Goal: Task Accomplishment & Management: Manage account settings

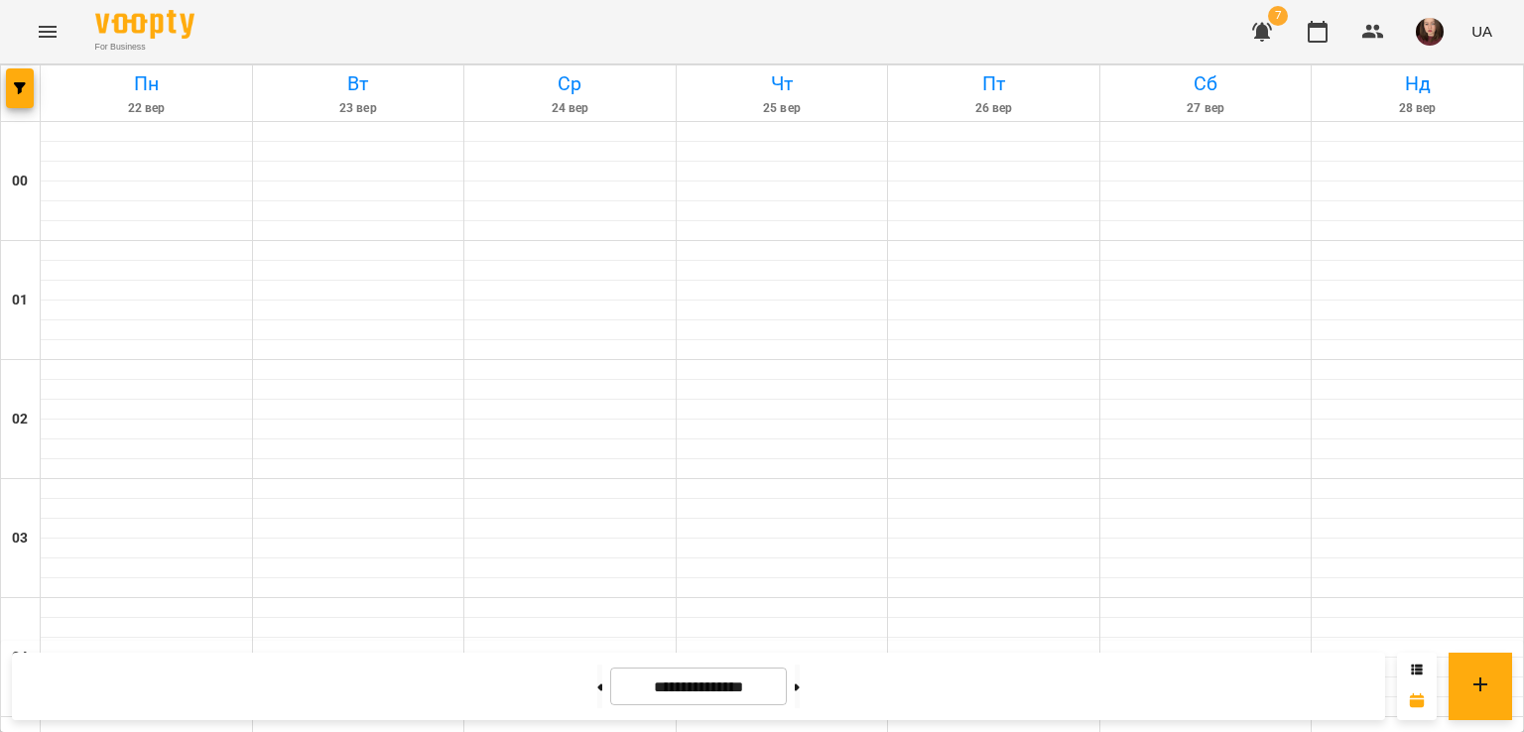
scroll to position [1939, 0]
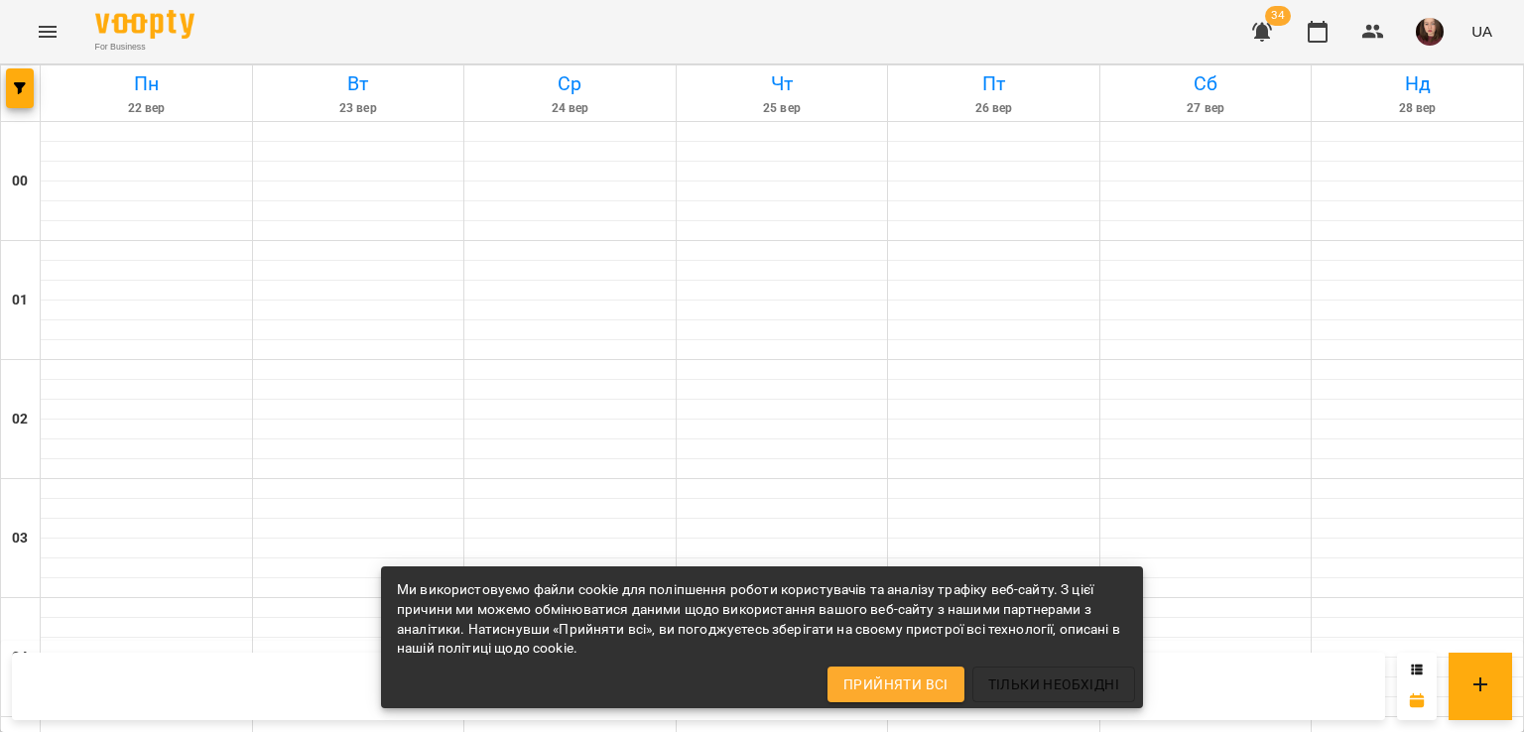
scroll to position [1741, 0]
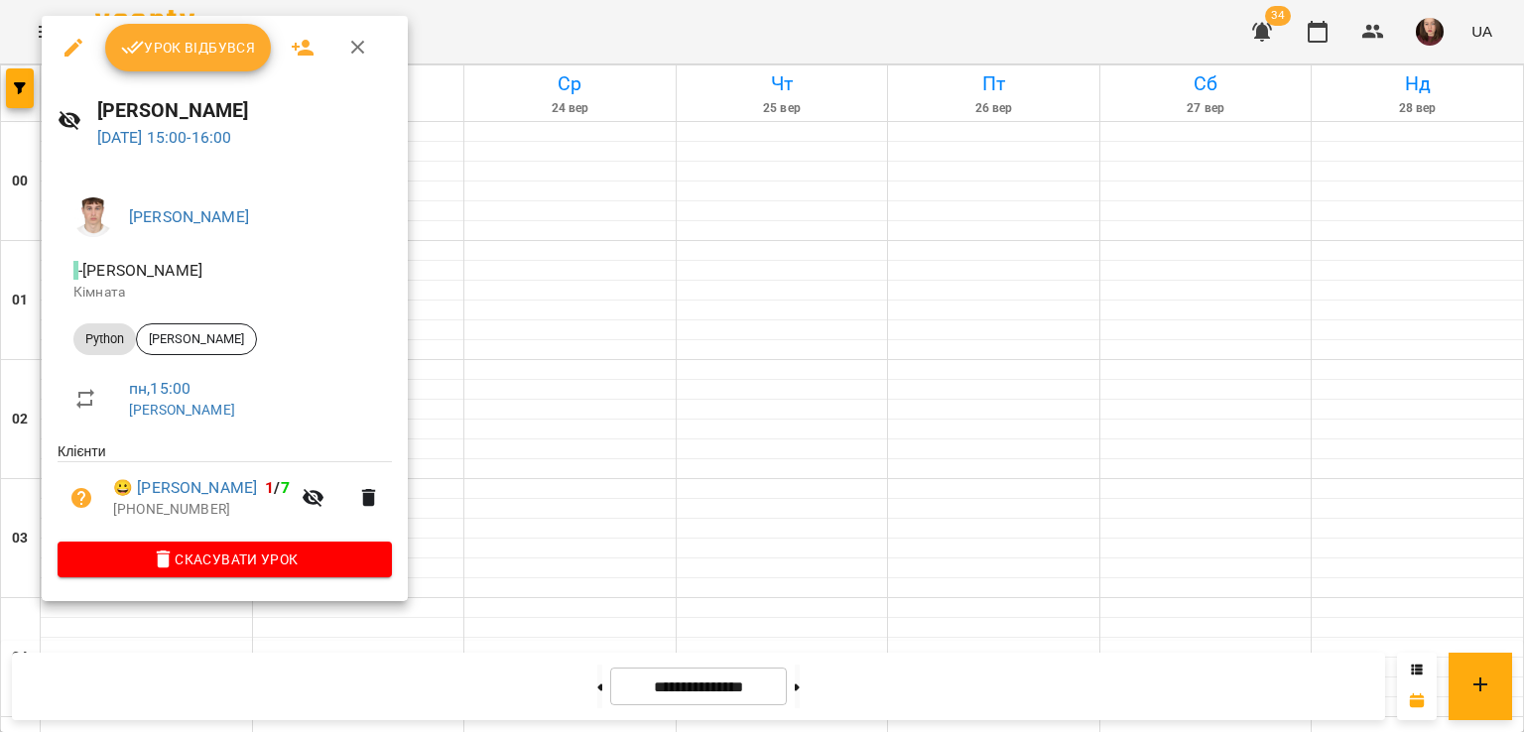
click at [505, 246] on div at bounding box center [762, 366] width 1524 height 732
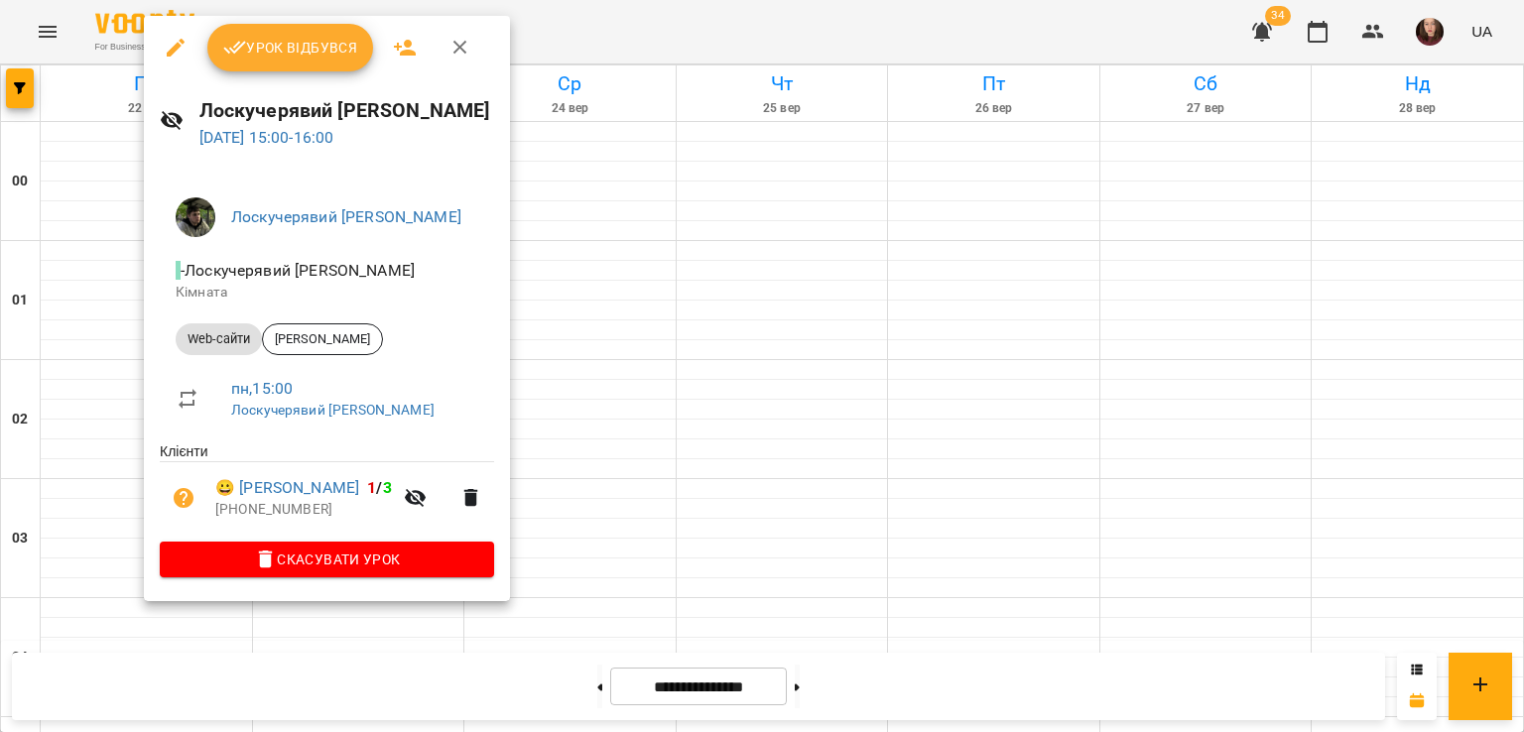
click at [653, 368] on div at bounding box center [762, 366] width 1524 height 732
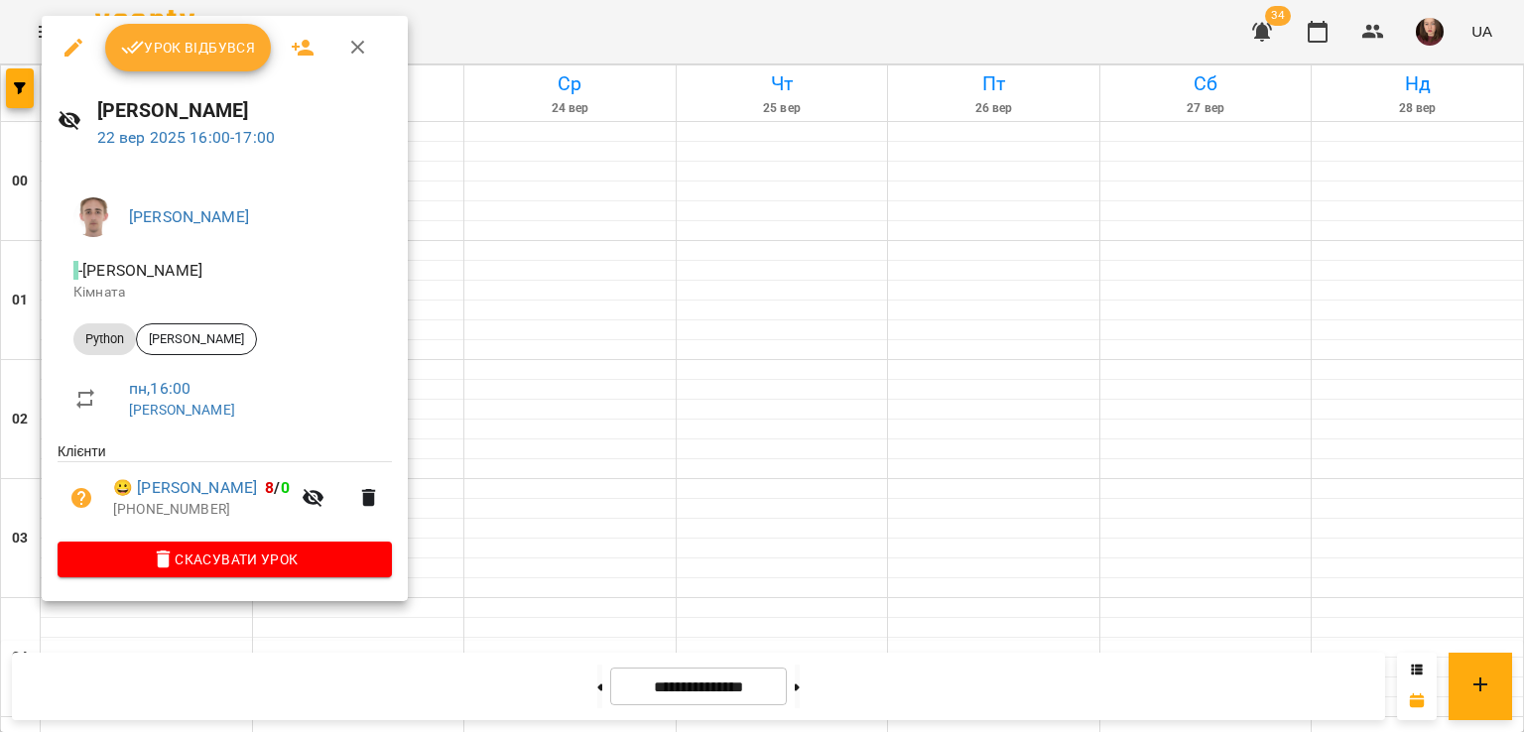
click at [516, 202] on div at bounding box center [762, 366] width 1524 height 732
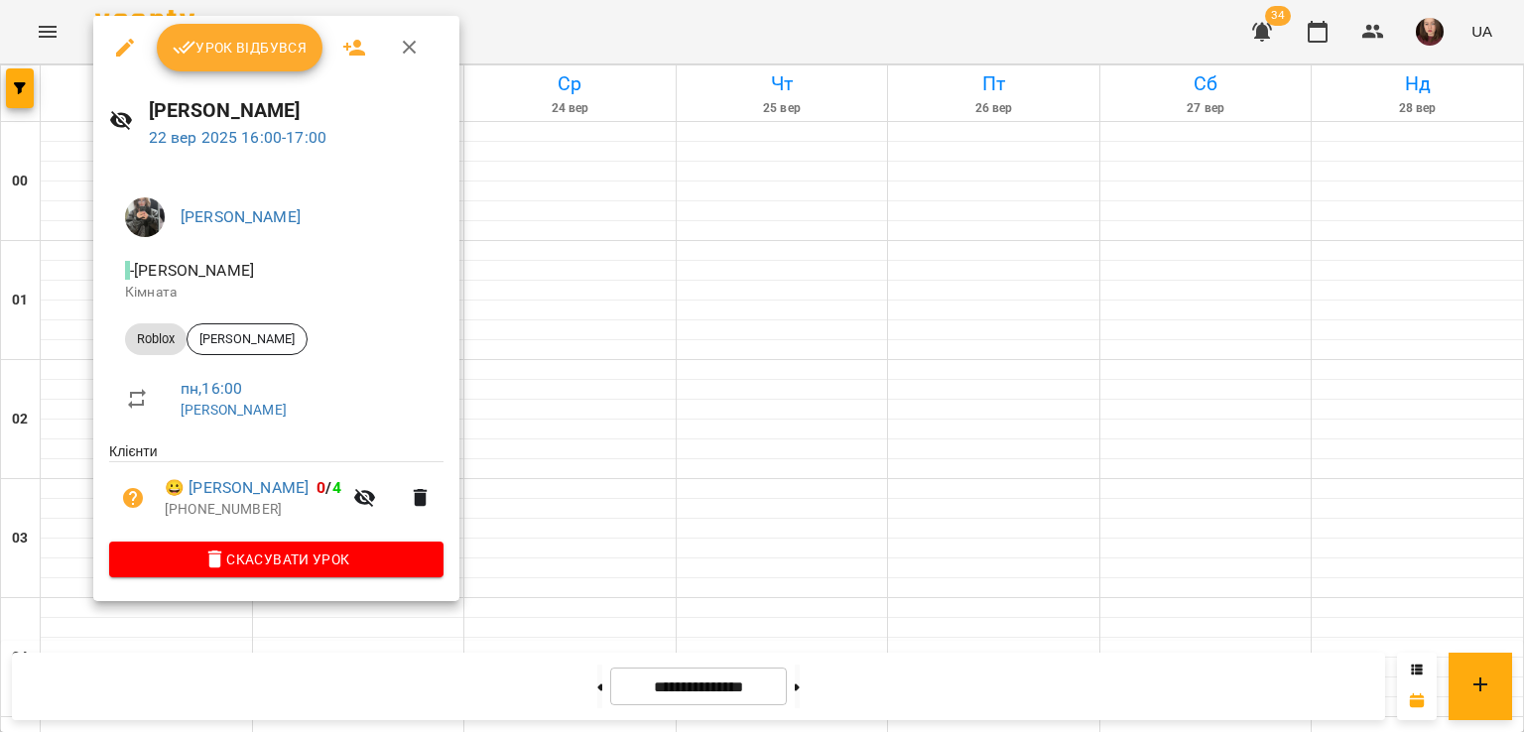
click at [559, 387] on div at bounding box center [762, 366] width 1524 height 732
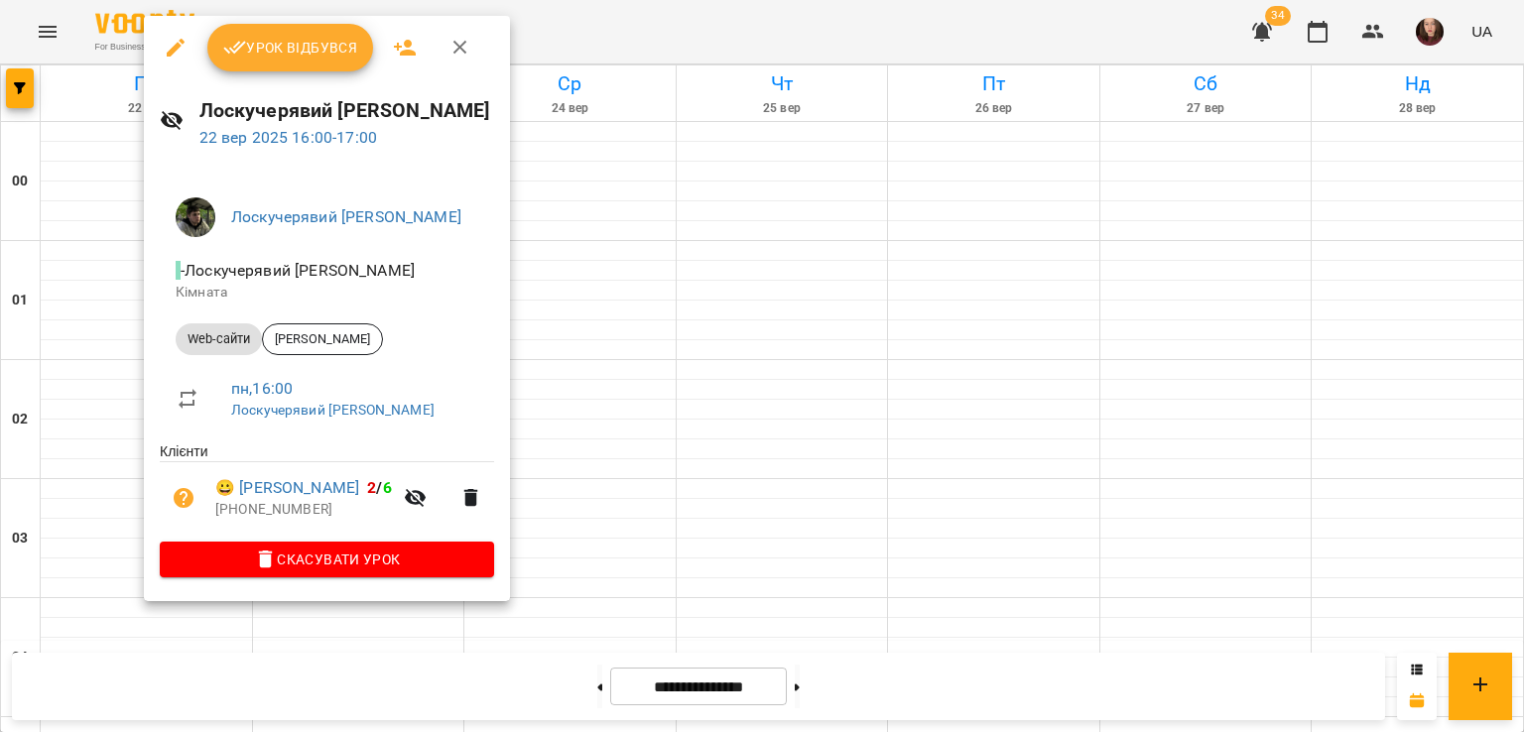
click at [627, 318] on div at bounding box center [762, 366] width 1524 height 732
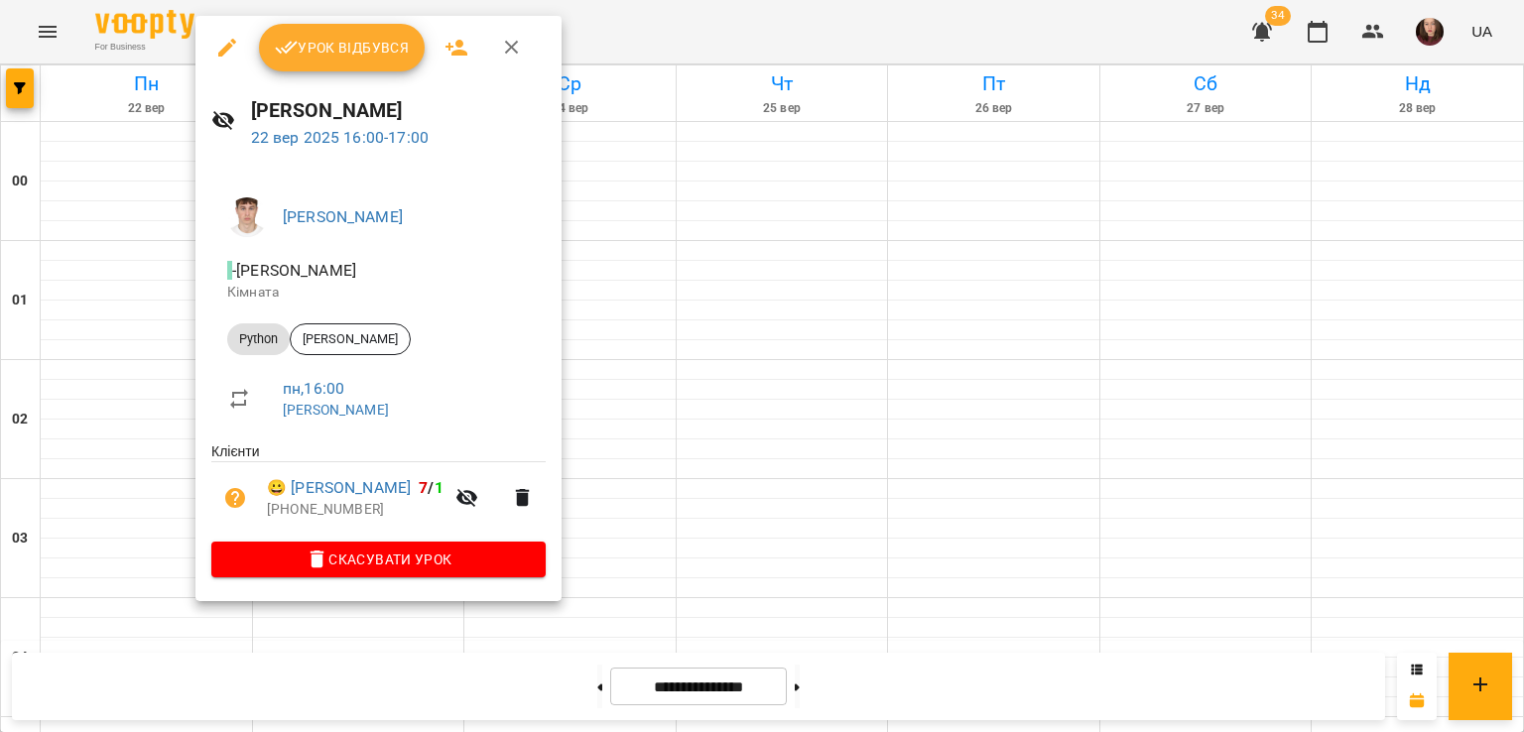
click at [685, 235] on div at bounding box center [762, 366] width 1524 height 732
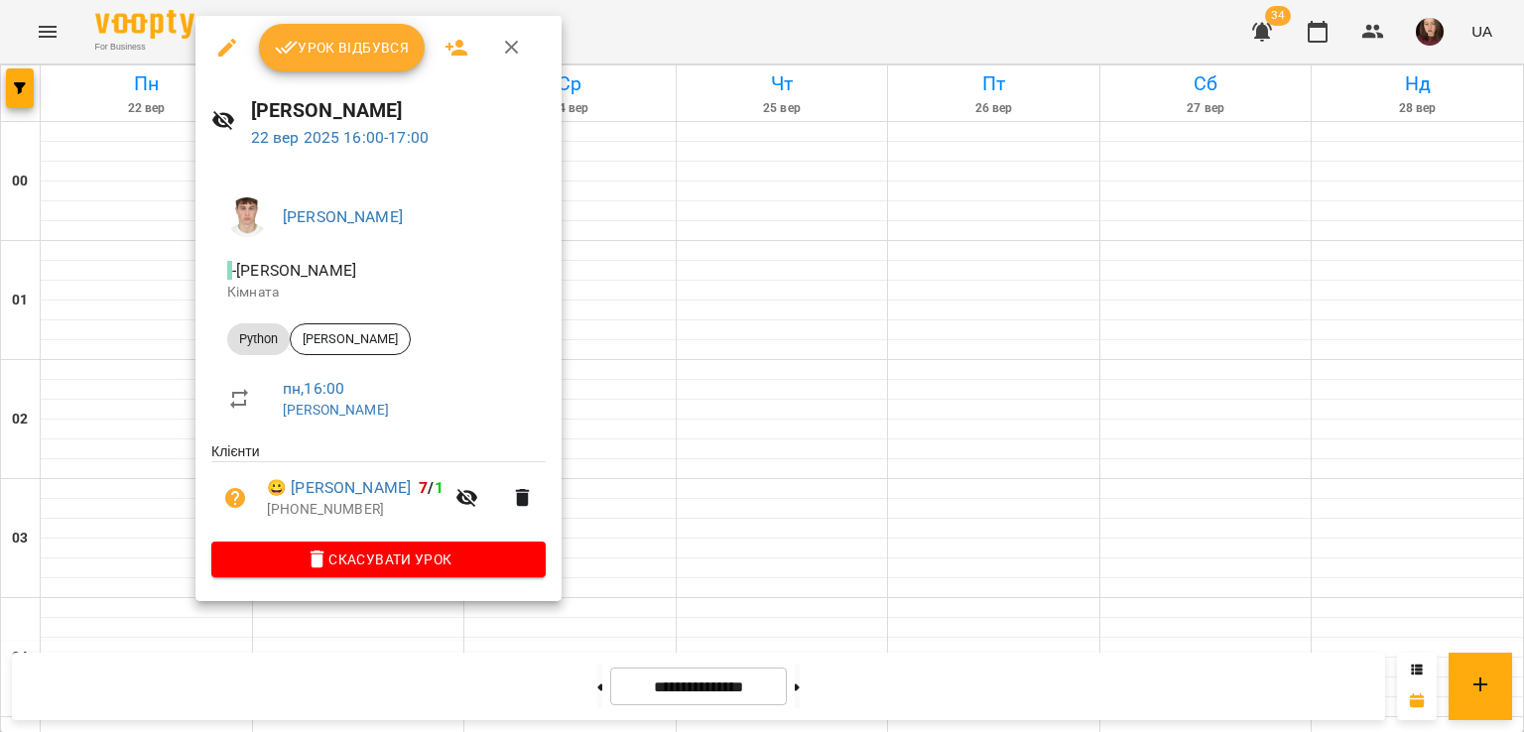
click at [714, 256] on div at bounding box center [762, 366] width 1524 height 732
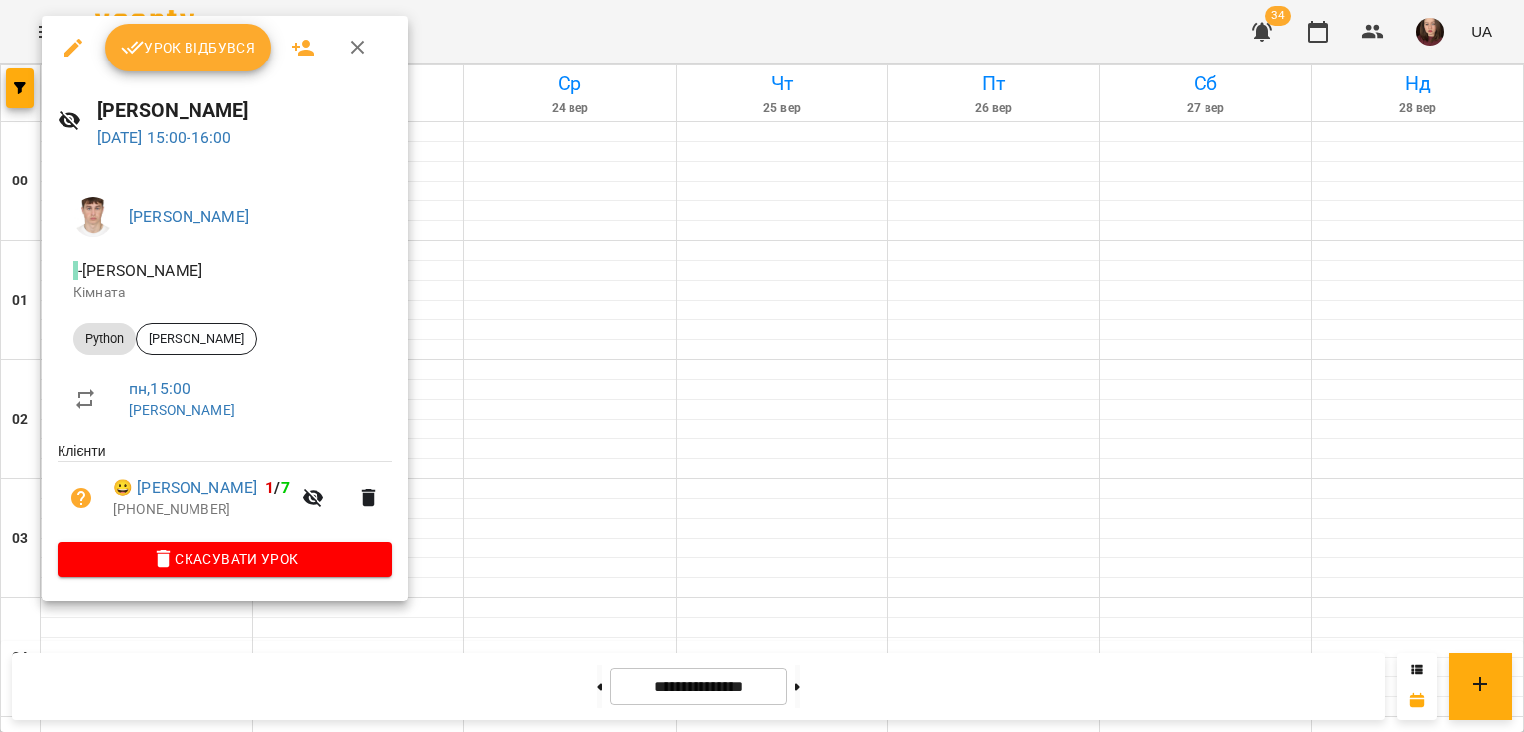
click at [431, 189] on div at bounding box center [762, 366] width 1524 height 732
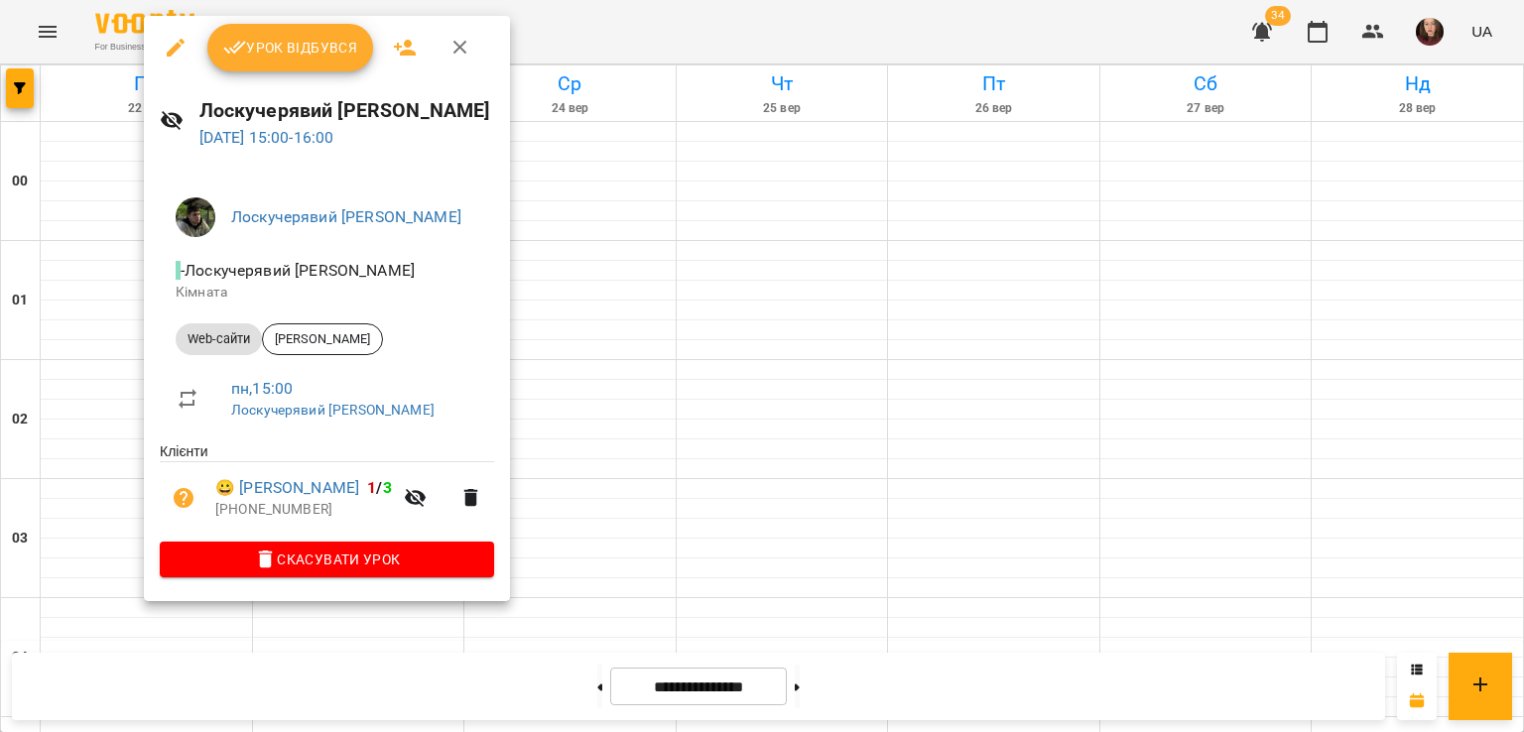
click at [585, 260] on div at bounding box center [762, 366] width 1524 height 732
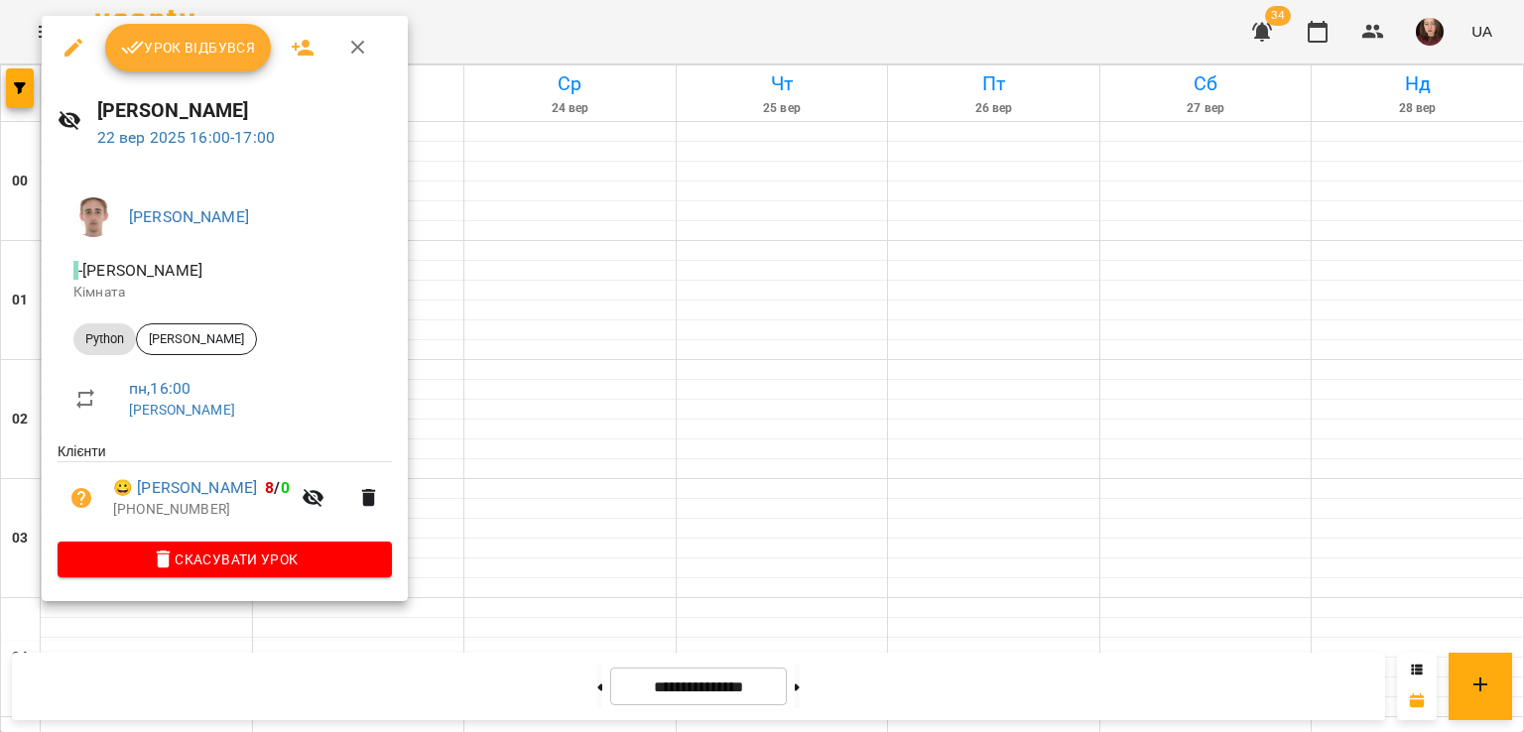
click at [516, 332] on div at bounding box center [762, 366] width 1524 height 732
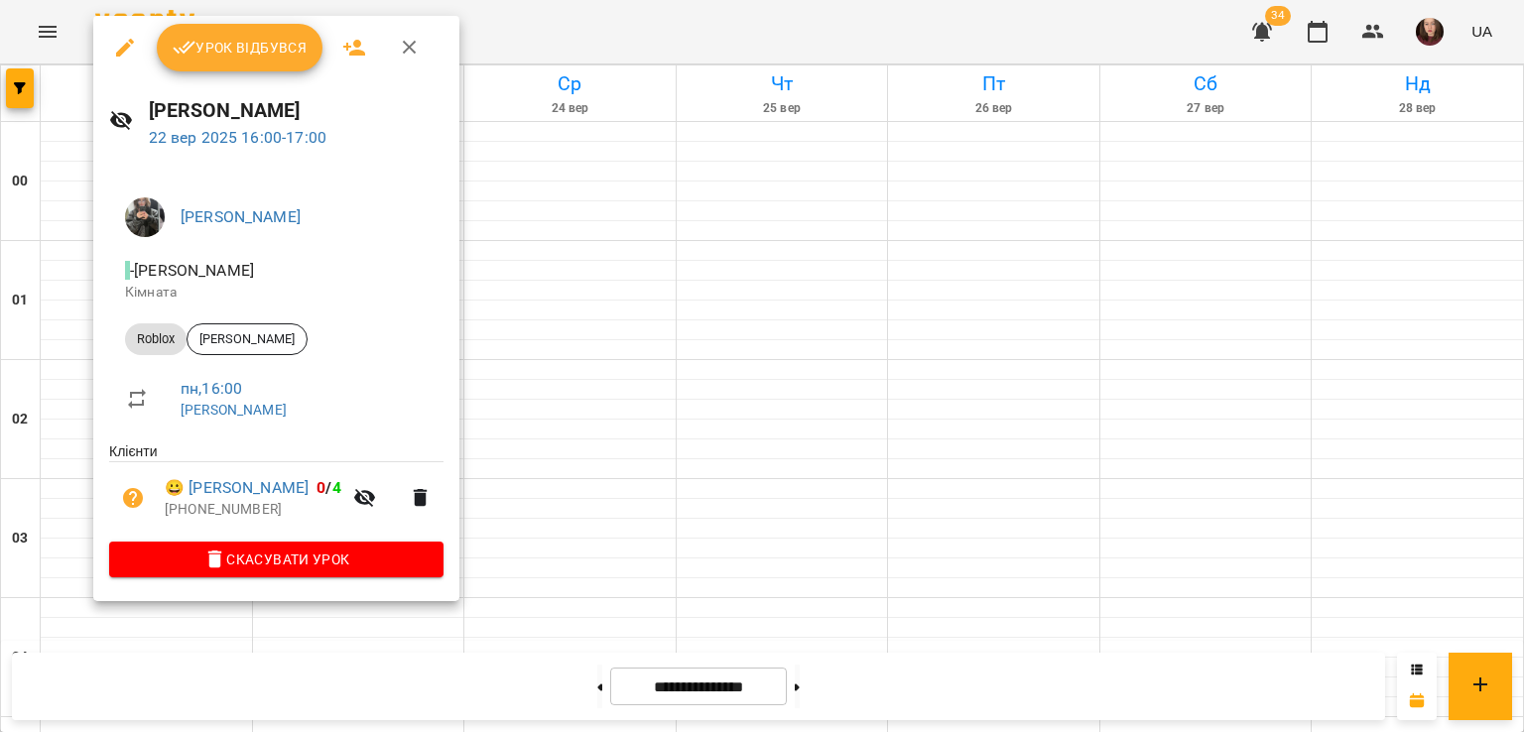
click at [532, 322] on div at bounding box center [762, 366] width 1524 height 732
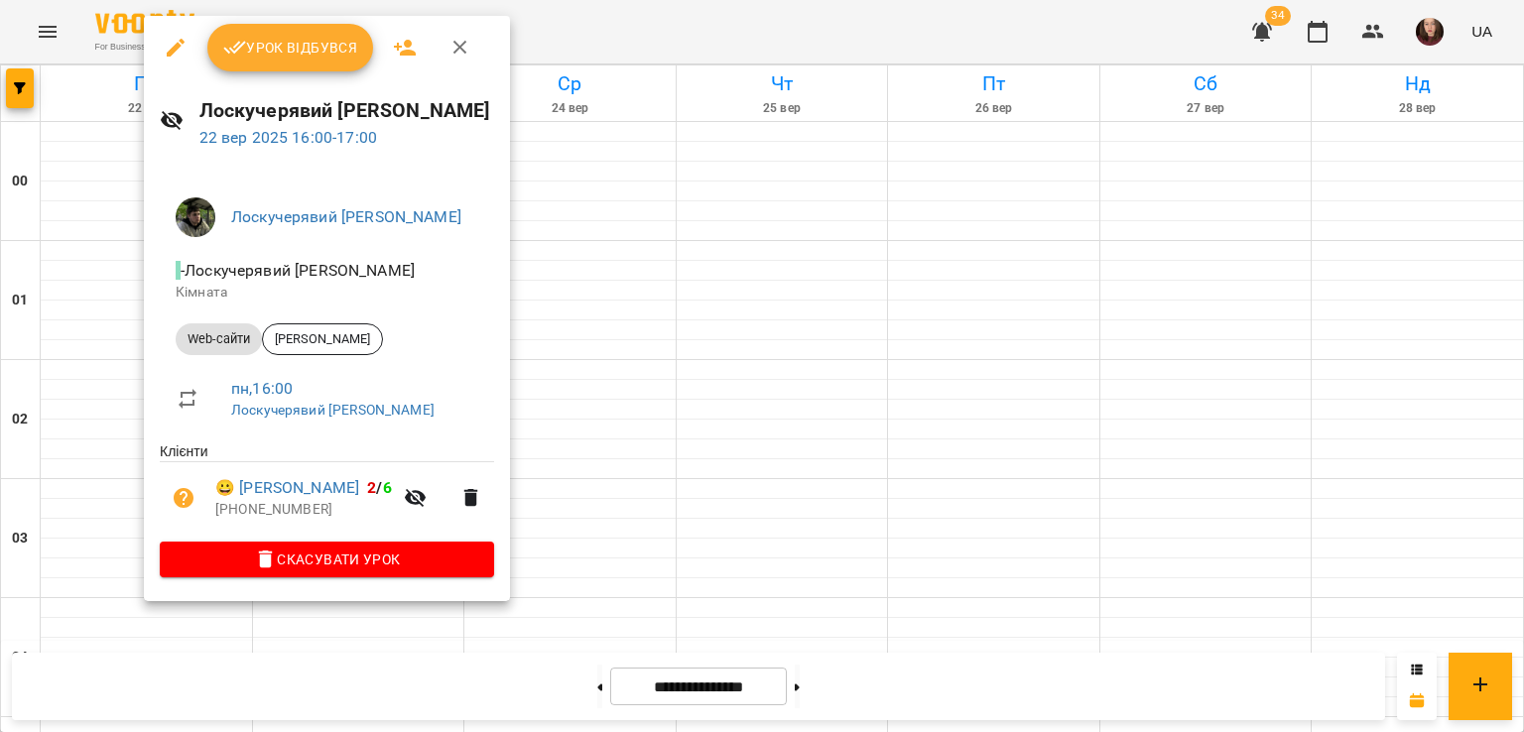
click at [663, 271] on div at bounding box center [762, 366] width 1524 height 732
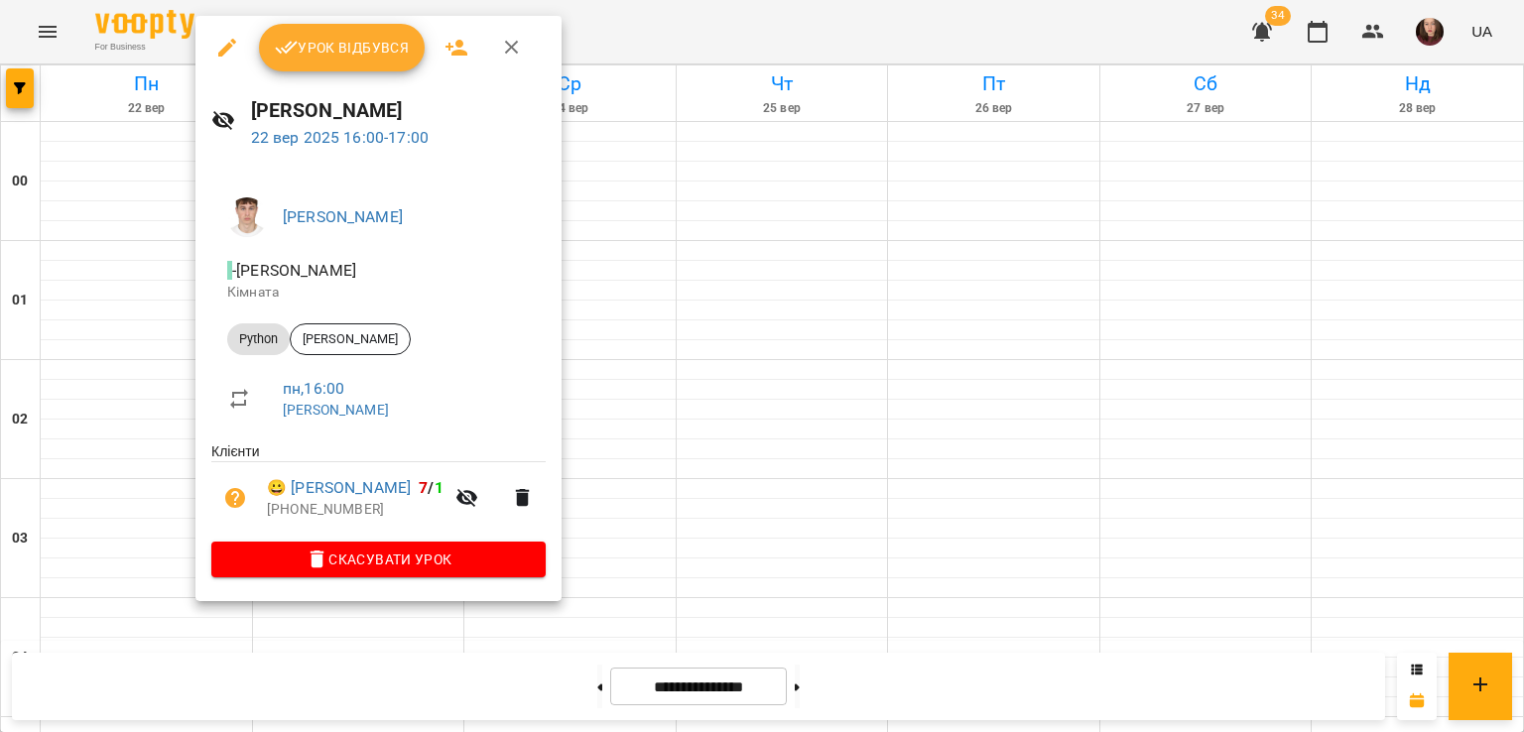
click at [738, 307] on div at bounding box center [762, 366] width 1524 height 732
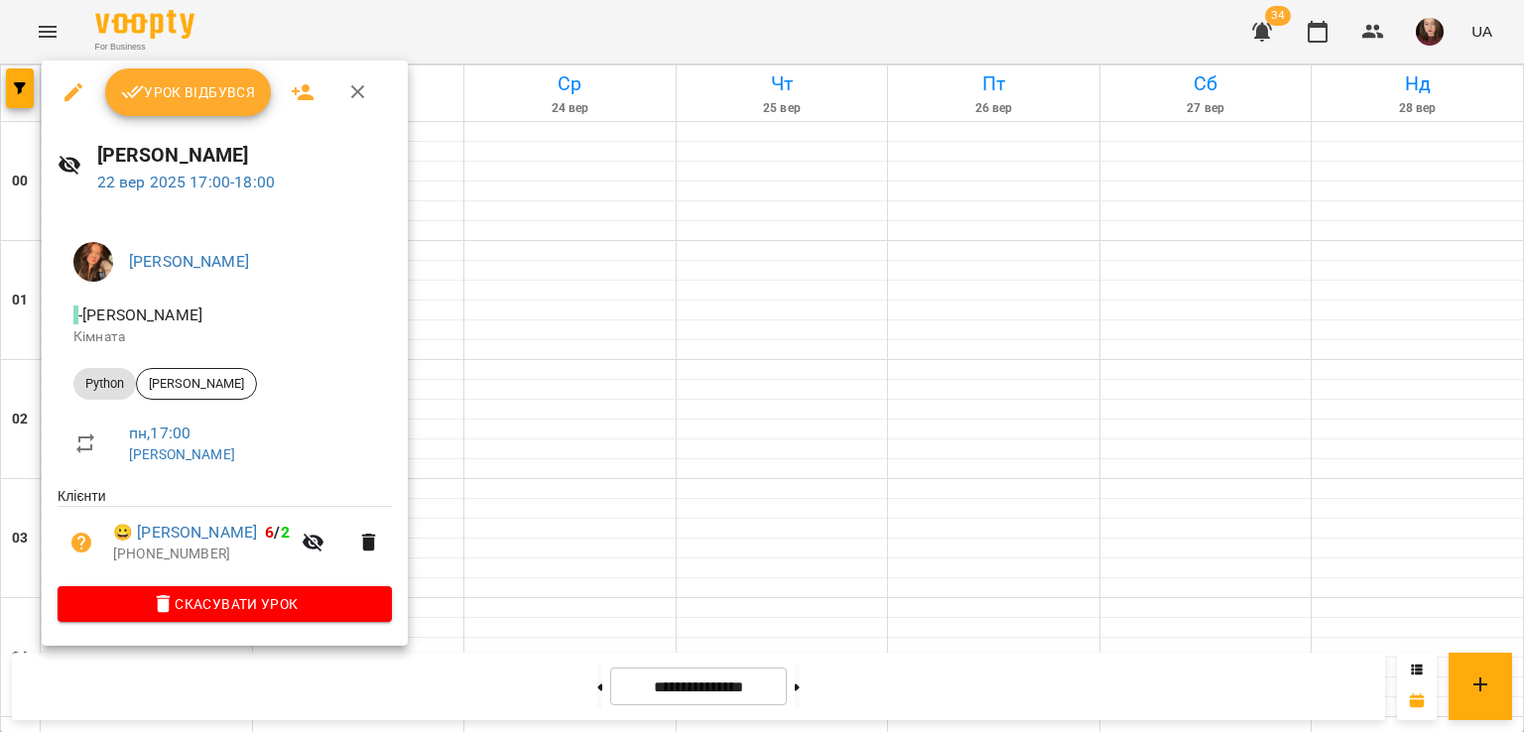
click at [456, 434] on div at bounding box center [762, 366] width 1524 height 732
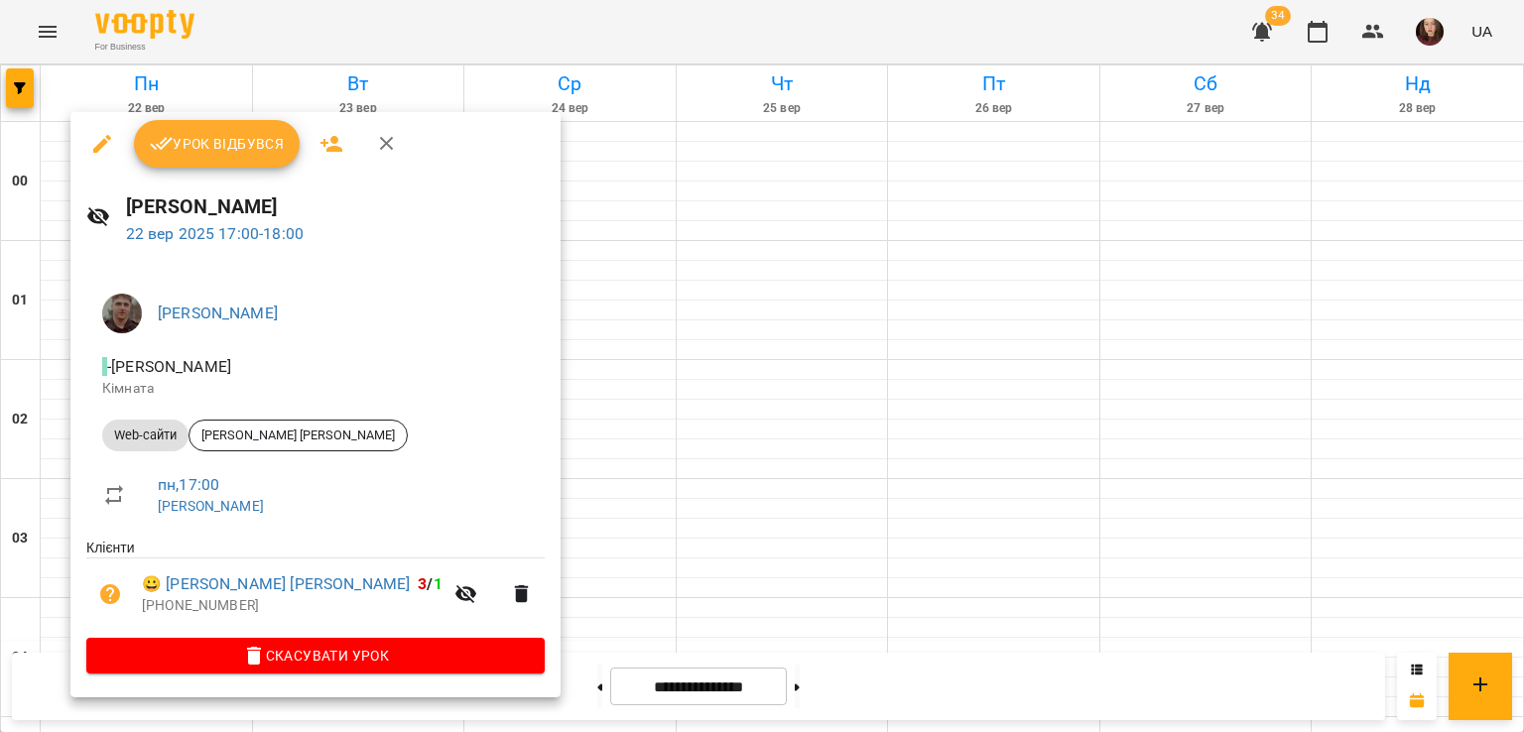
click at [503, 437] on div at bounding box center [762, 366] width 1524 height 732
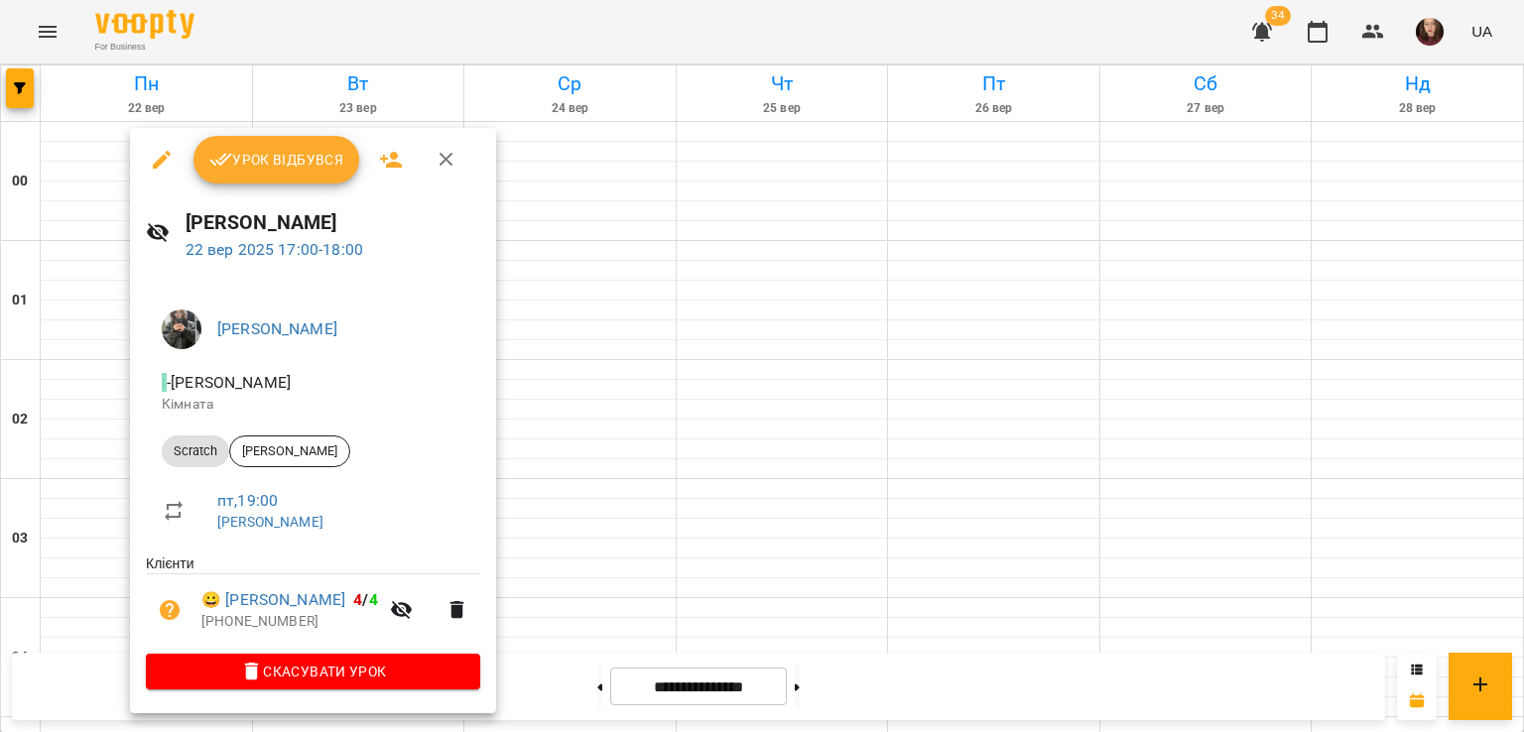
click at [652, 432] on div at bounding box center [762, 366] width 1524 height 732
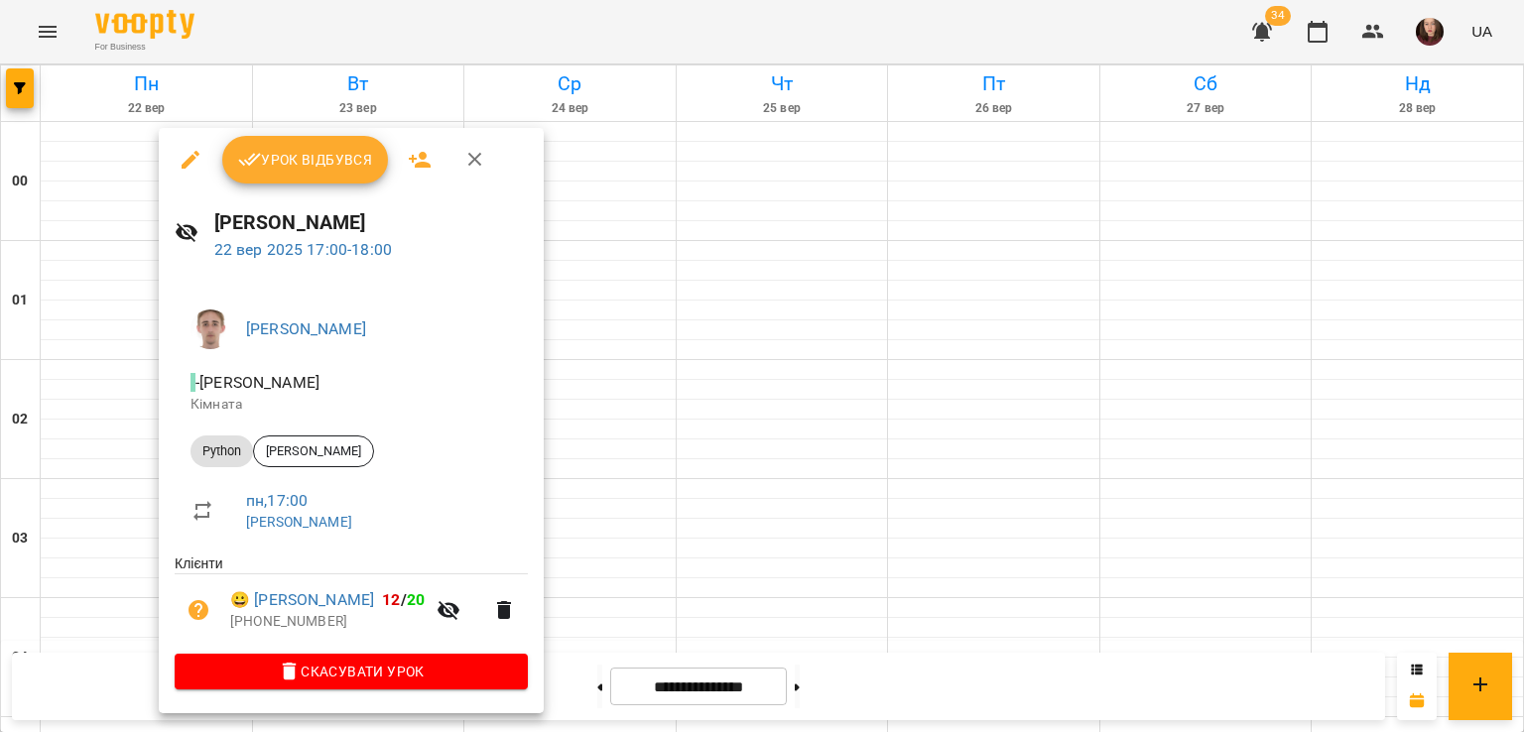
click at [636, 420] on div at bounding box center [762, 366] width 1524 height 732
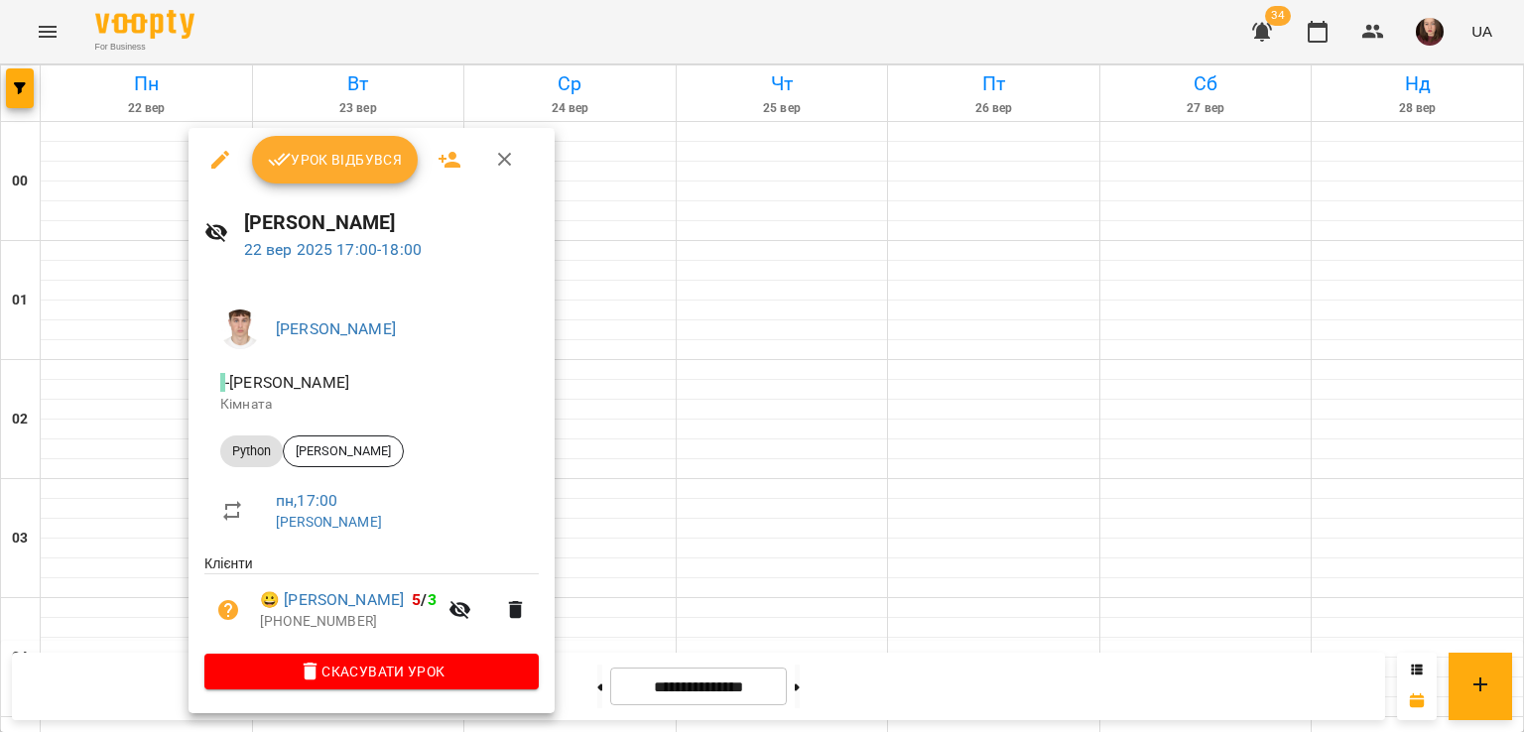
click at [805, 451] on div at bounding box center [762, 366] width 1524 height 732
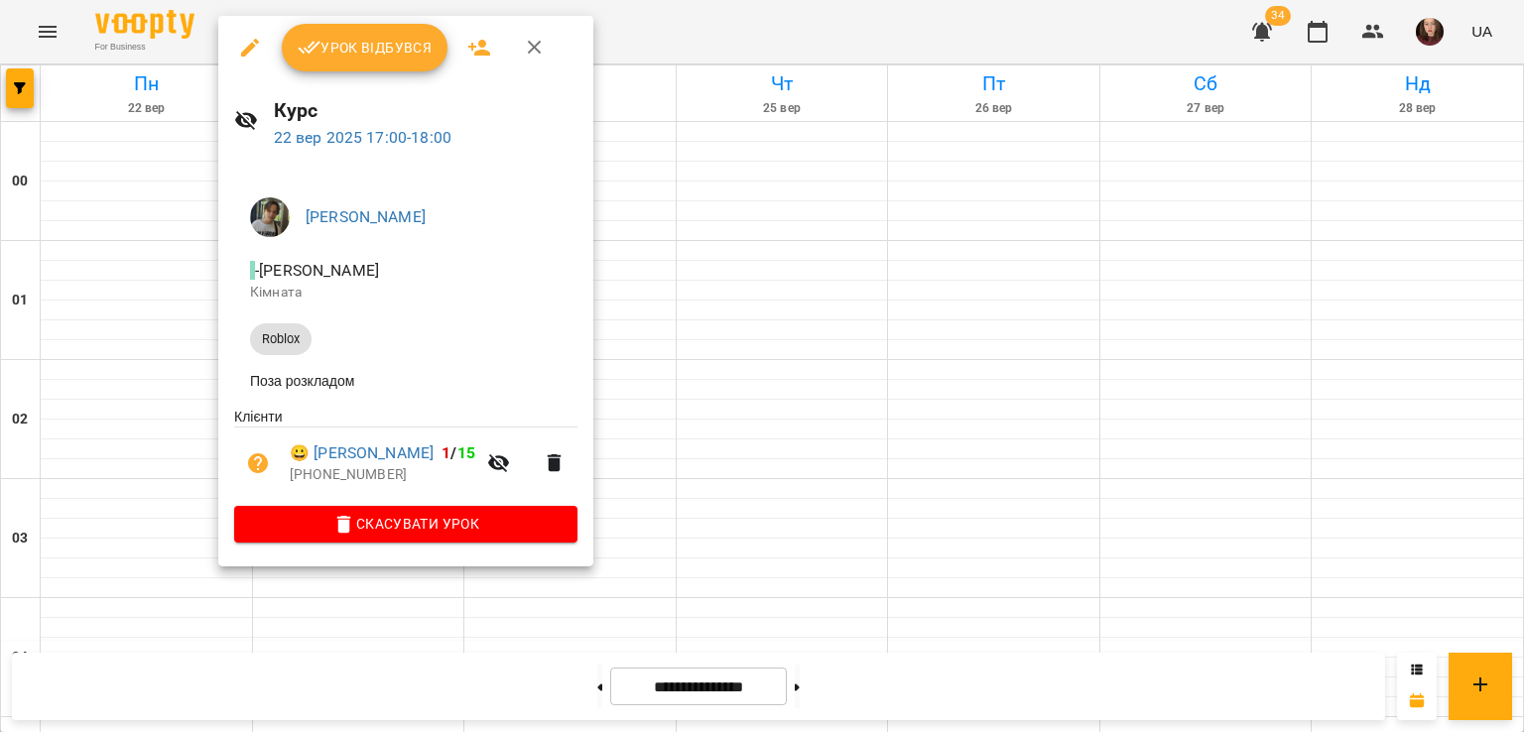
click at [661, 414] on div at bounding box center [762, 366] width 1524 height 732
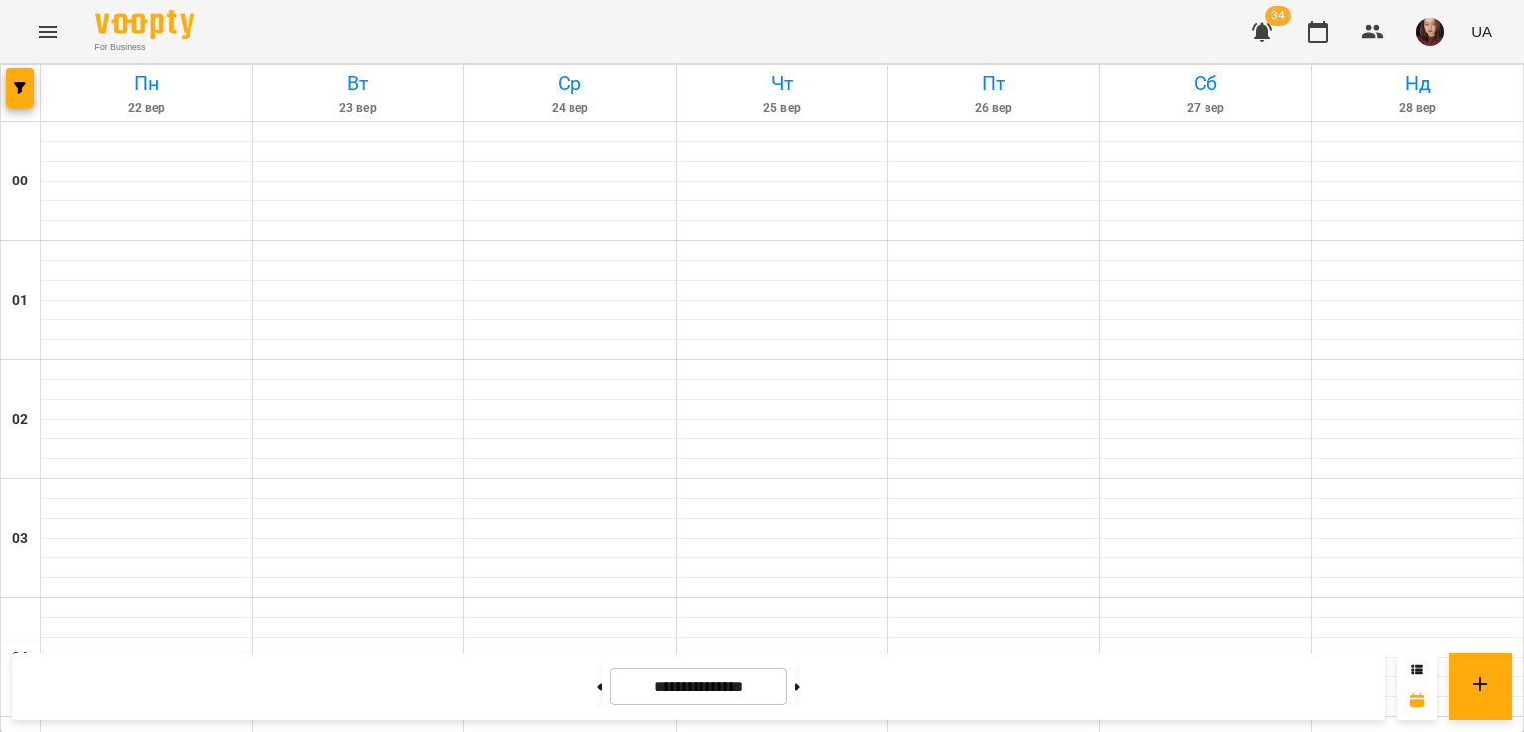
scroll to position [1939, 0]
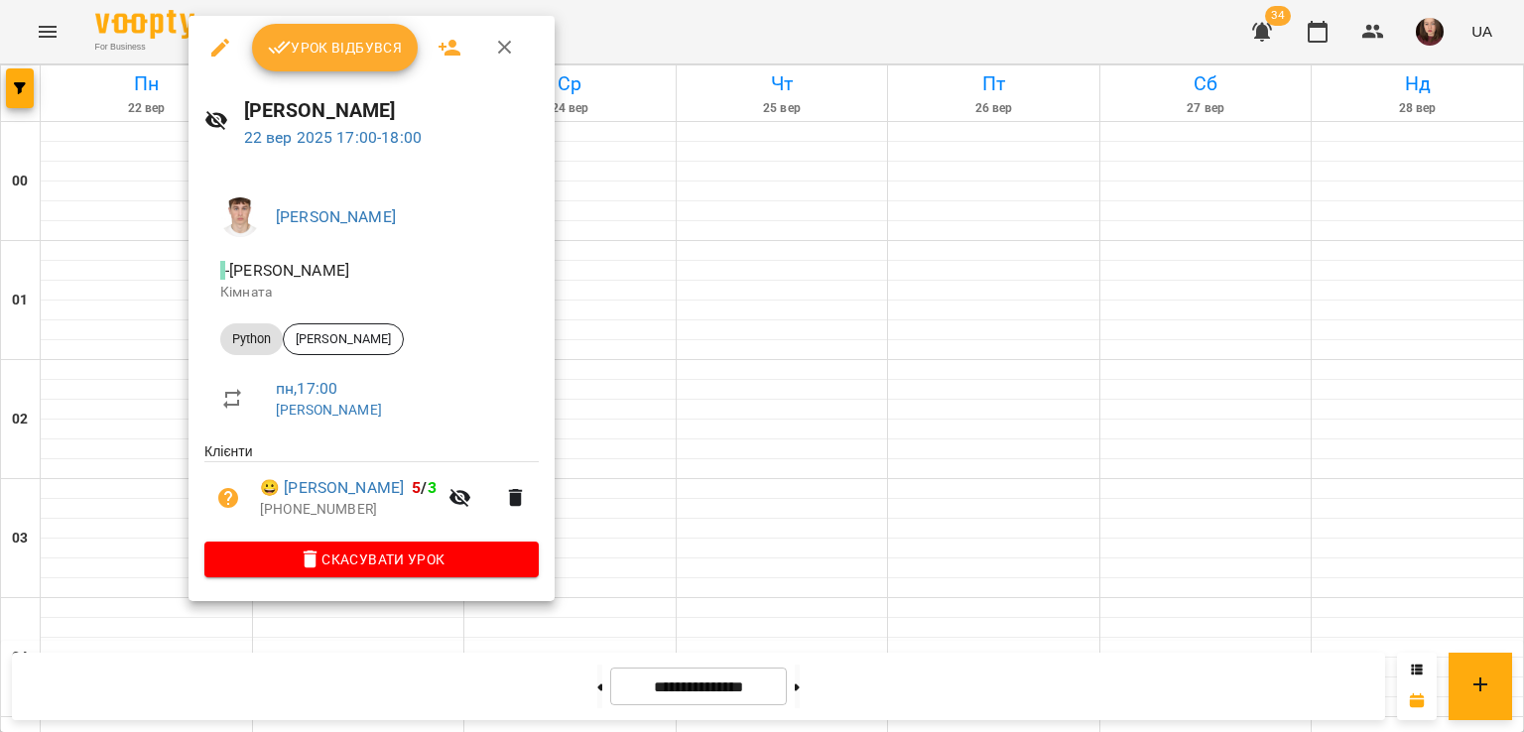
click at [623, 243] on div at bounding box center [762, 366] width 1524 height 732
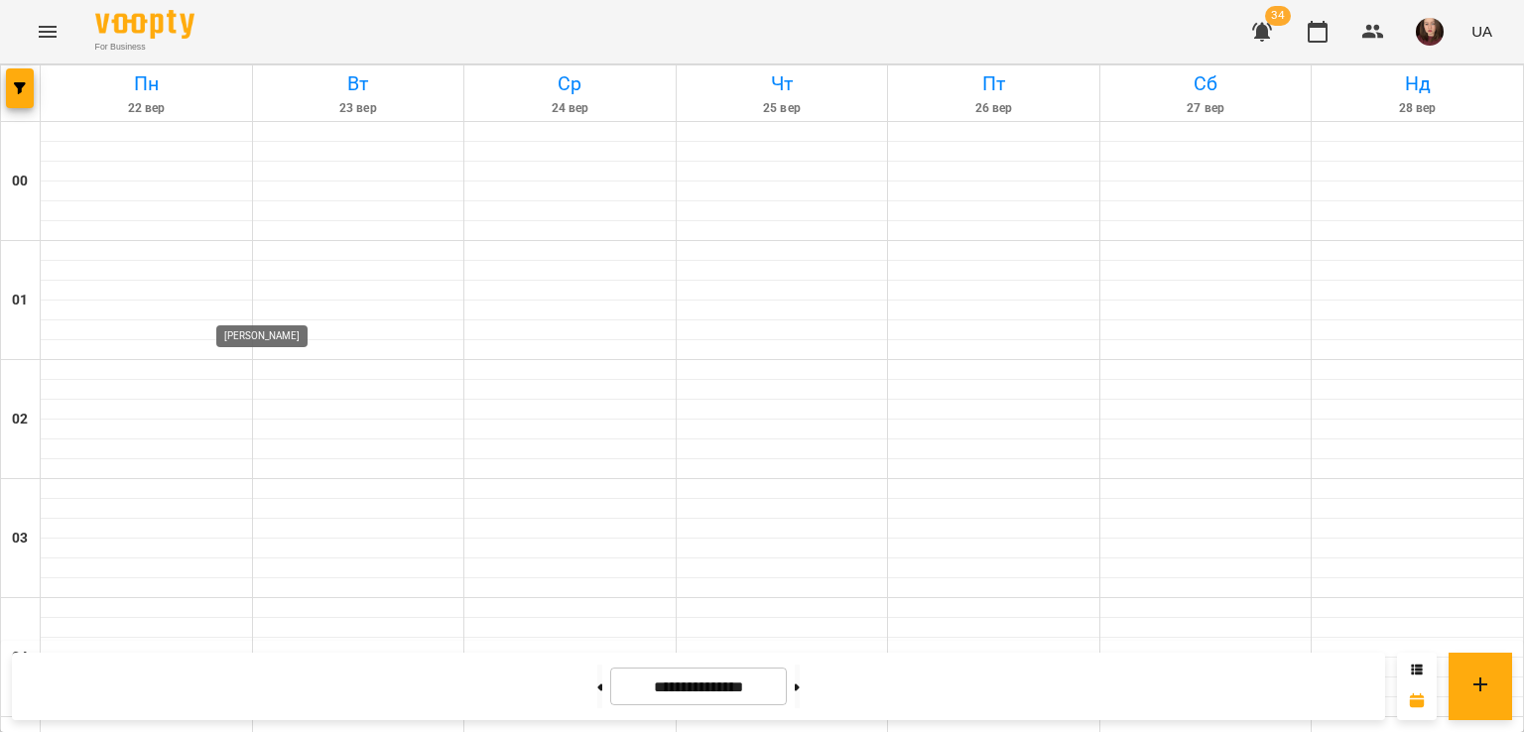
scroll to position [1840, 0]
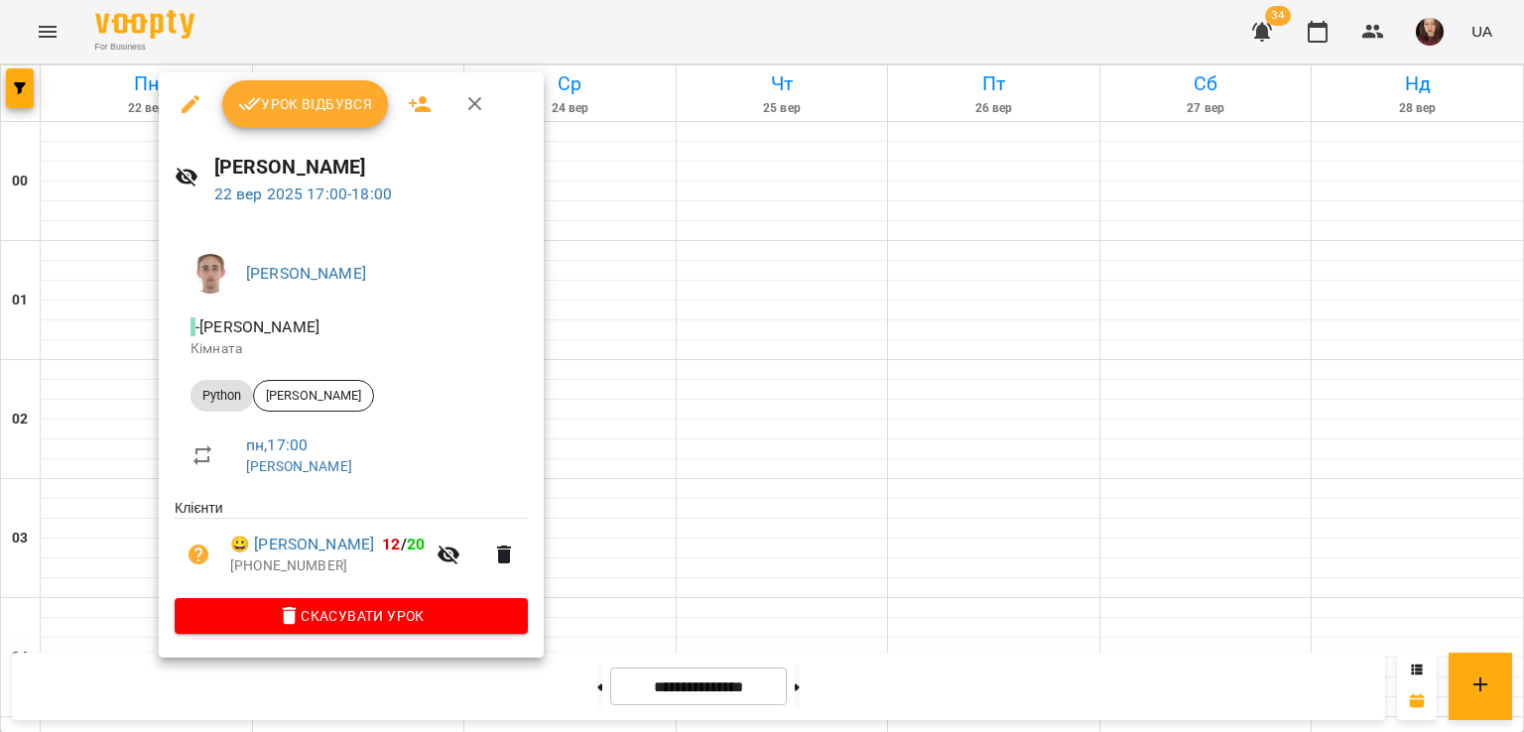
click at [598, 328] on div at bounding box center [762, 366] width 1524 height 732
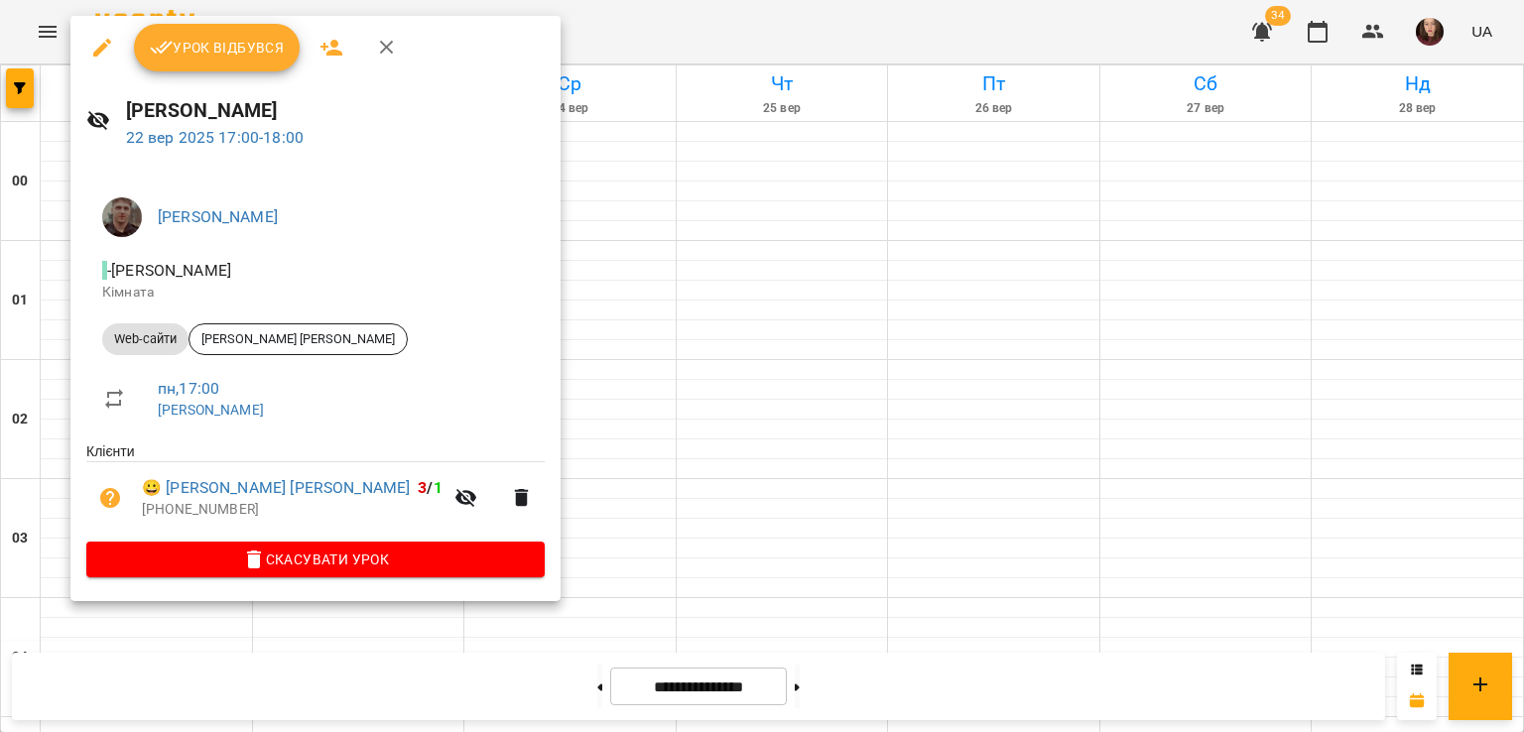
click at [525, 331] on div at bounding box center [762, 366] width 1524 height 732
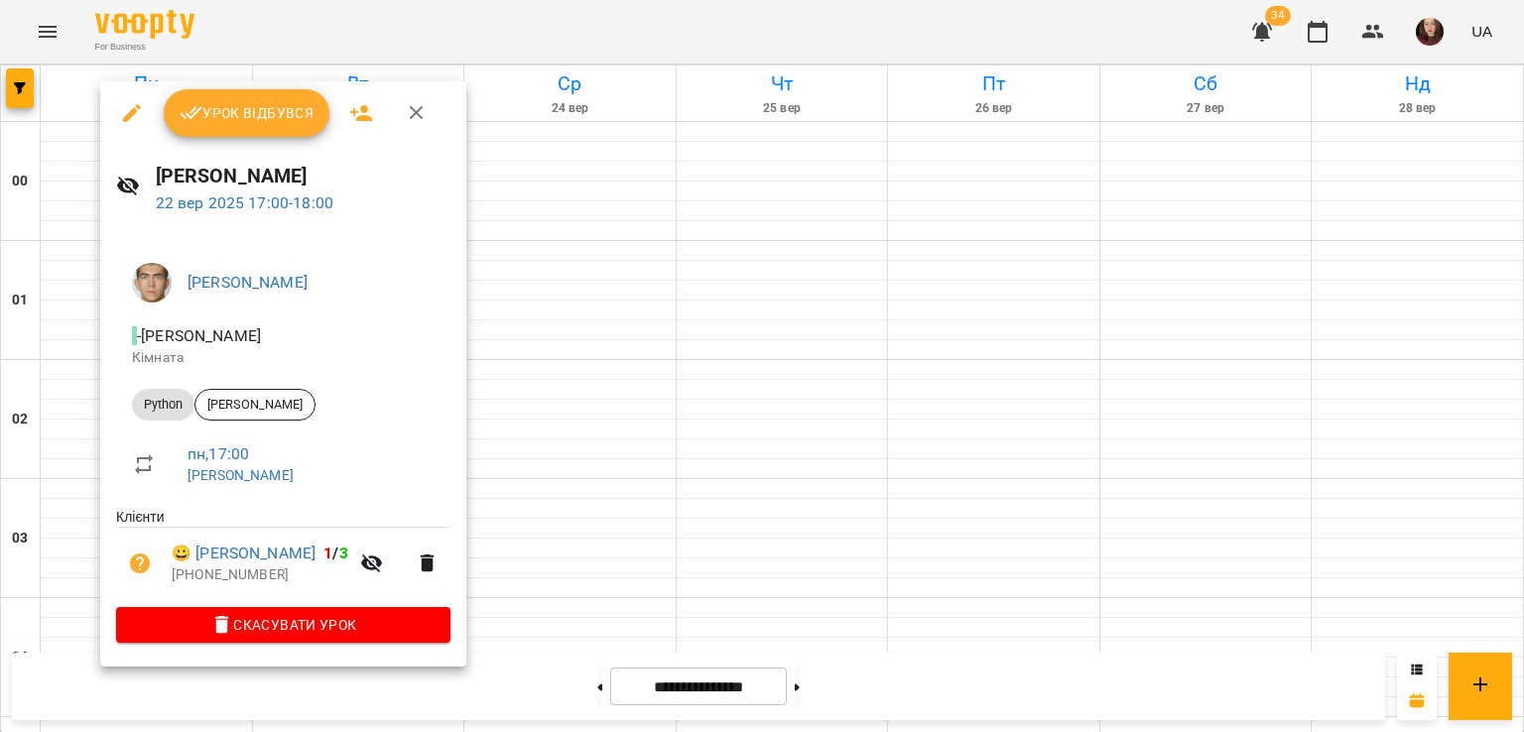
click at [563, 323] on div at bounding box center [762, 366] width 1524 height 732
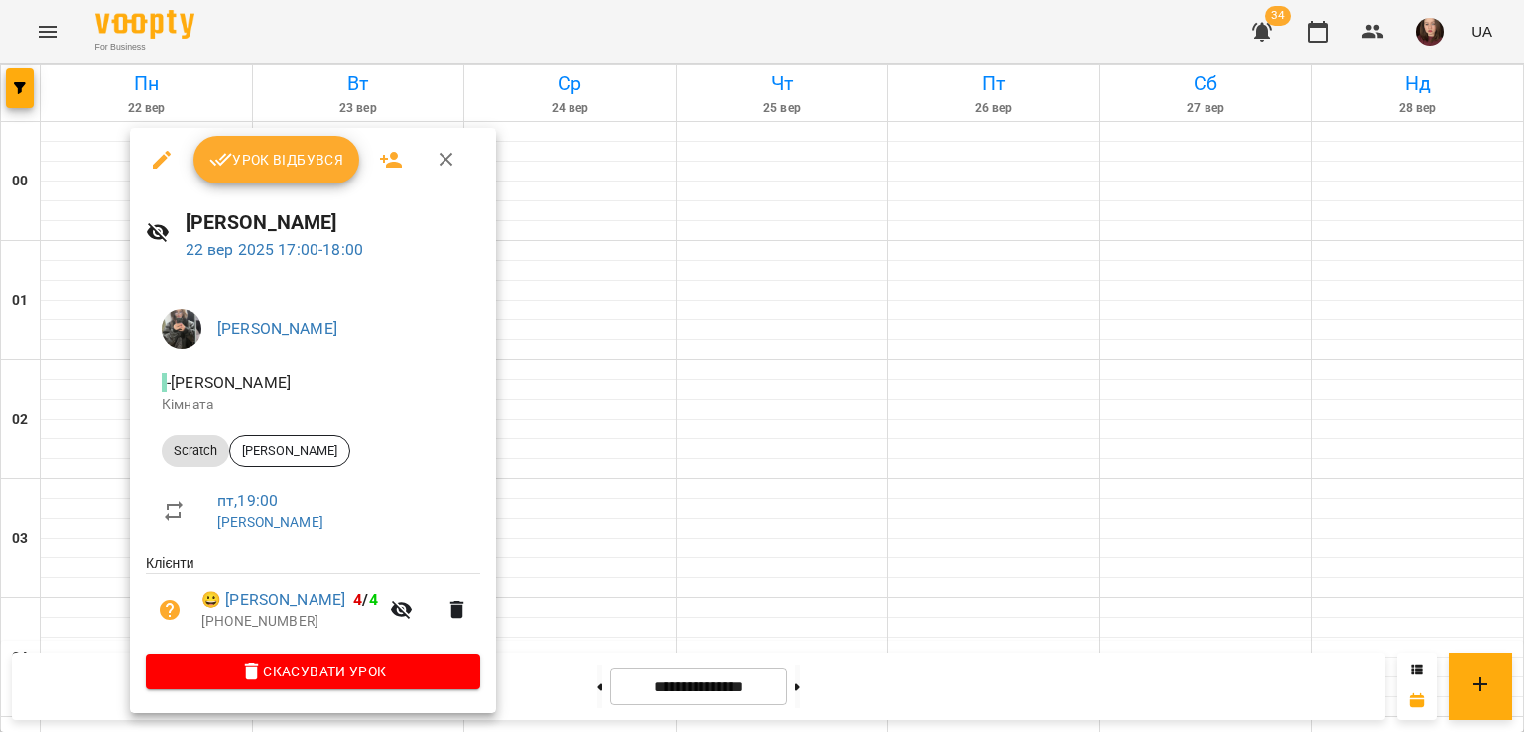
click at [579, 357] on div at bounding box center [762, 366] width 1524 height 732
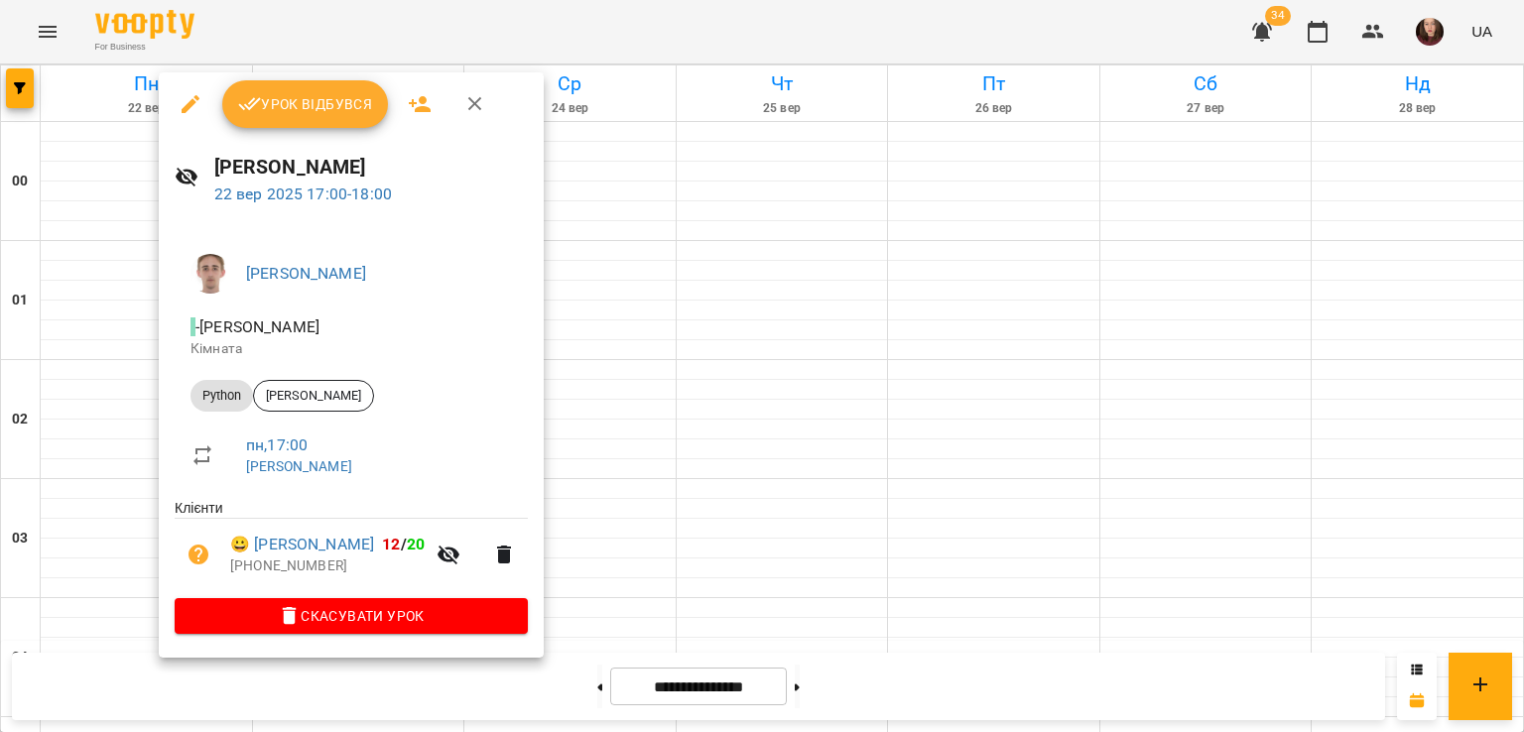
drag, startPoint x: 618, startPoint y: 343, endPoint x: 608, endPoint y: 340, distance: 10.4
click at [619, 343] on div at bounding box center [762, 366] width 1524 height 732
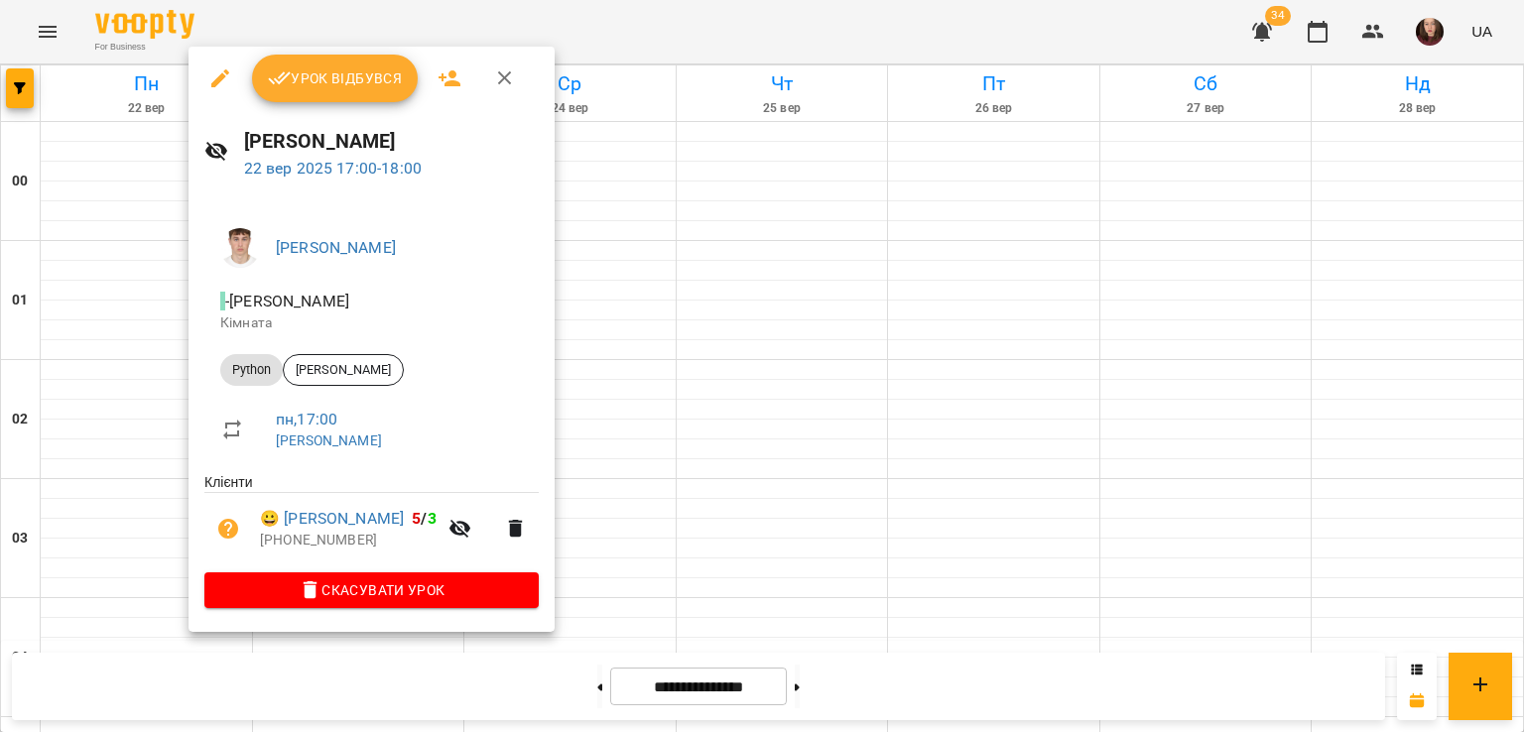
click at [588, 307] on div at bounding box center [762, 366] width 1524 height 732
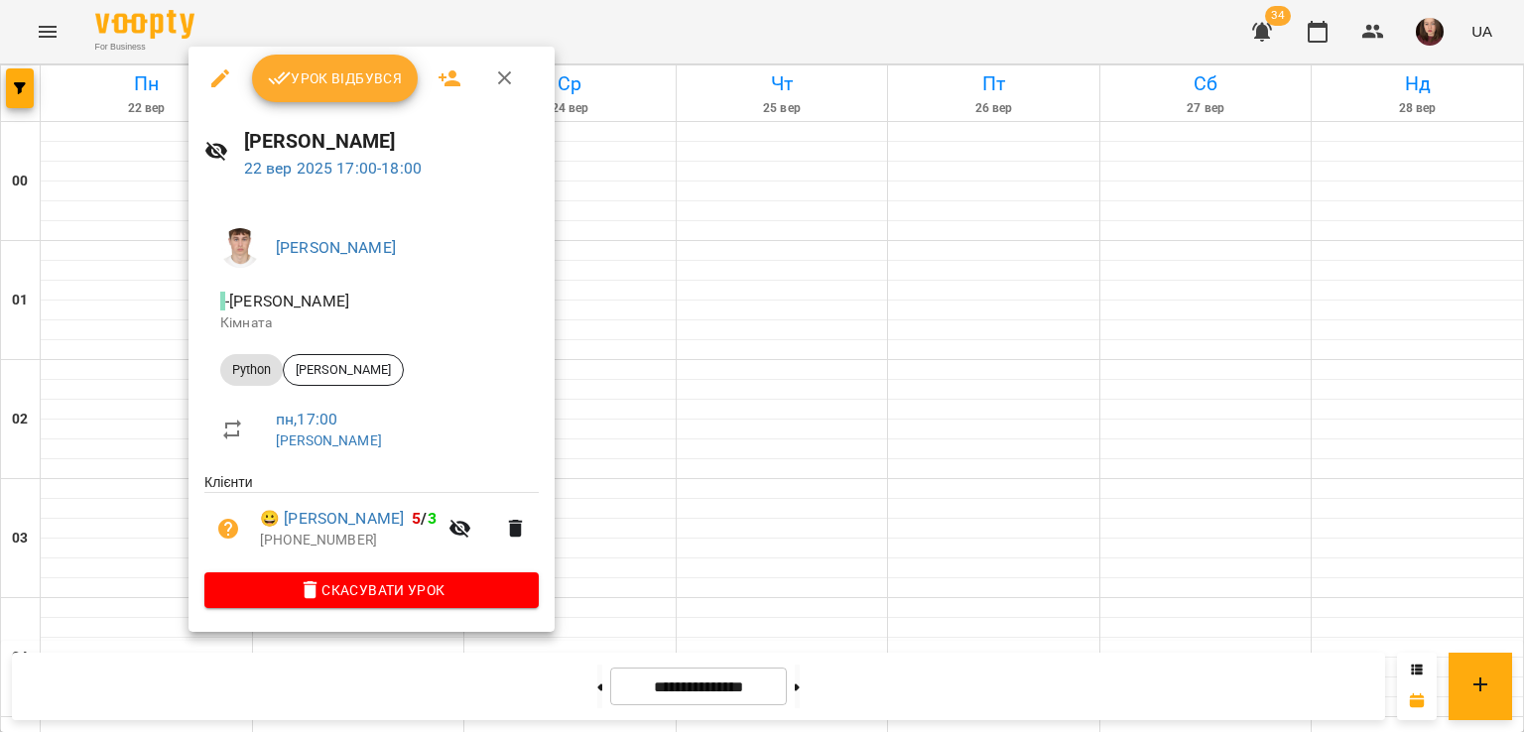
click at [639, 359] on div at bounding box center [762, 366] width 1524 height 732
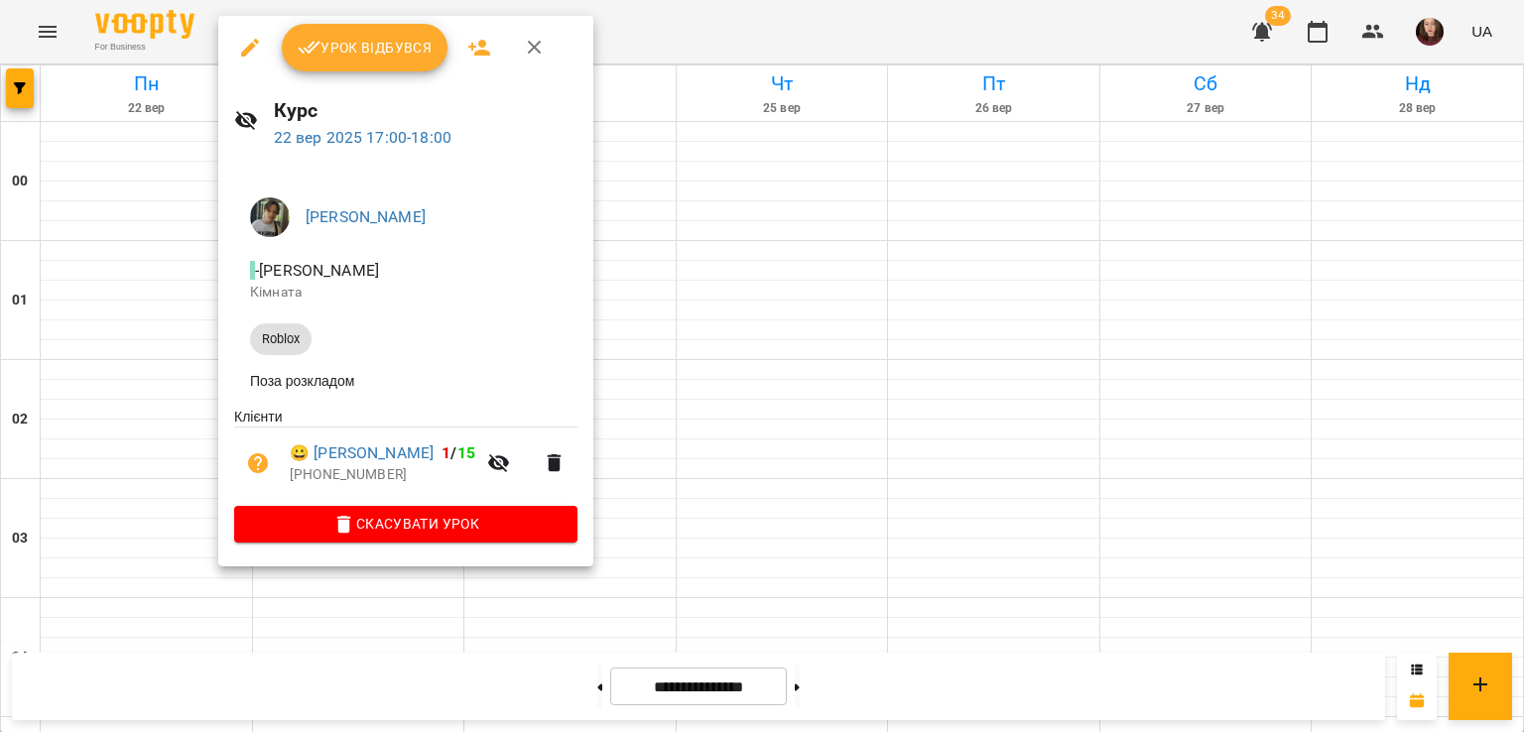
drag, startPoint x: 680, startPoint y: 379, endPoint x: 603, endPoint y: 393, distance: 78.6
click at [679, 379] on div at bounding box center [762, 366] width 1524 height 732
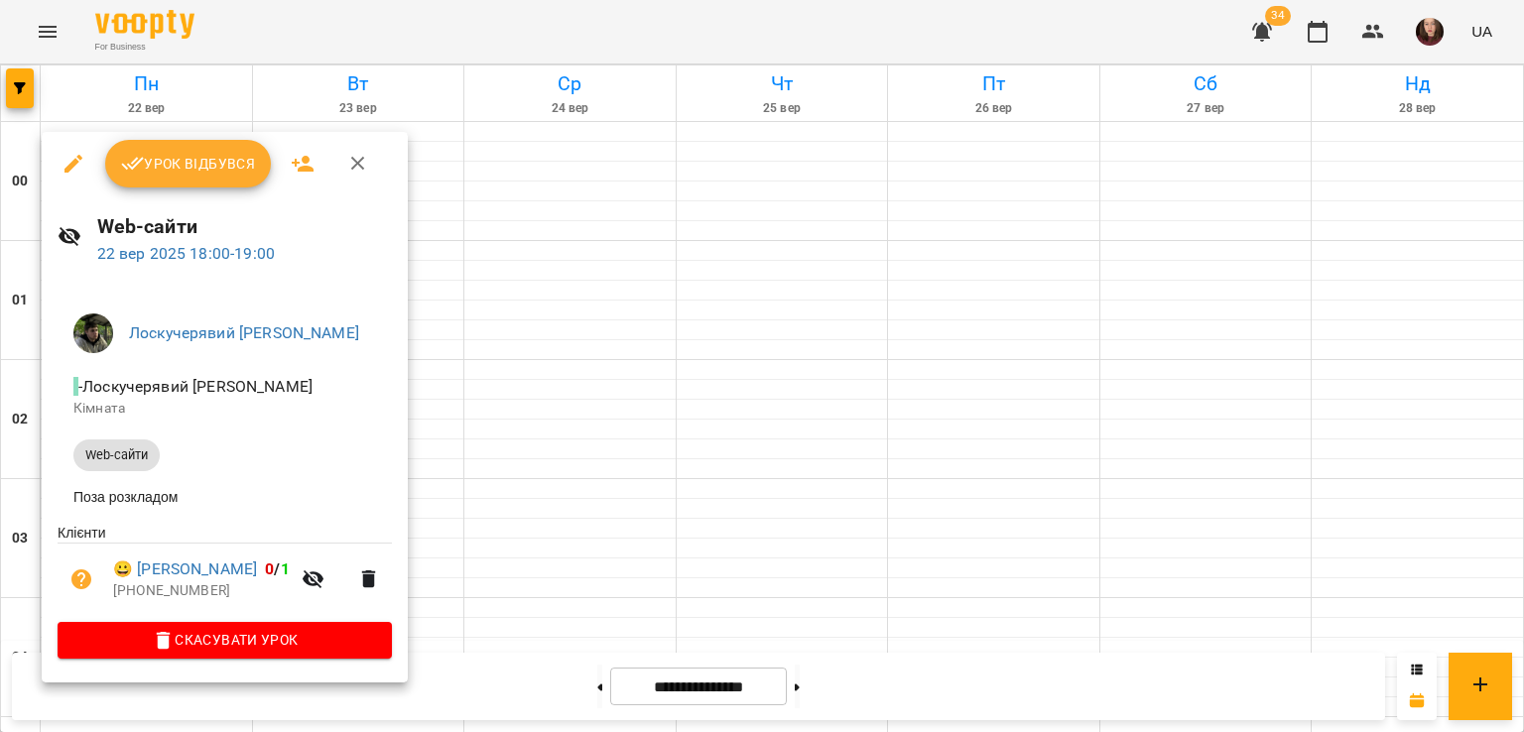
click at [502, 457] on div at bounding box center [762, 366] width 1524 height 732
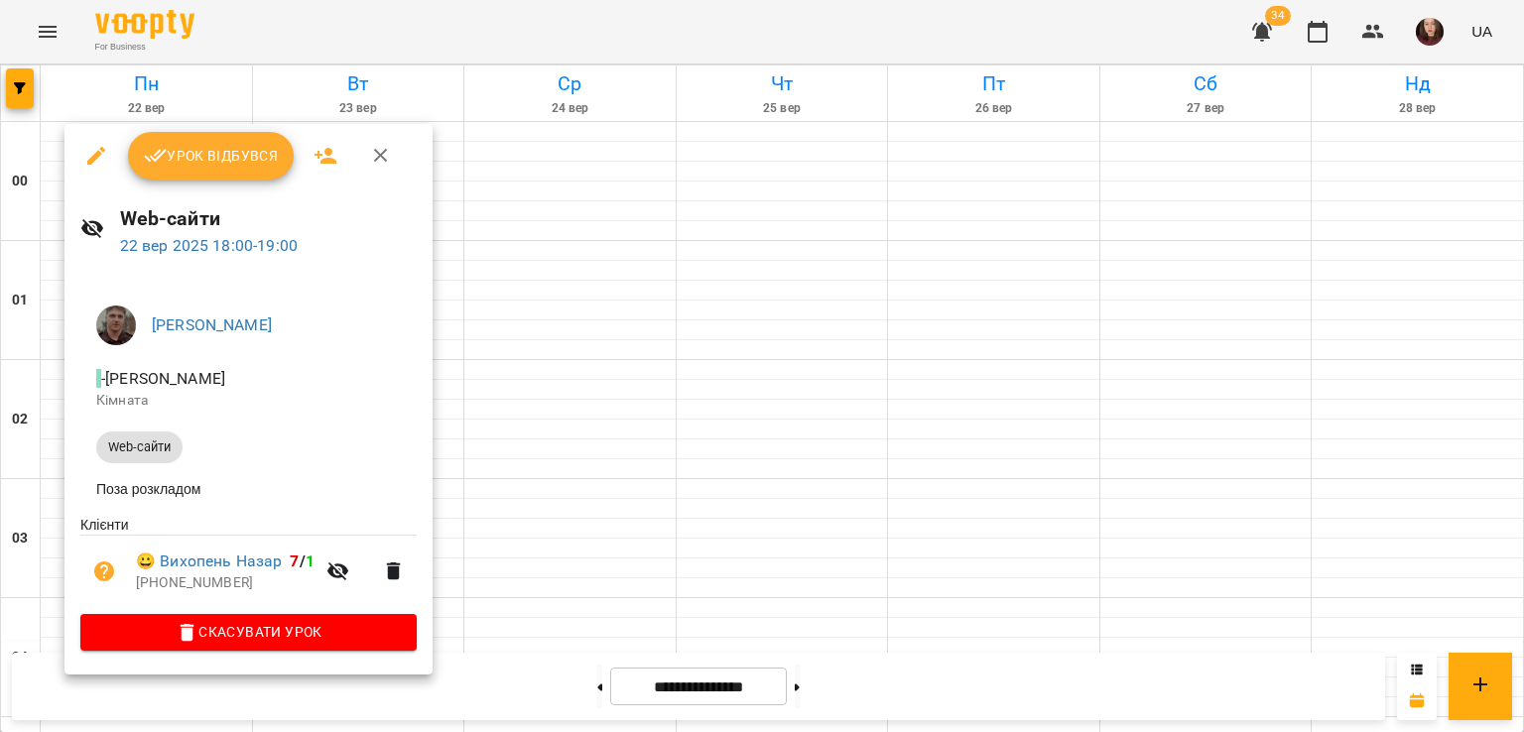
click at [530, 449] on div at bounding box center [762, 366] width 1524 height 732
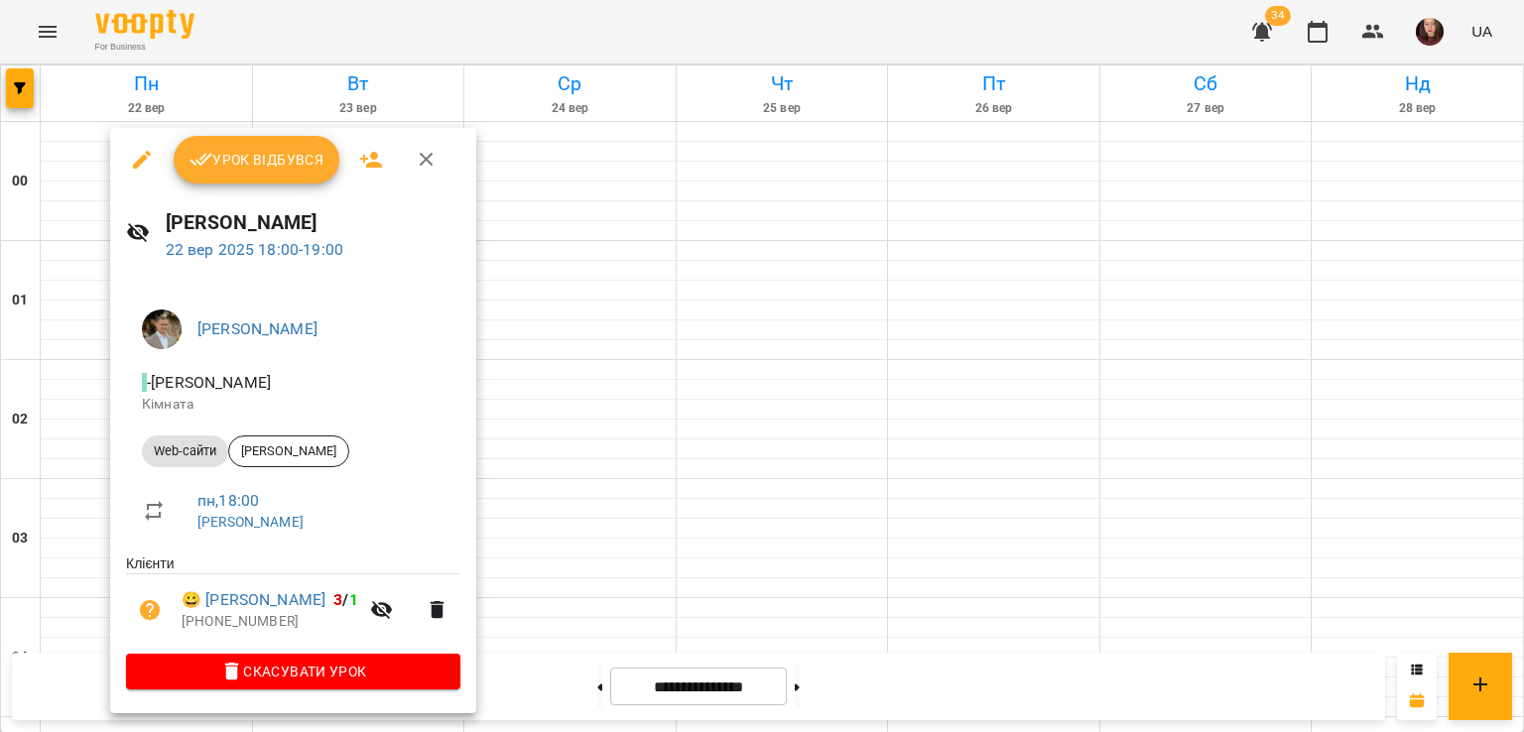
drag, startPoint x: 534, startPoint y: 449, endPoint x: 309, endPoint y: 446, distance: 224.2
click at [535, 449] on div at bounding box center [762, 366] width 1524 height 732
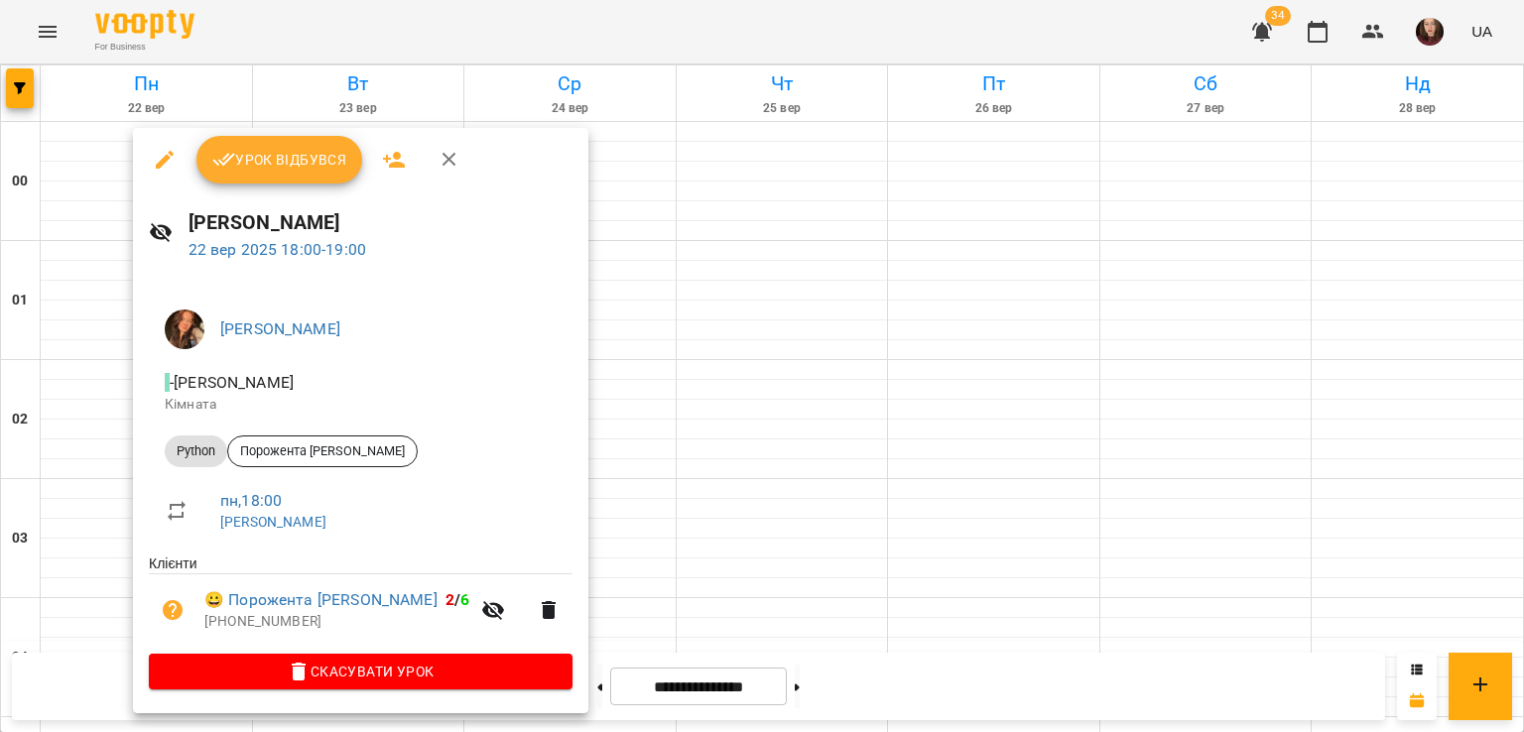
click at [586, 478] on div at bounding box center [762, 366] width 1524 height 732
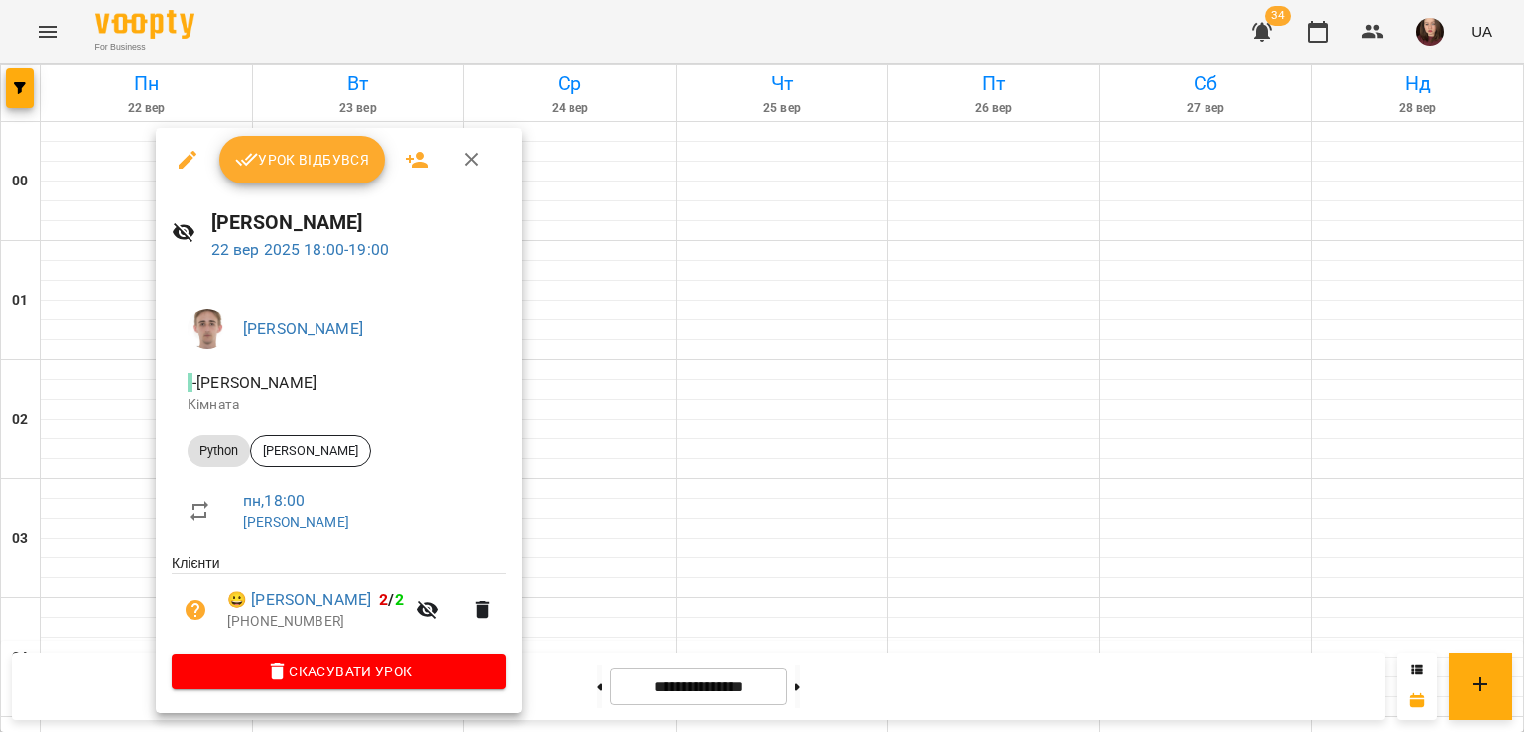
click at [659, 471] on div at bounding box center [762, 366] width 1524 height 732
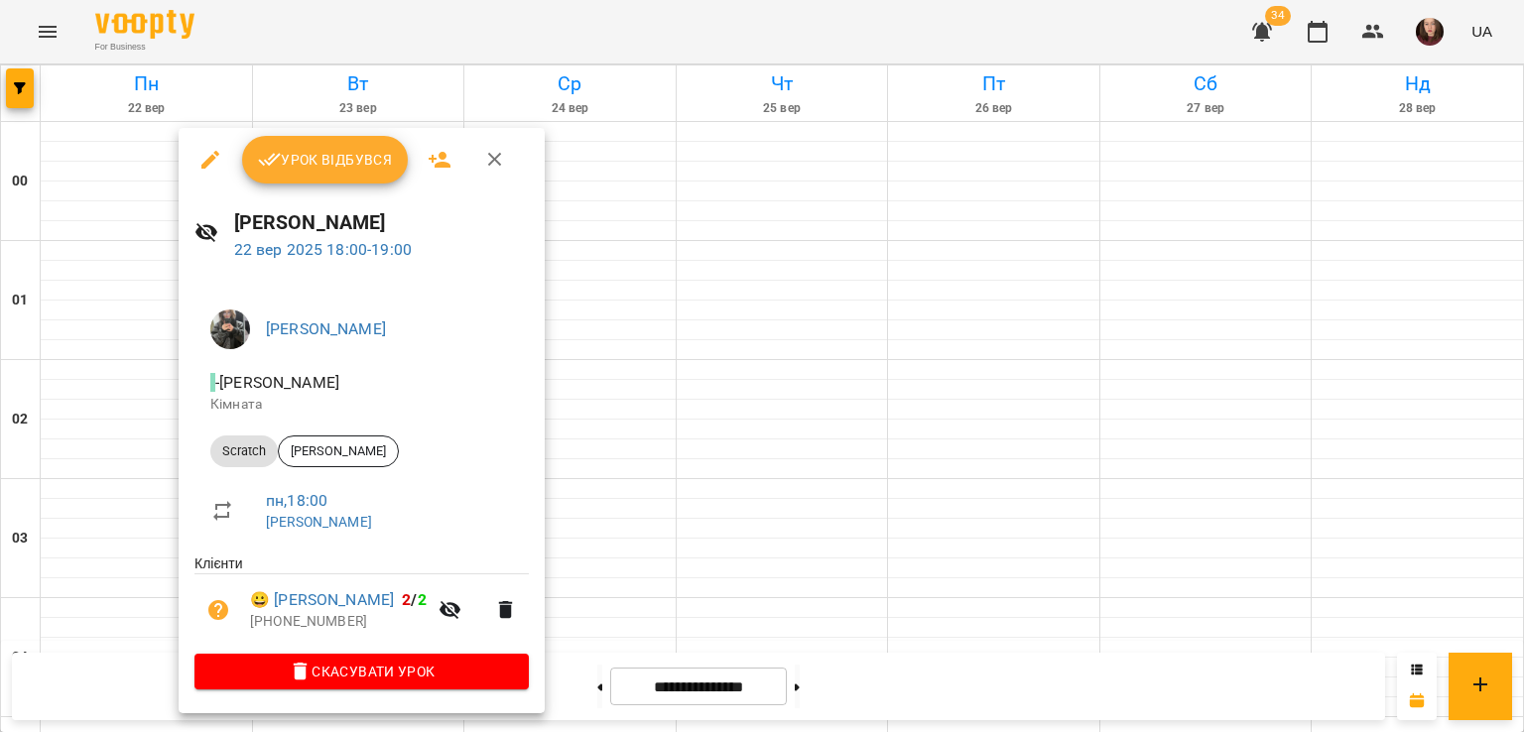
click at [698, 468] on div at bounding box center [762, 366] width 1524 height 732
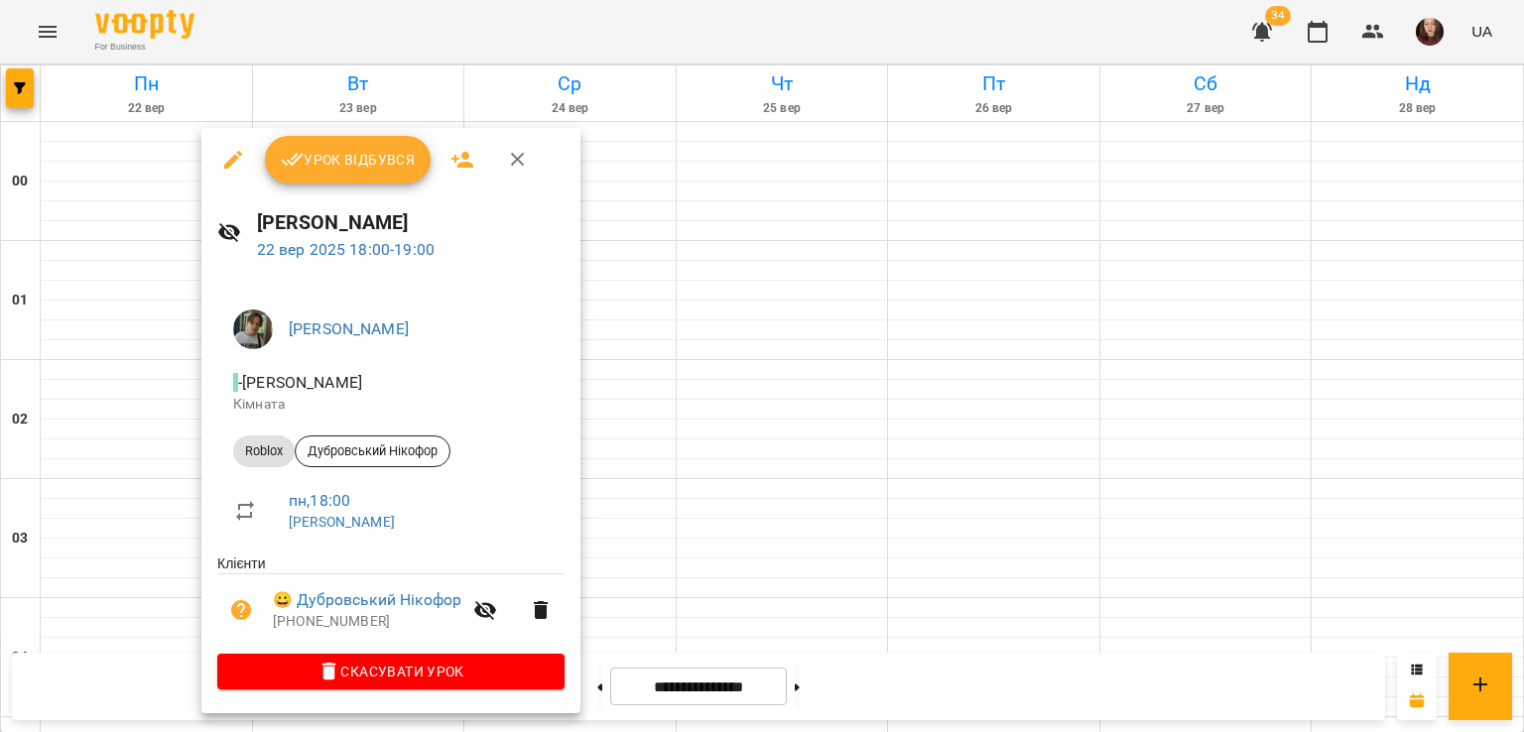
click at [746, 378] on div at bounding box center [762, 366] width 1524 height 732
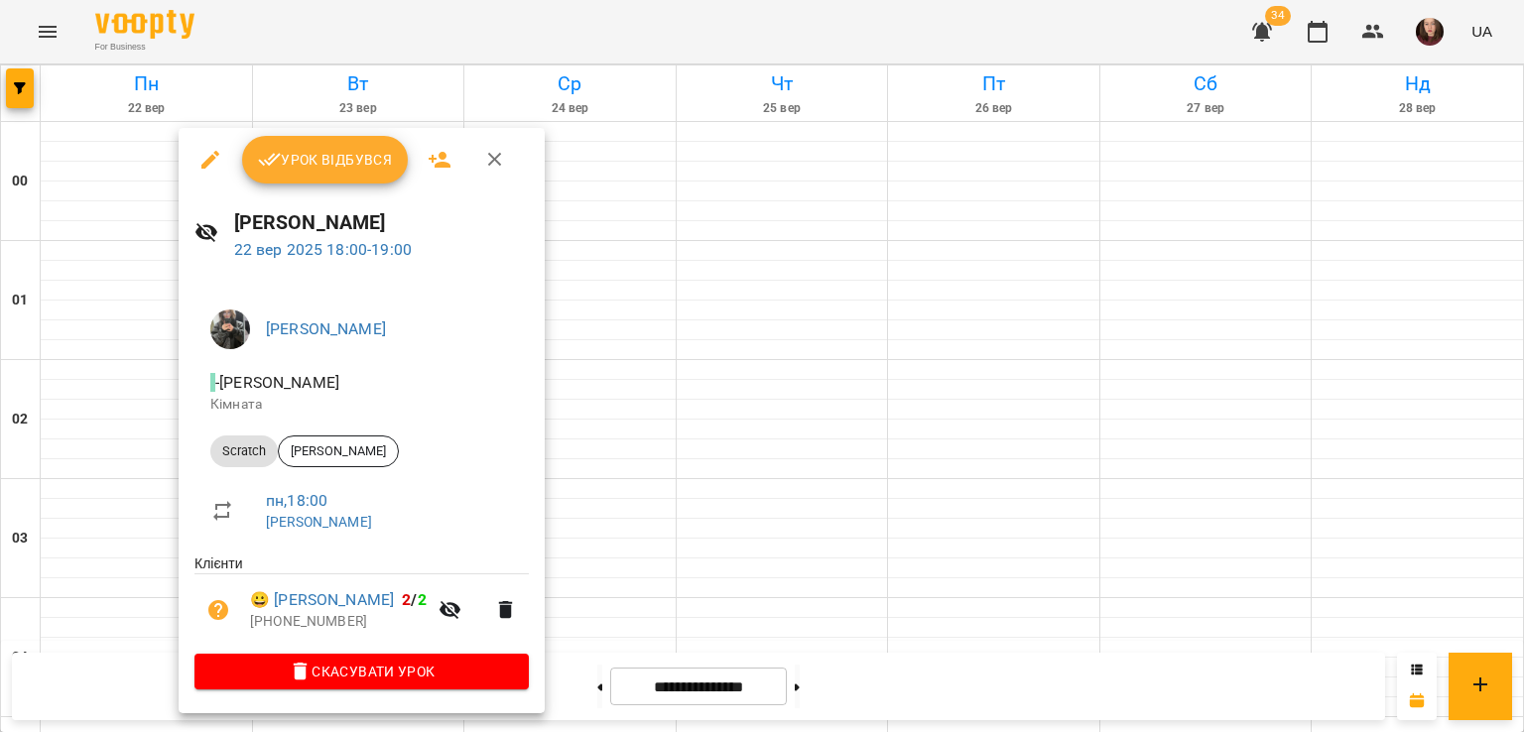
click at [694, 473] on div at bounding box center [762, 366] width 1524 height 732
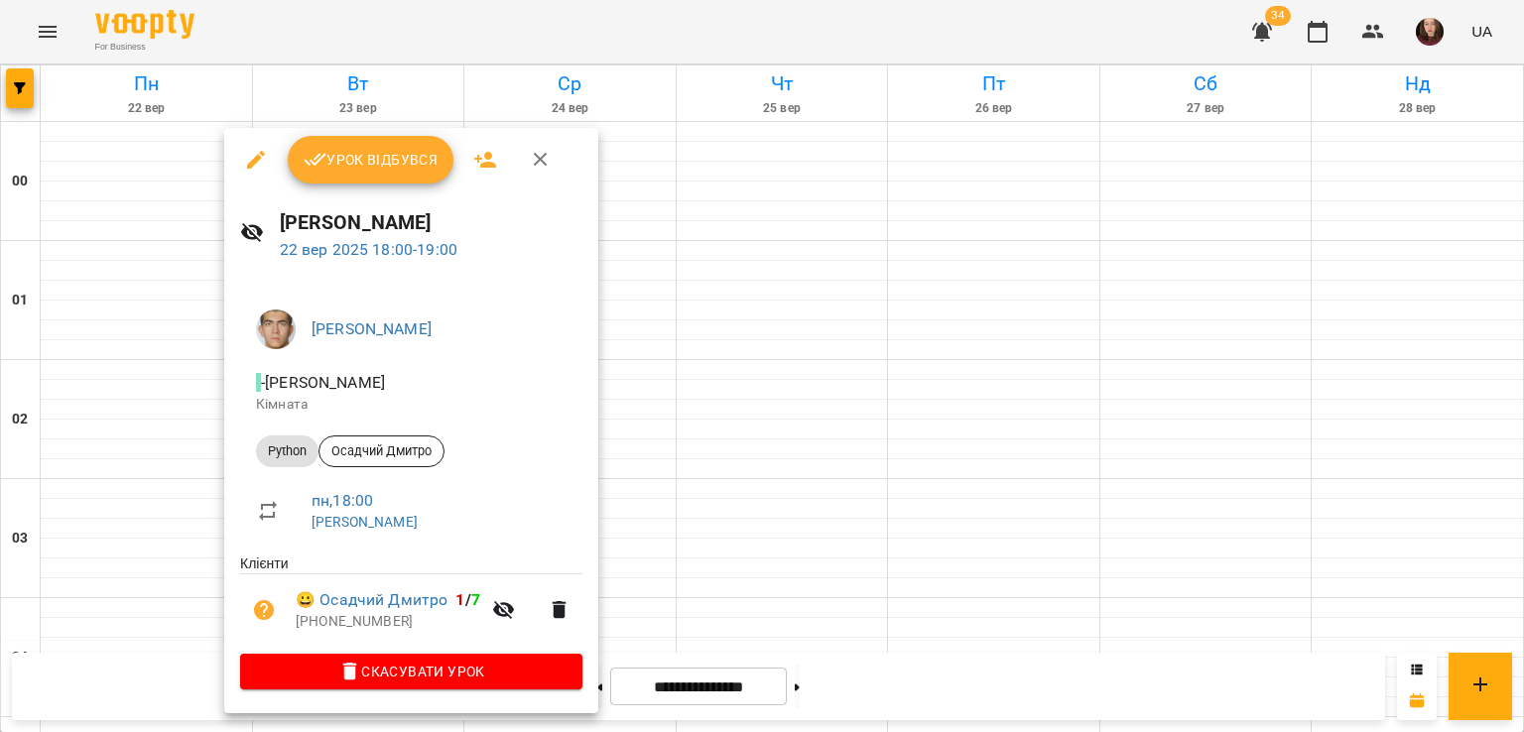
click at [754, 425] on div at bounding box center [762, 366] width 1524 height 732
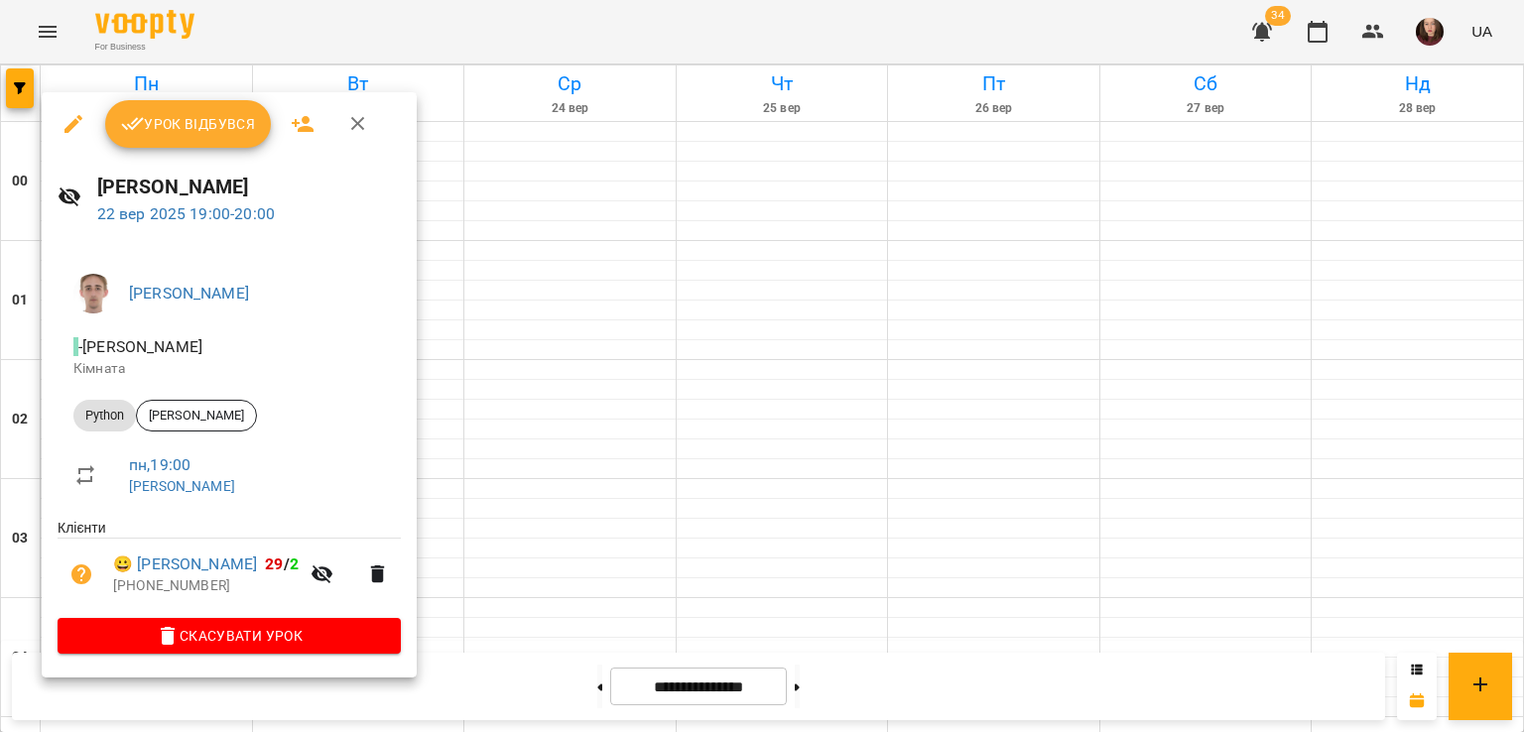
click at [554, 561] on div at bounding box center [762, 366] width 1524 height 732
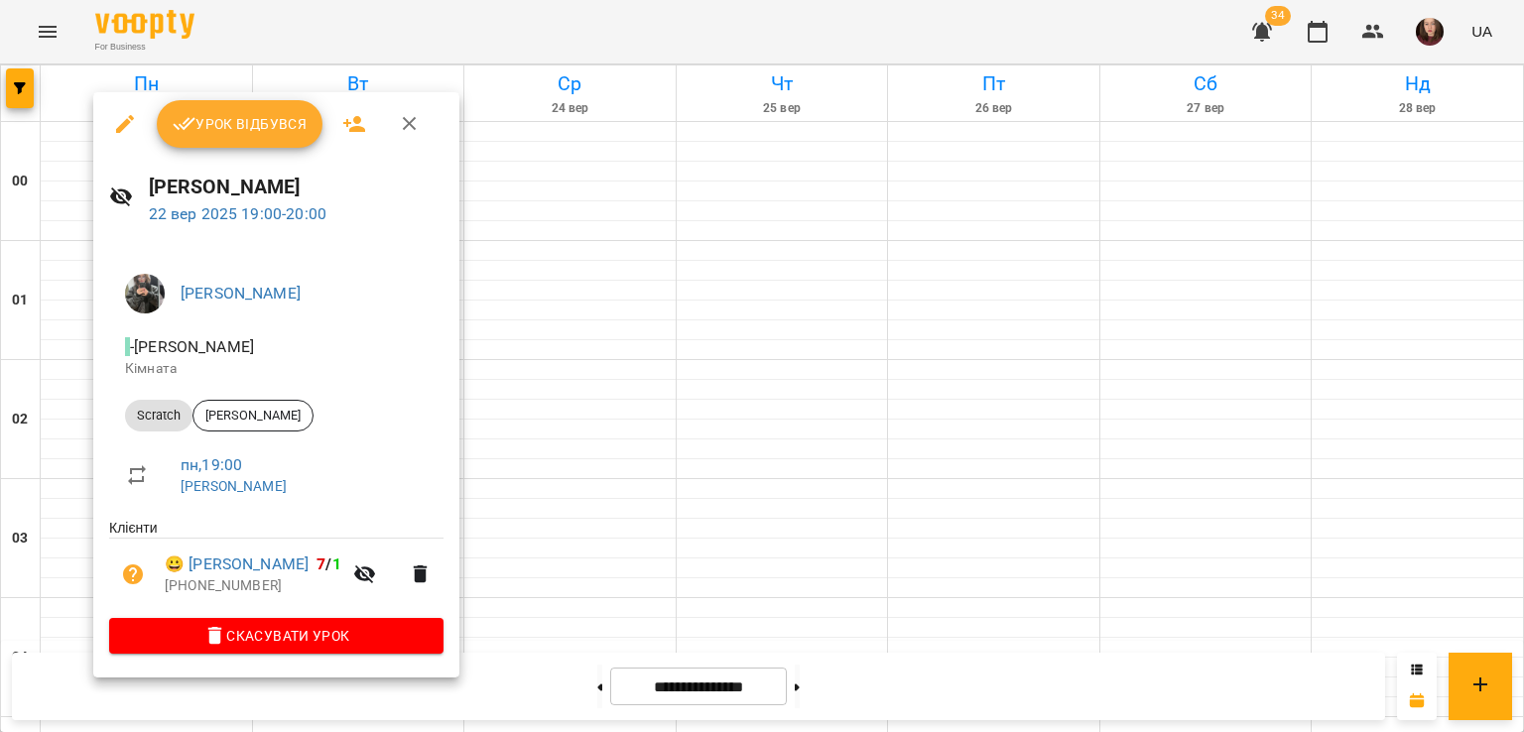
click at [589, 542] on div at bounding box center [762, 366] width 1524 height 732
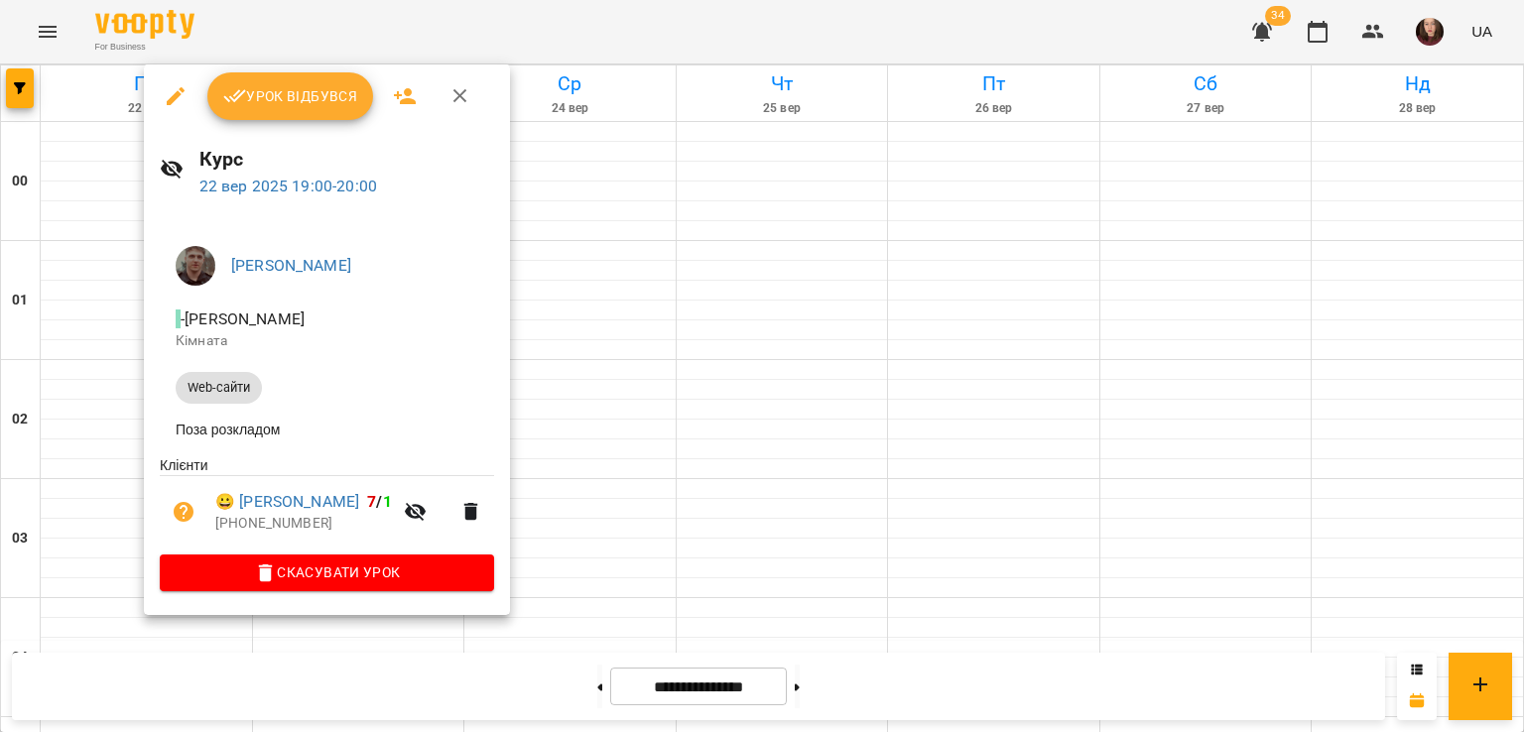
click at [655, 534] on div at bounding box center [762, 366] width 1524 height 732
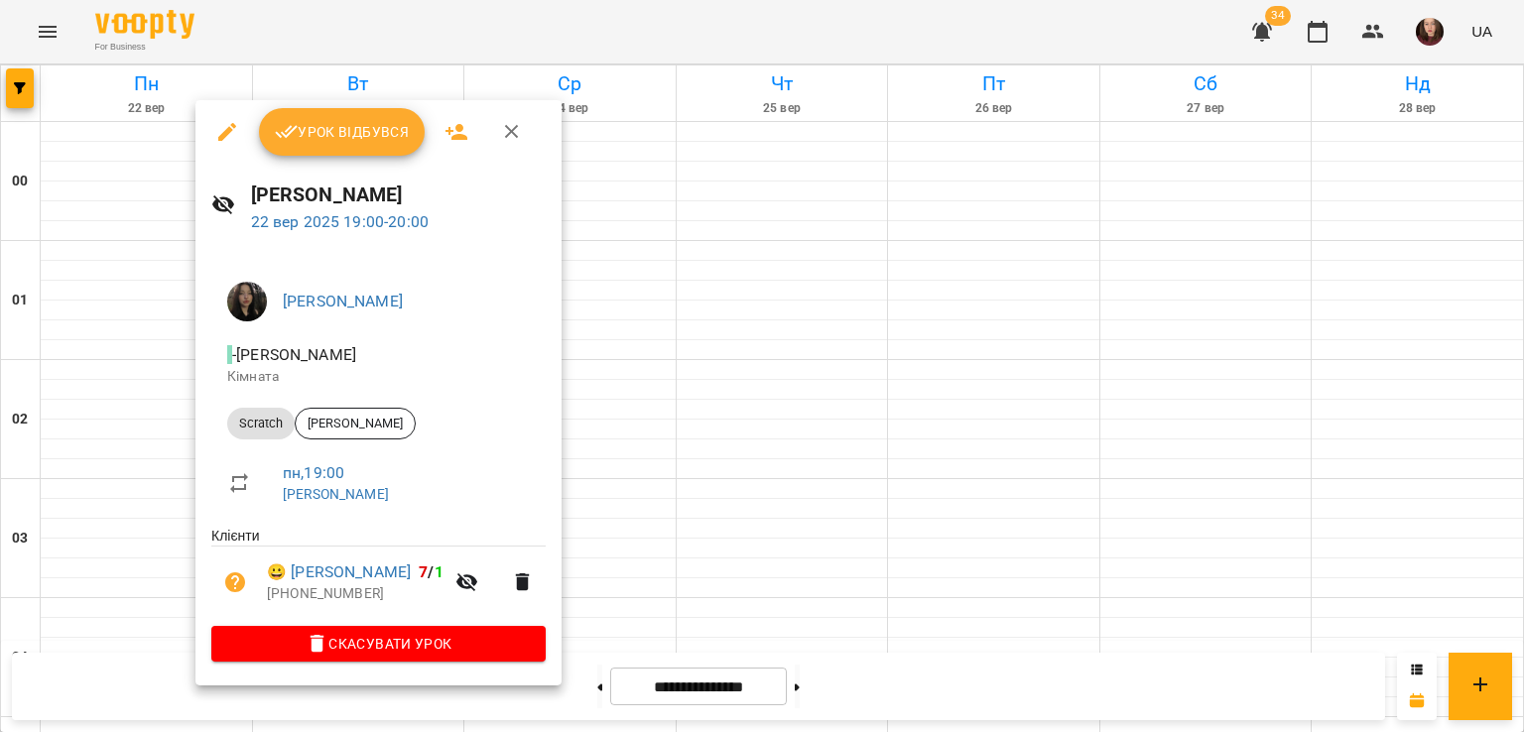
click at [686, 563] on div at bounding box center [762, 366] width 1524 height 732
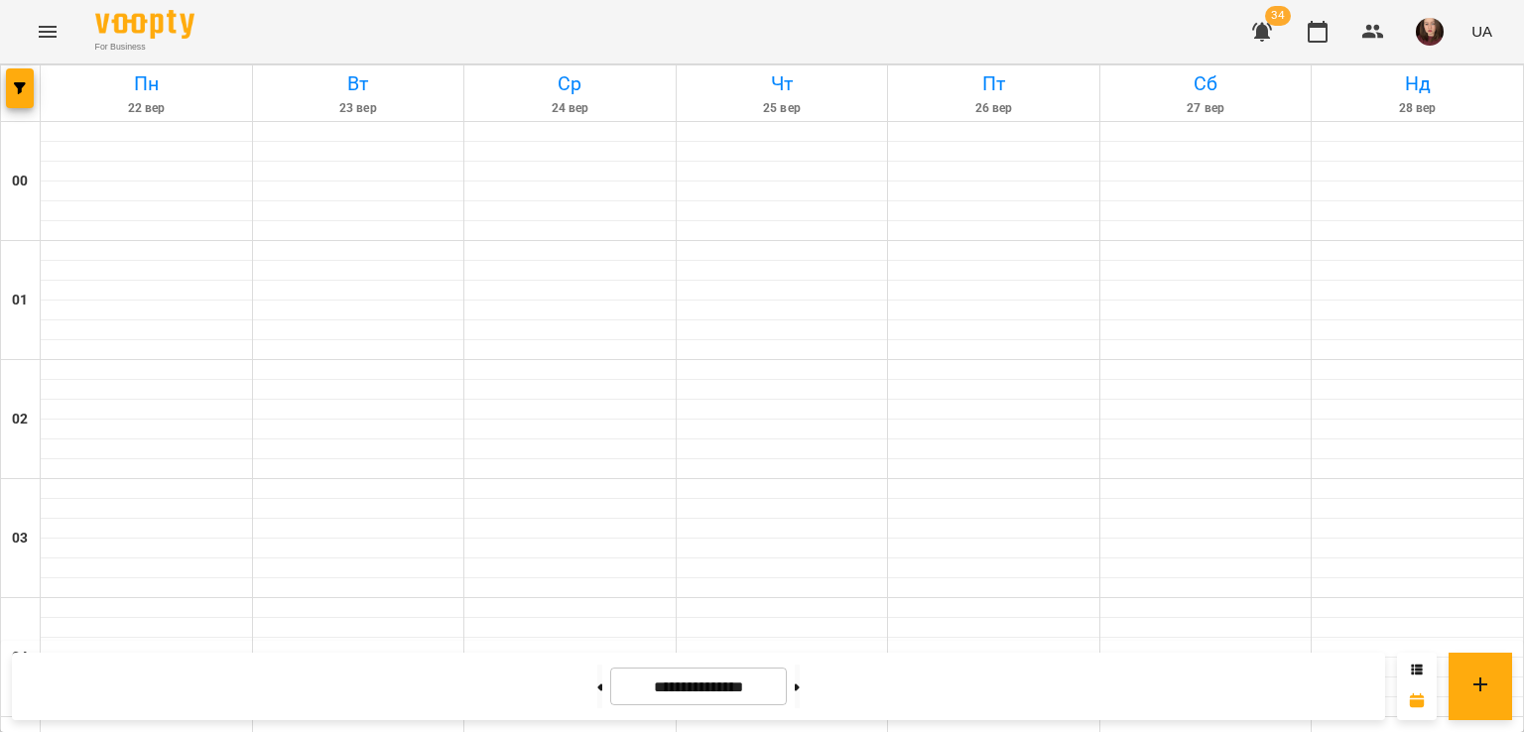
scroll to position [2138, 0]
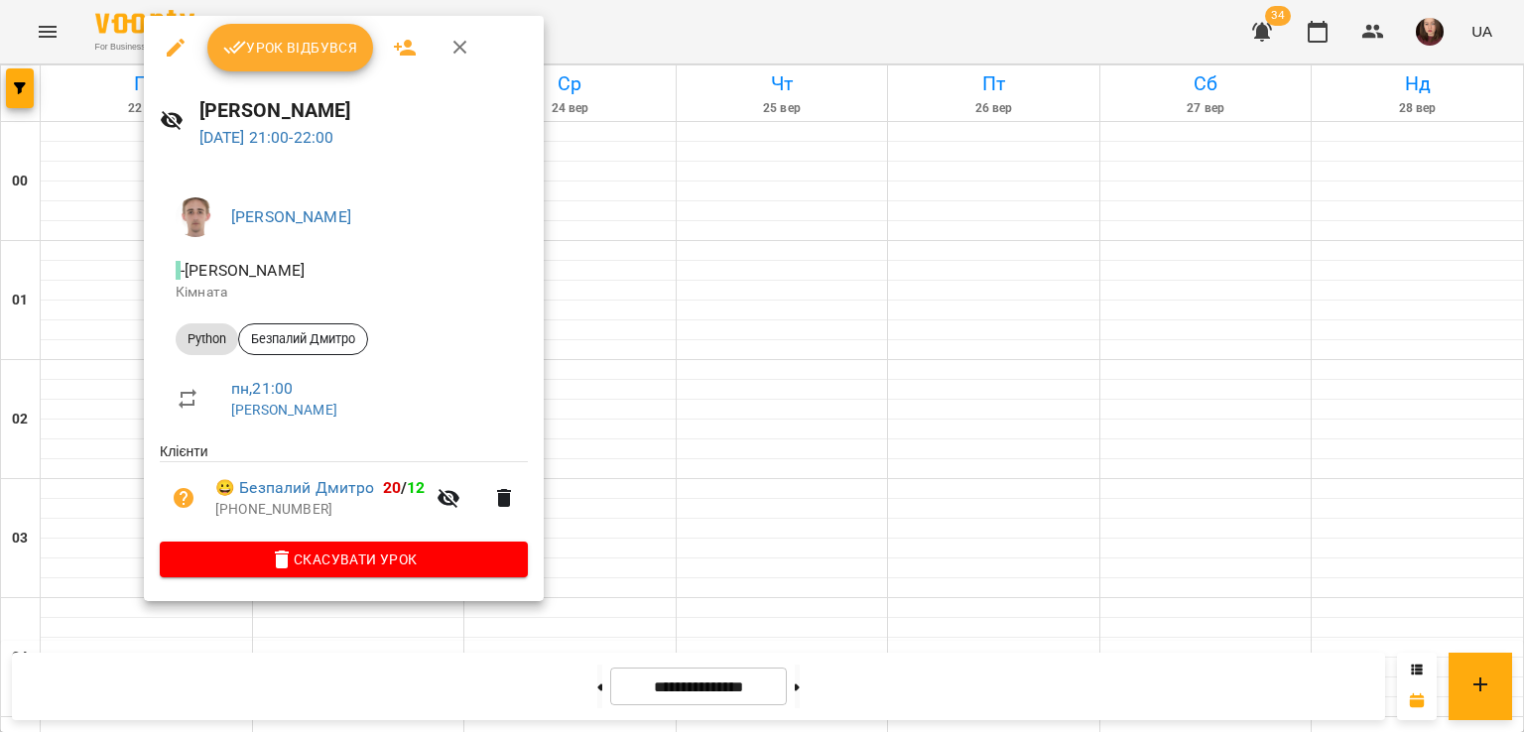
click at [59, 485] on div at bounding box center [762, 366] width 1524 height 732
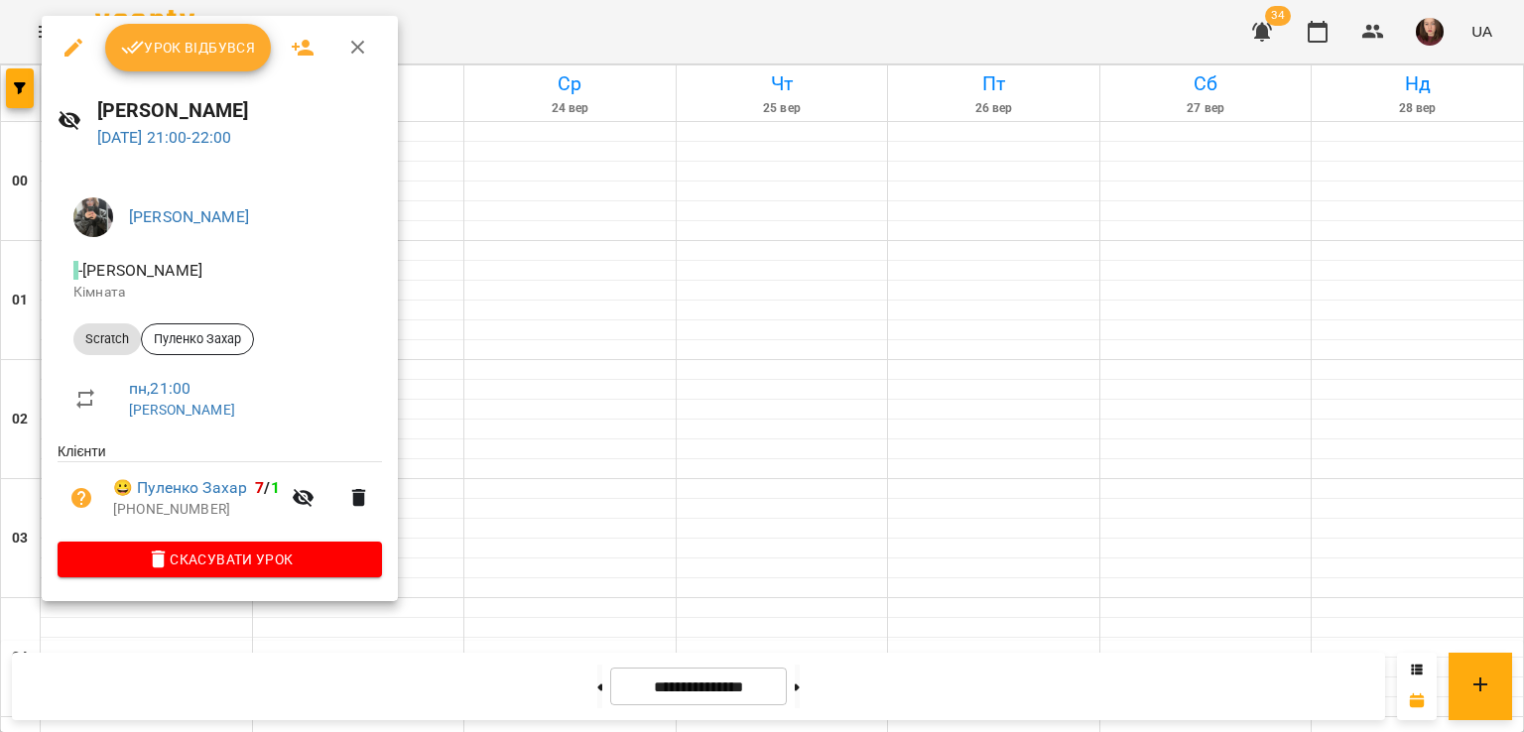
click at [548, 473] on div at bounding box center [762, 366] width 1524 height 732
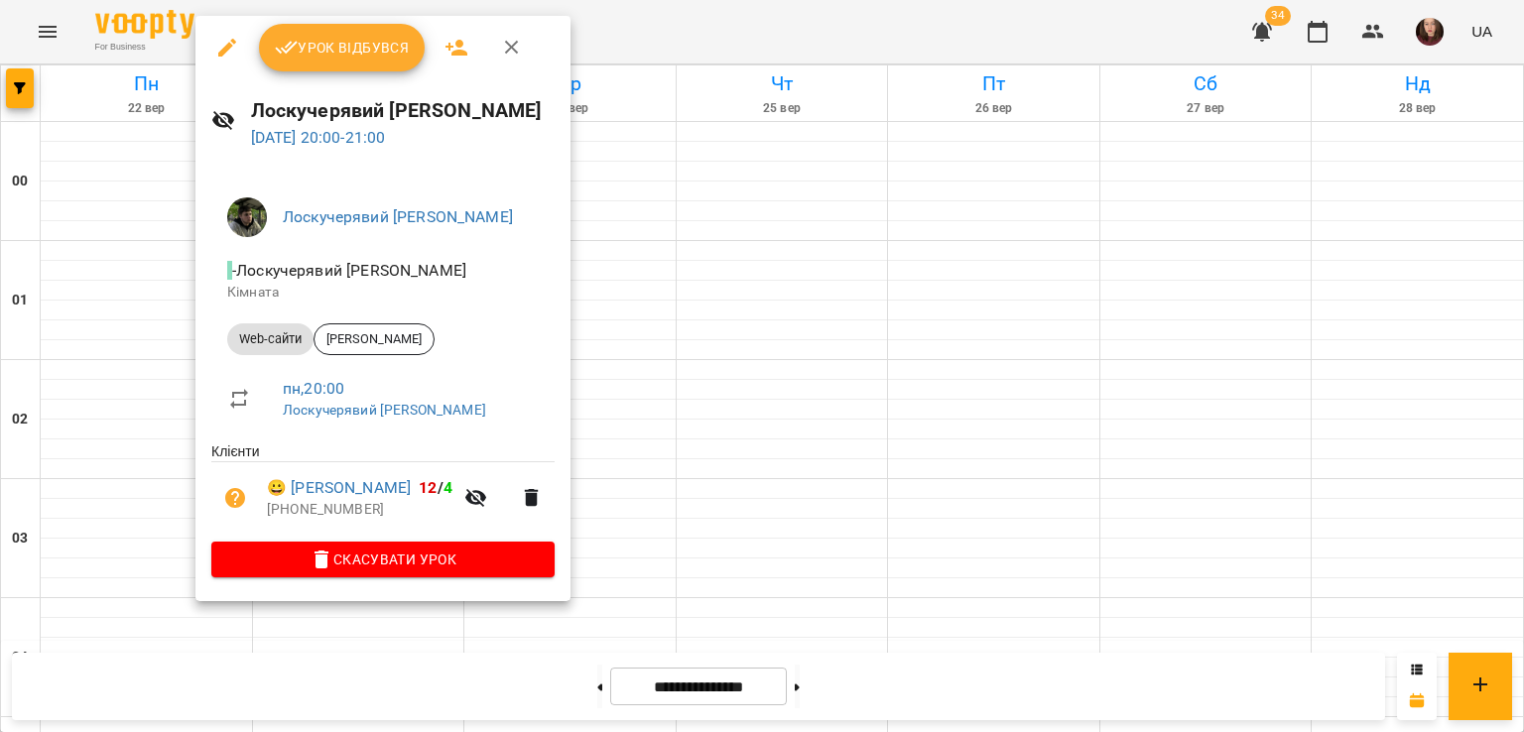
click at [167, 386] on div at bounding box center [762, 366] width 1524 height 732
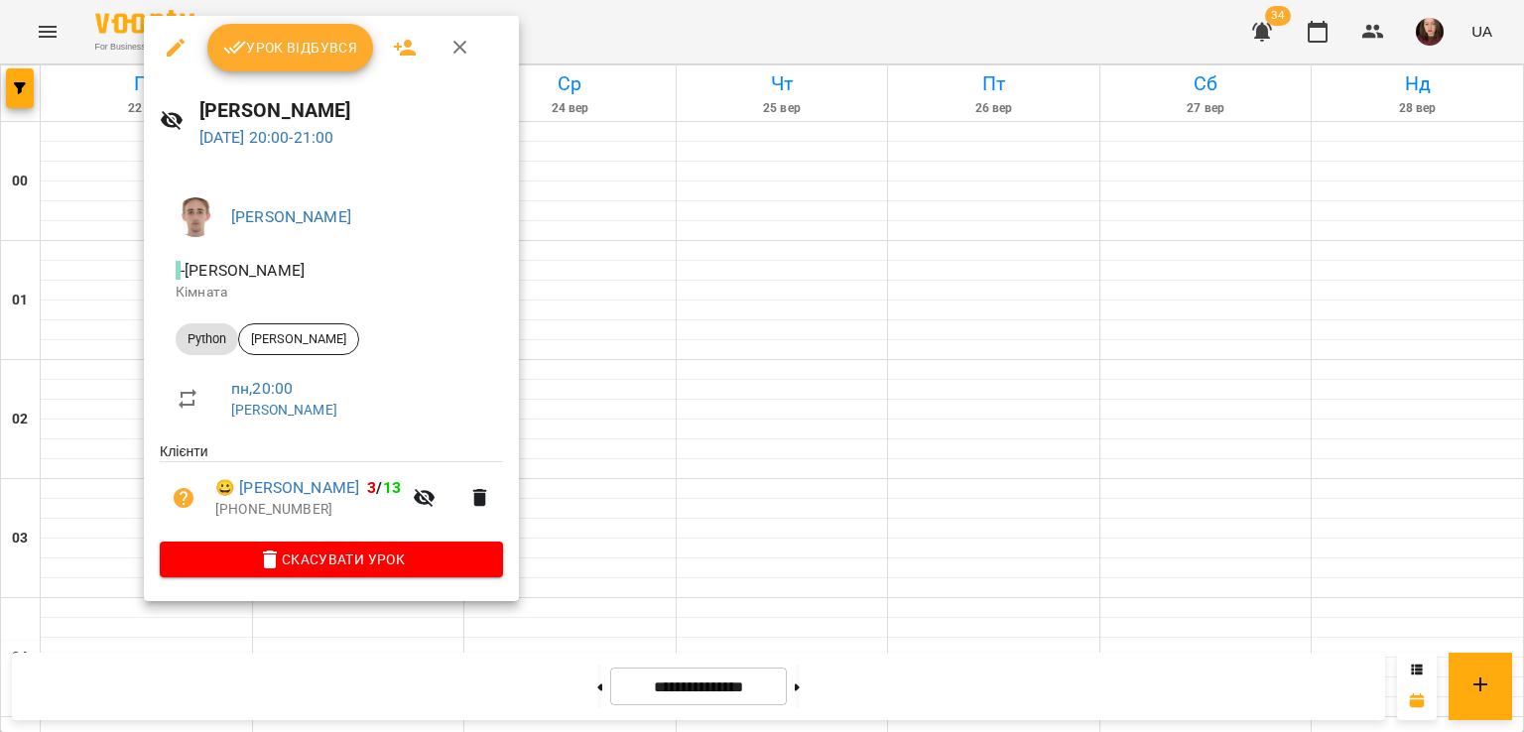
click at [79, 378] on div at bounding box center [762, 366] width 1524 height 732
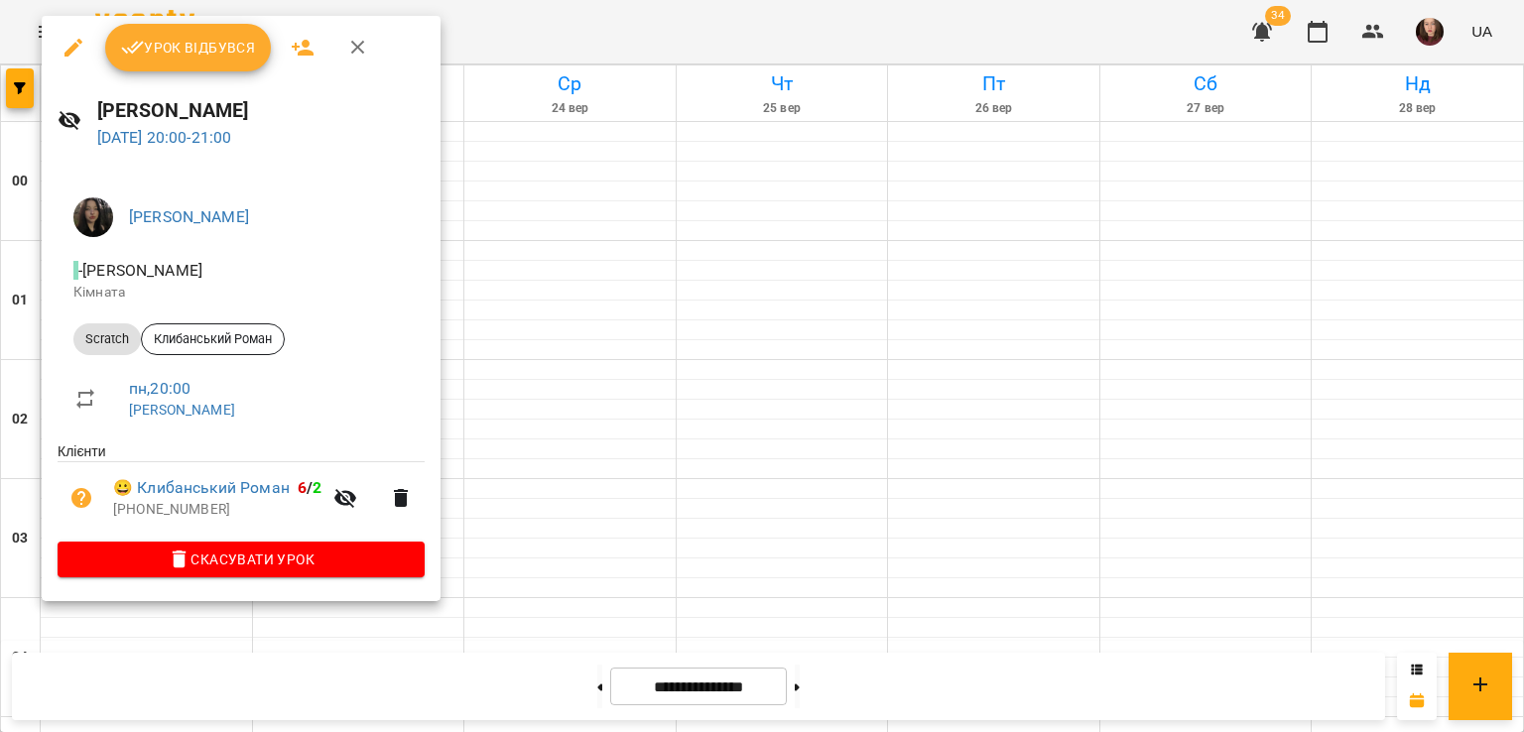
click at [464, 423] on div at bounding box center [762, 366] width 1524 height 732
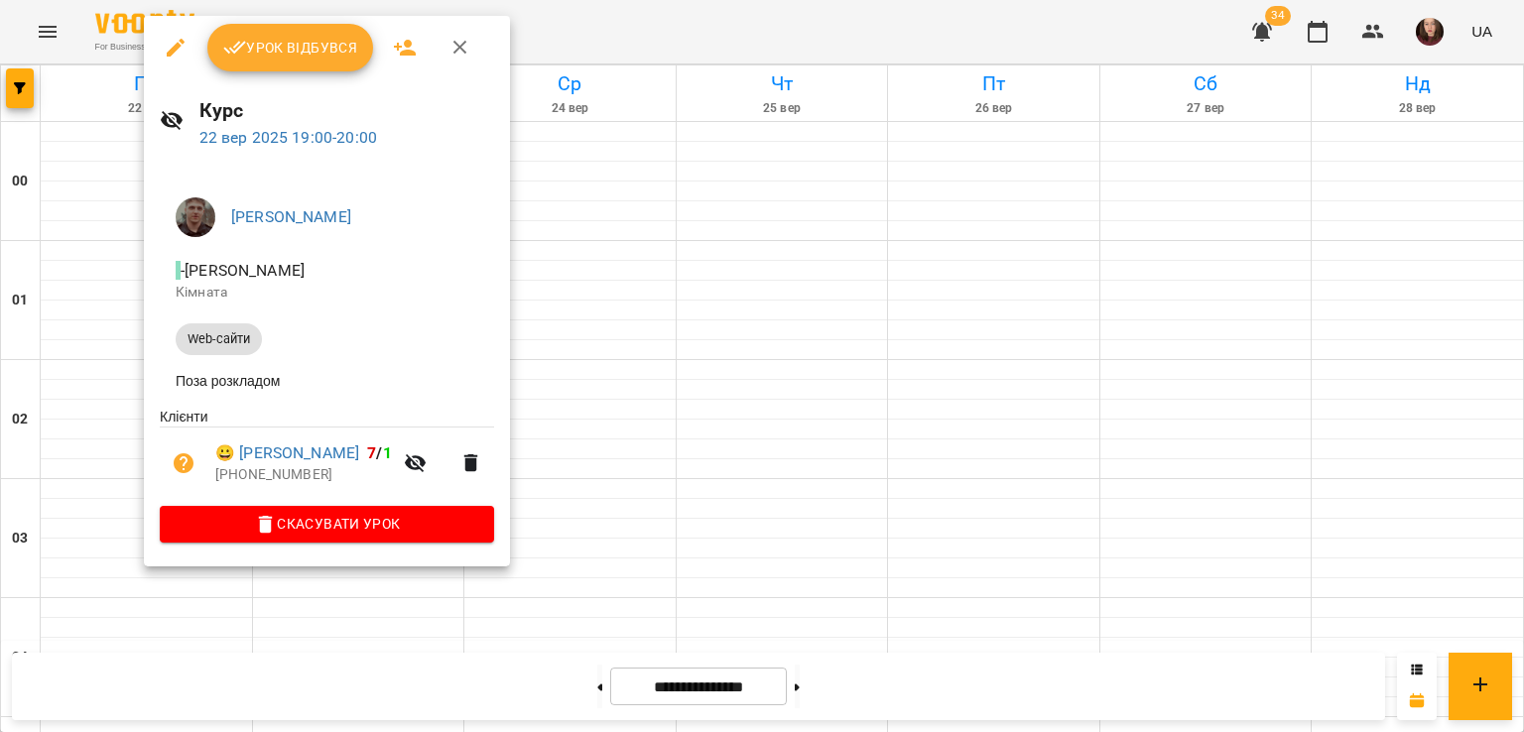
click at [567, 317] on div at bounding box center [762, 366] width 1524 height 732
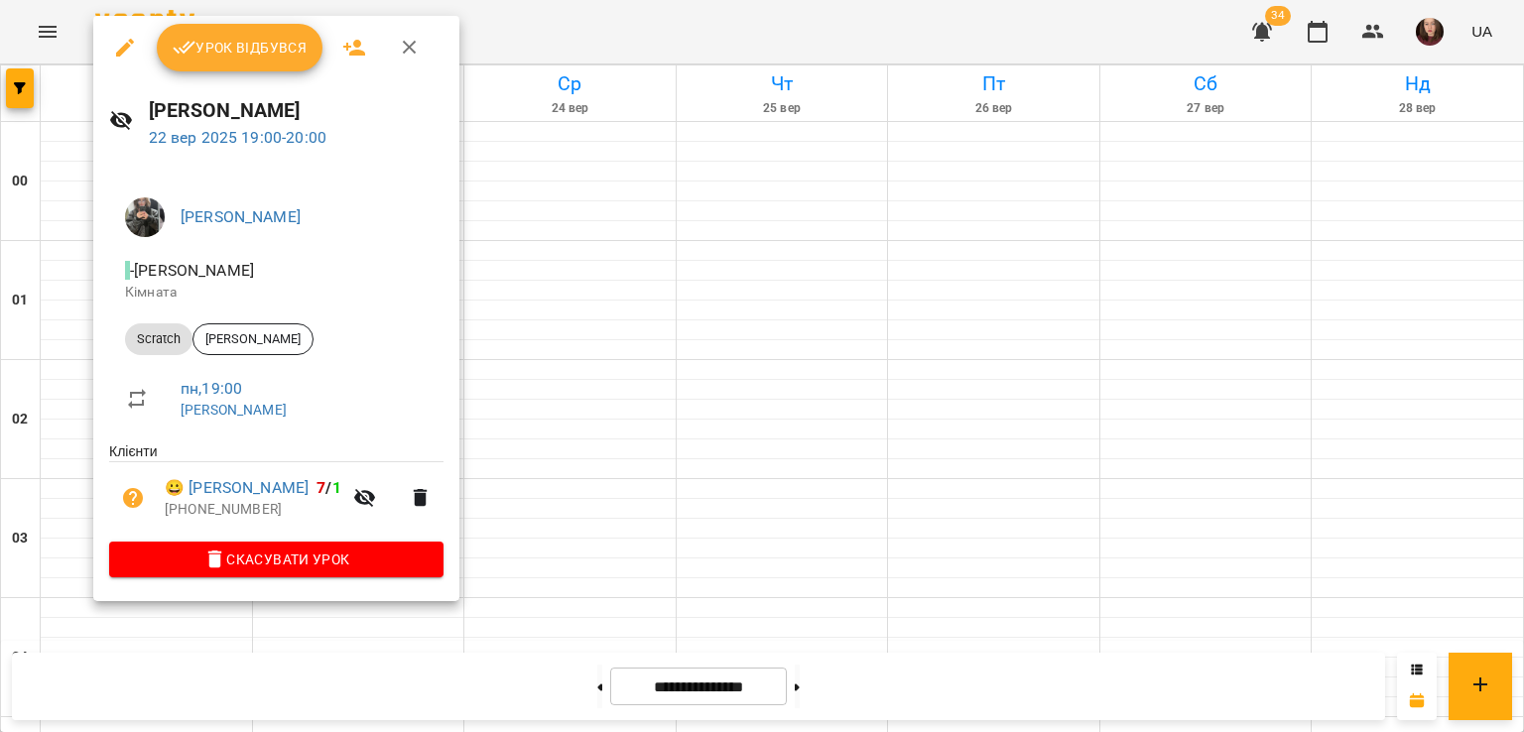
click at [572, 359] on div at bounding box center [762, 366] width 1524 height 732
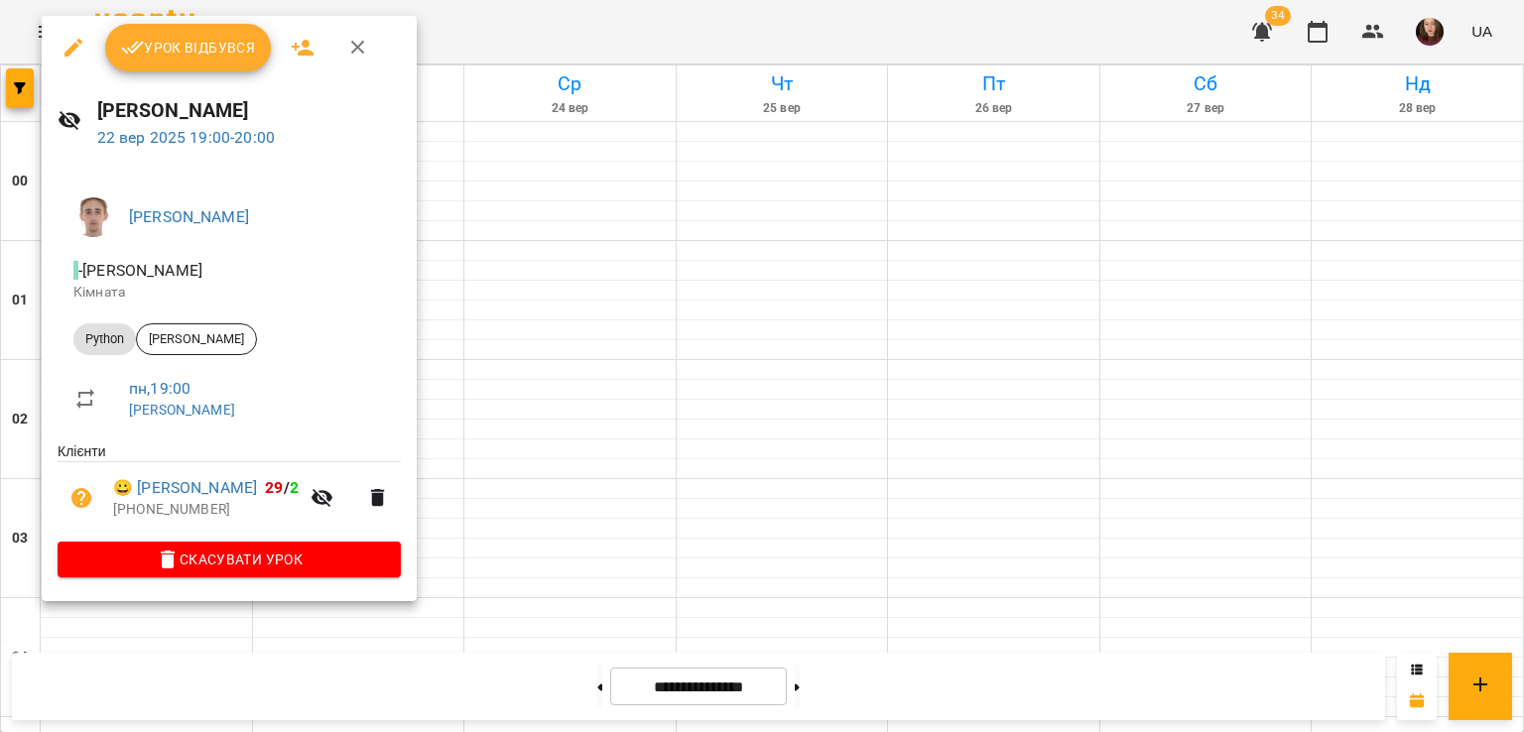
click at [474, 334] on div at bounding box center [762, 366] width 1524 height 732
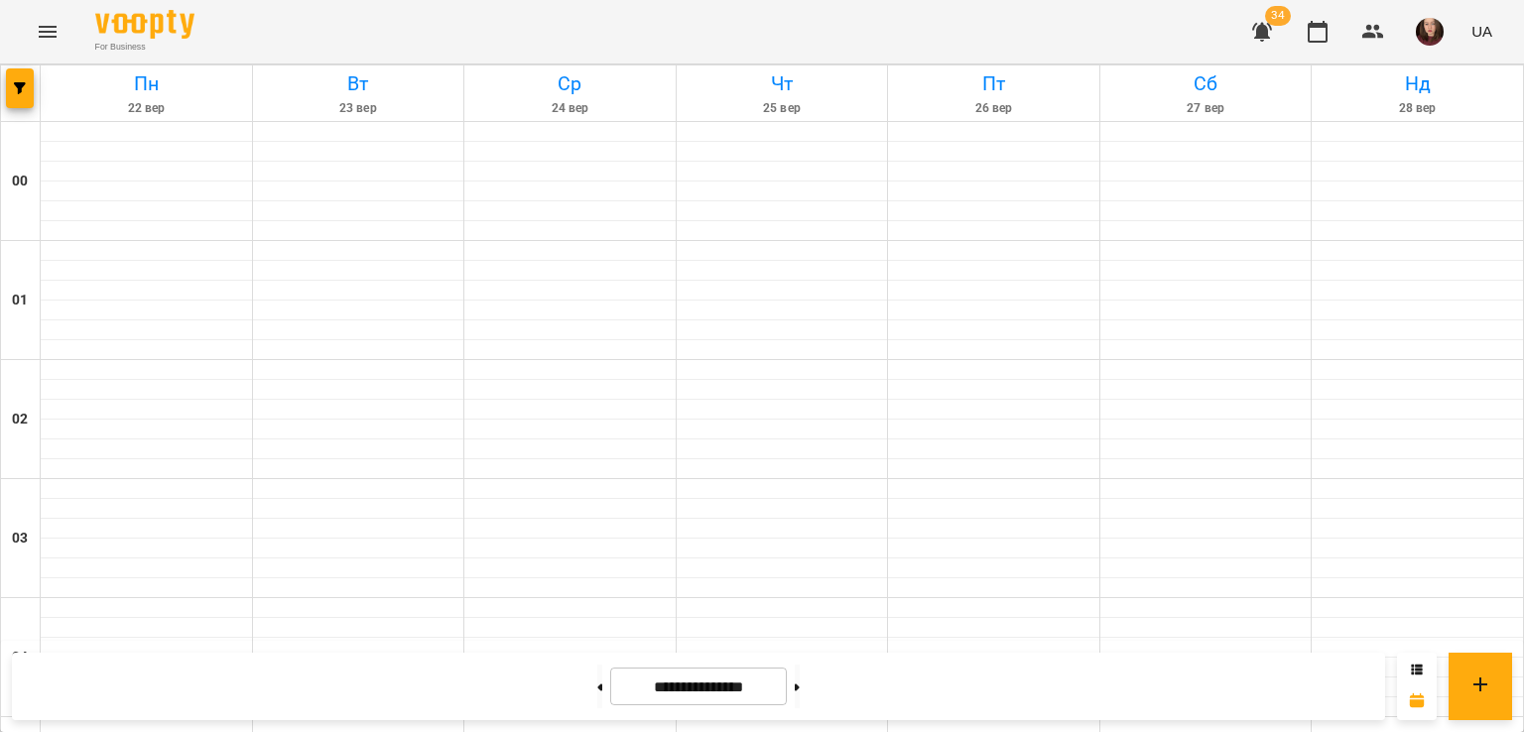
scroll to position [2336, 0]
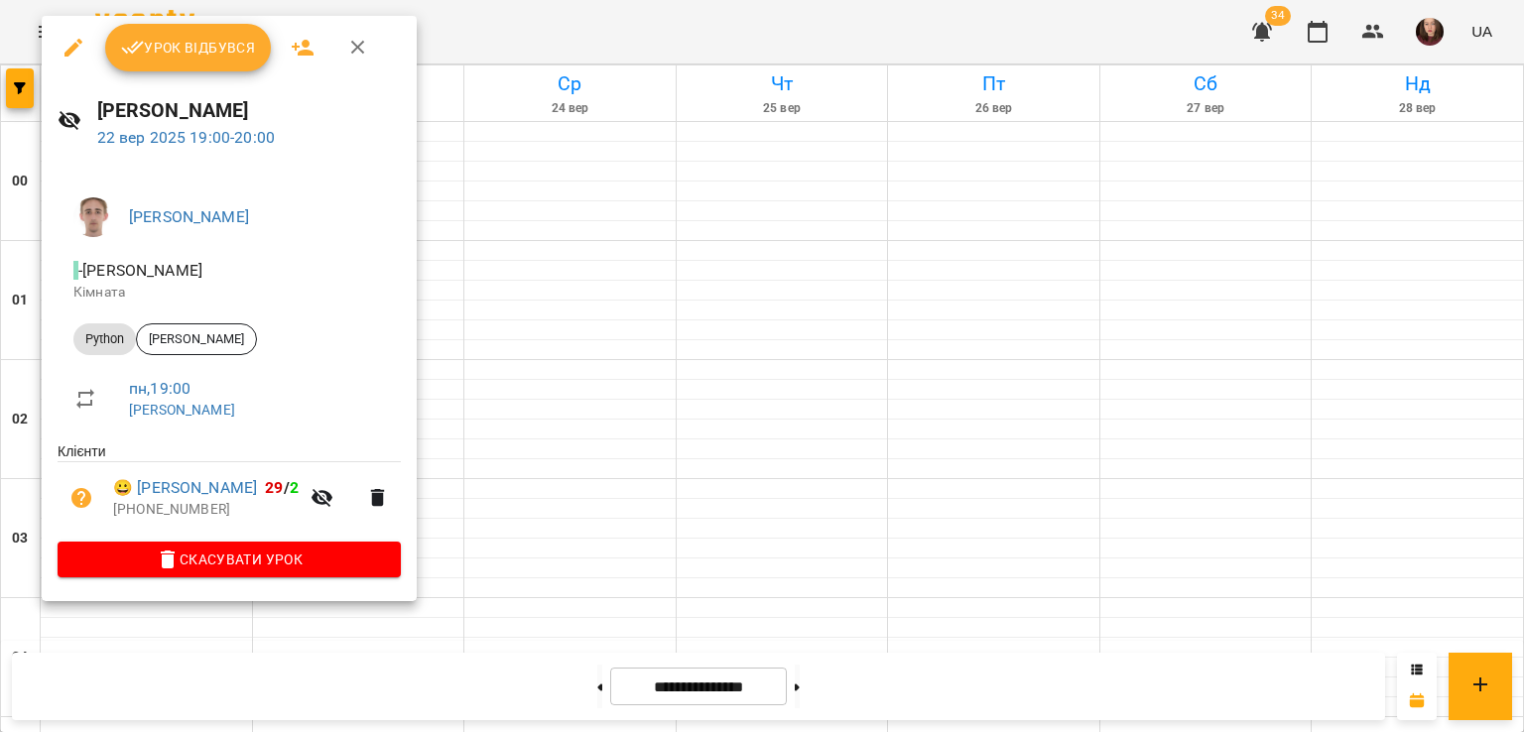
click at [499, 327] on div at bounding box center [762, 366] width 1524 height 732
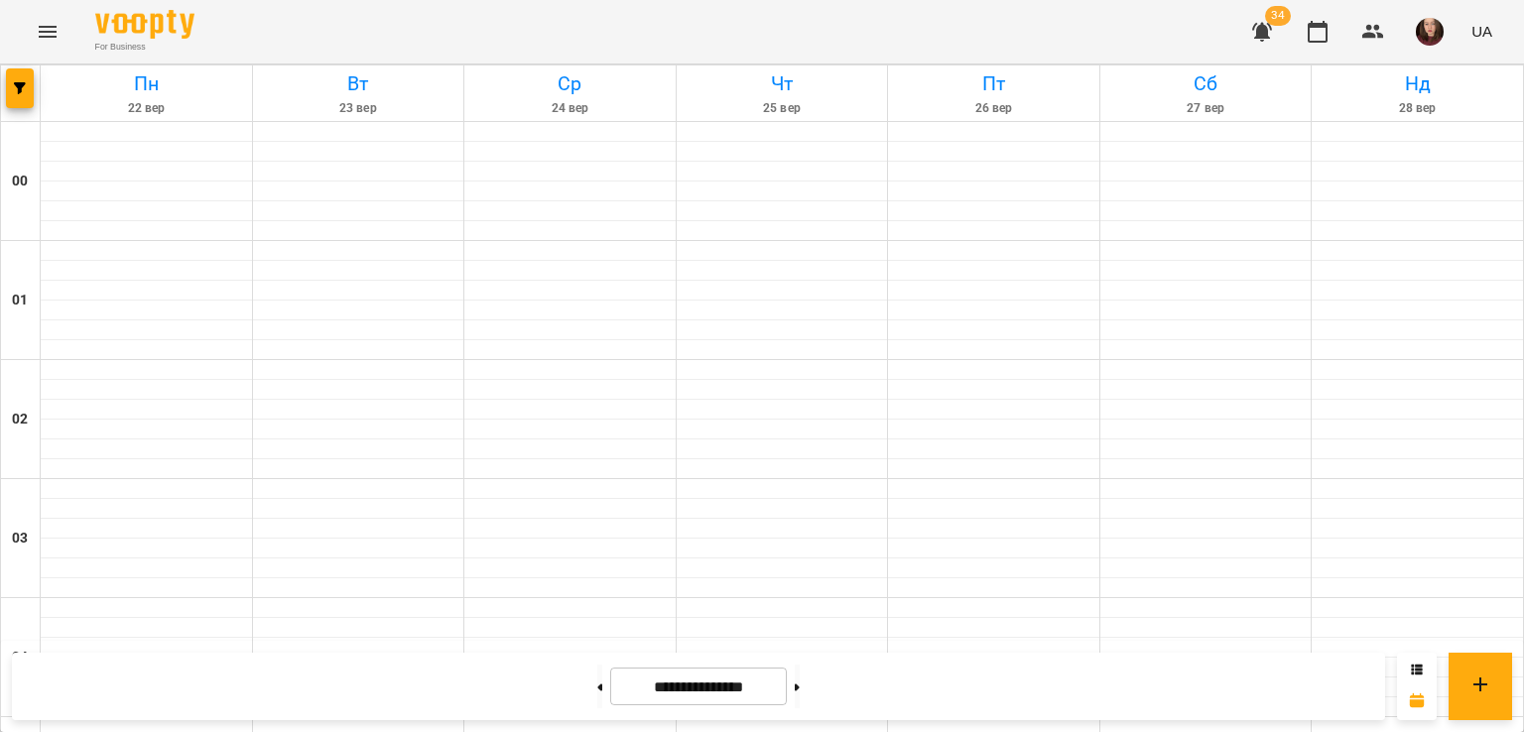
scroll to position [1939, 0]
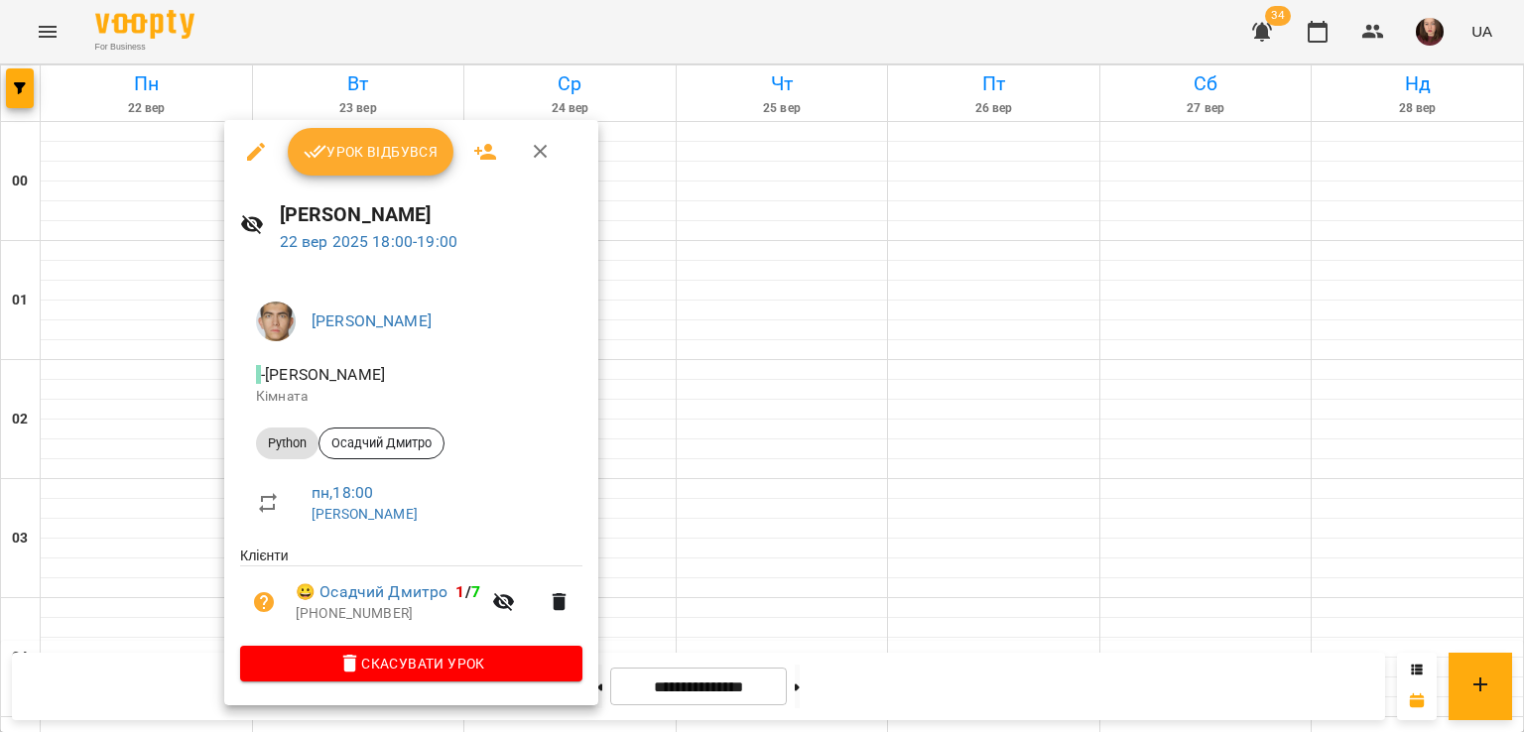
click at [173, 384] on div at bounding box center [762, 366] width 1524 height 732
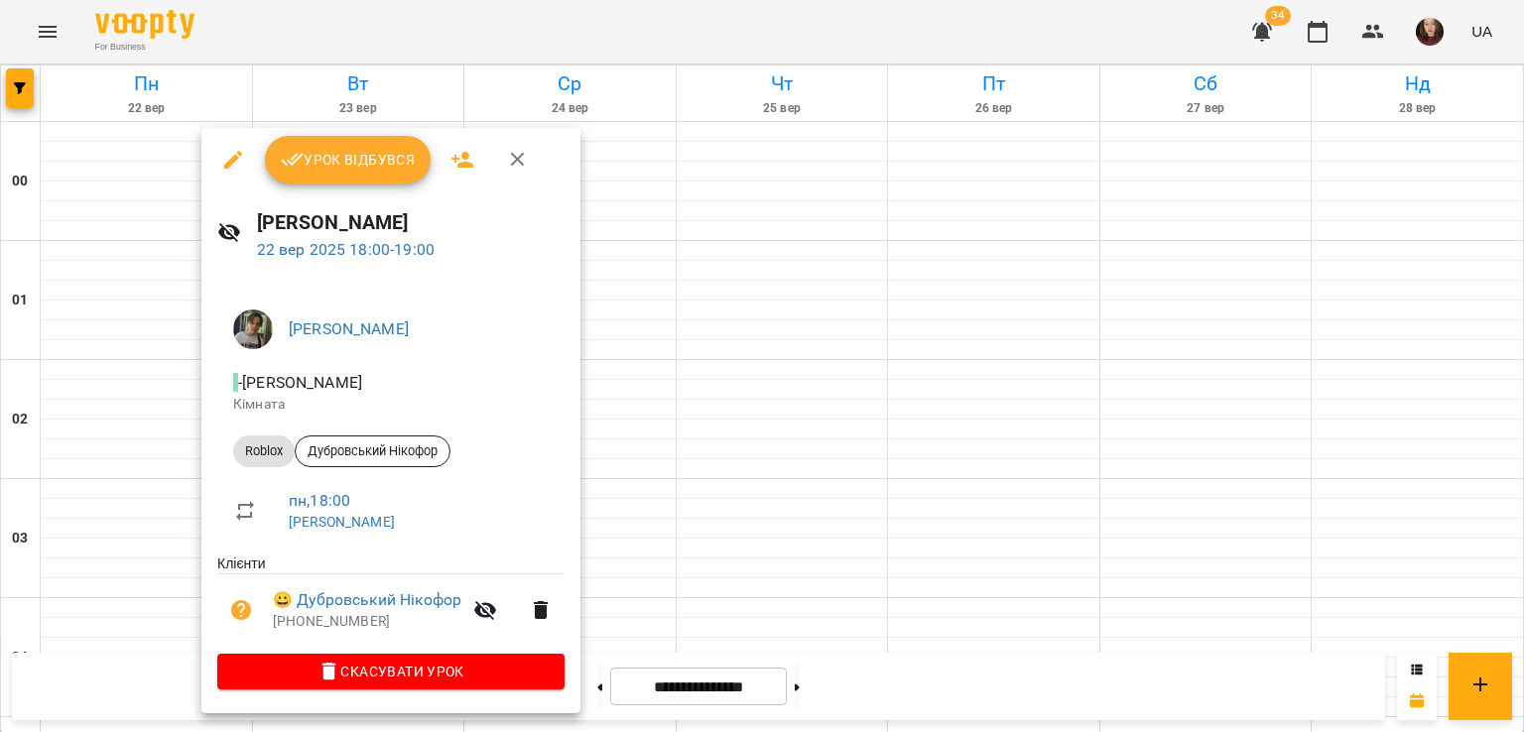
click at [116, 373] on div at bounding box center [762, 366] width 1524 height 732
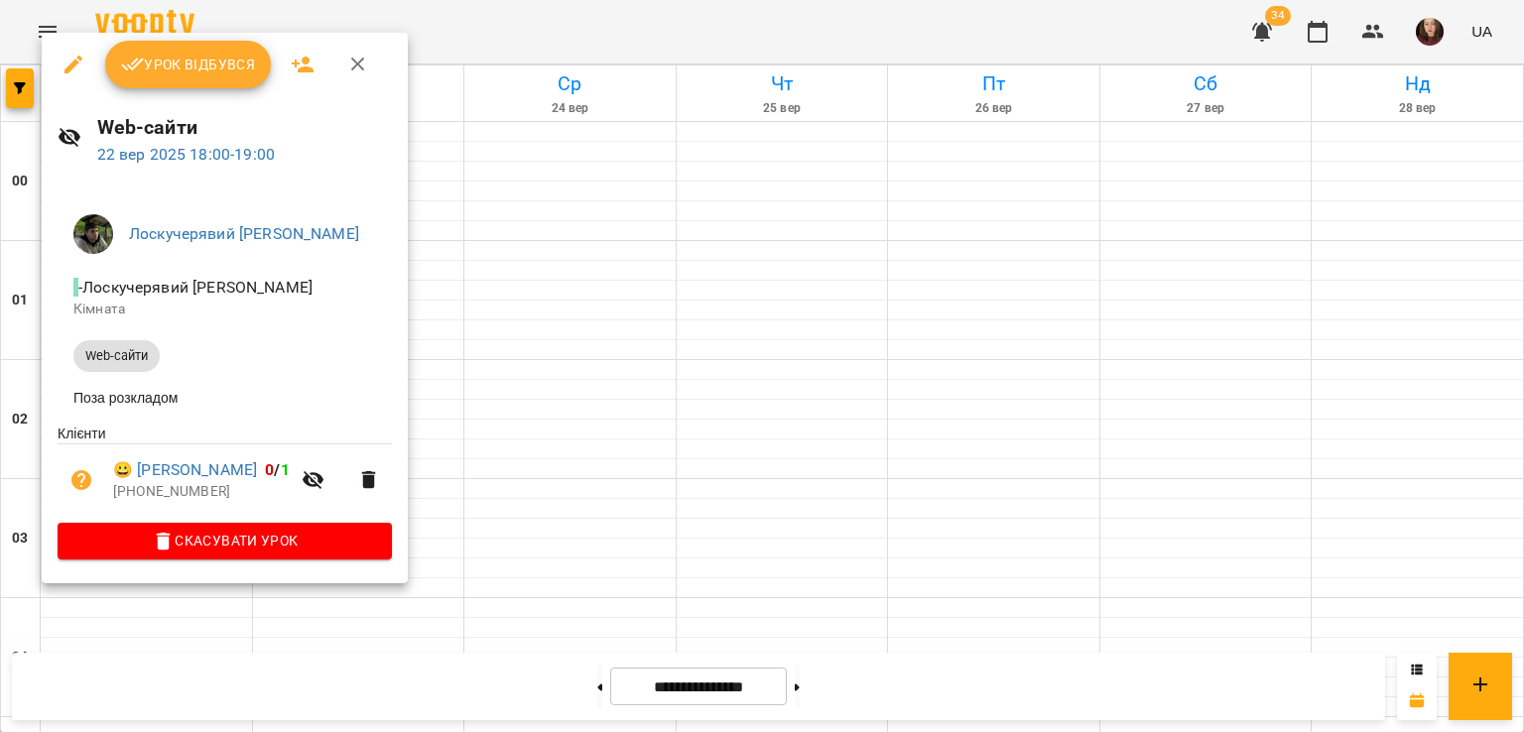
click at [476, 428] on div at bounding box center [762, 366] width 1524 height 732
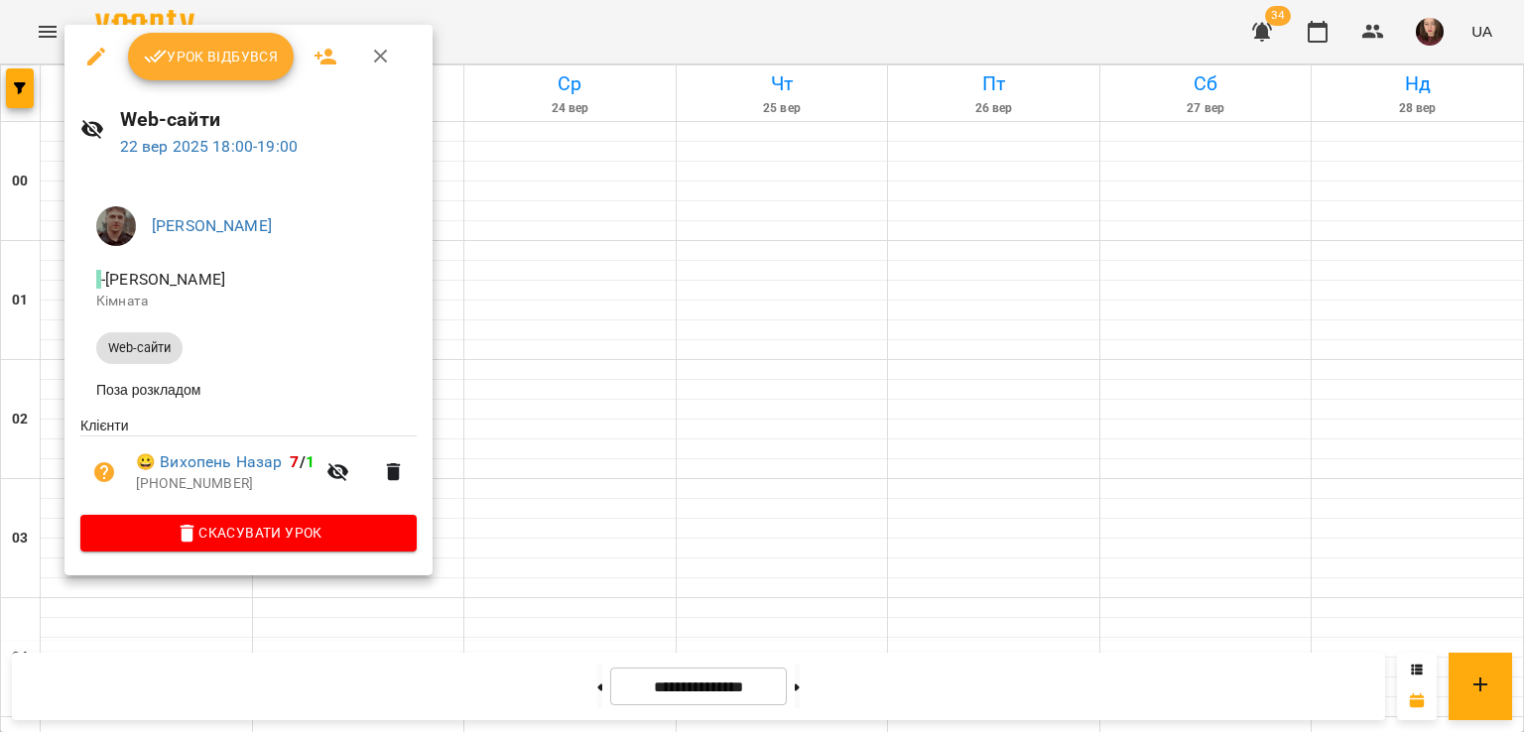
click at [503, 389] on div at bounding box center [762, 366] width 1524 height 732
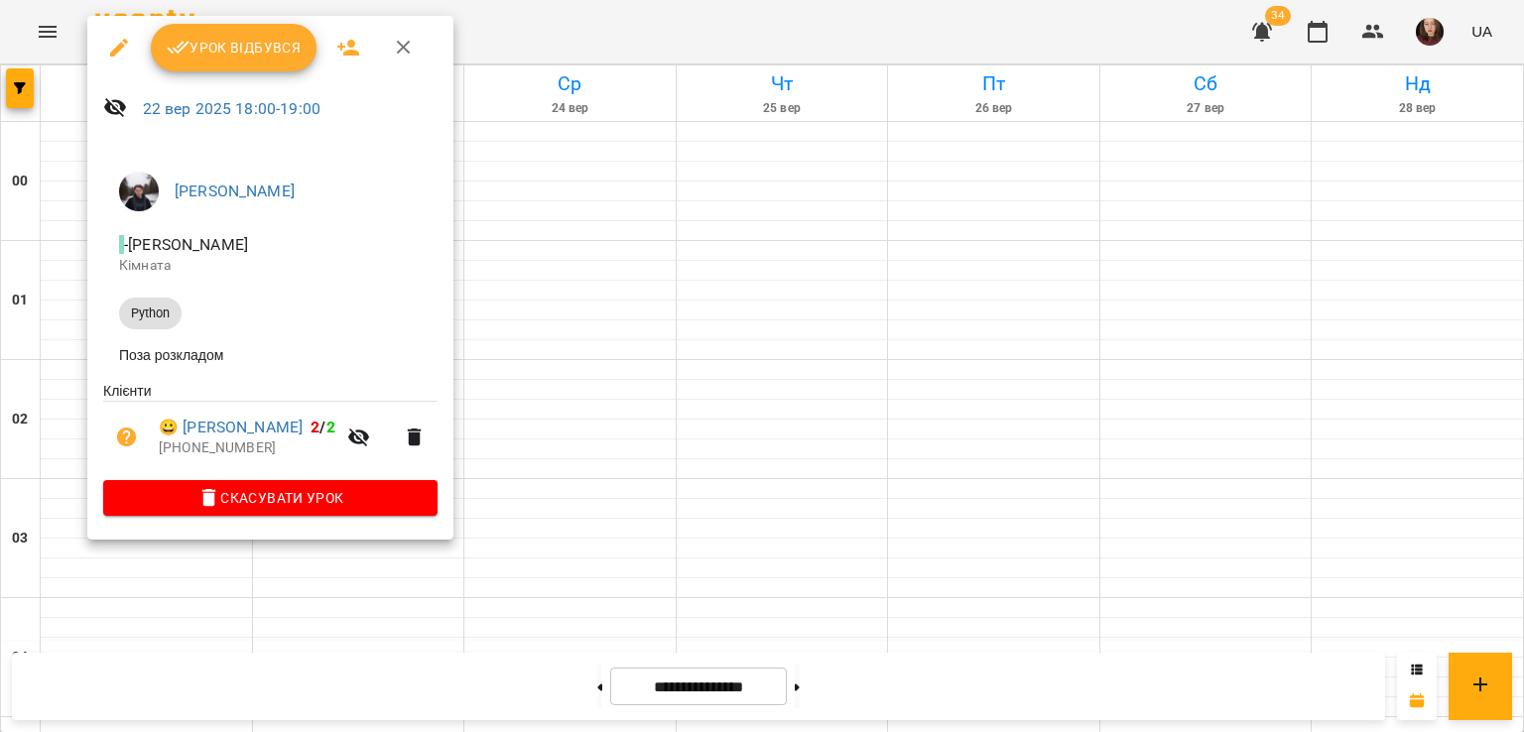
drag, startPoint x: 562, startPoint y: 402, endPoint x: 392, endPoint y: 377, distance: 172.4
click at [561, 402] on div at bounding box center [762, 366] width 1524 height 732
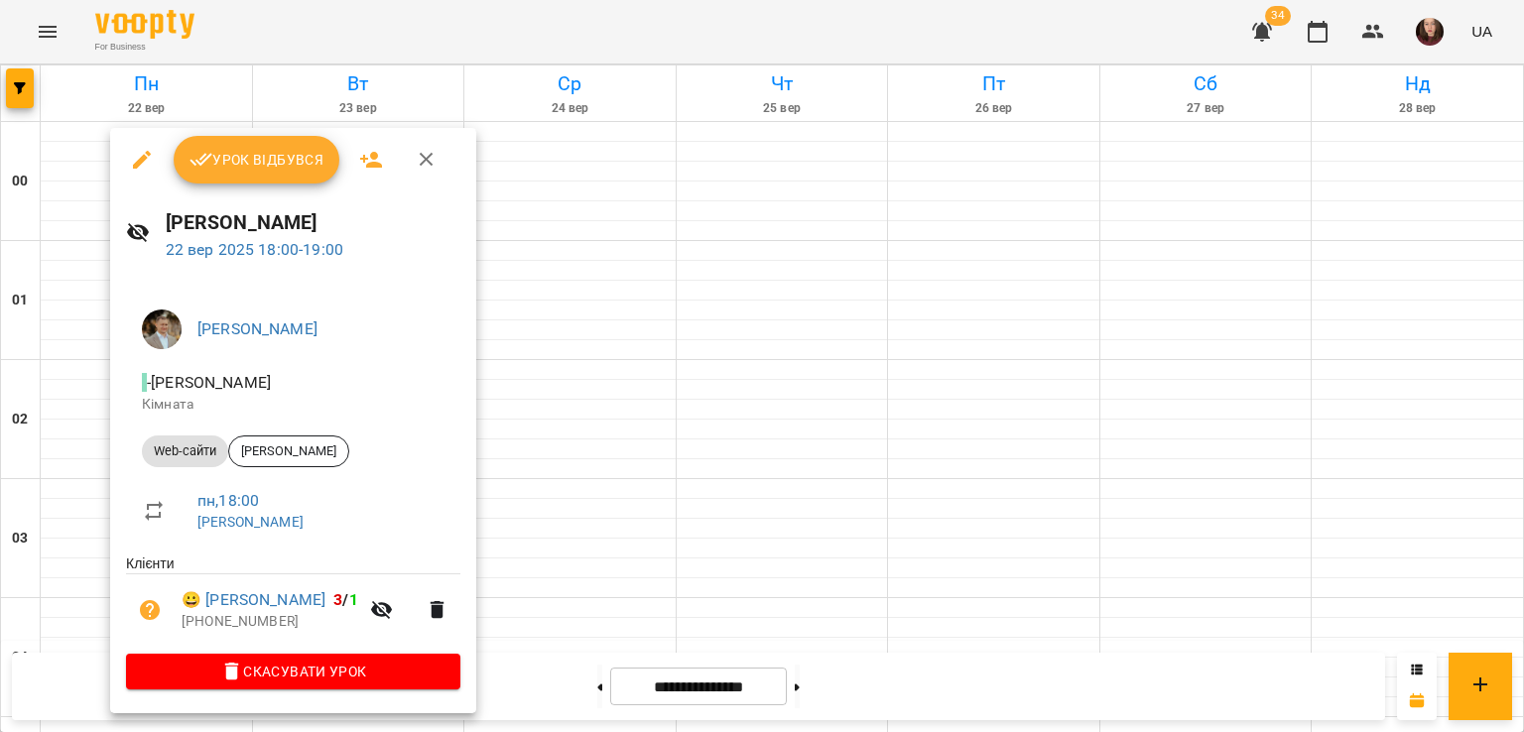
click at [620, 424] on div at bounding box center [762, 366] width 1524 height 732
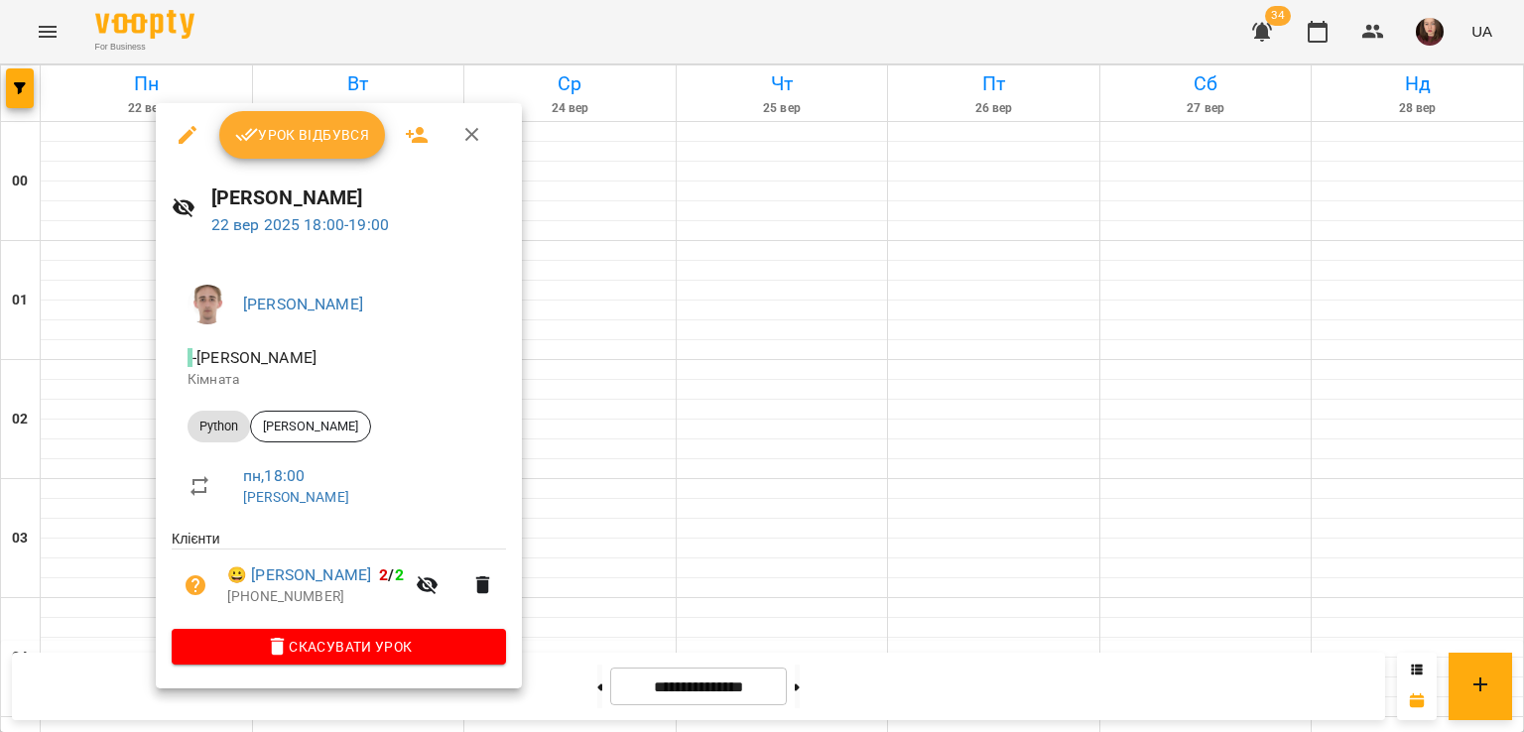
click at [521, 402] on div at bounding box center [762, 366] width 1524 height 732
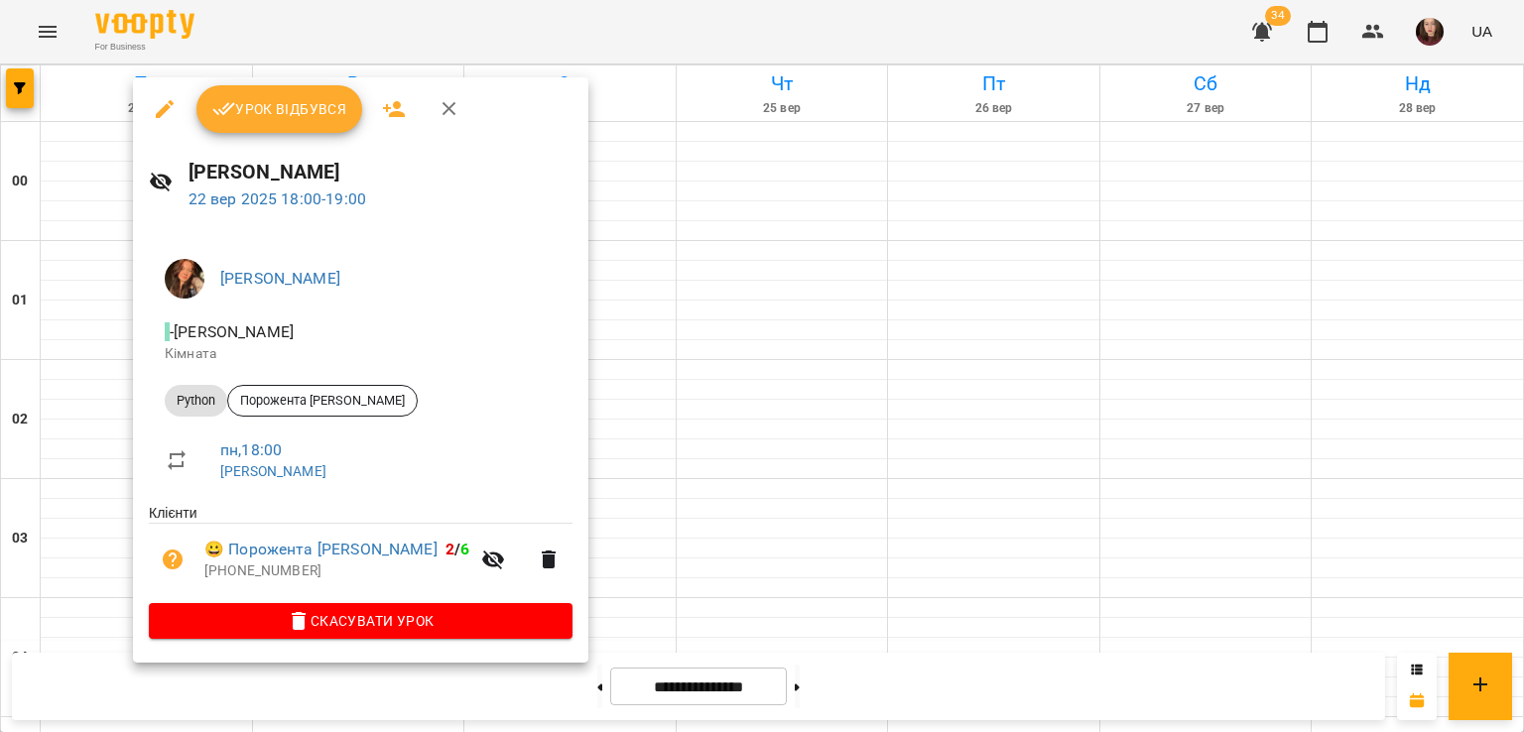
click at [571, 402] on div at bounding box center [762, 366] width 1524 height 732
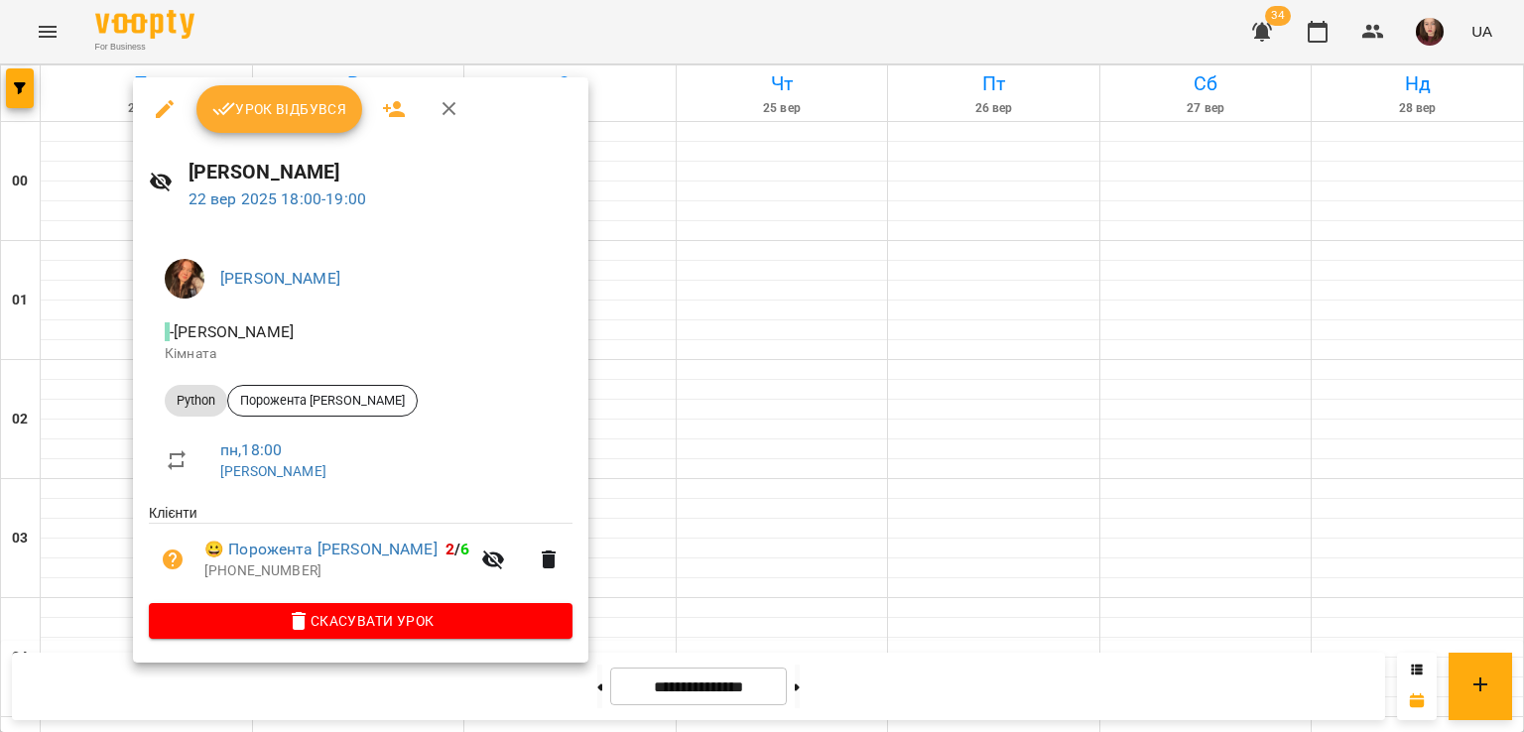
drag, startPoint x: 686, startPoint y: 425, endPoint x: 672, endPoint y: 426, distance: 14.9
click at [685, 425] on div at bounding box center [762, 366] width 1524 height 732
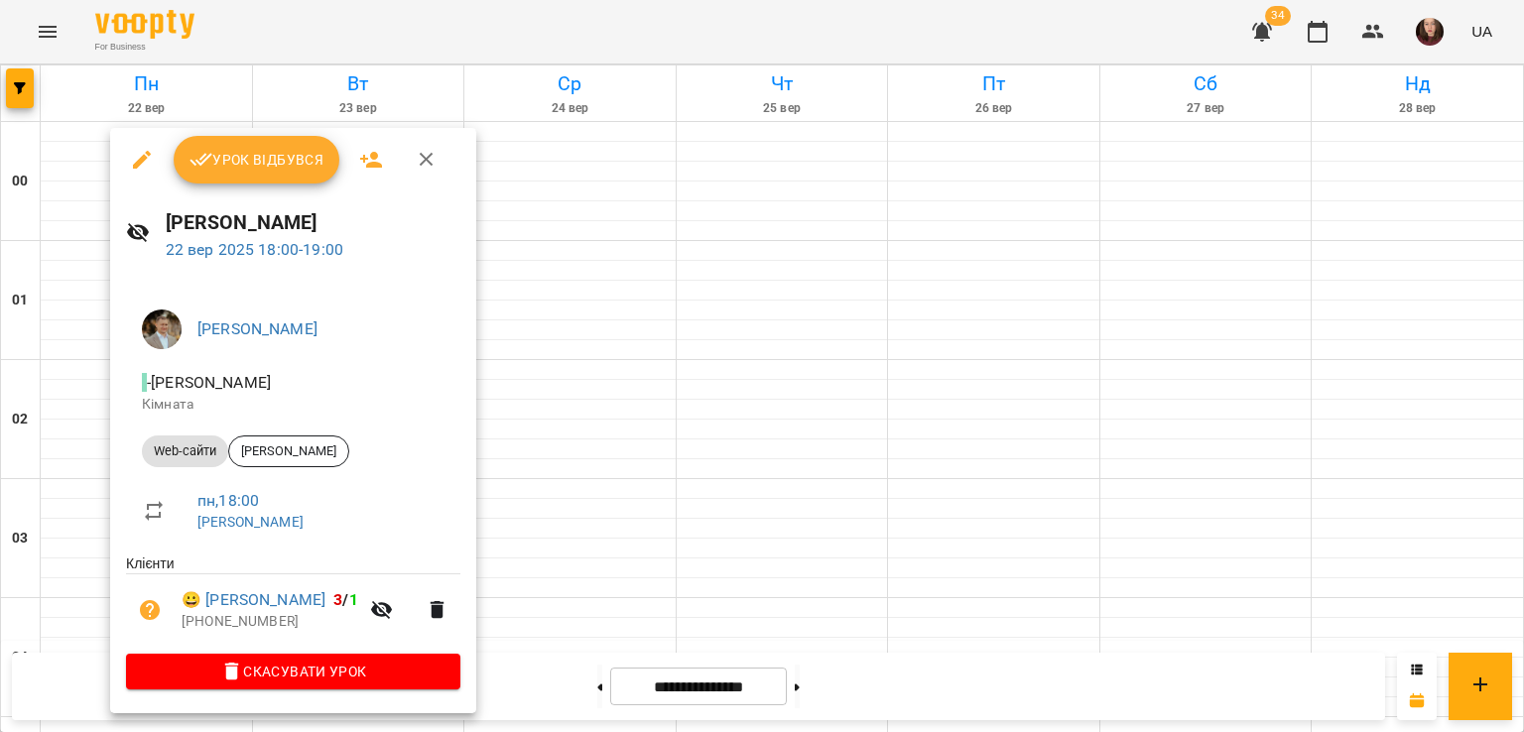
click at [528, 384] on div at bounding box center [762, 366] width 1524 height 732
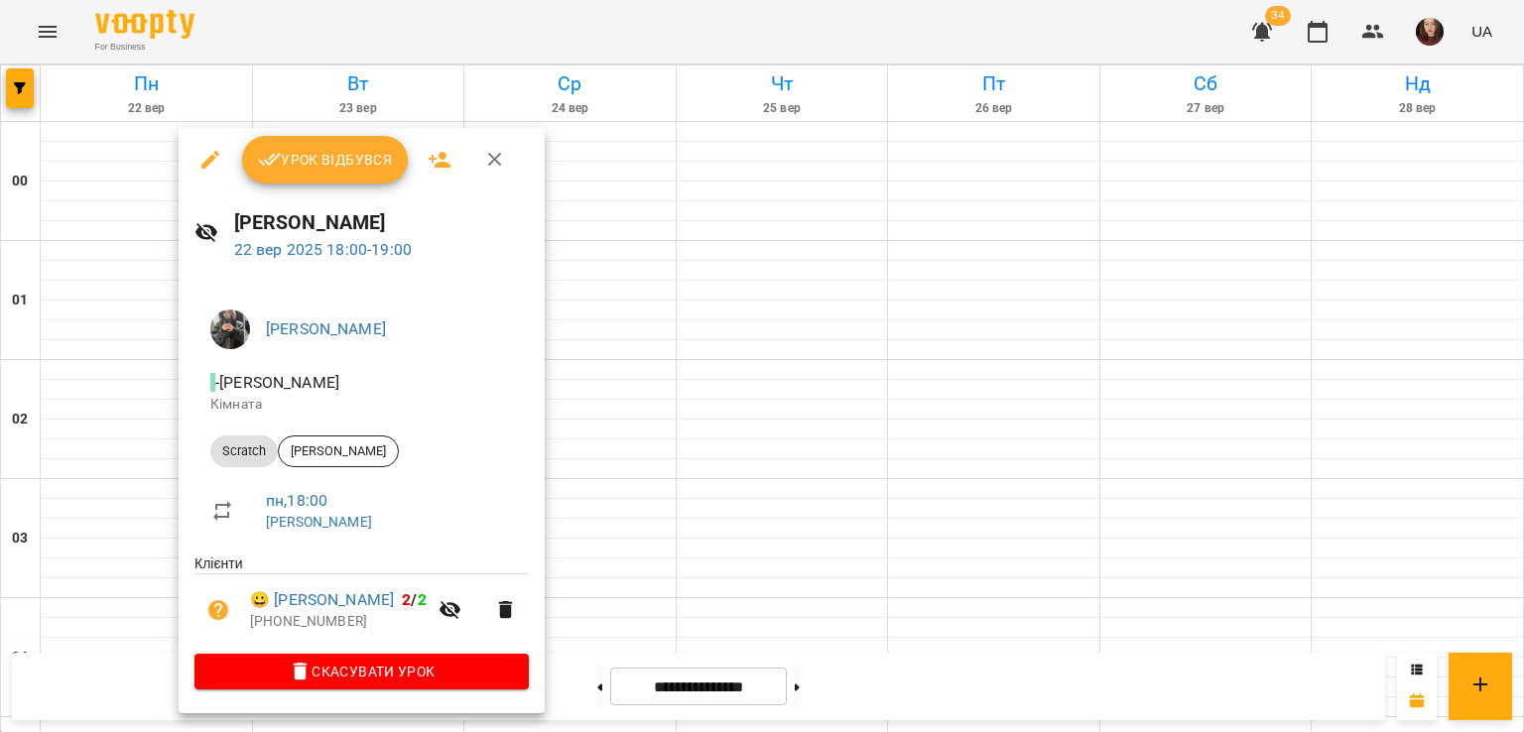
click at [652, 355] on div at bounding box center [762, 366] width 1524 height 732
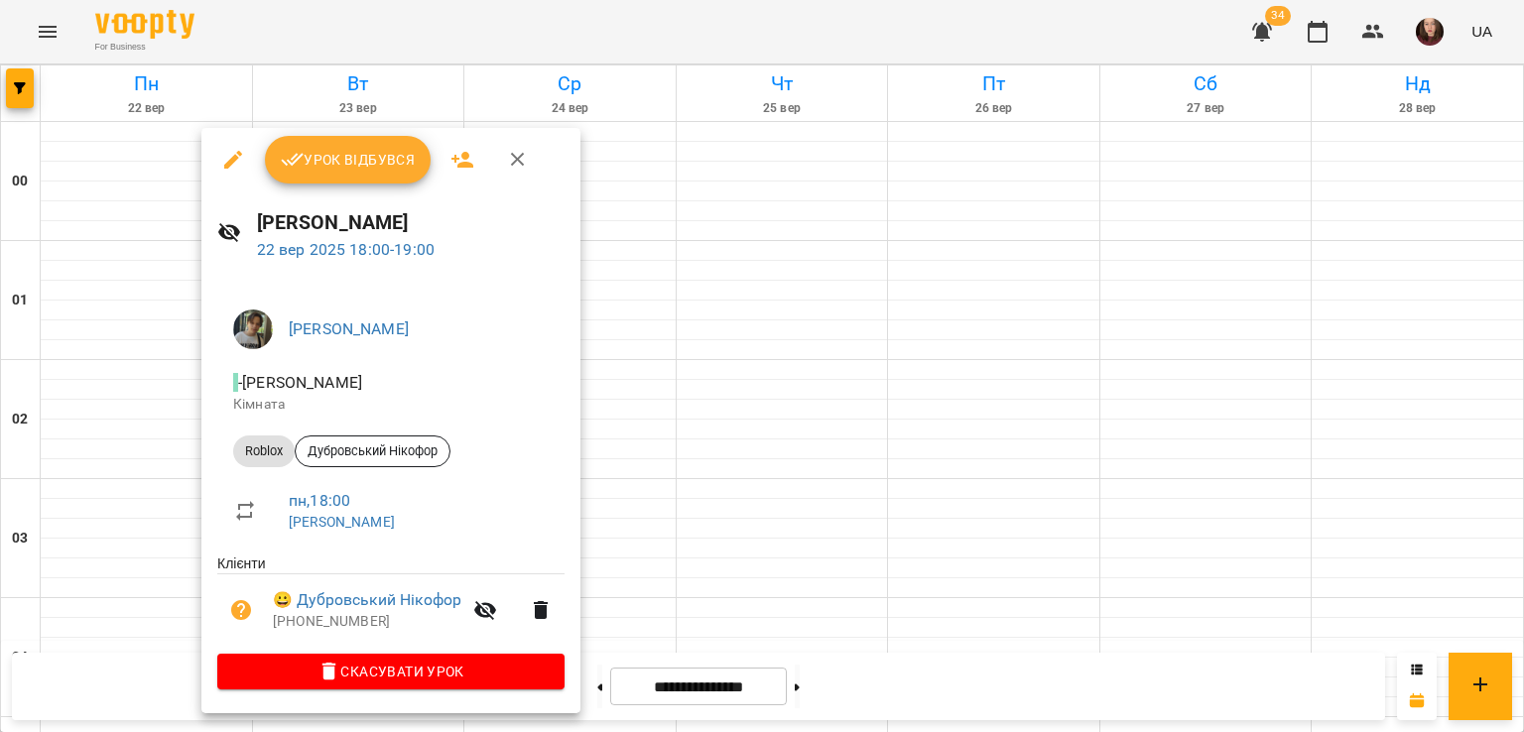
click at [617, 342] on div at bounding box center [762, 366] width 1524 height 732
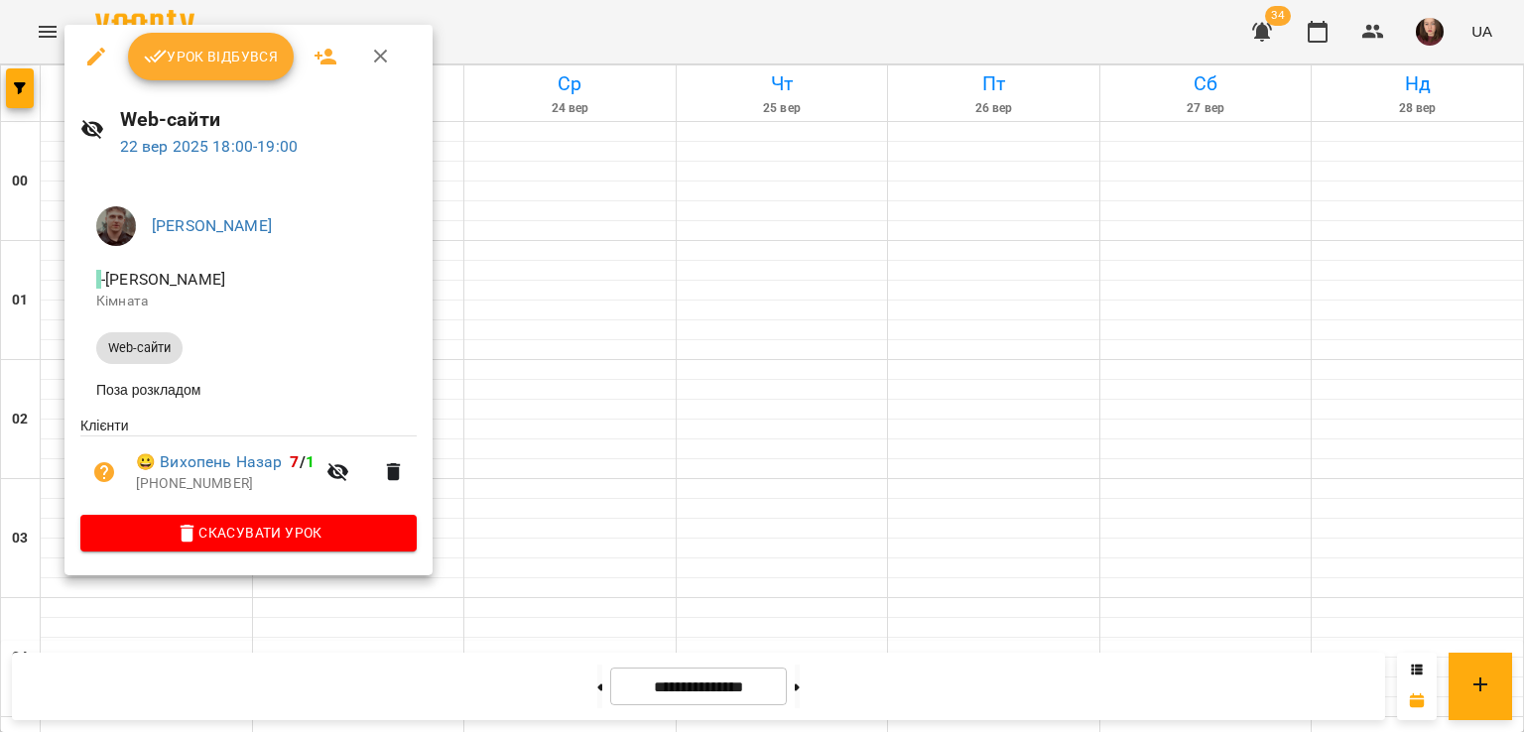
click at [533, 337] on div at bounding box center [762, 366] width 1524 height 732
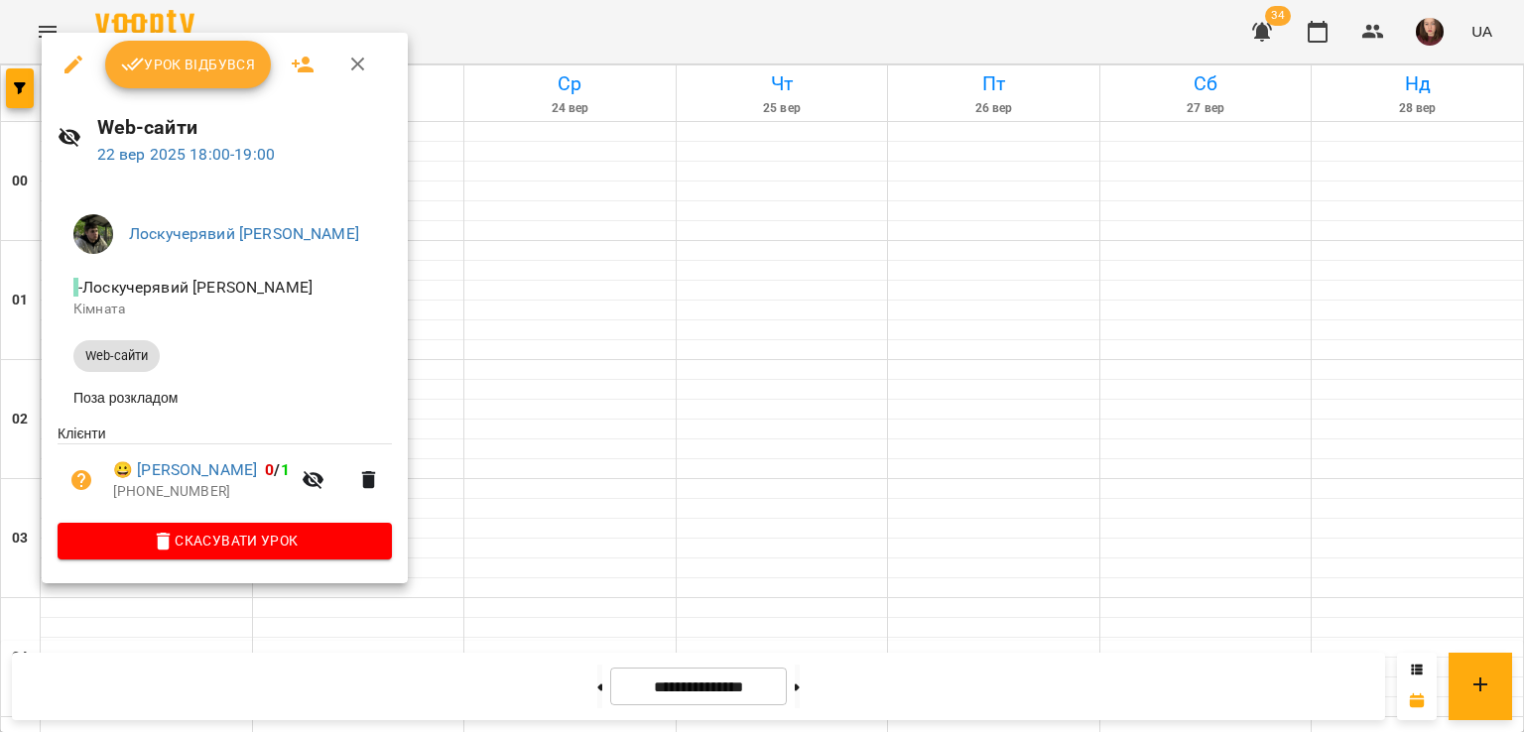
click at [484, 337] on div at bounding box center [762, 366] width 1524 height 732
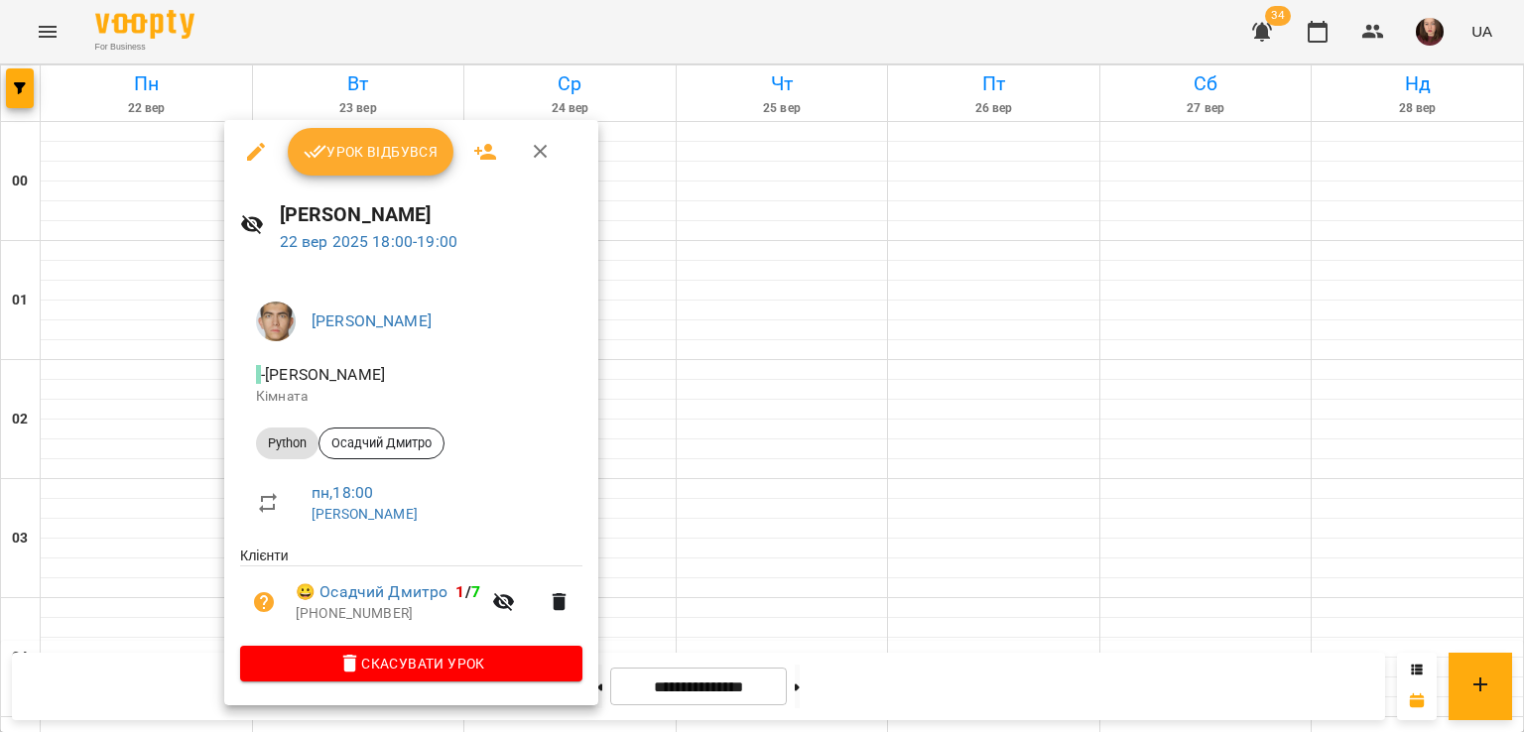
click at [151, 422] on div at bounding box center [762, 366] width 1524 height 732
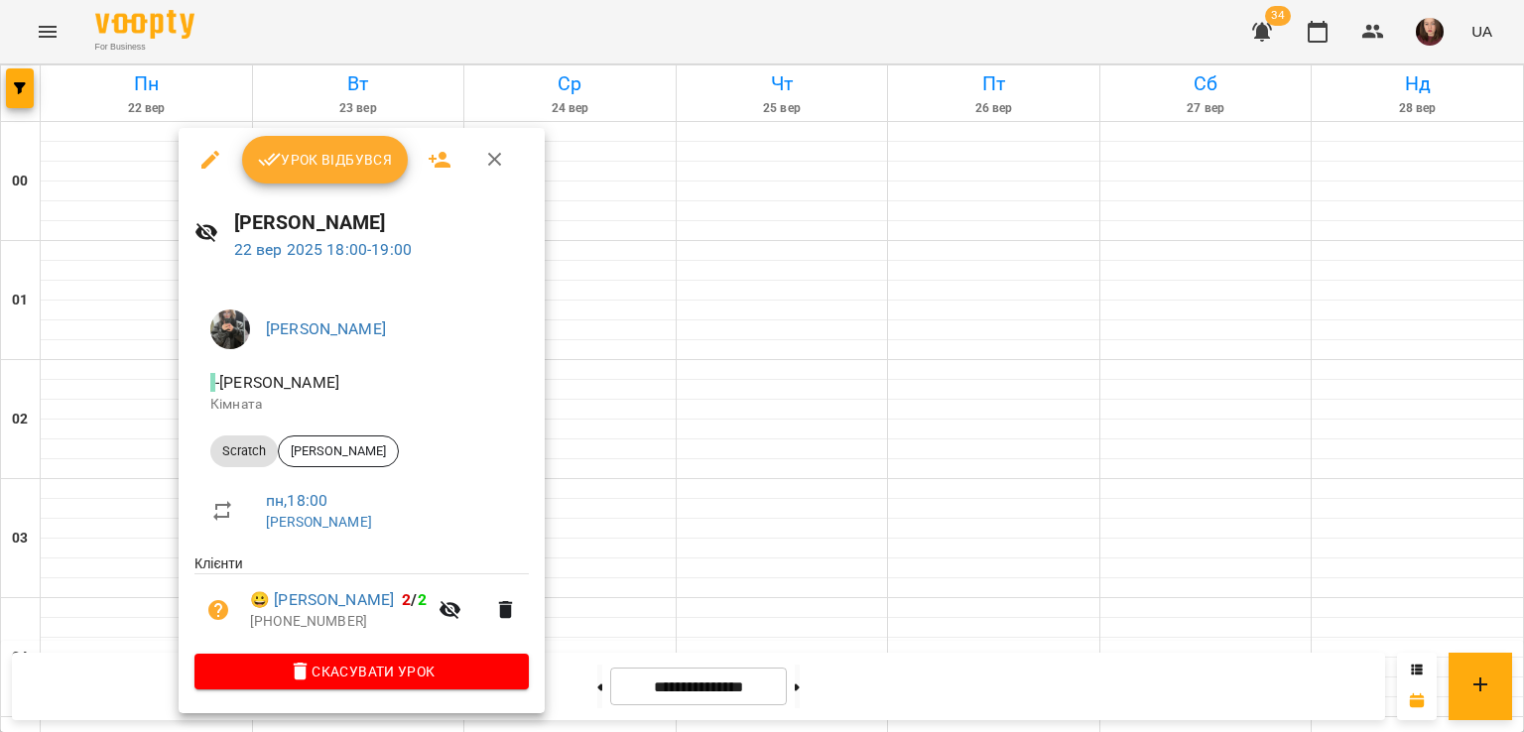
click at [603, 409] on div at bounding box center [762, 366] width 1524 height 732
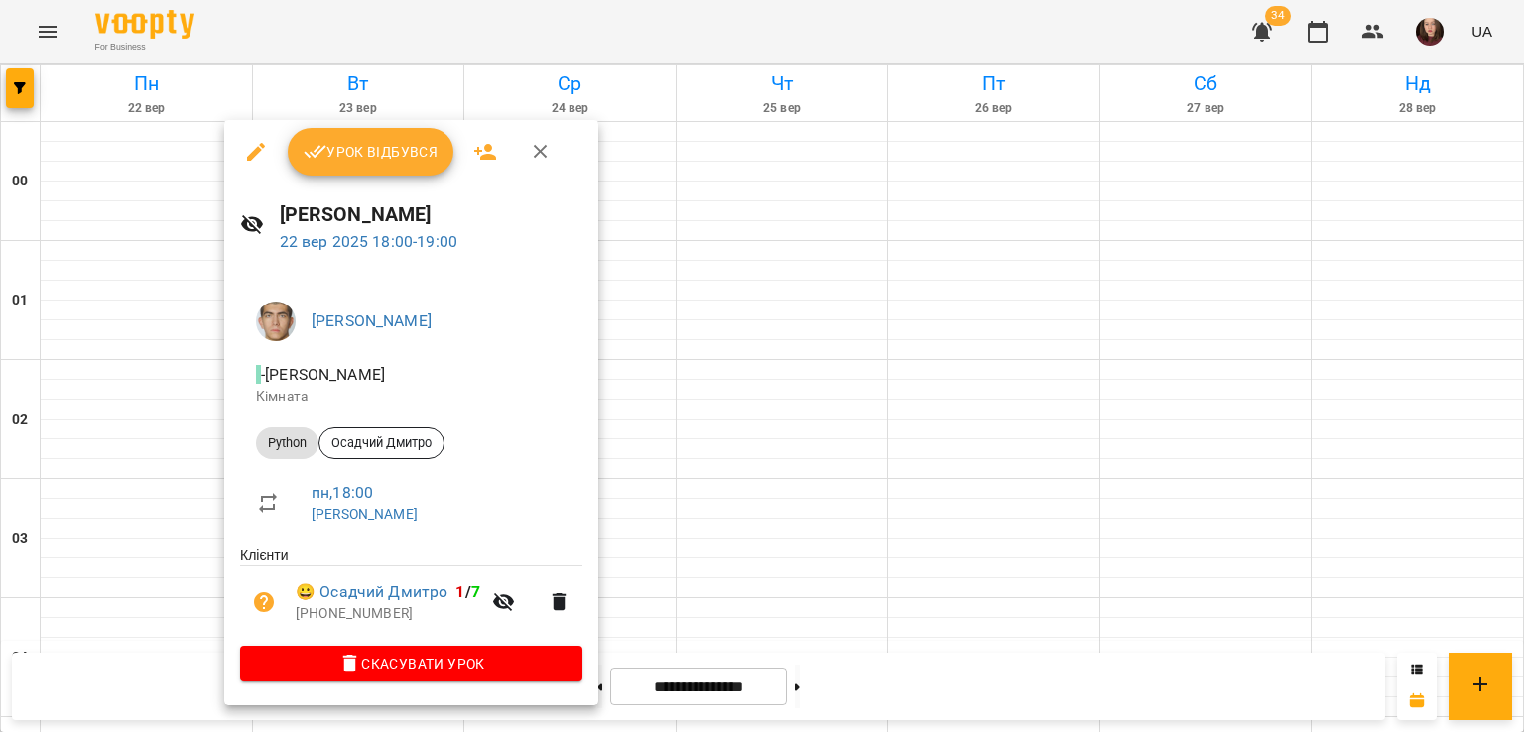
click at [739, 425] on div at bounding box center [762, 366] width 1524 height 732
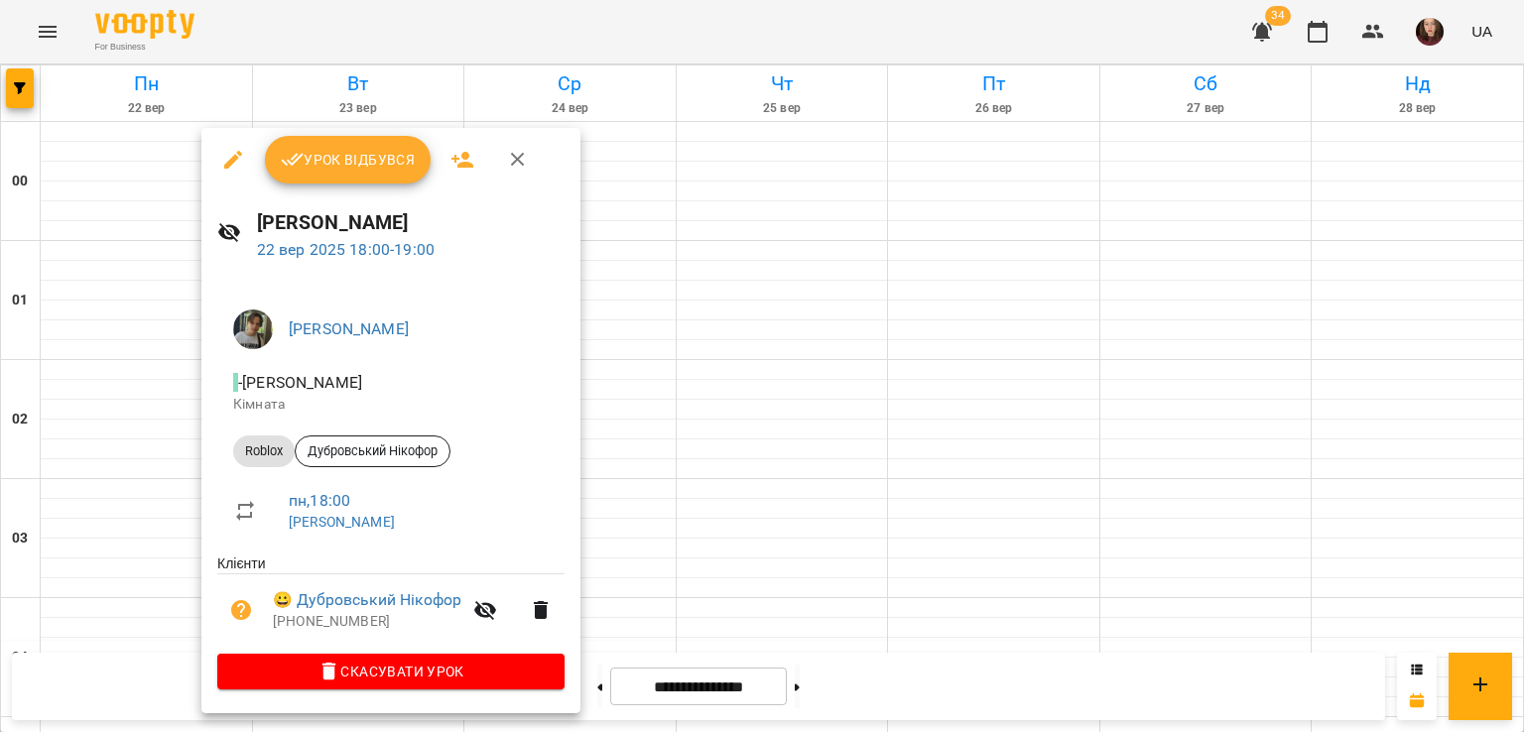
click at [174, 380] on div at bounding box center [762, 366] width 1524 height 732
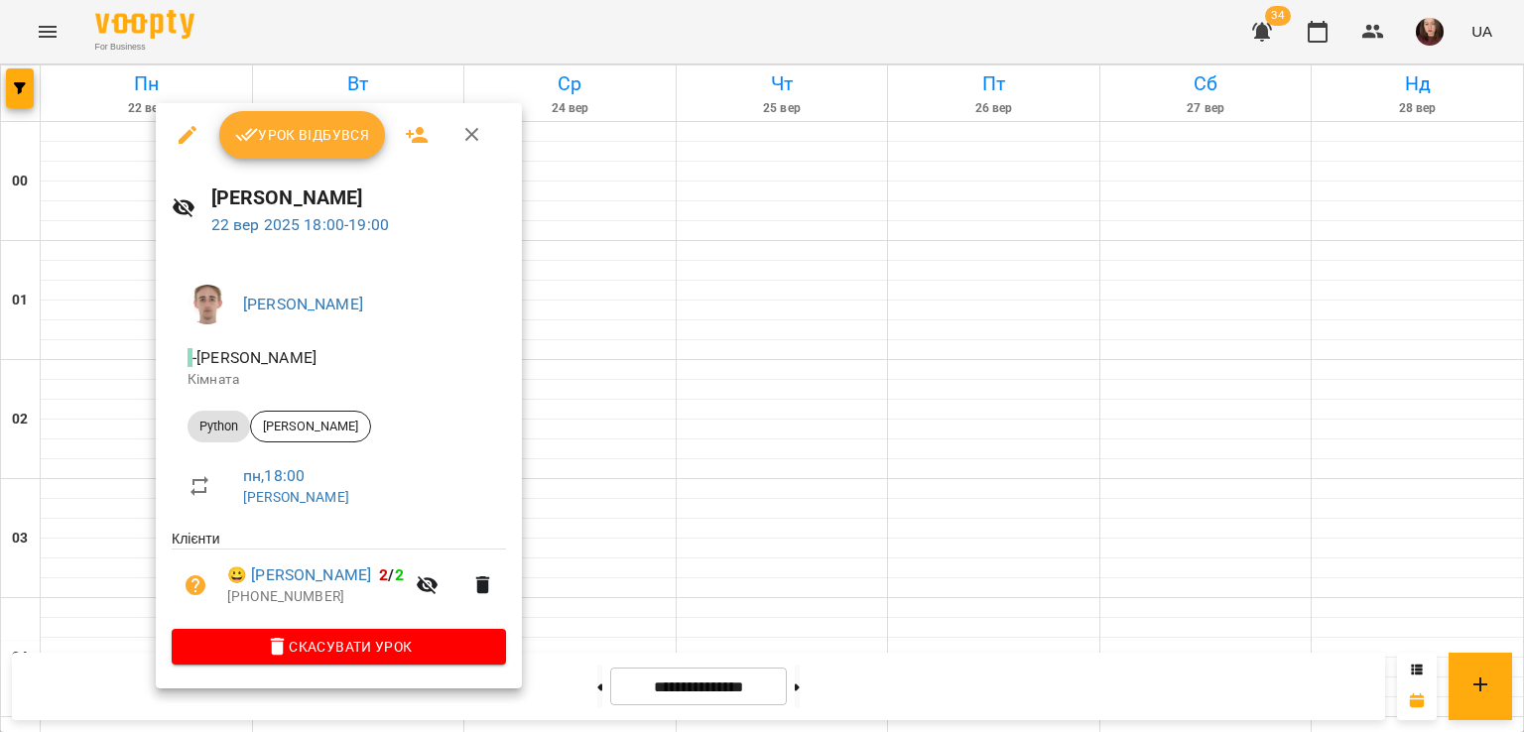
click at [108, 372] on div at bounding box center [762, 366] width 1524 height 732
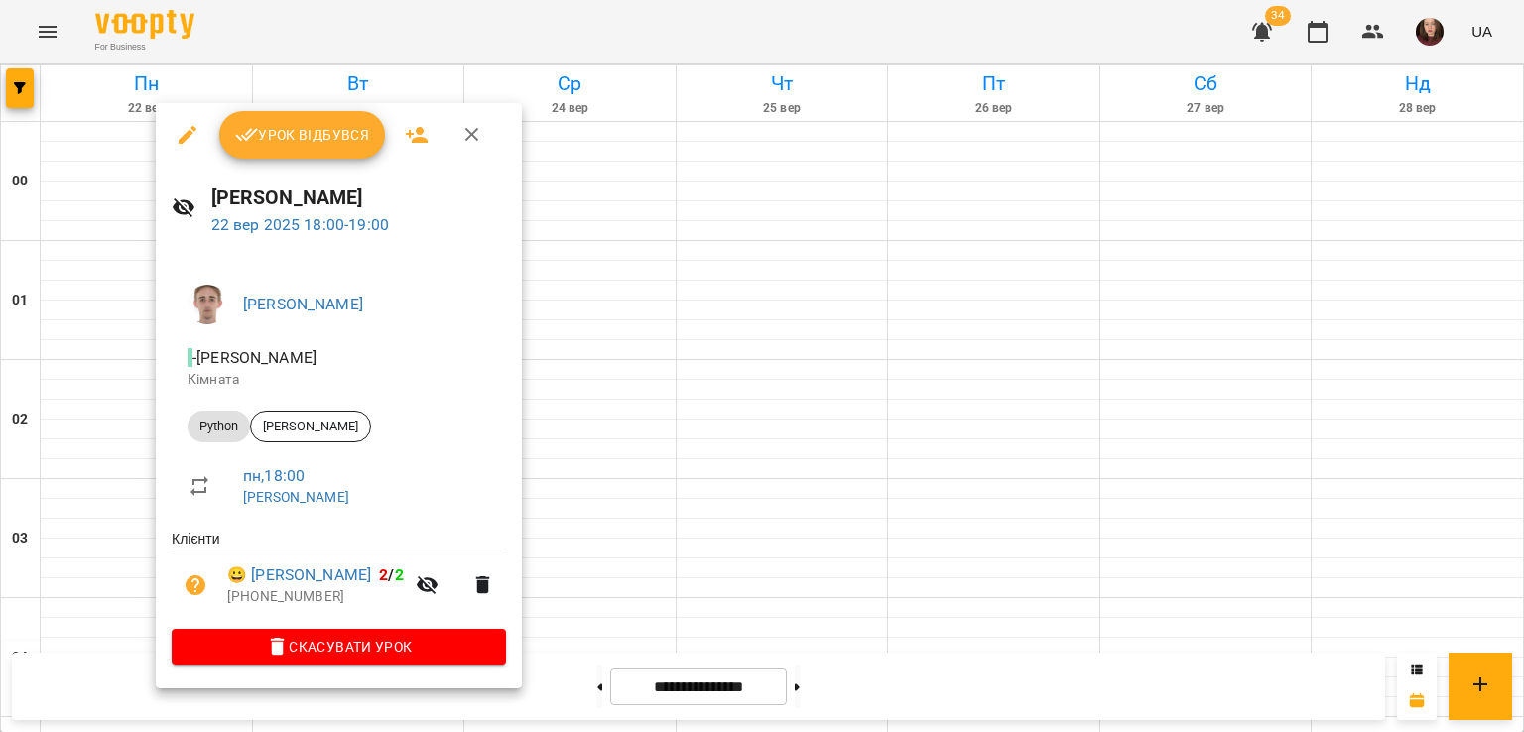
click at [124, 382] on div at bounding box center [762, 366] width 1524 height 732
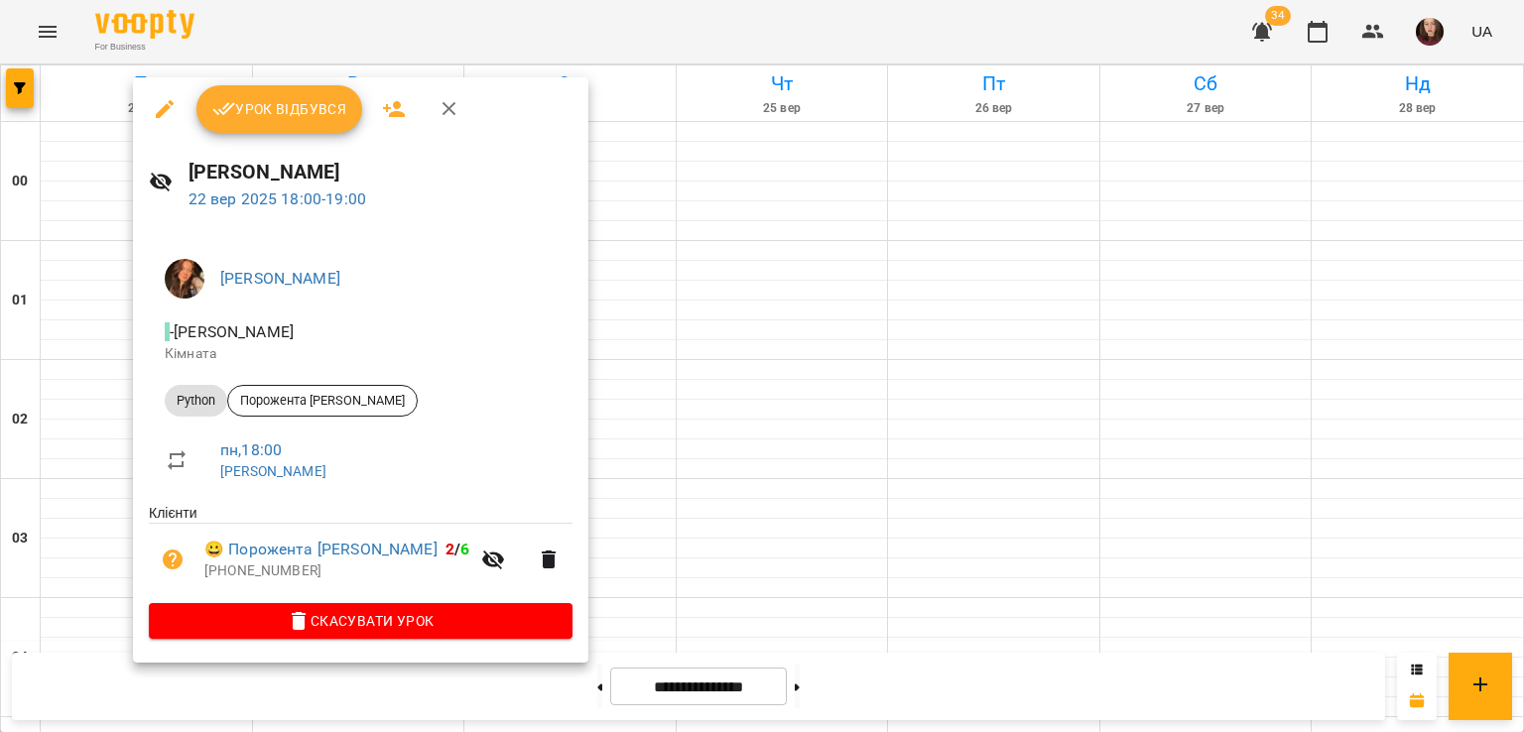
click at [102, 384] on div at bounding box center [762, 366] width 1524 height 732
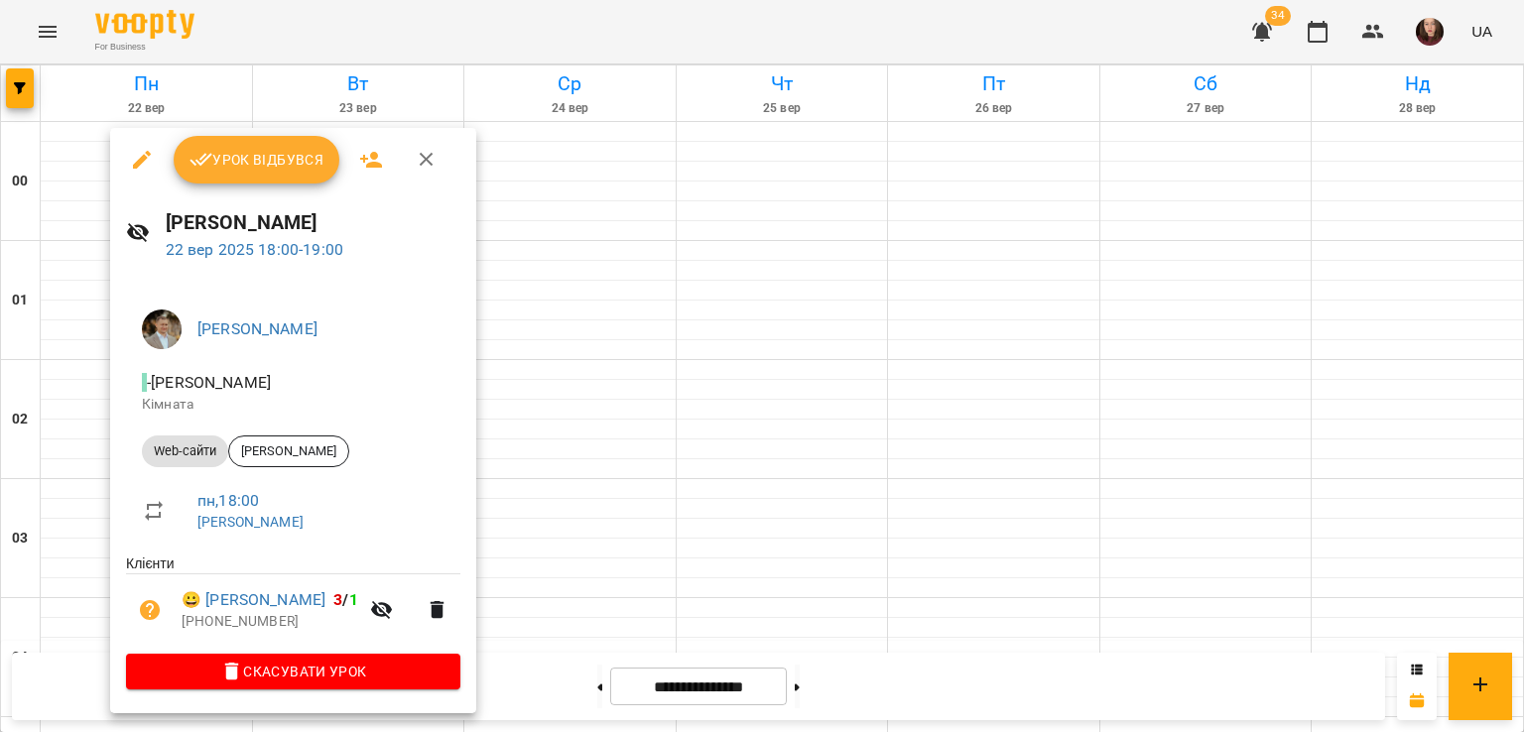
click at [98, 386] on div at bounding box center [762, 366] width 1524 height 732
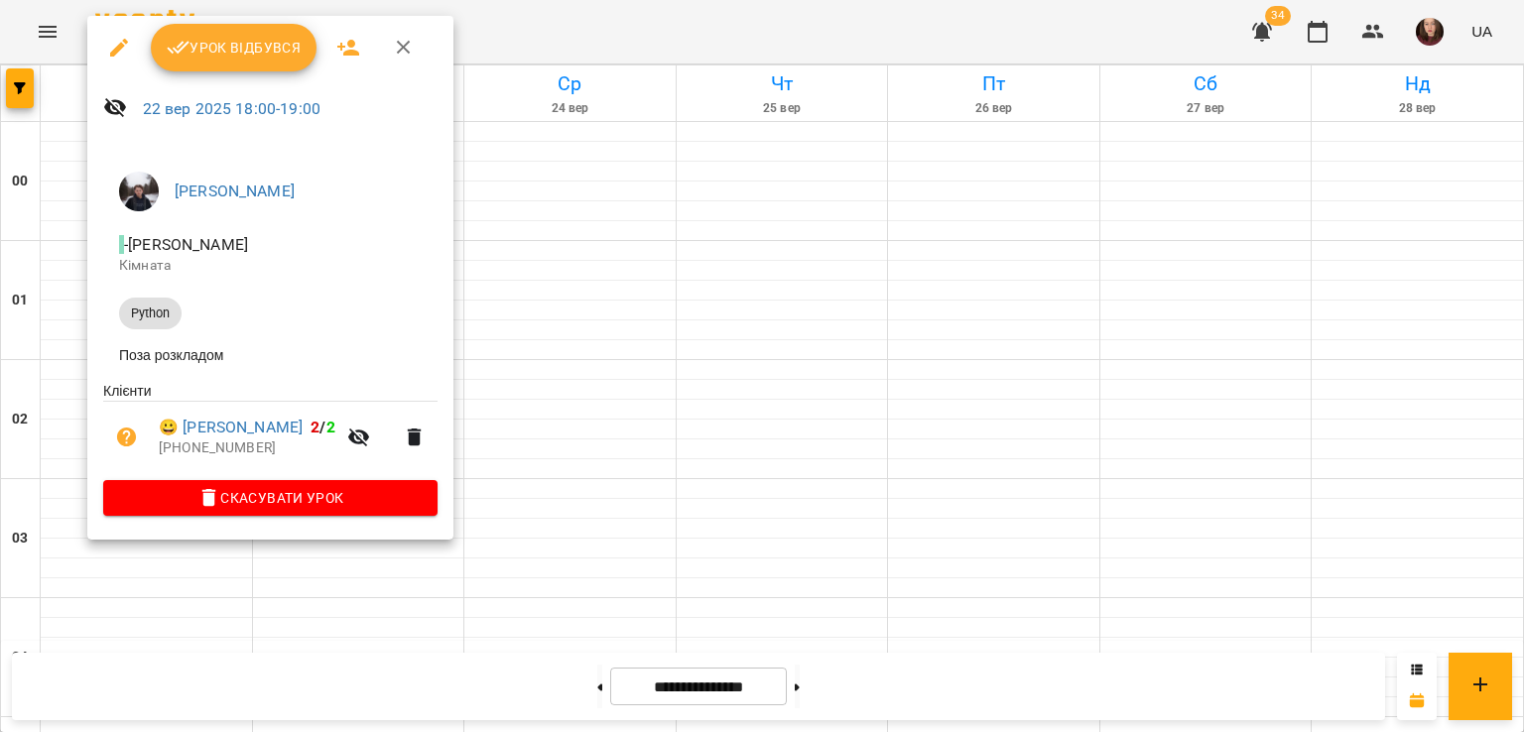
click at [73, 391] on div at bounding box center [762, 366] width 1524 height 732
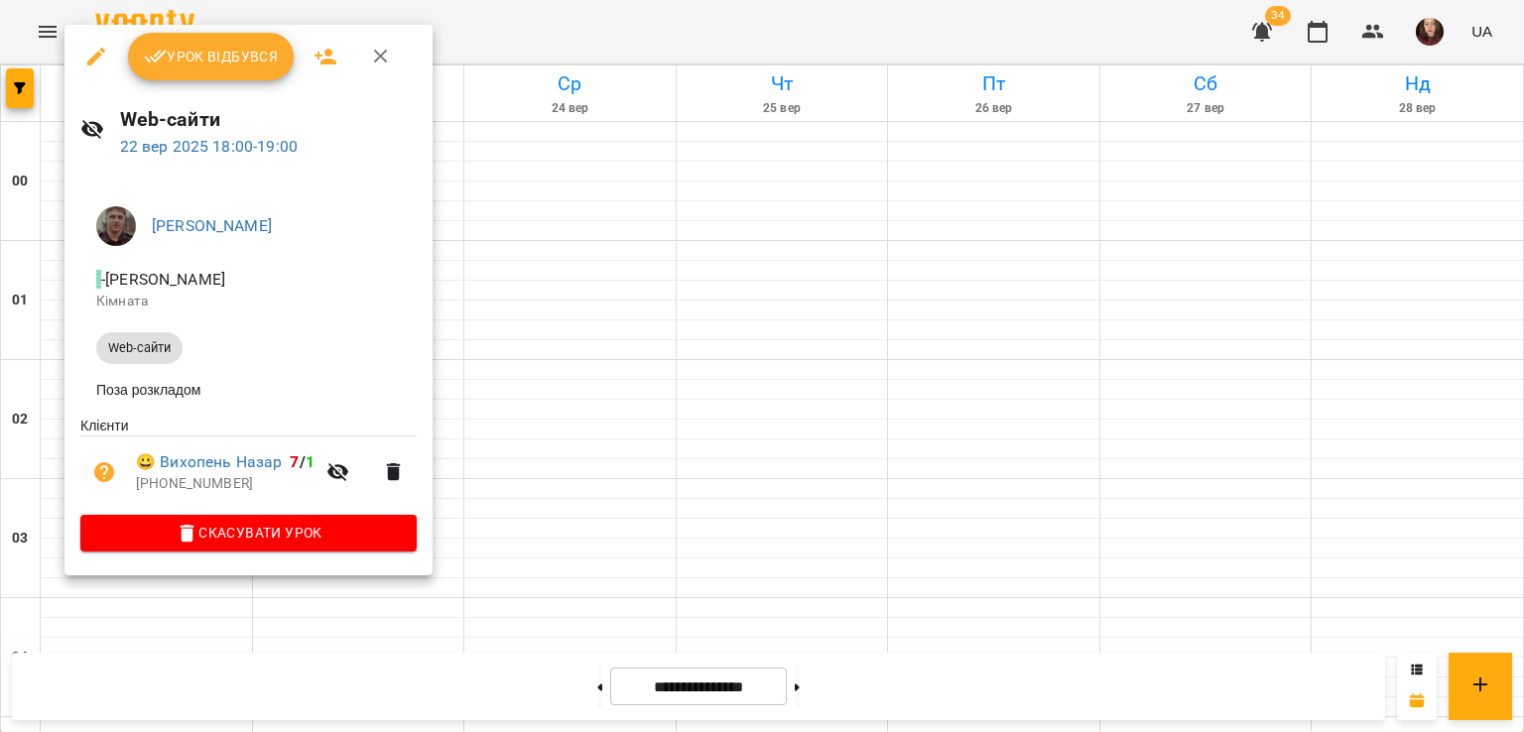
click at [48, 385] on div at bounding box center [762, 366] width 1524 height 732
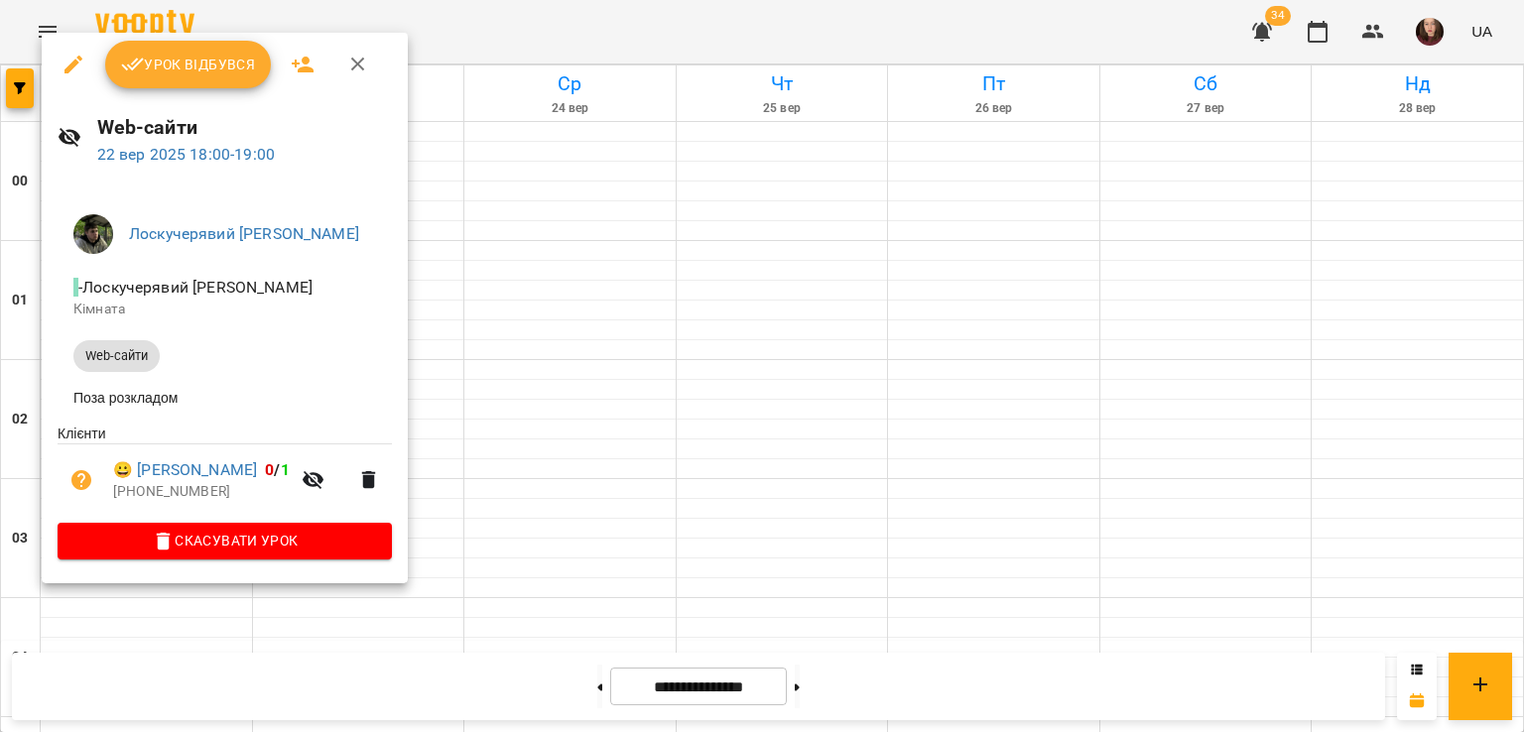
click at [557, 437] on div at bounding box center [762, 366] width 1524 height 732
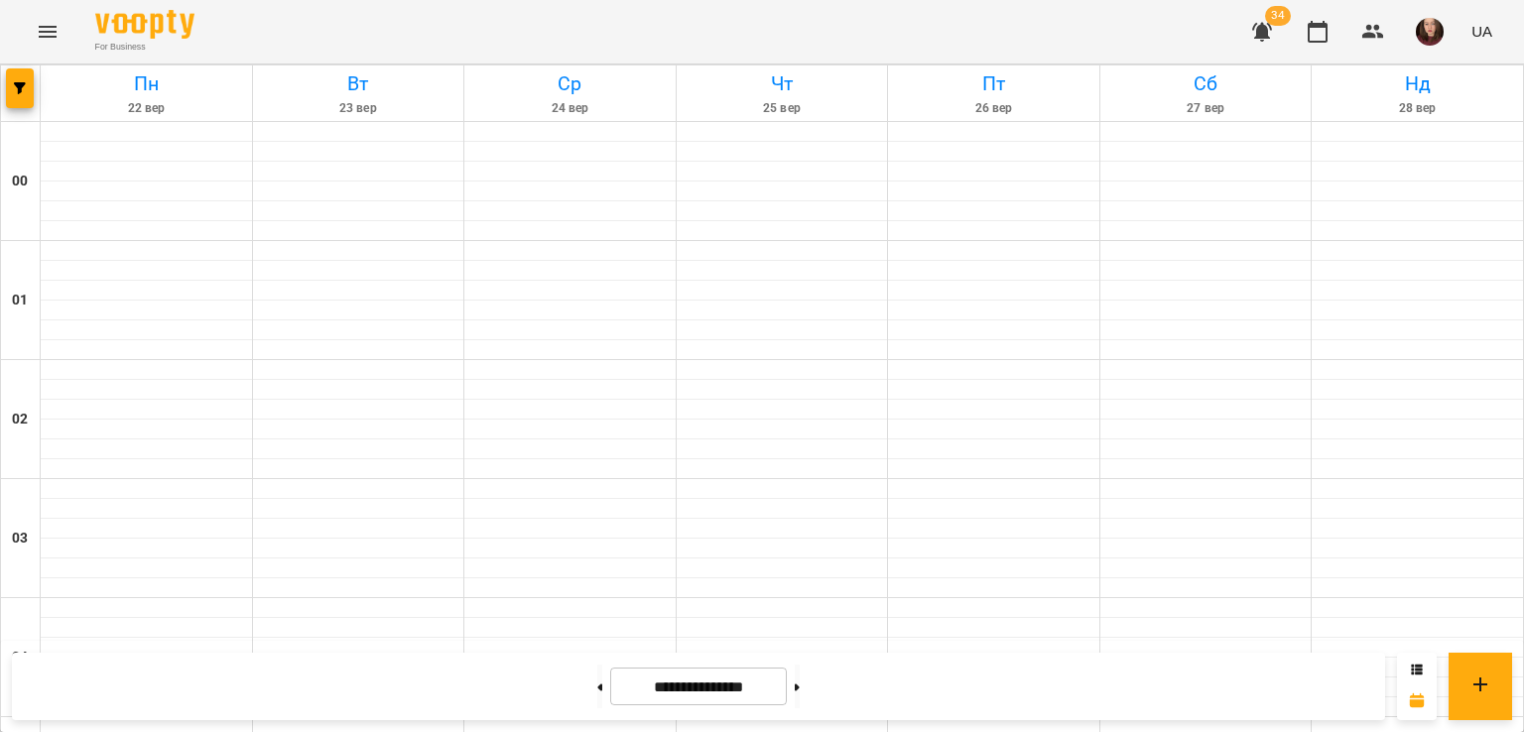
scroll to position [947, 0]
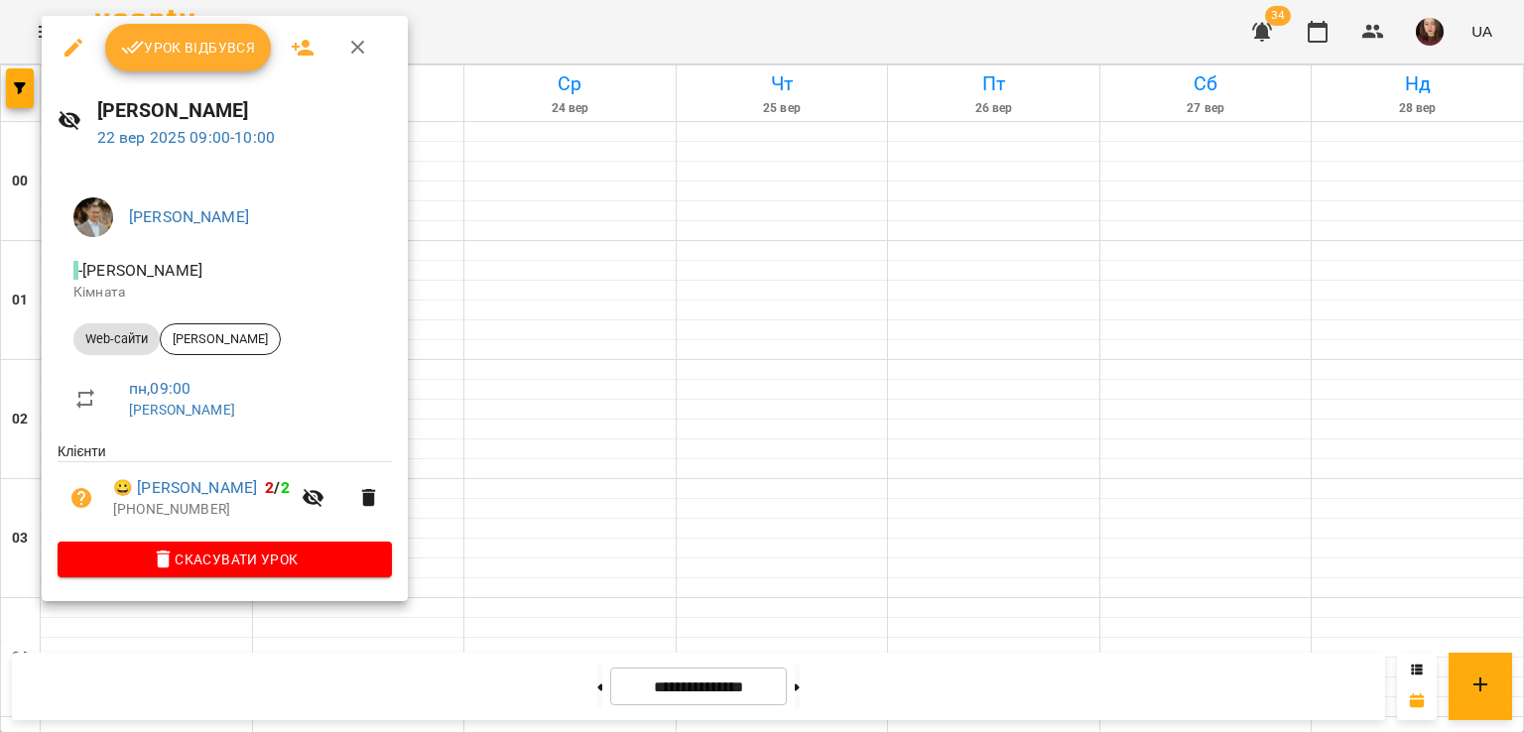
click at [579, 505] on div at bounding box center [762, 366] width 1524 height 732
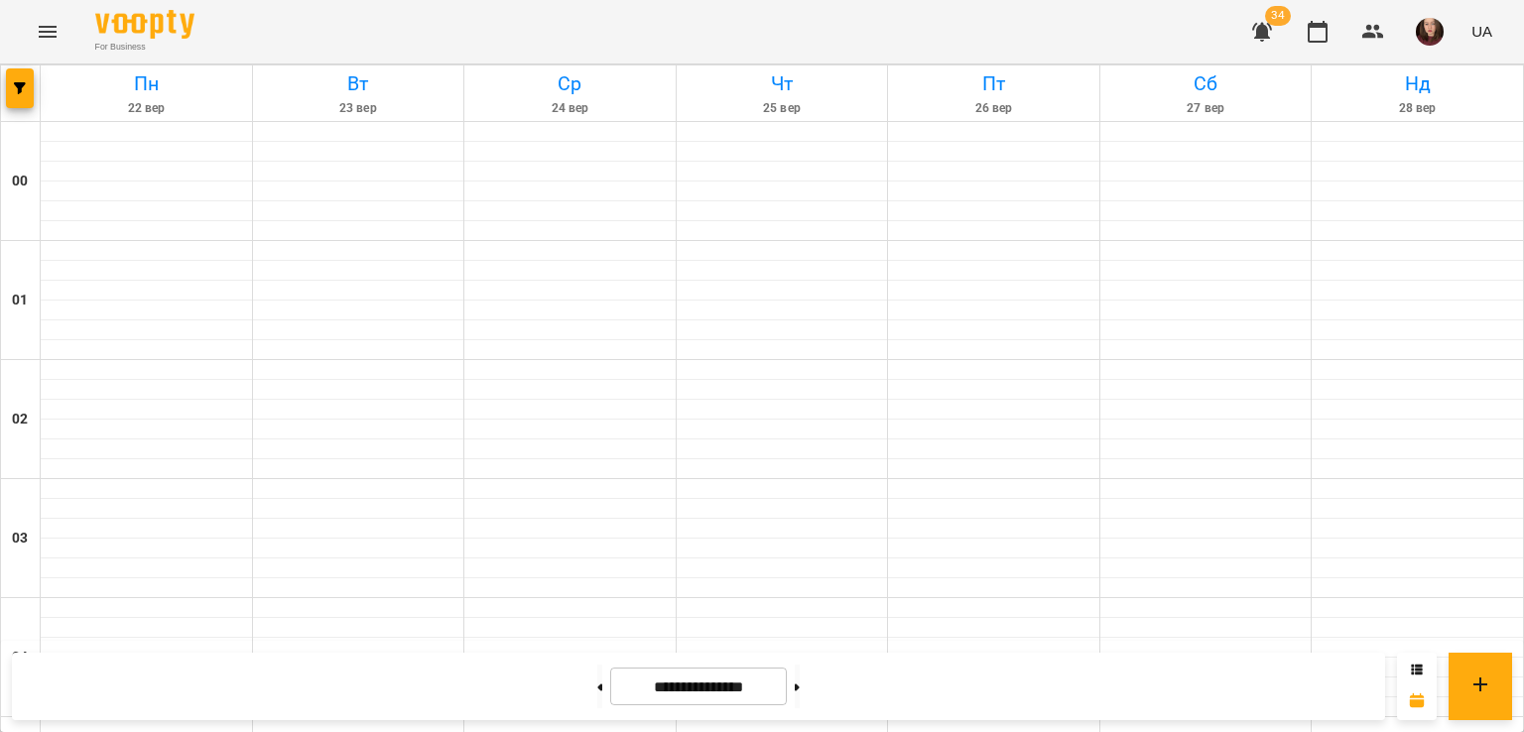
scroll to position [1939, 0]
click at [1381, 38] on icon "button" at bounding box center [1373, 32] width 22 height 14
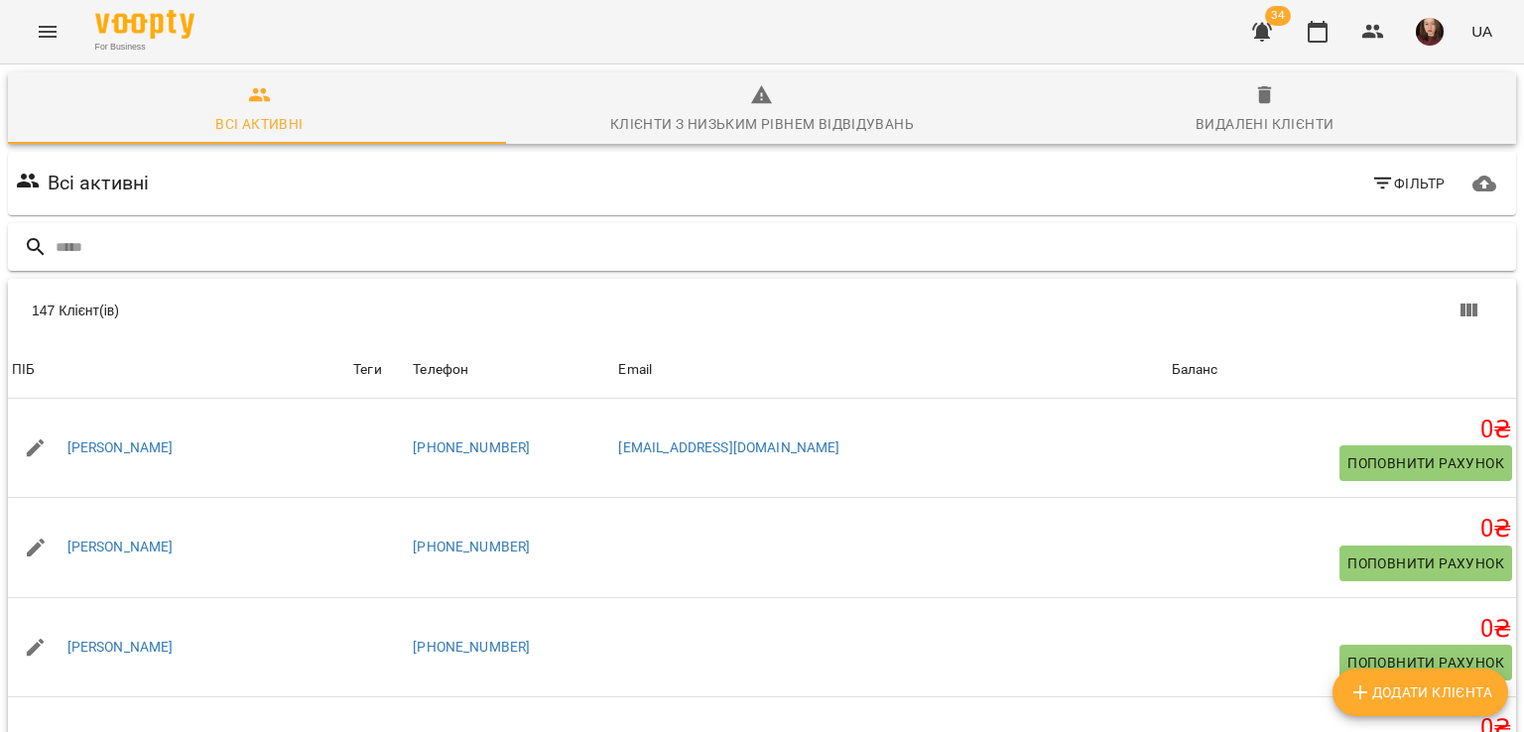
click at [647, 249] on input "text" at bounding box center [782, 247] width 1452 height 33
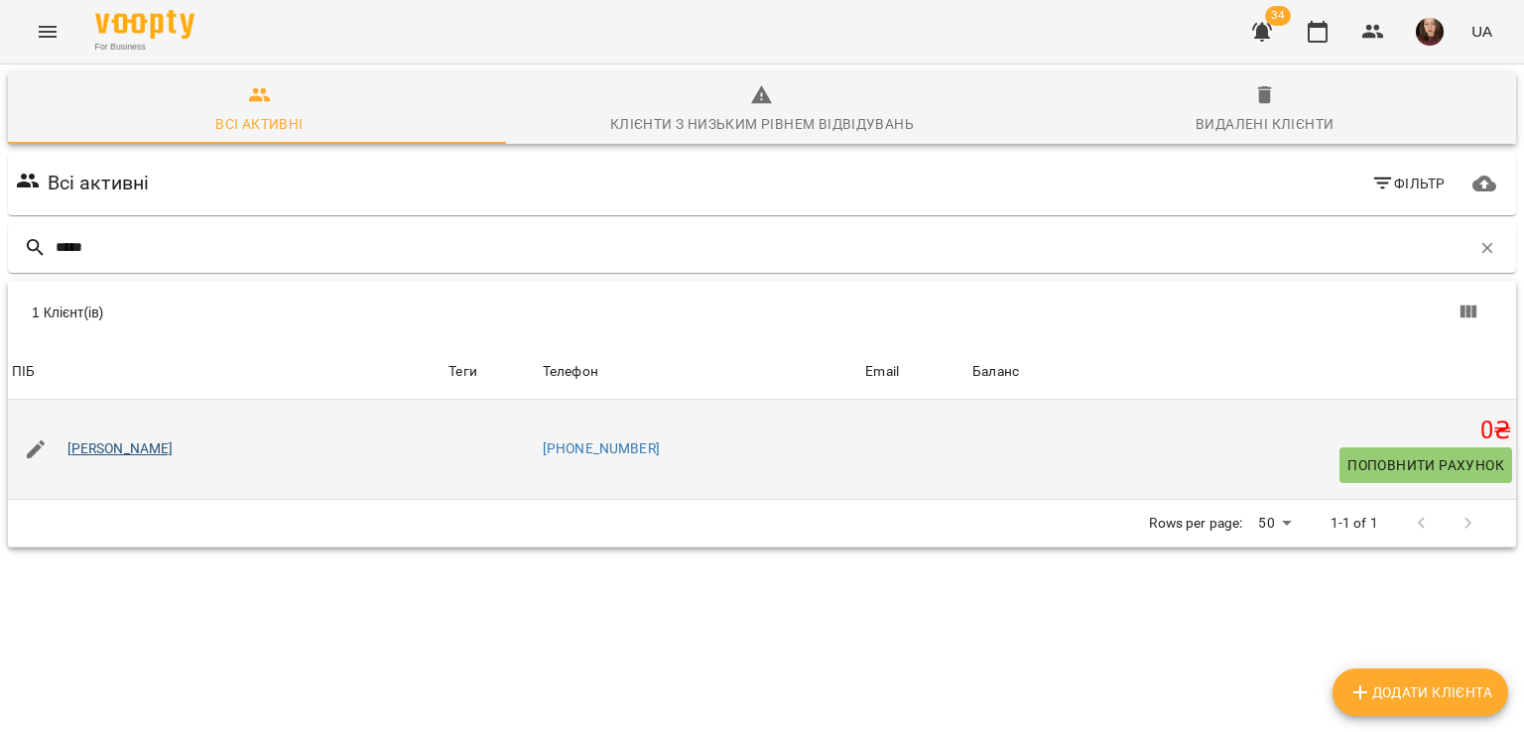
type input "*****"
click at [142, 450] on link "[PERSON_NAME]" at bounding box center [120, 449] width 106 height 20
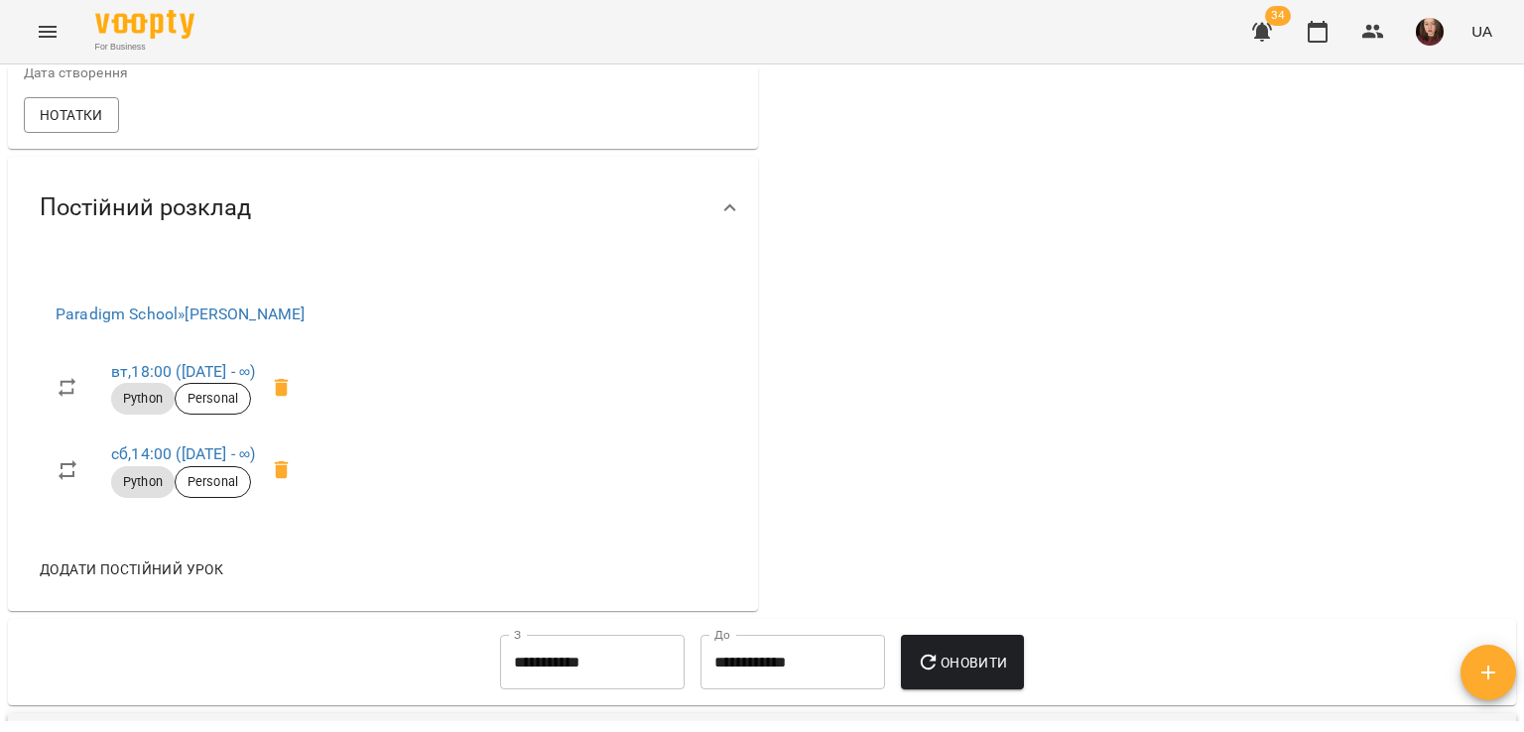
scroll to position [298, 0]
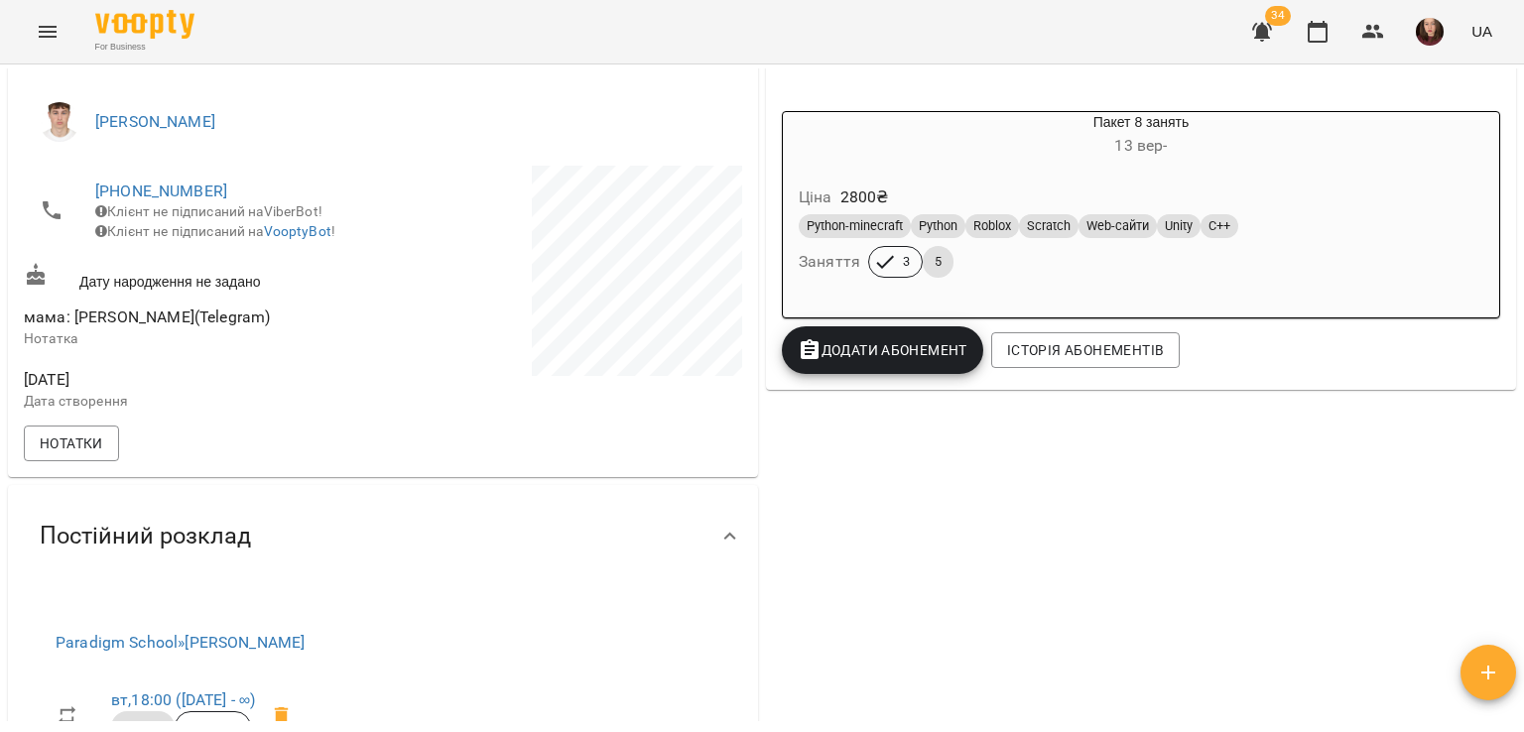
click at [48, 37] on icon "Menu" at bounding box center [48, 32] width 18 height 12
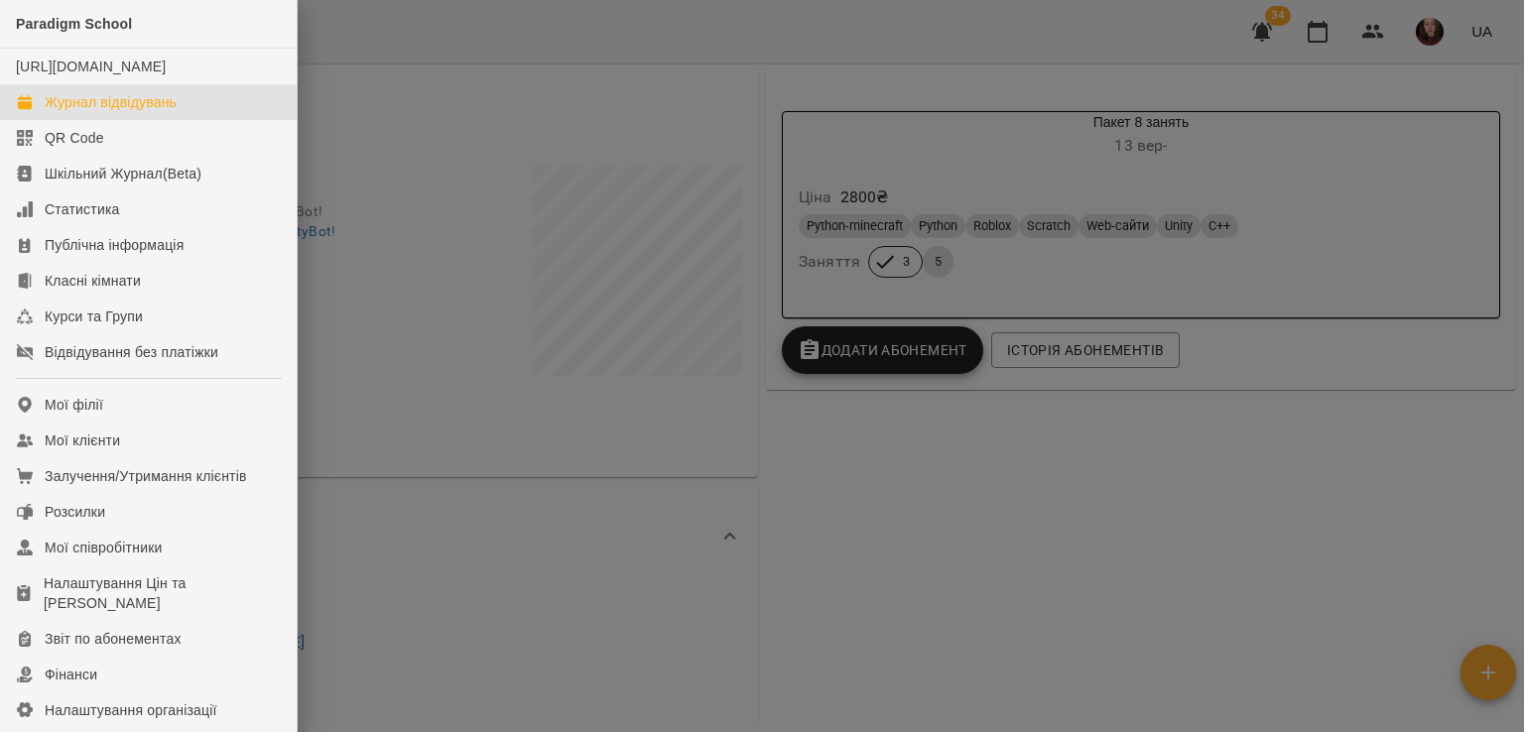
click at [119, 120] on link "Журнал відвідувань" at bounding box center [148, 102] width 297 height 36
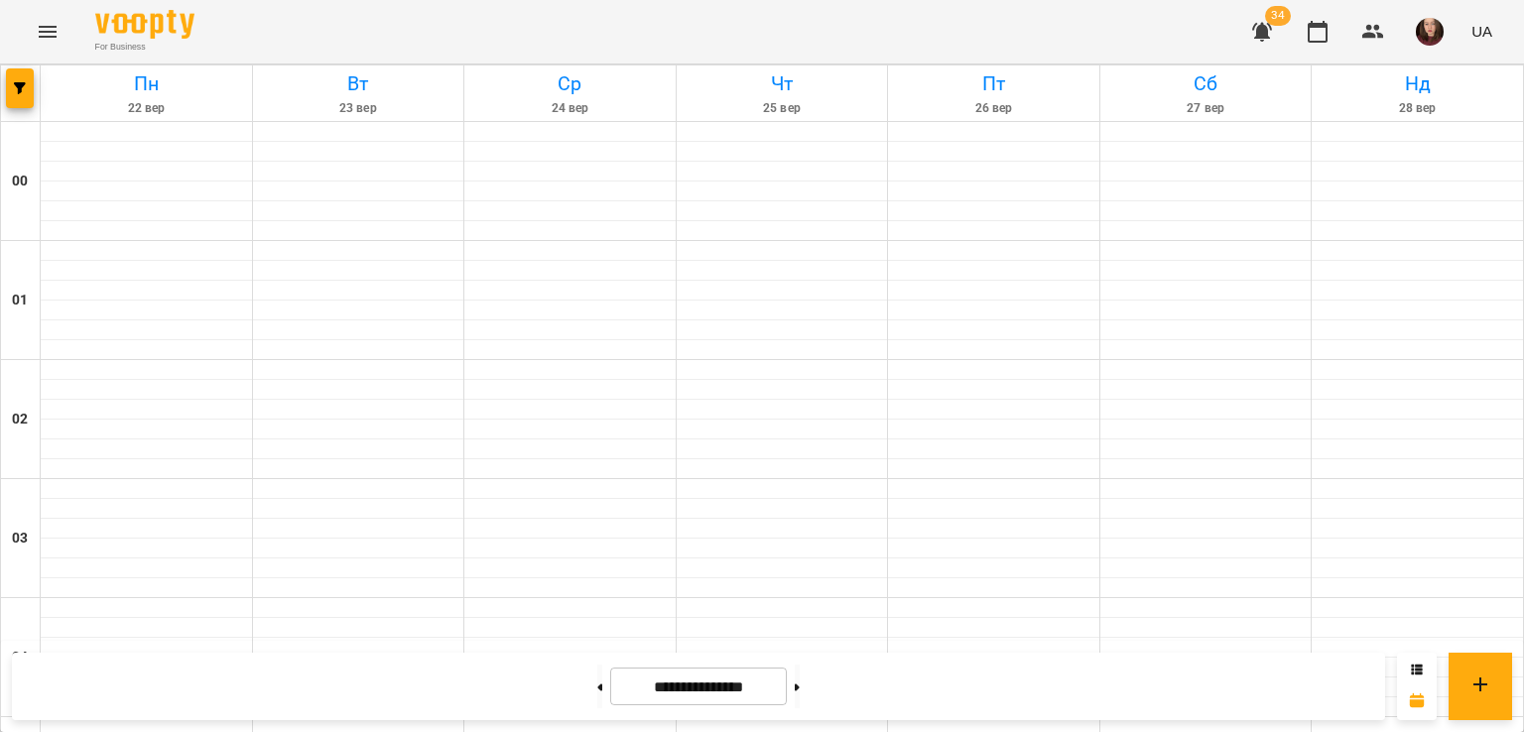
scroll to position [1785, 0]
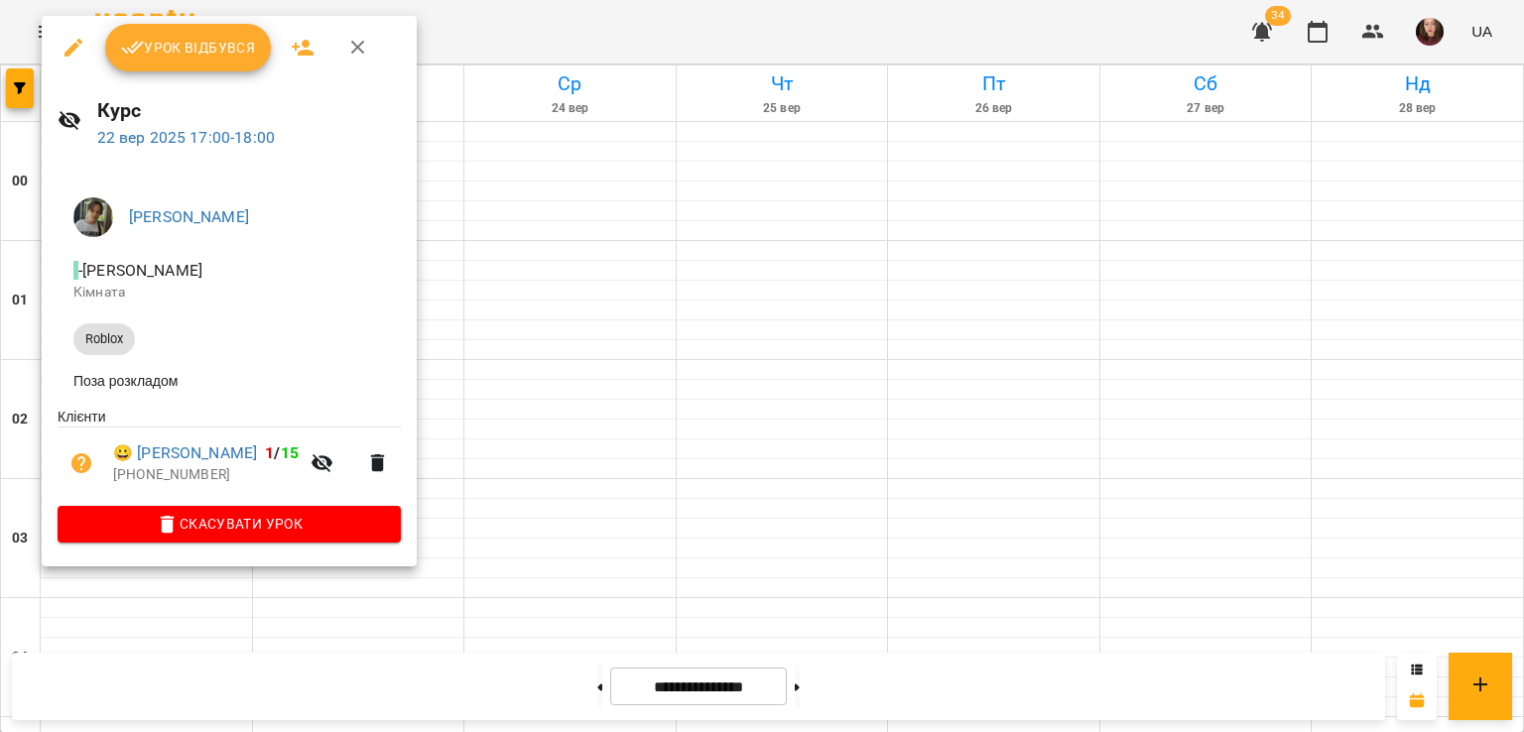
click at [508, 430] on div at bounding box center [762, 366] width 1524 height 732
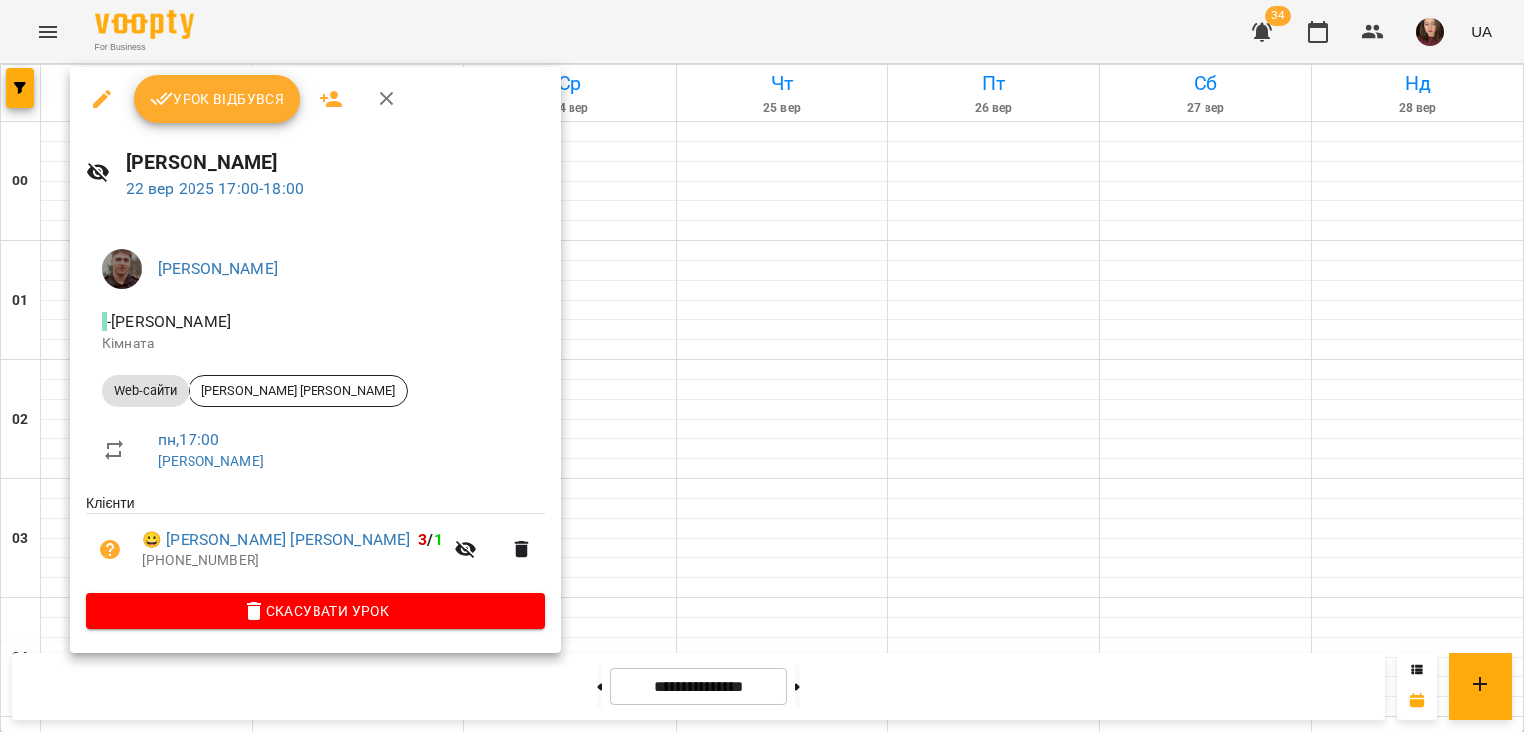
click at [528, 464] on div at bounding box center [762, 366] width 1524 height 732
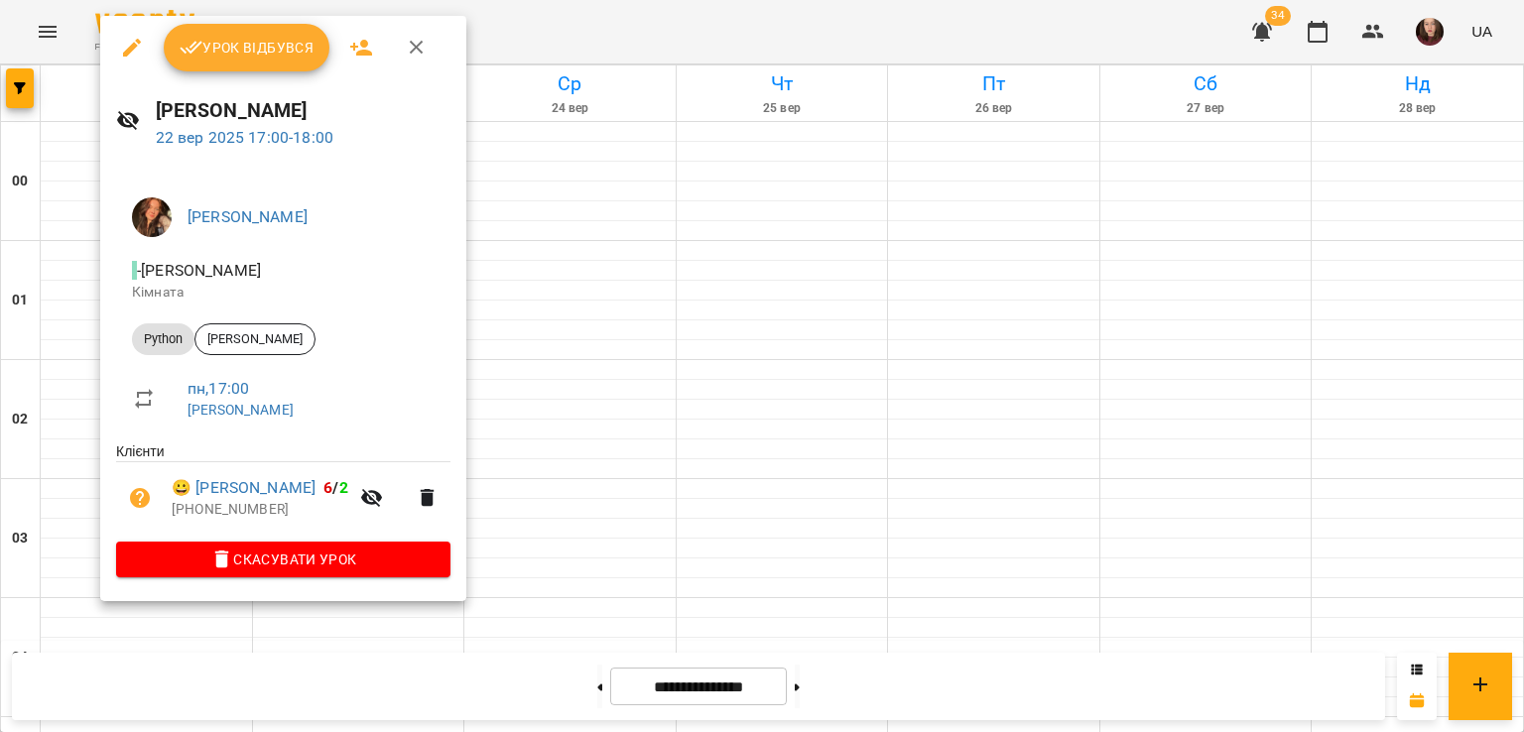
click at [535, 416] on div at bounding box center [762, 366] width 1524 height 732
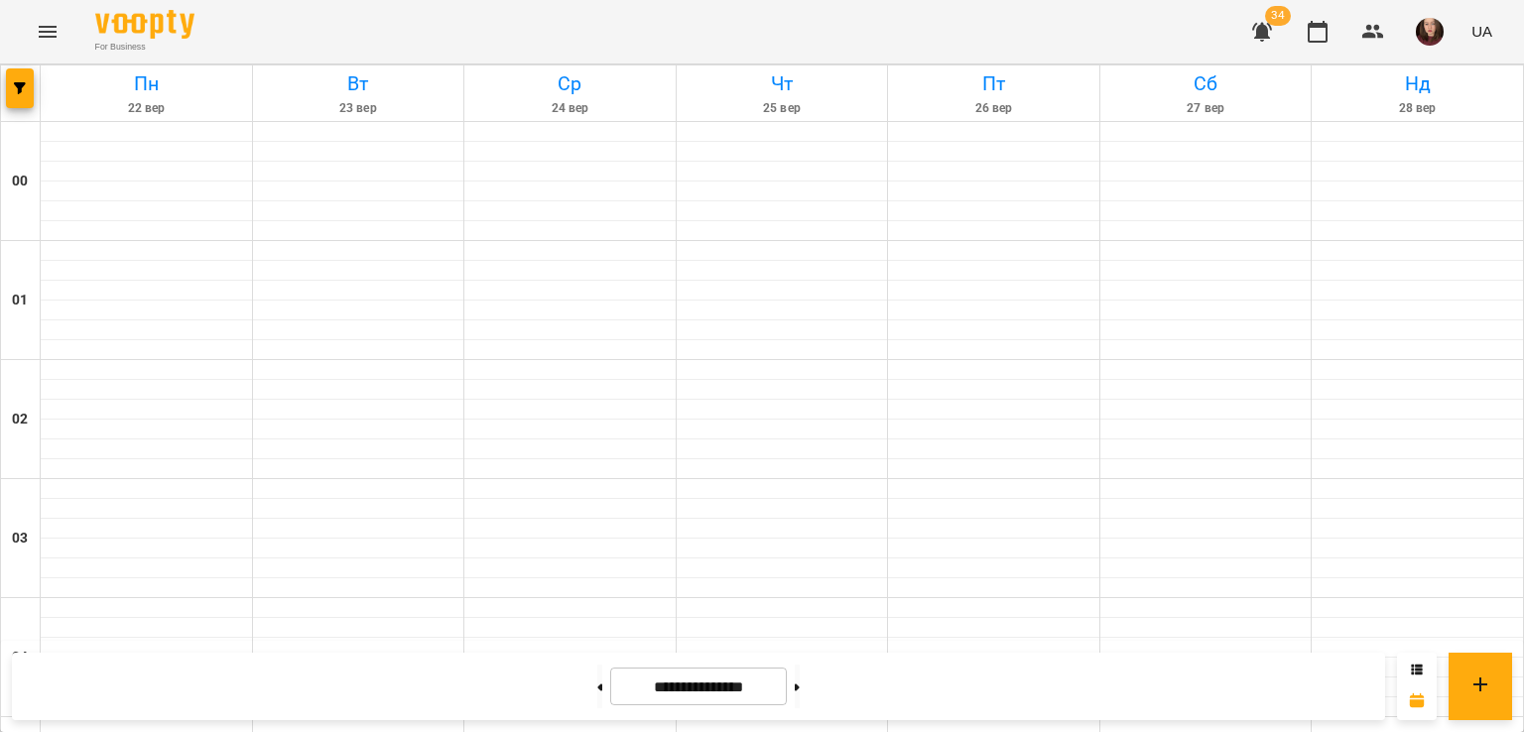
scroll to position [1587, 0]
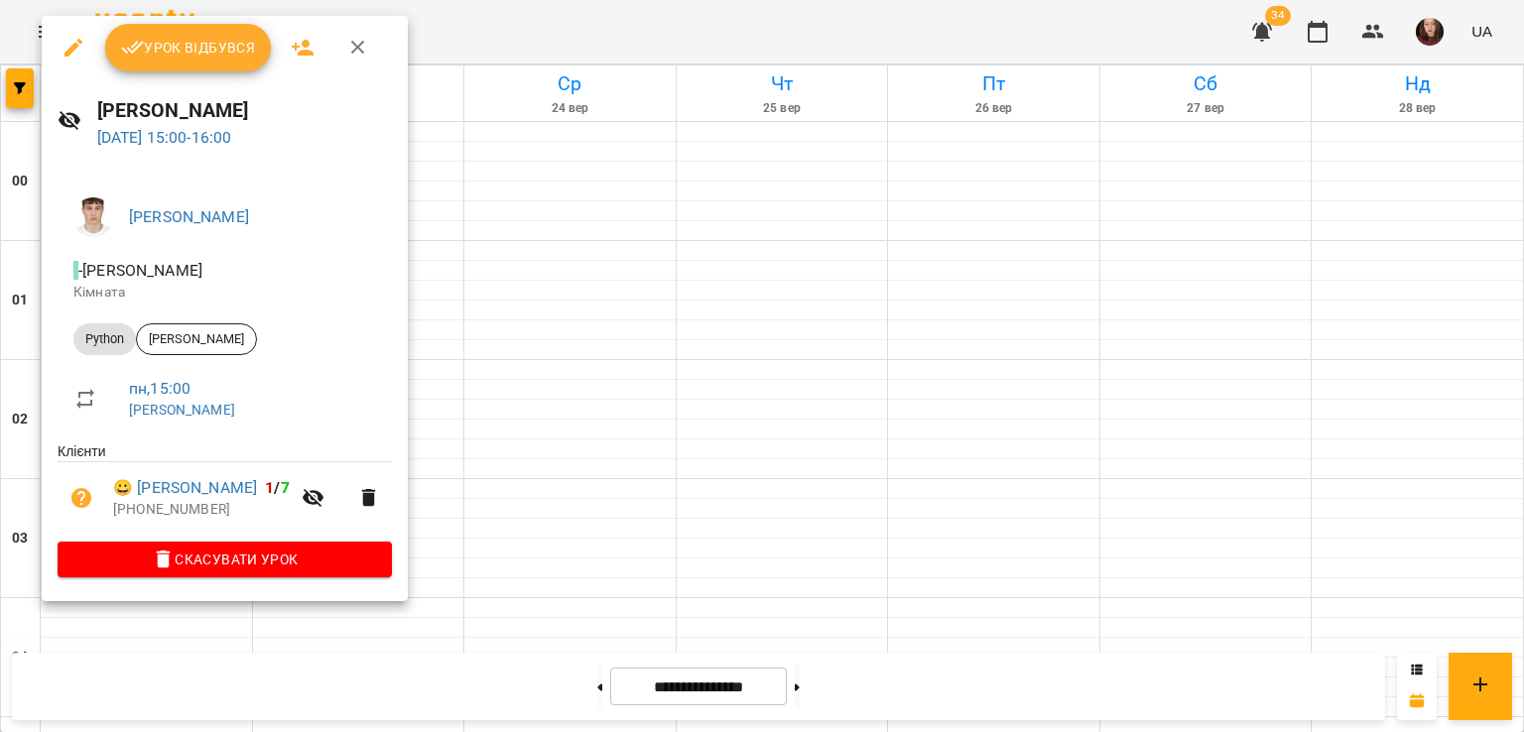
click at [445, 394] on div at bounding box center [762, 366] width 1524 height 732
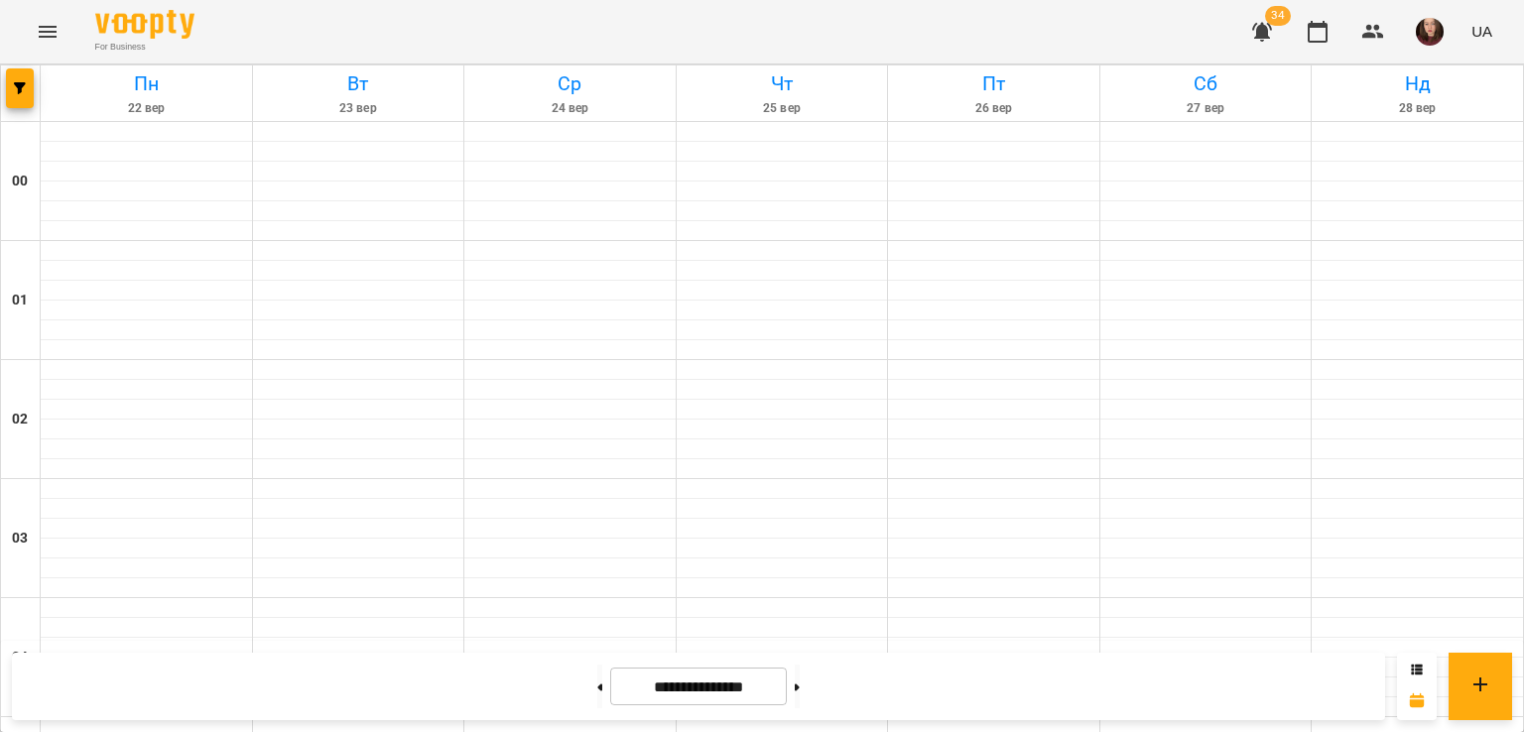
scroll to position [1785, 0]
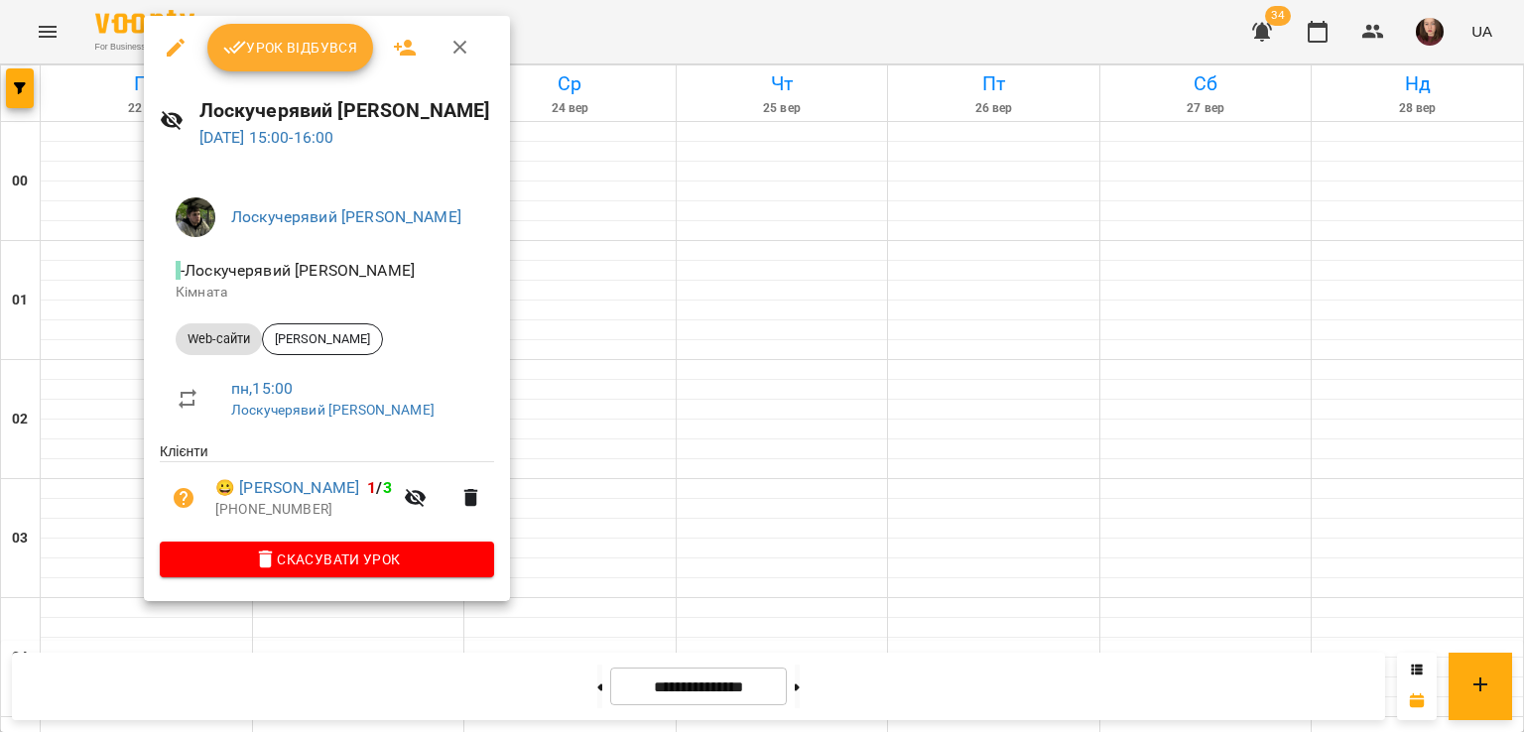
click at [711, 379] on div at bounding box center [762, 366] width 1524 height 732
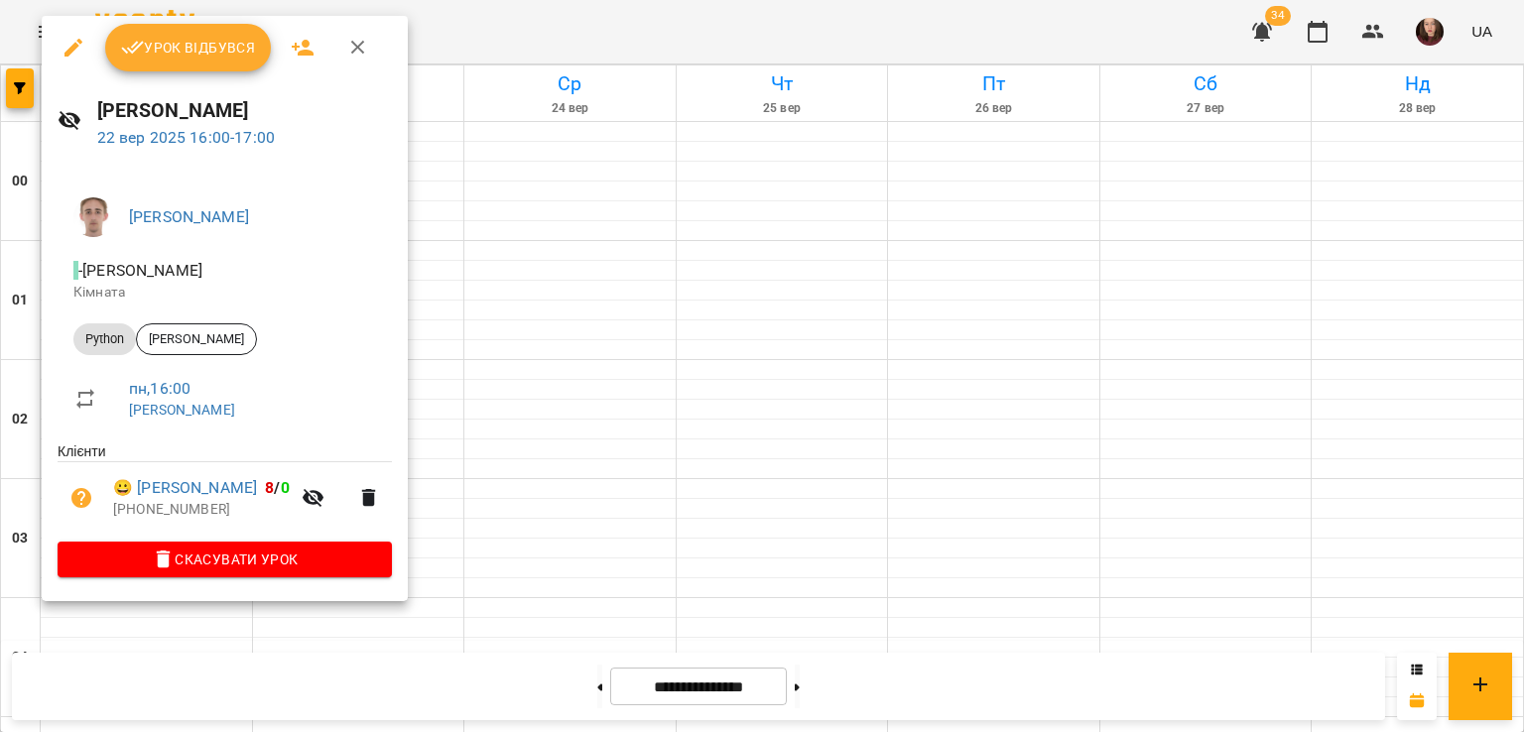
click at [576, 311] on div at bounding box center [762, 366] width 1524 height 732
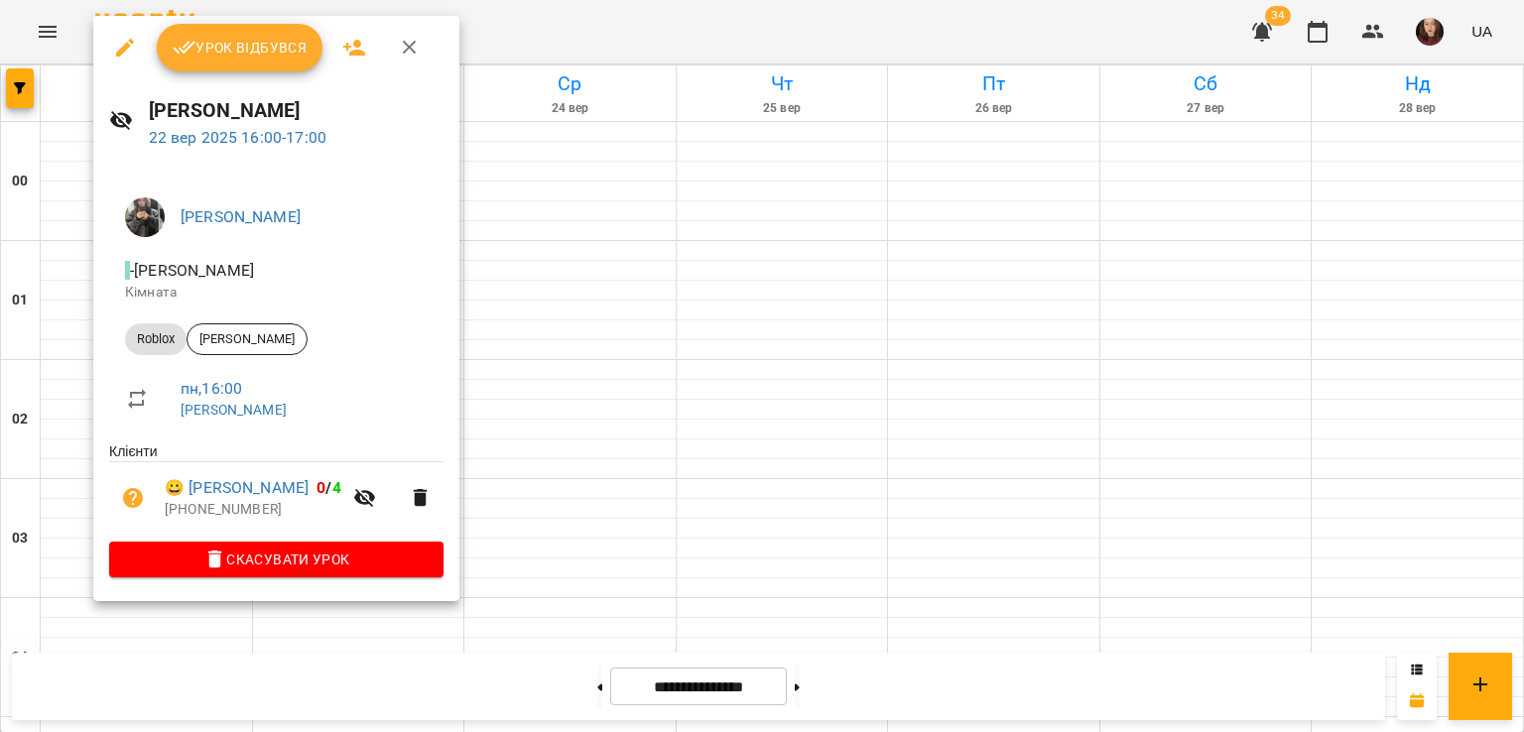
click at [599, 342] on div at bounding box center [762, 366] width 1524 height 732
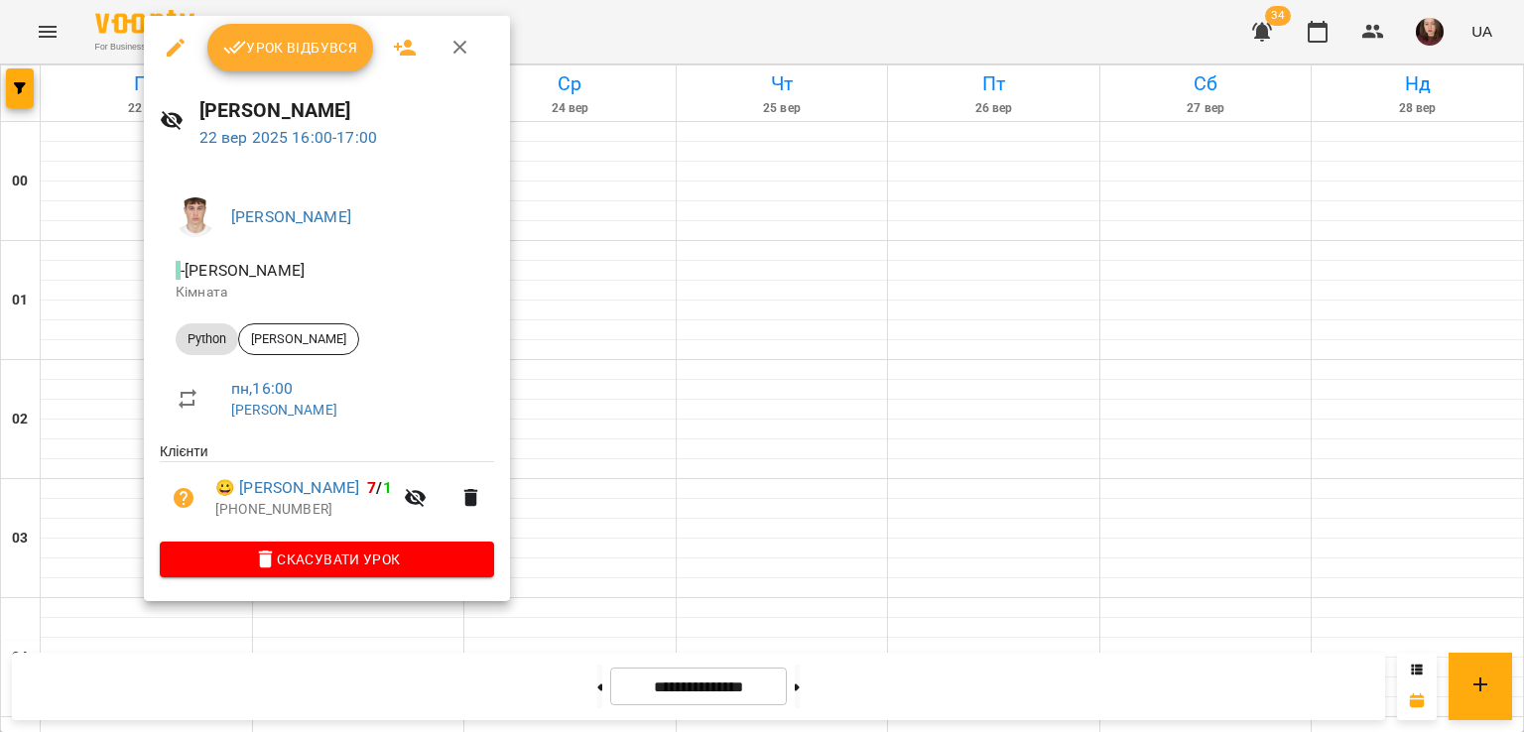
click at [565, 327] on div at bounding box center [762, 366] width 1524 height 732
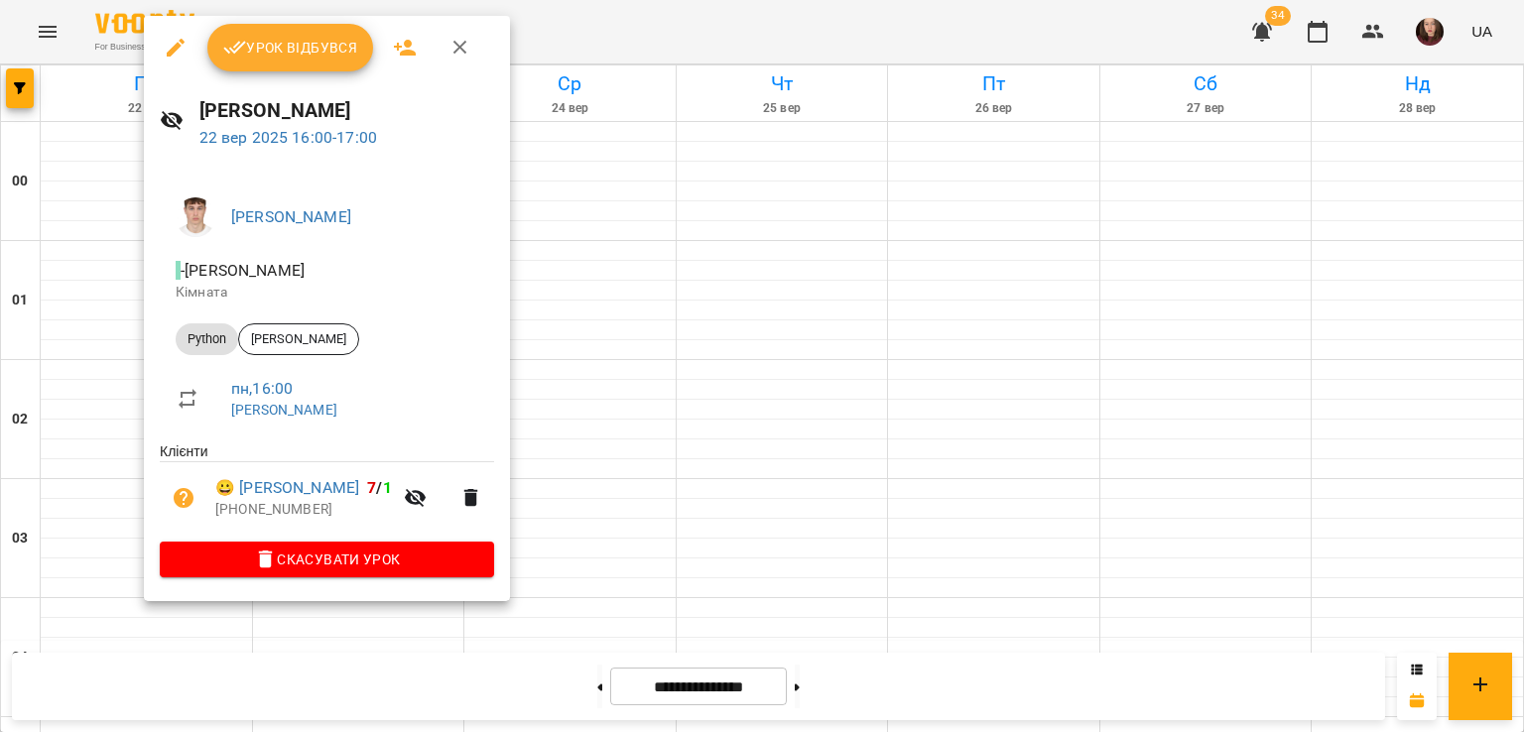
click at [692, 318] on div at bounding box center [762, 366] width 1524 height 732
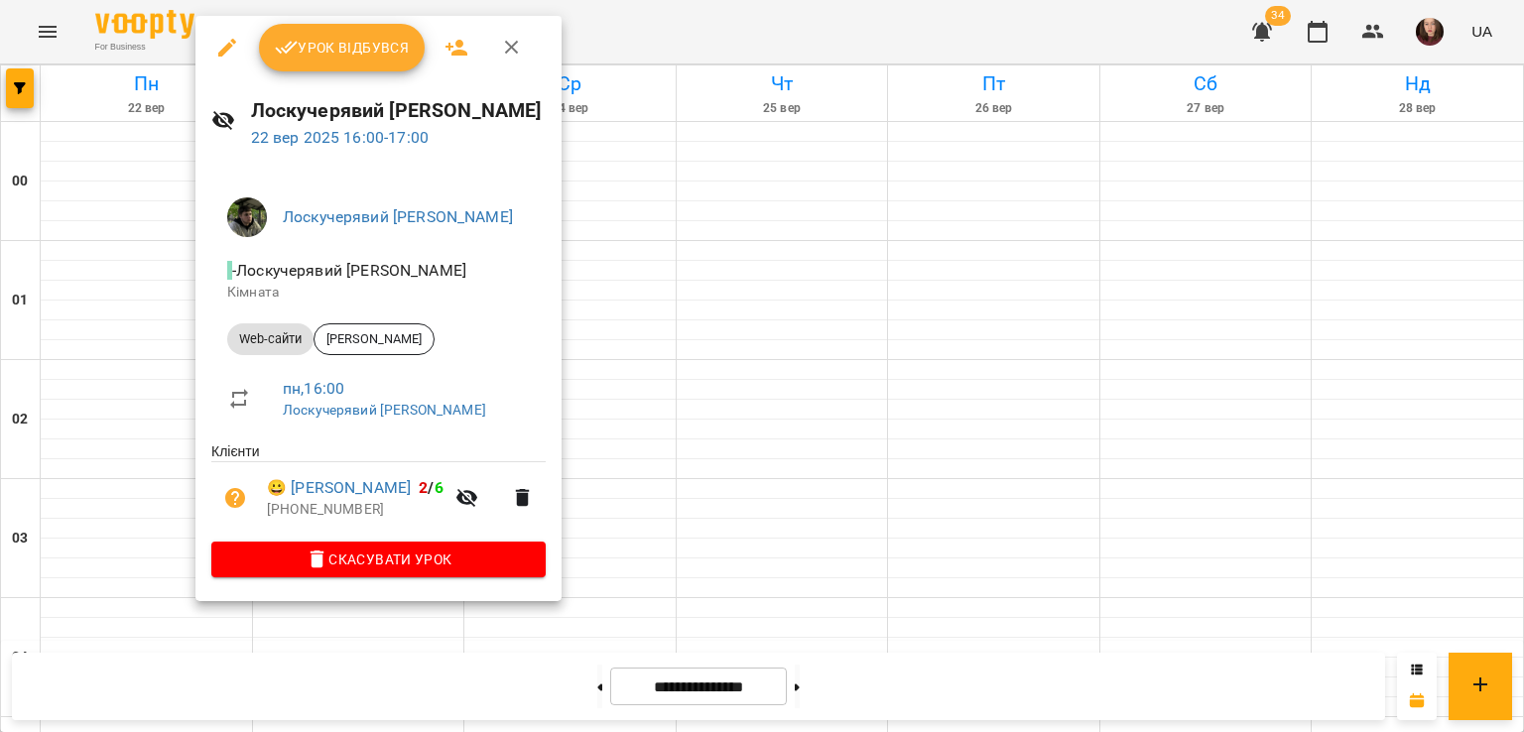
click at [694, 311] on div at bounding box center [762, 366] width 1524 height 732
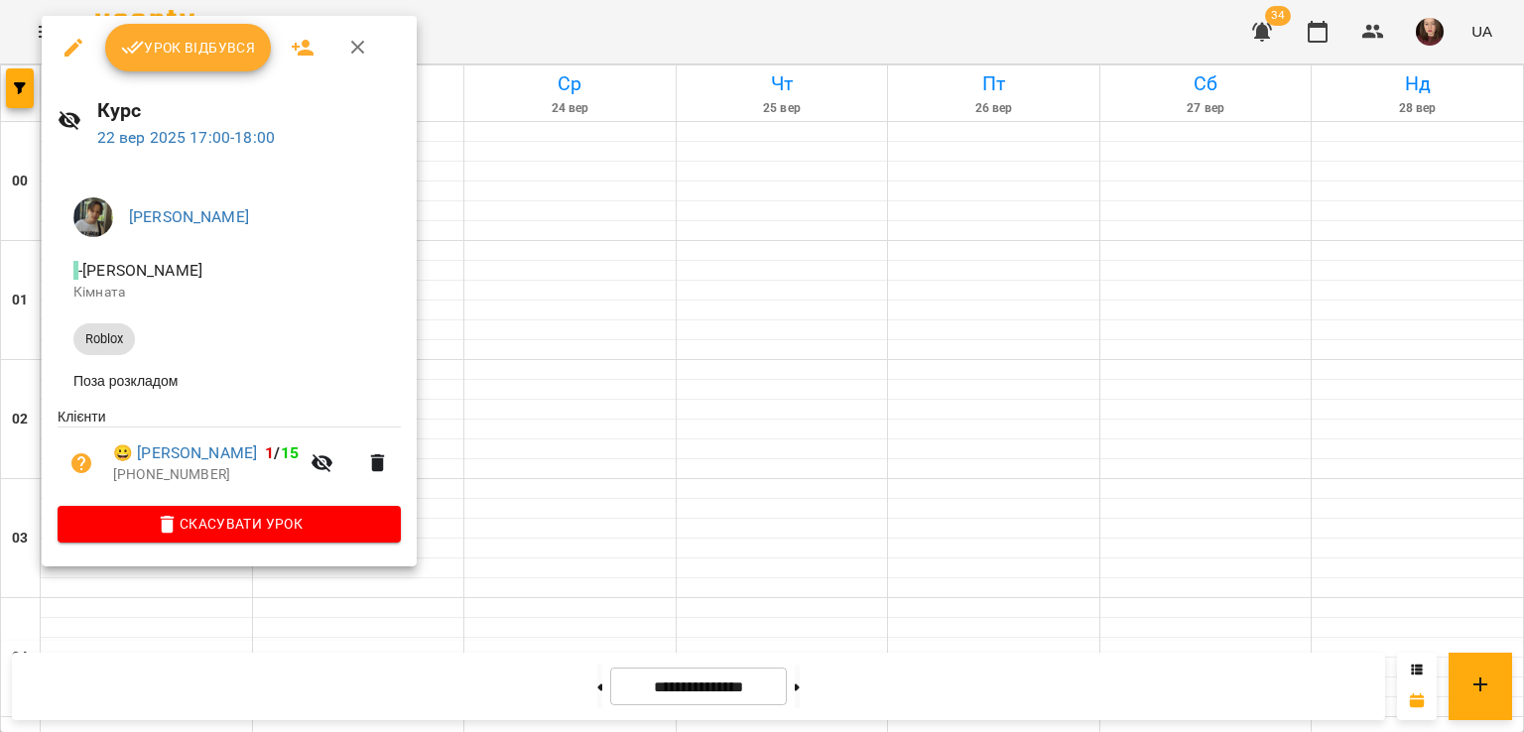
click at [544, 505] on div at bounding box center [762, 366] width 1524 height 732
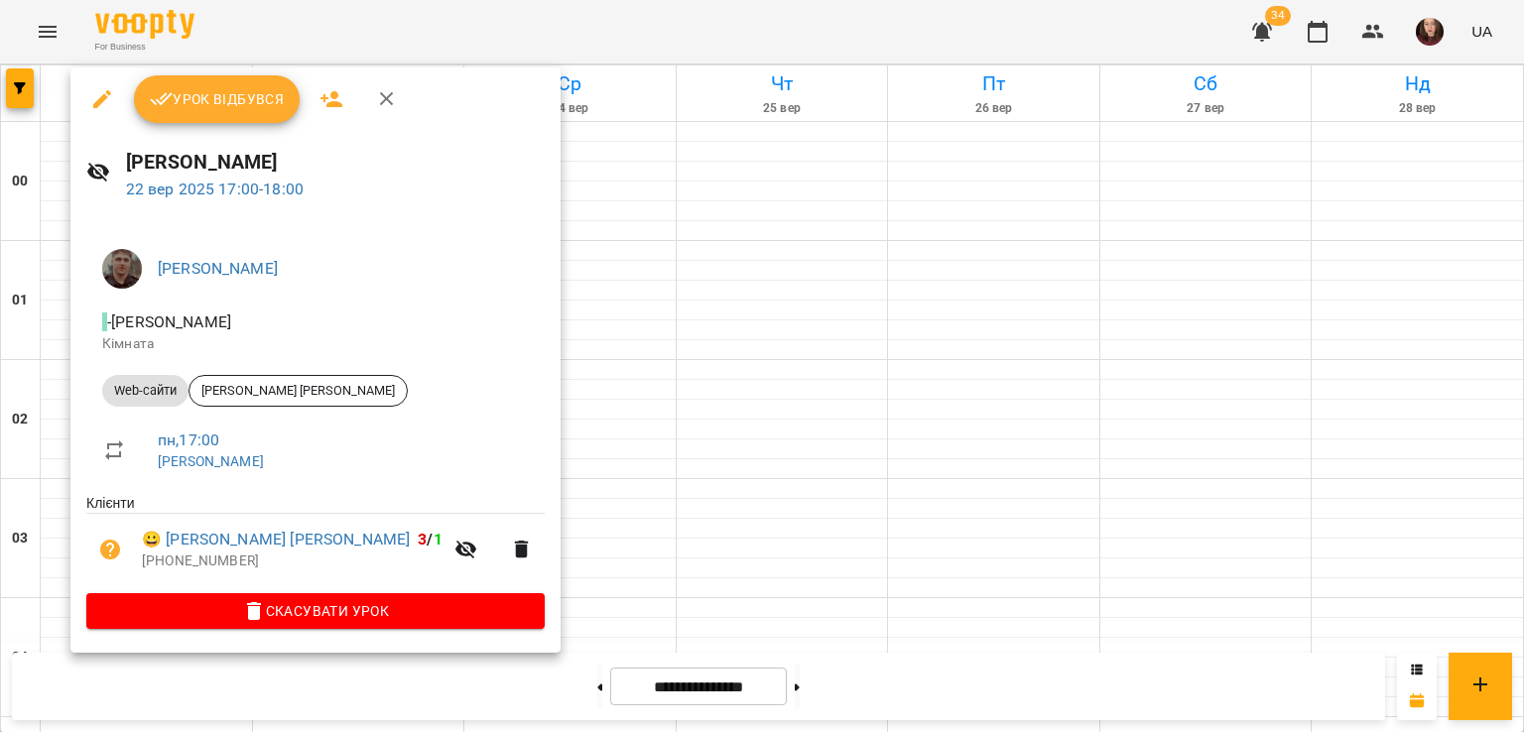
click at [456, 412] on div at bounding box center [762, 366] width 1524 height 732
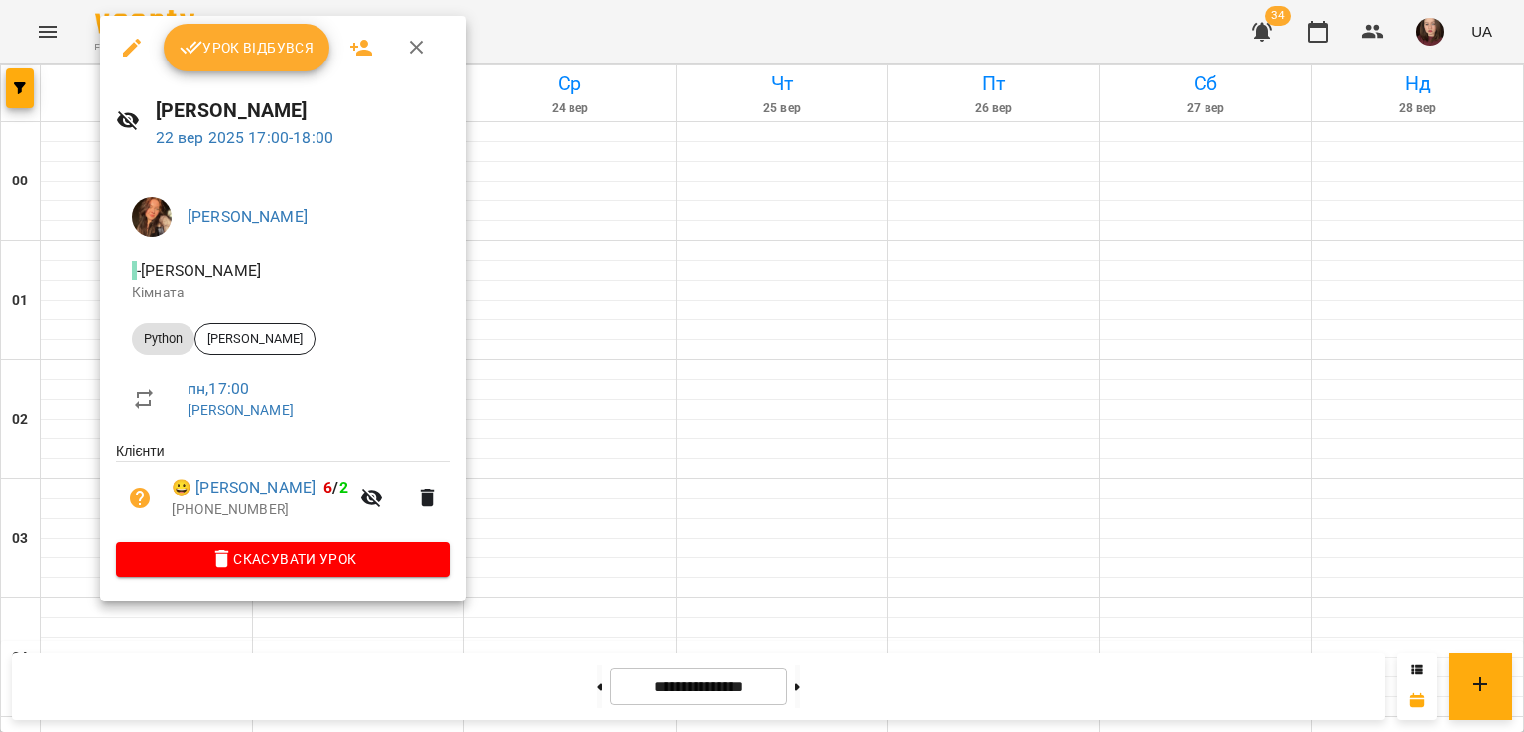
click at [548, 445] on div at bounding box center [762, 366] width 1524 height 732
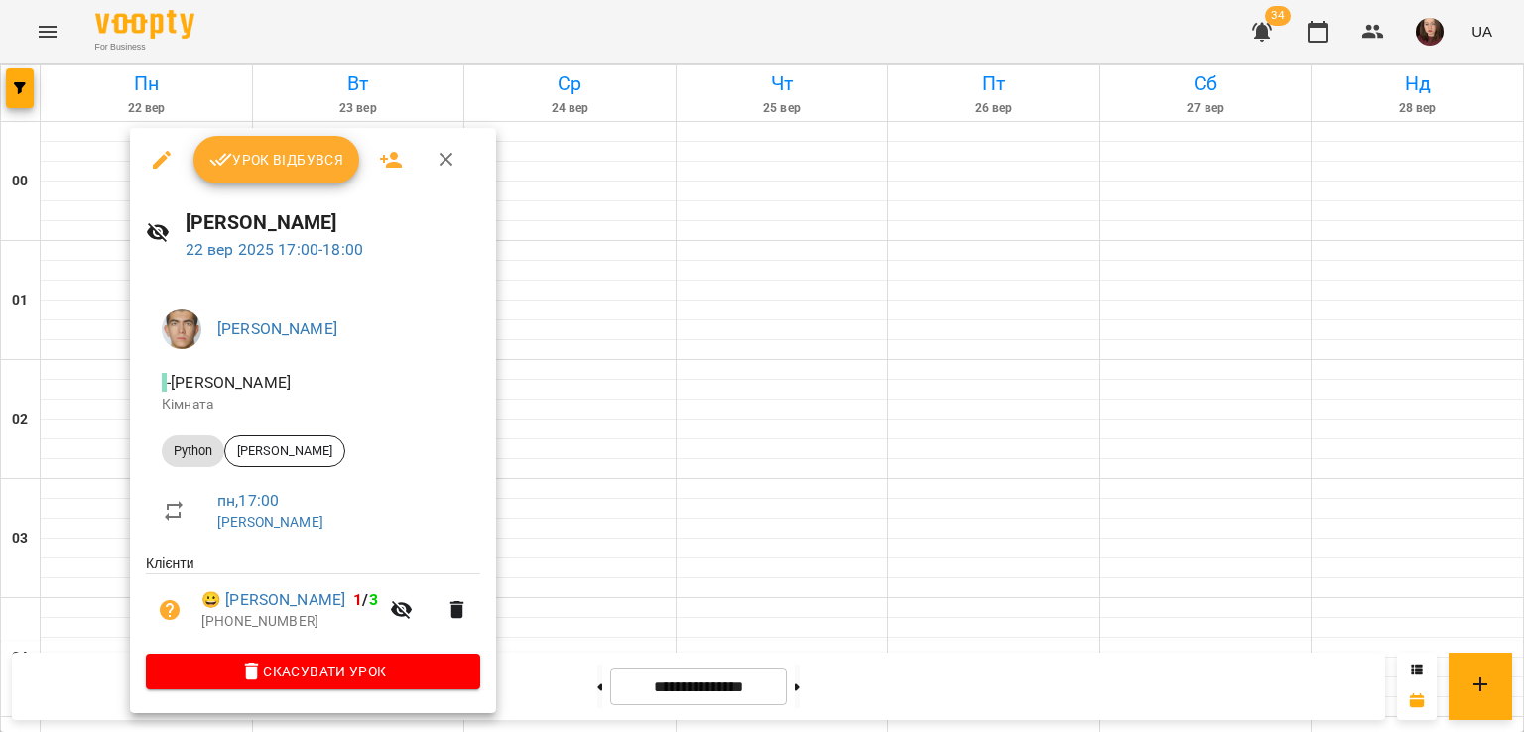
click at [581, 456] on div at bounding box center [762, 366] width 1524 height 732
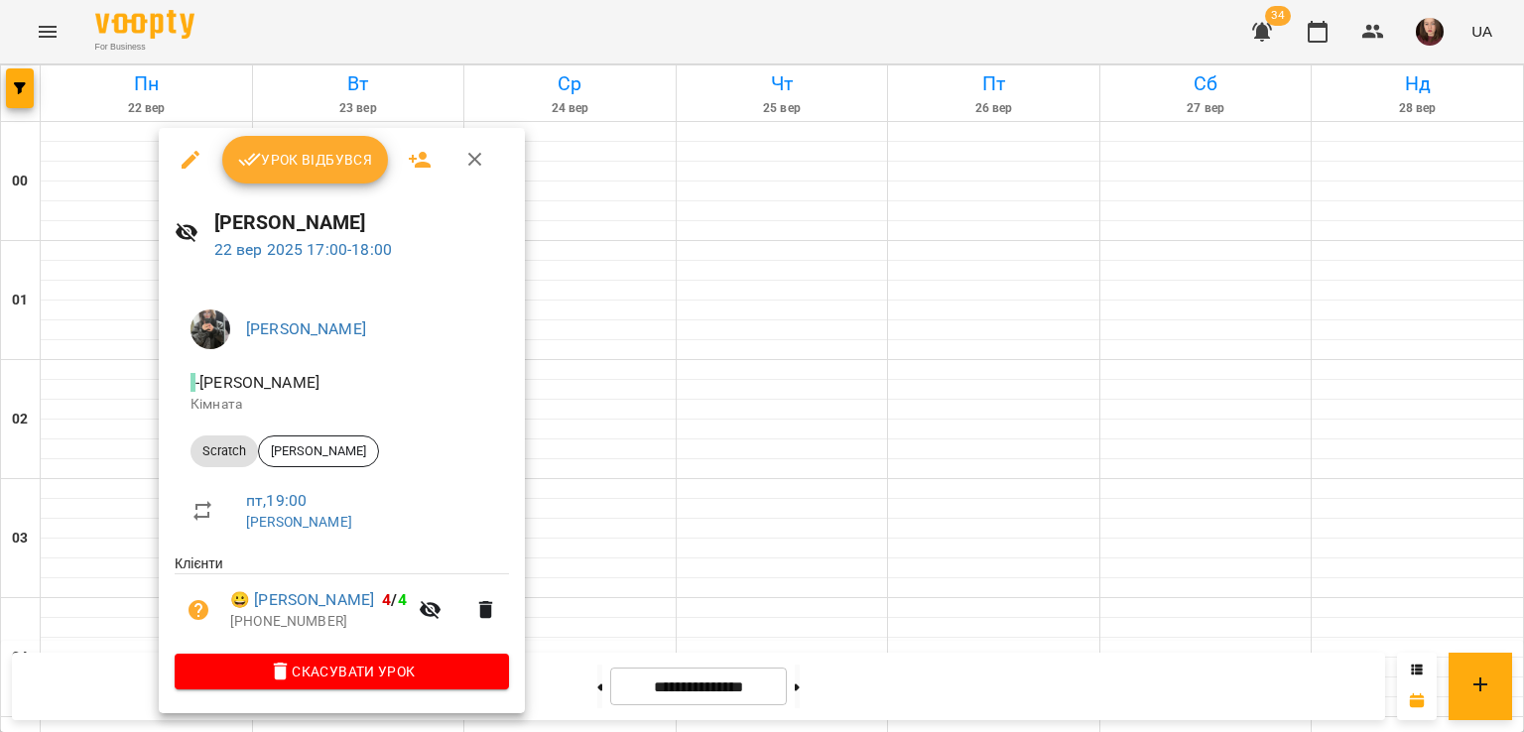
click at [643, 441] on div at bounding box center [762, 366] width 1524 height 732
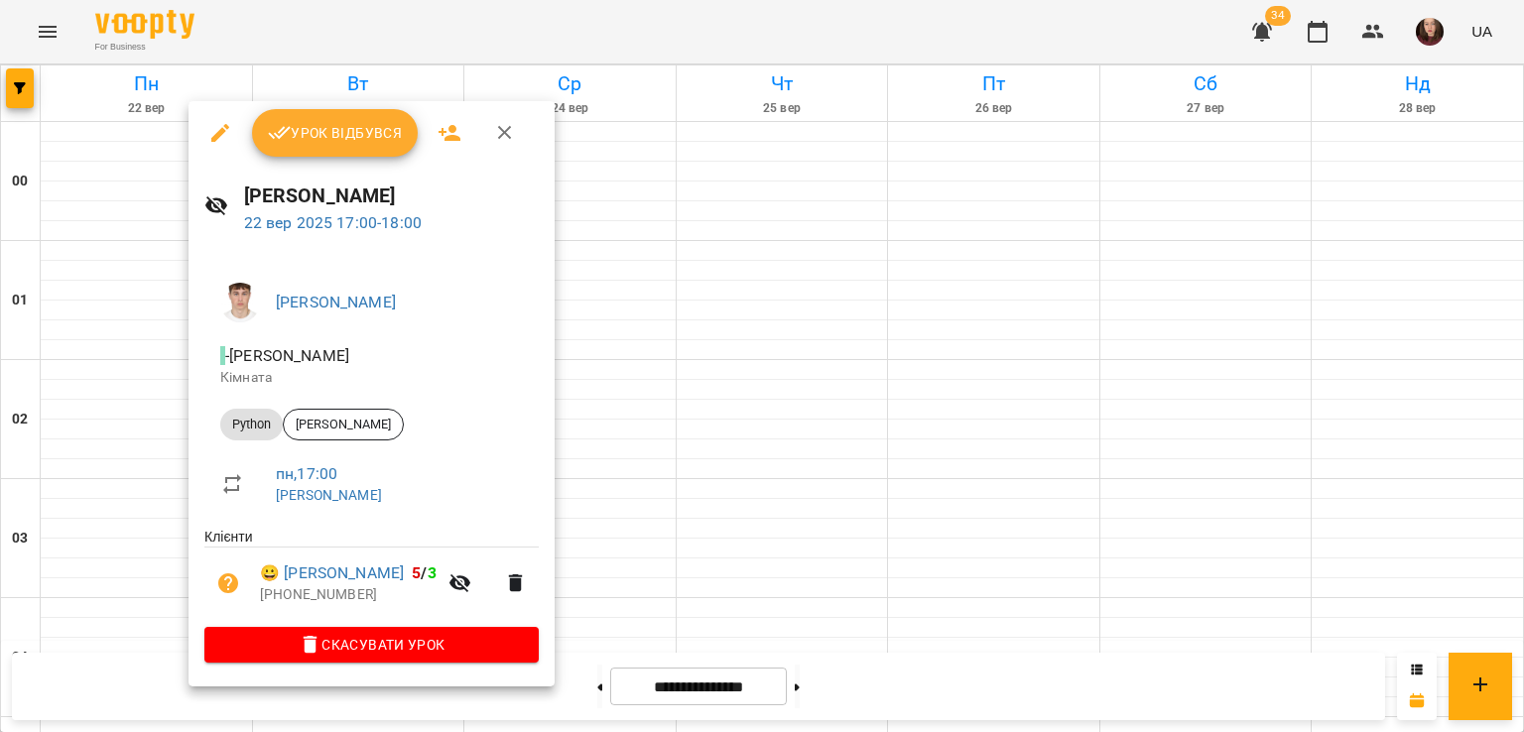
click at [651, 441] on div at bounding box center [762, 366] width 1524 height 732
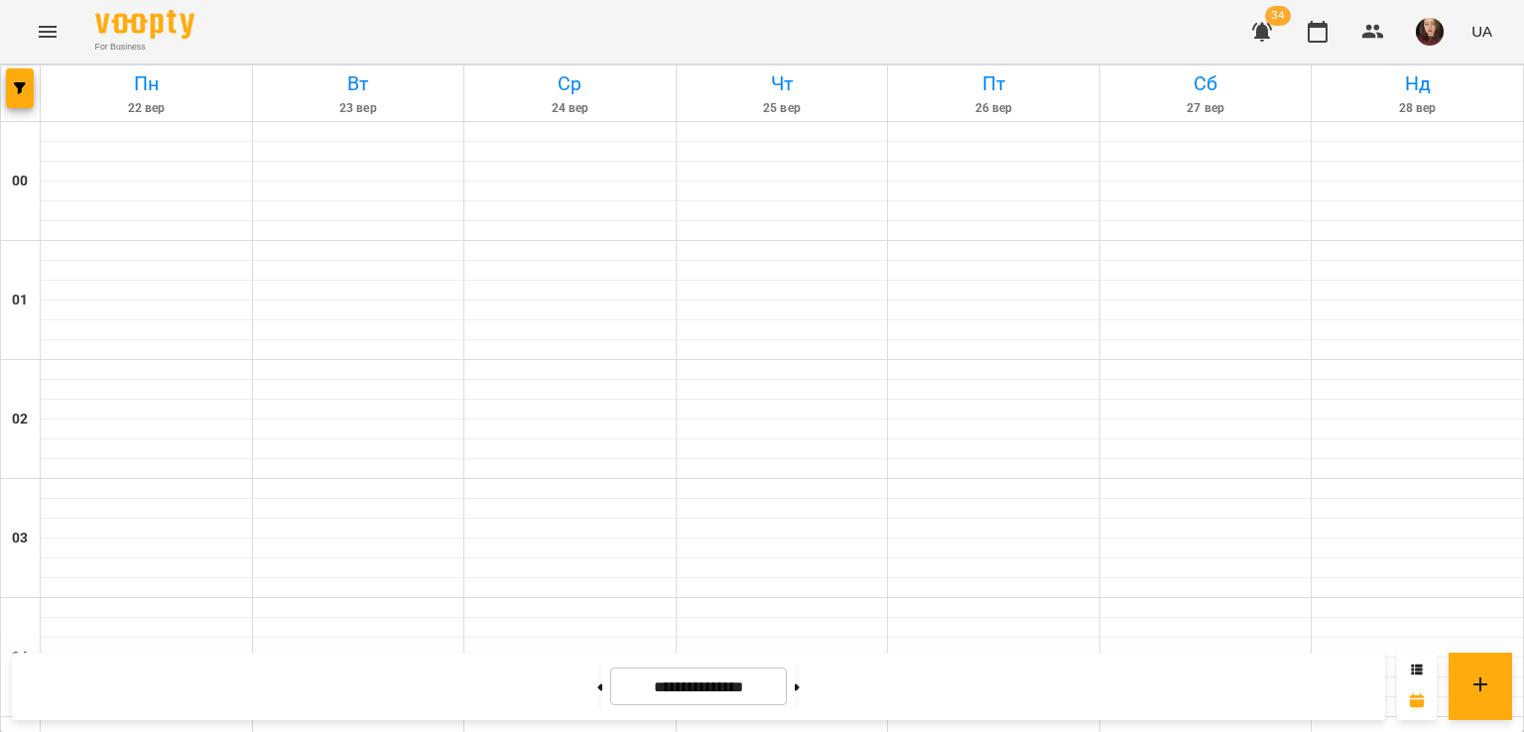
scroll to position [1984, 0]
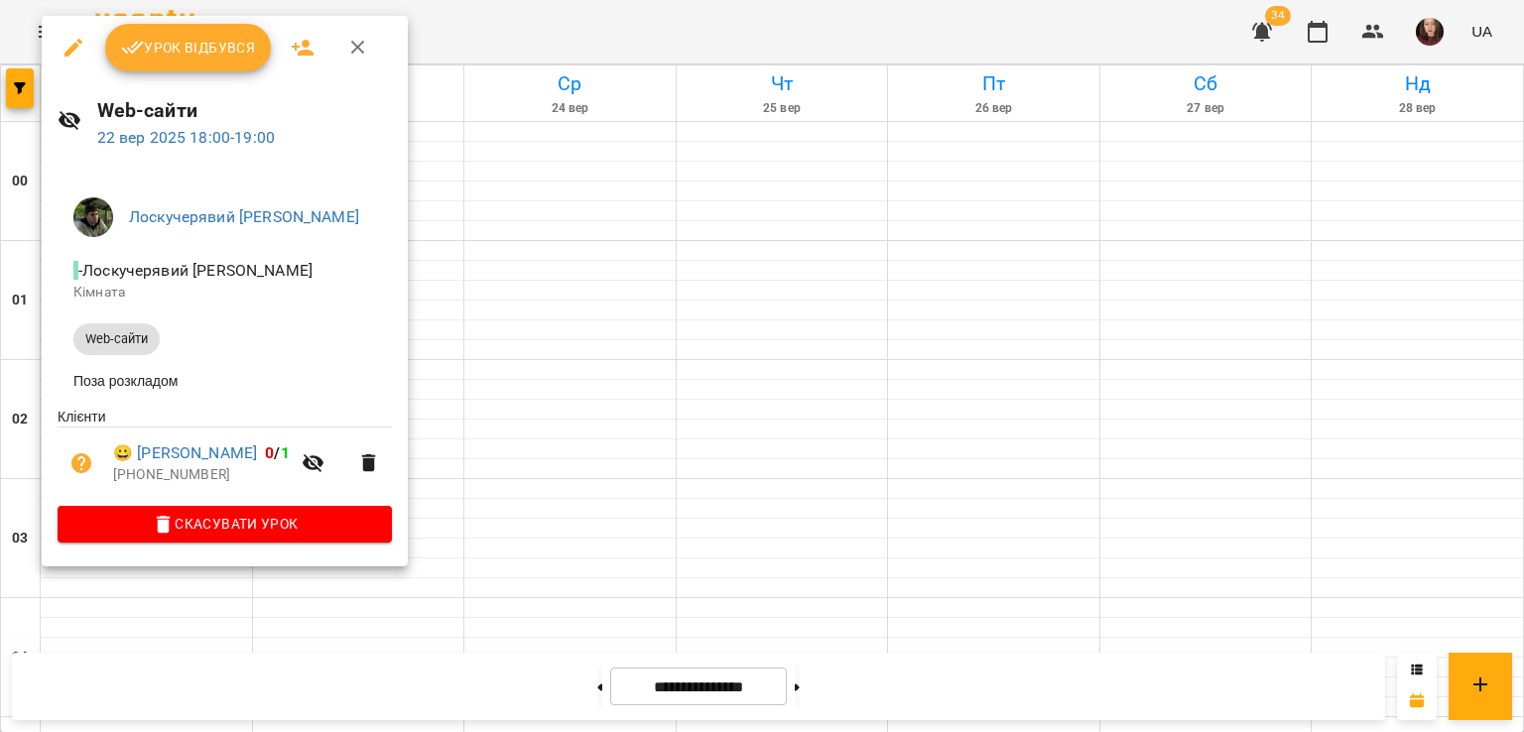
click at [536, 359] on div at bounding box center [762, 366] width 1524 height 732
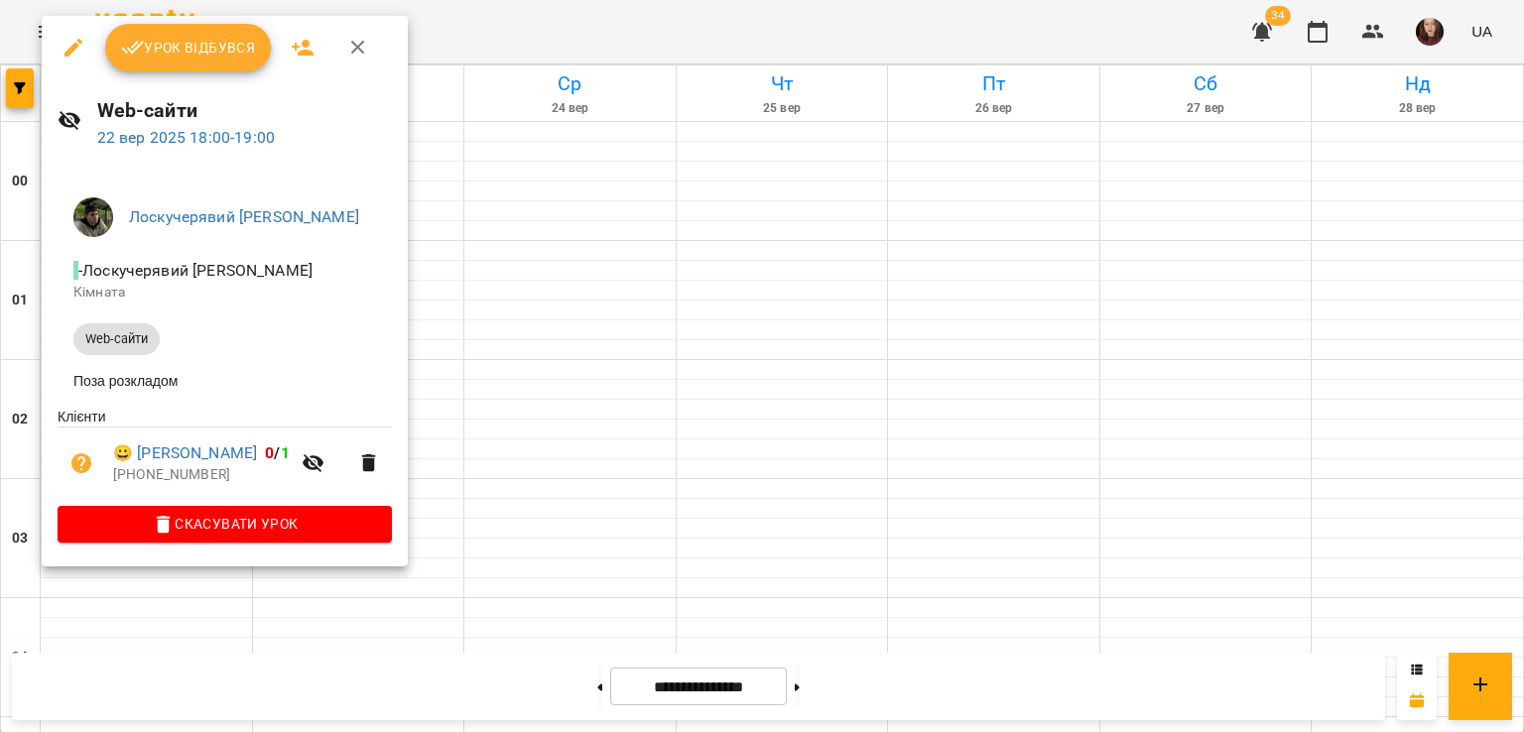
click at [579, 324] on div at bounding box center [762, 366] width 1524 height 732
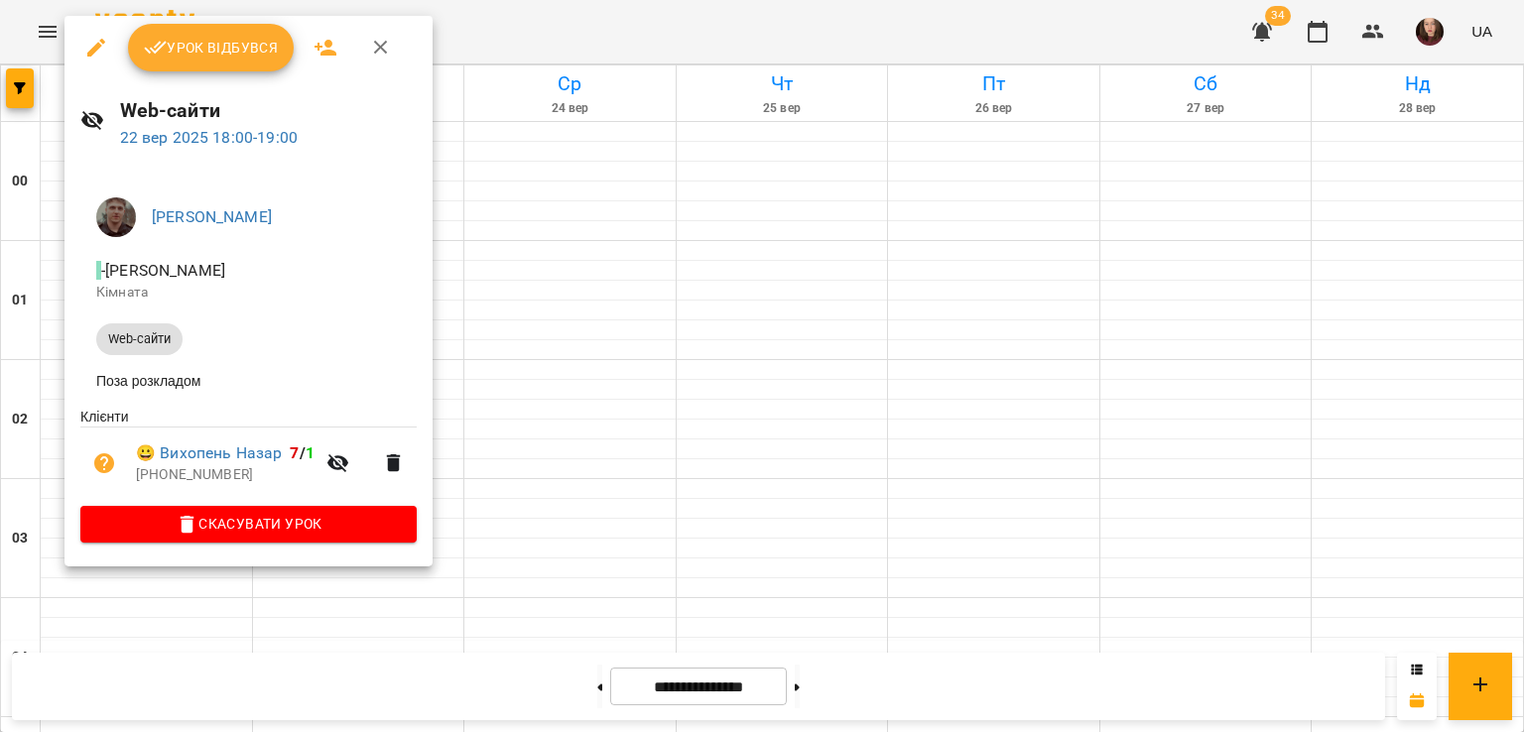
click at [552, 362] on div at bounding box center [762, 366] width 1524 height 732
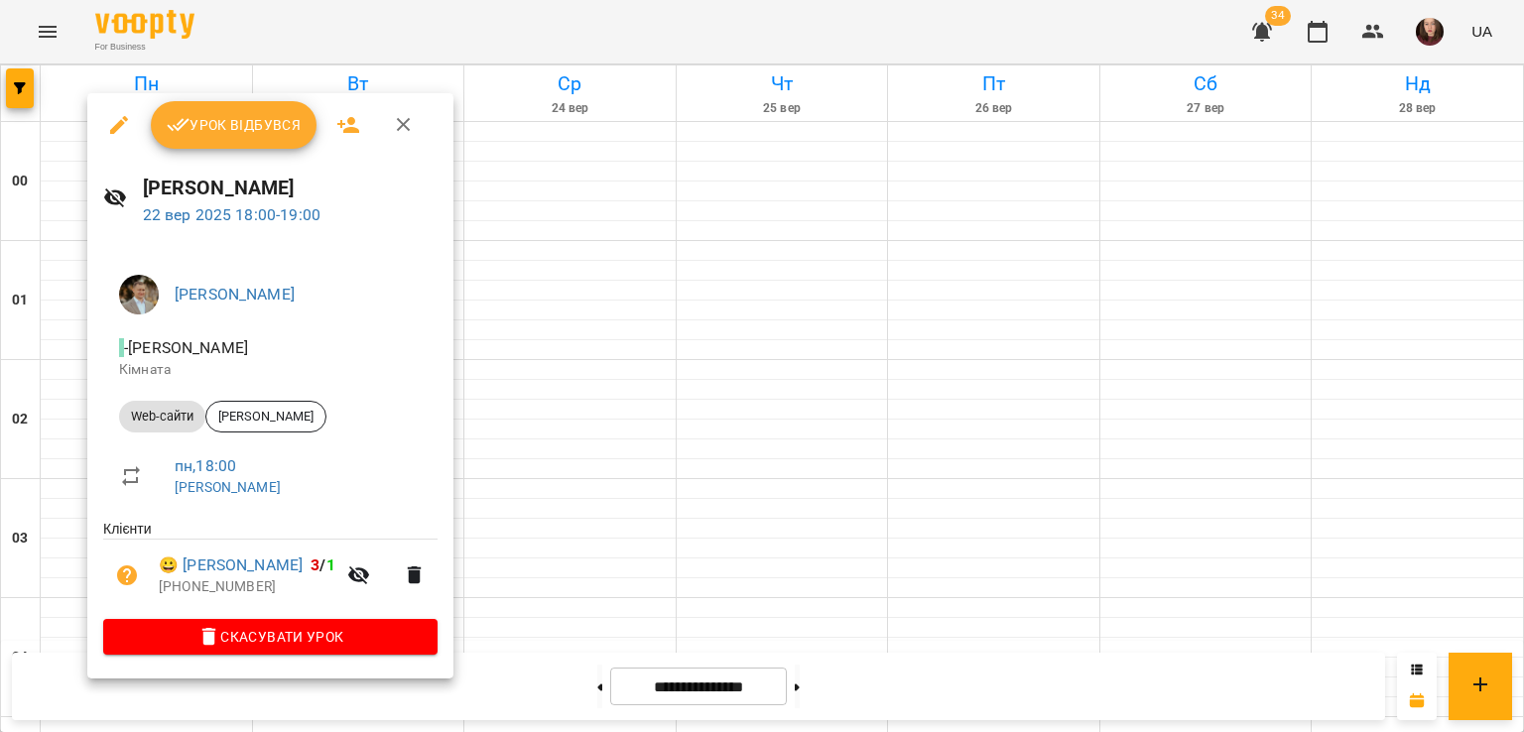
click at [643, 356] on div at bounding box center [762, 366] width 1524 height 732
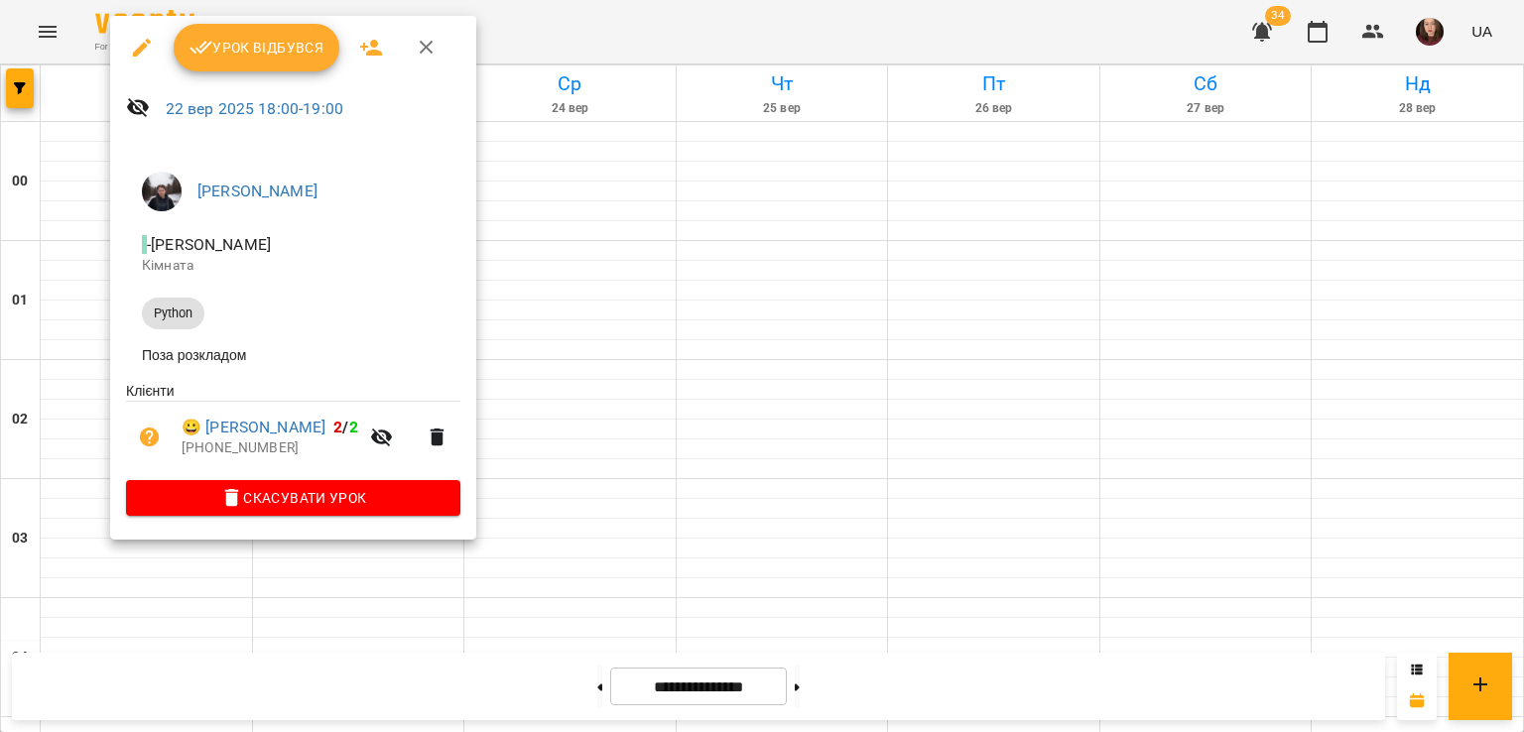
click at [588, 354] on div at bounding box center [762, 366] width 1524 height 732
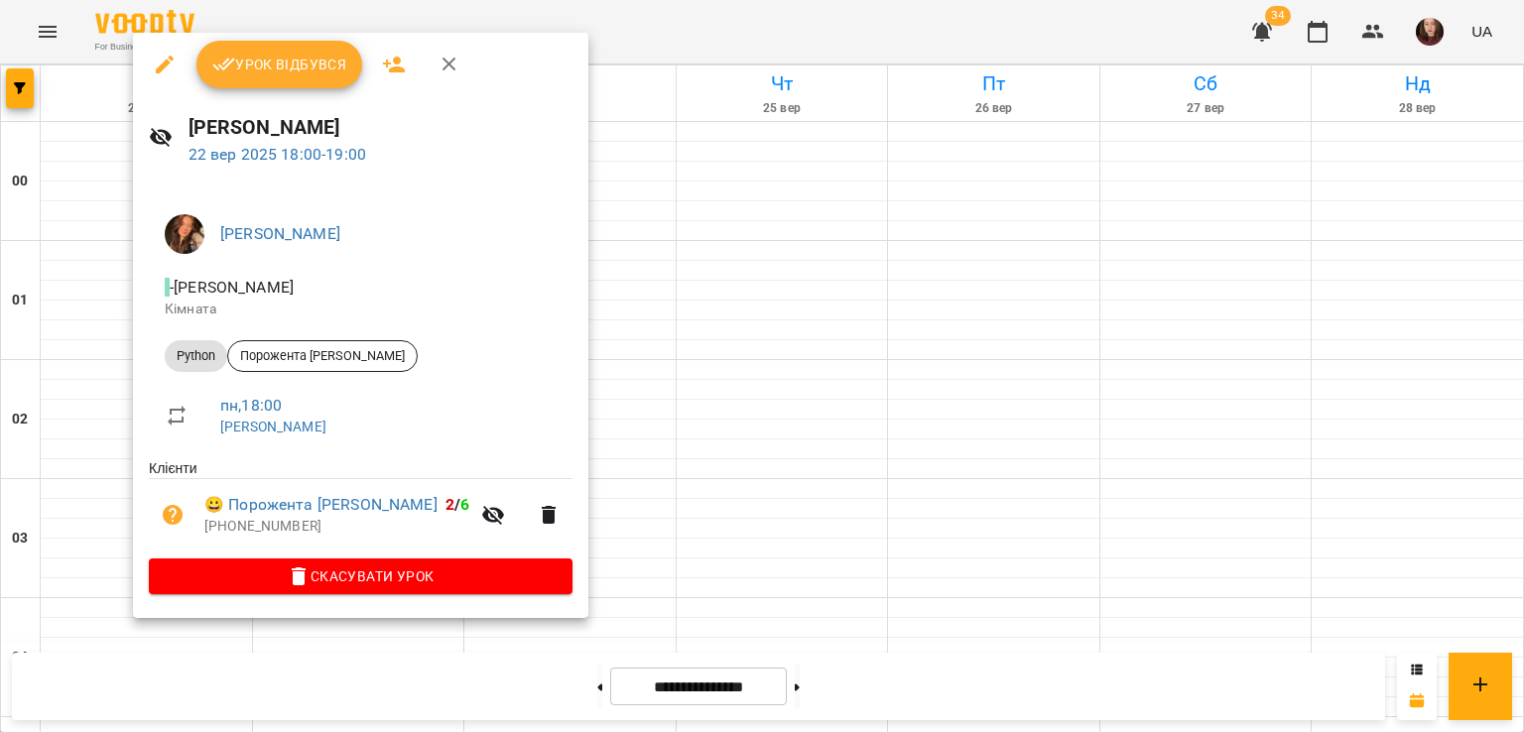
click at [661, 349] on div at bounding box center [762, 366] width 1524 height 732
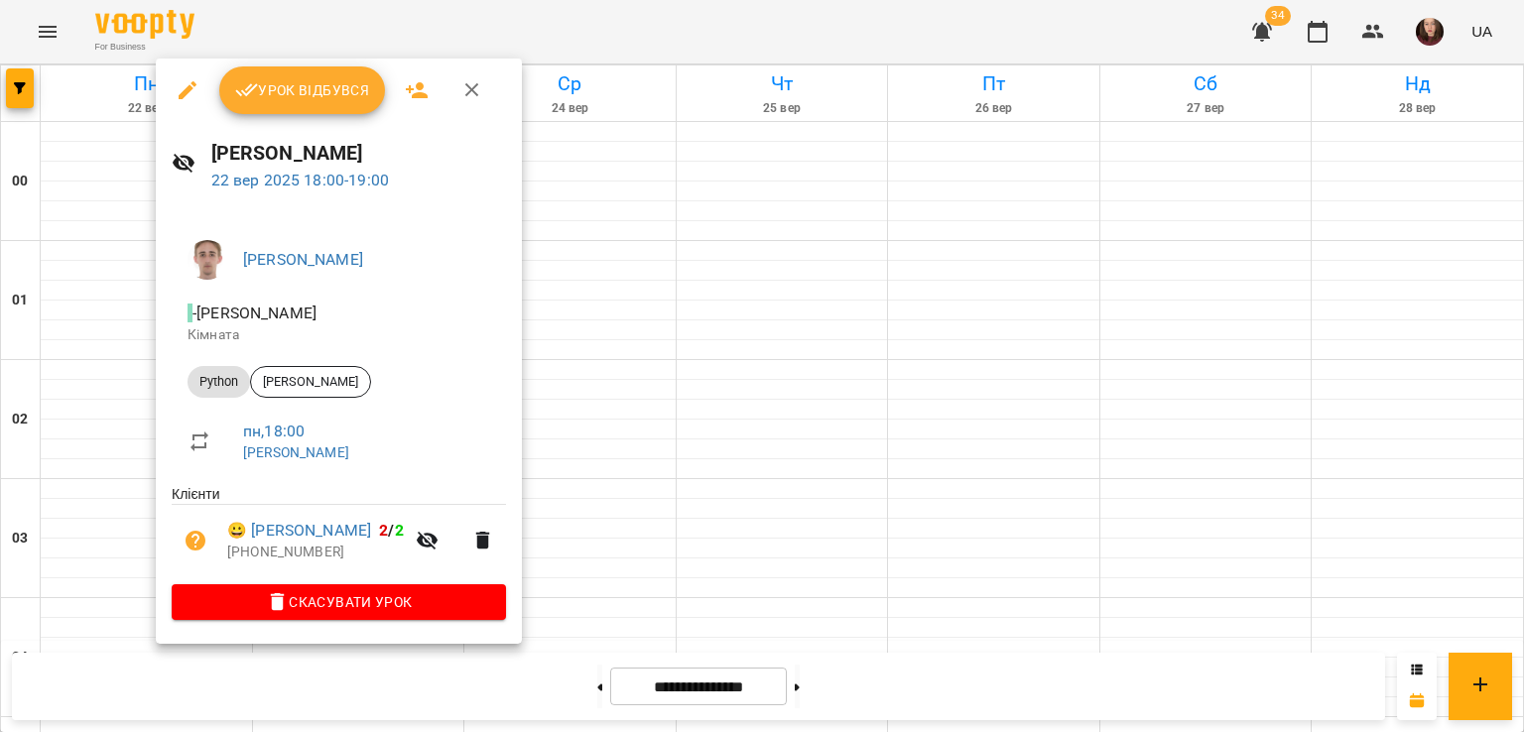
click at [730, 347] on div at bounding box center [762, 366] width 1524 height 732
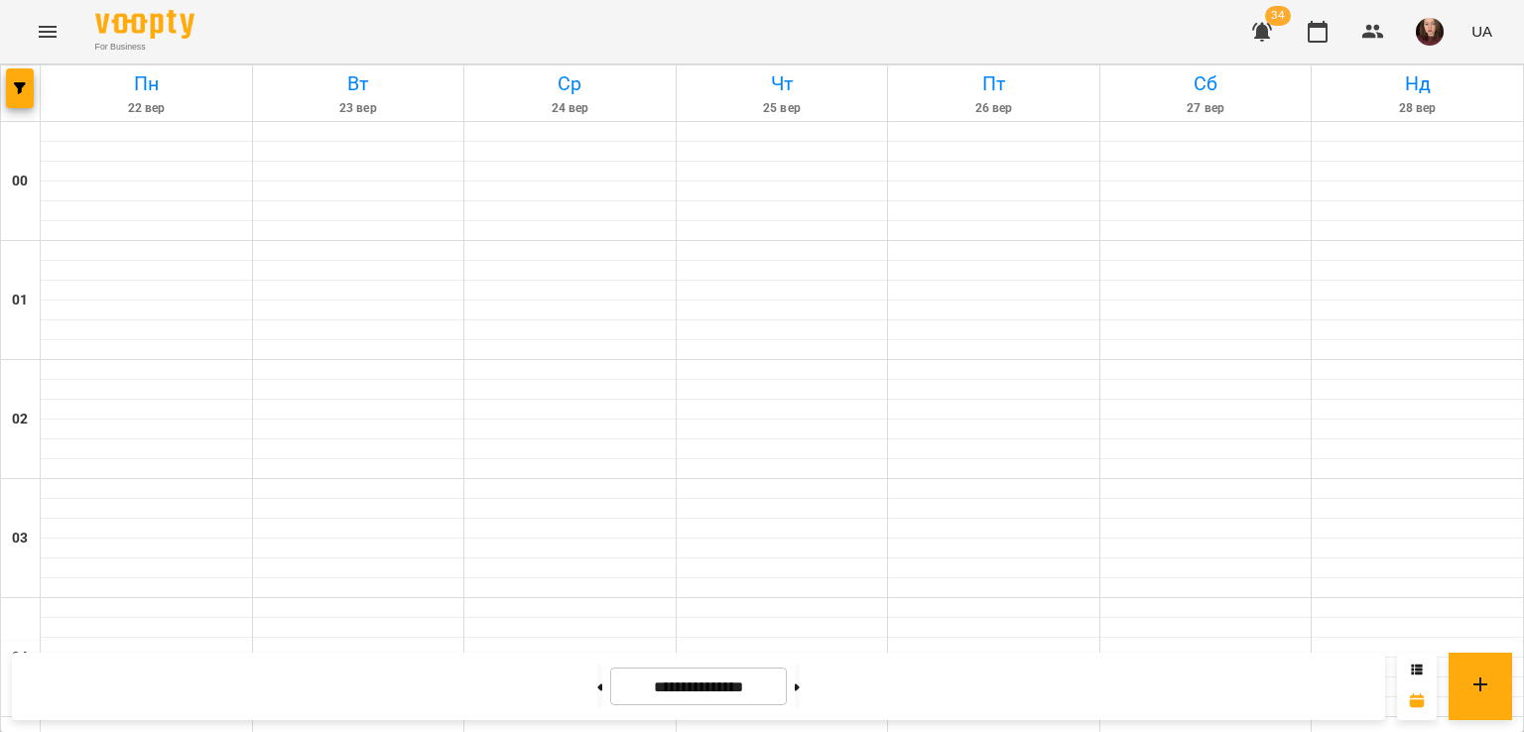
scroll to position [2182, 0]
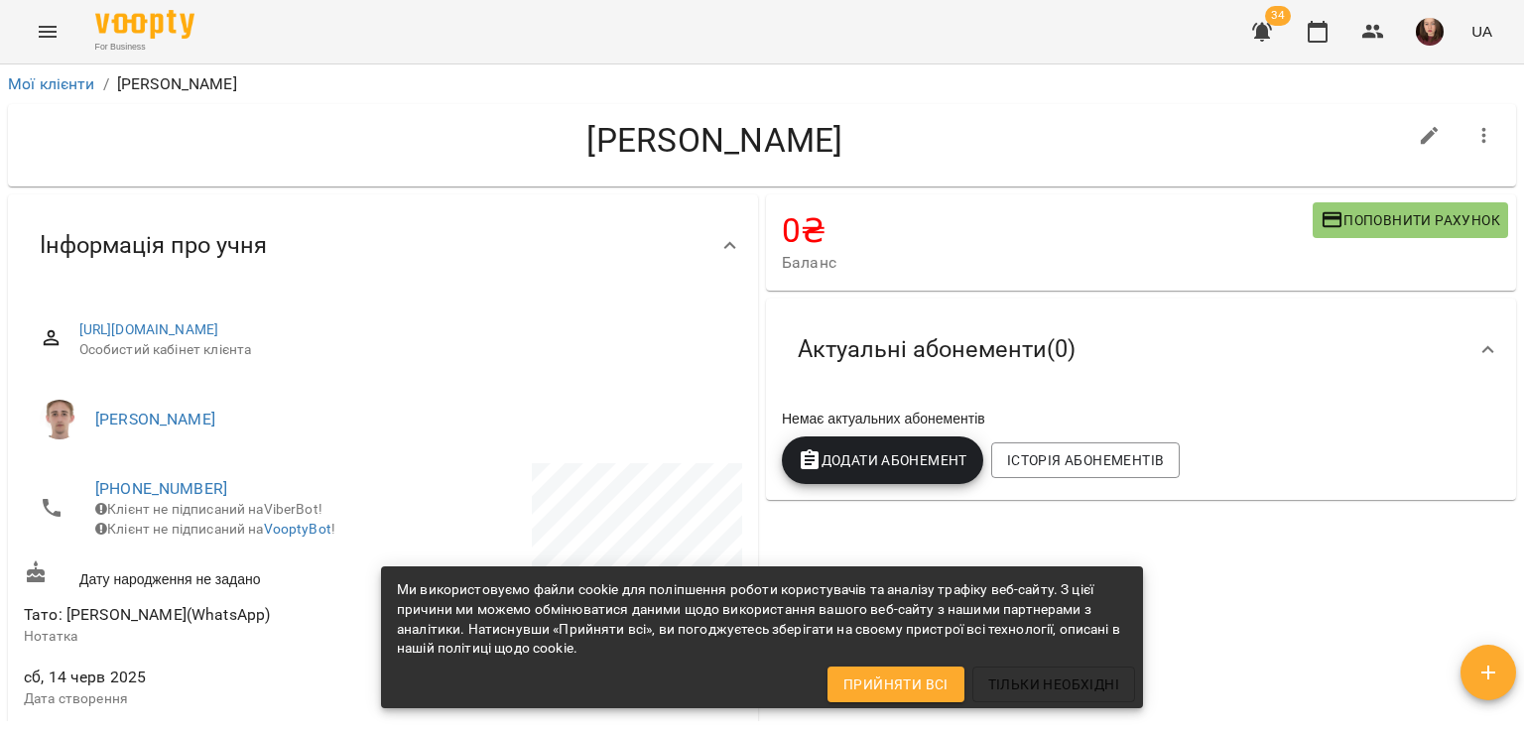
click at [849, 168] on div "[PERSON_NAME]" at bounding box center [715, 145] width 1382 height 51
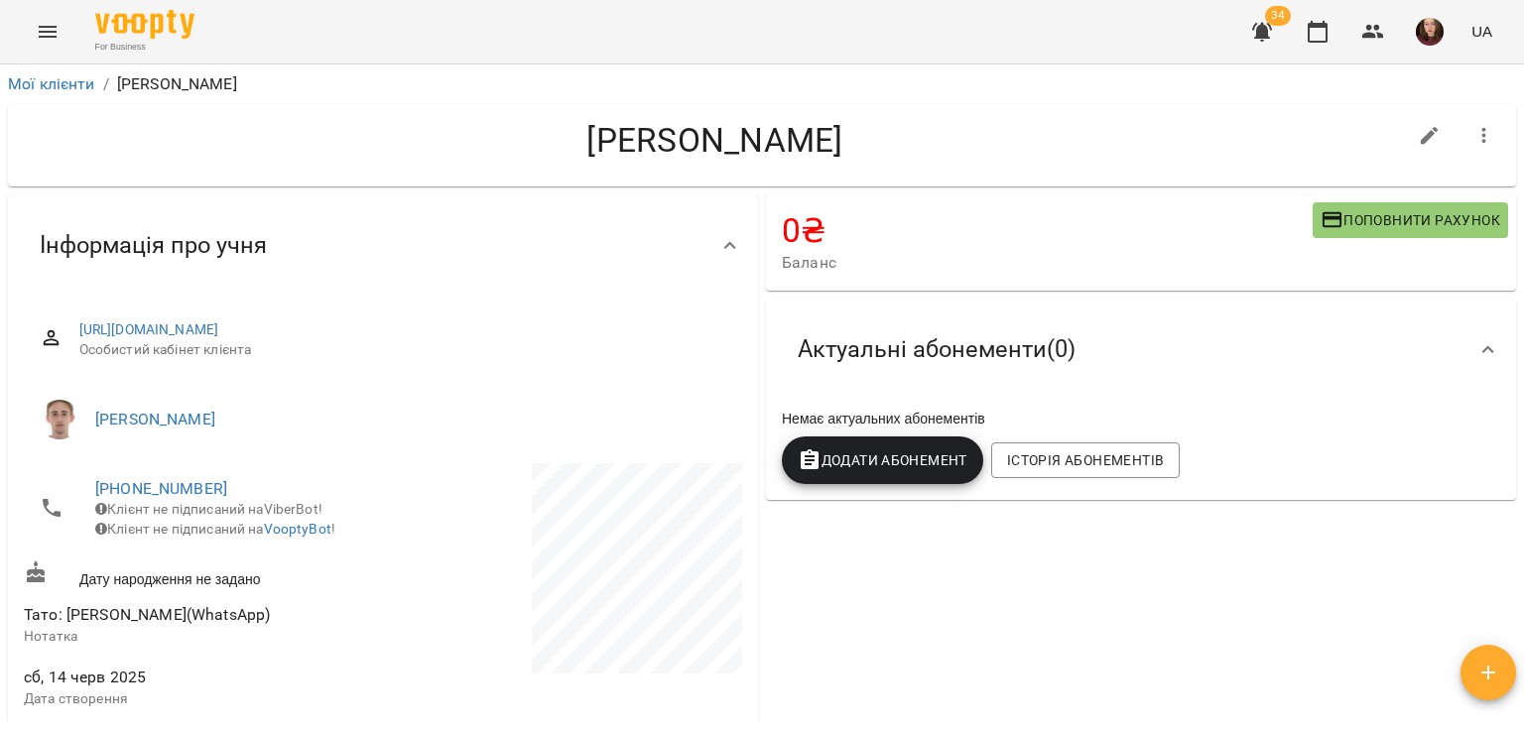
click at [1009, 131] on h4 "[PERSON_NAME]" at bounding box center [715, 140] width 1382 height 41
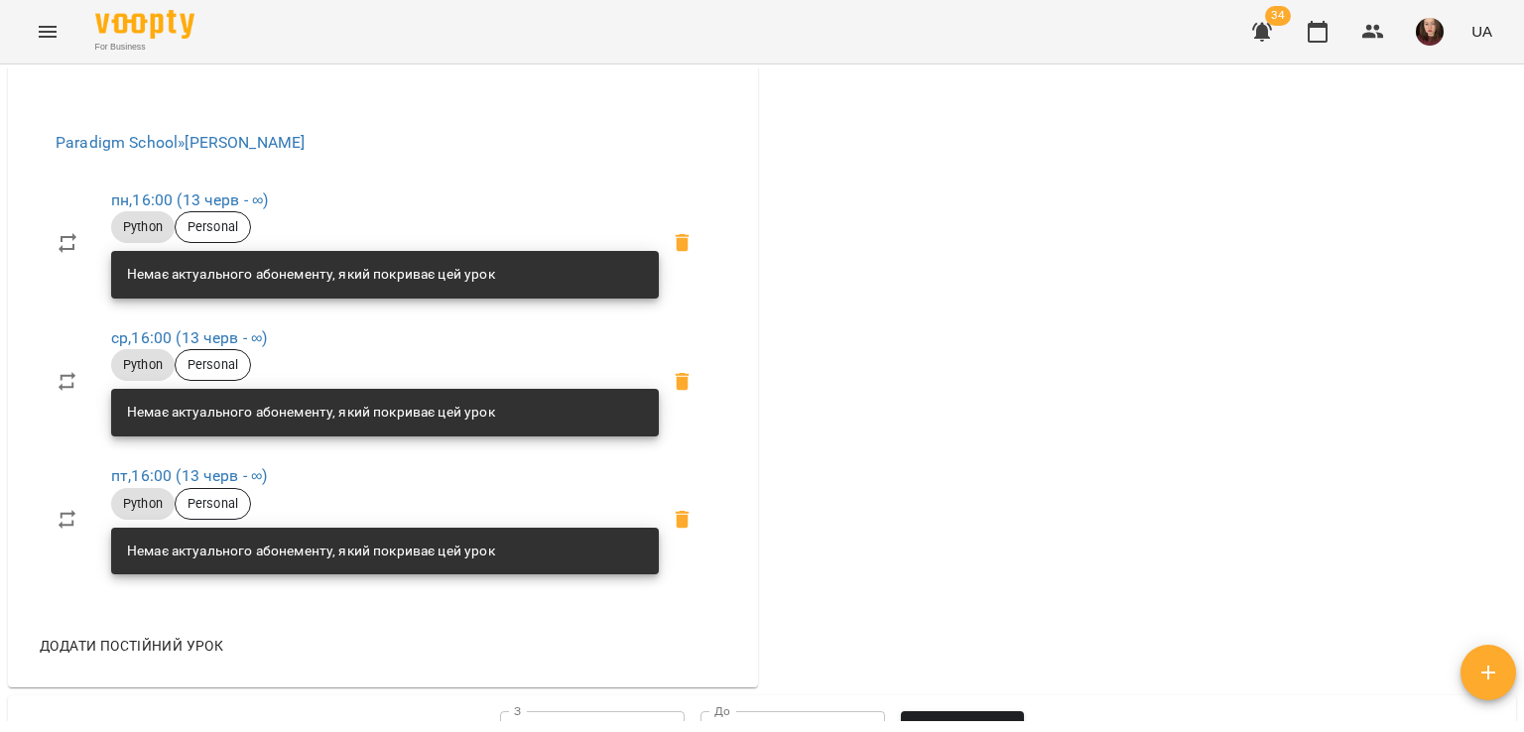
scroll to position [893, 0]
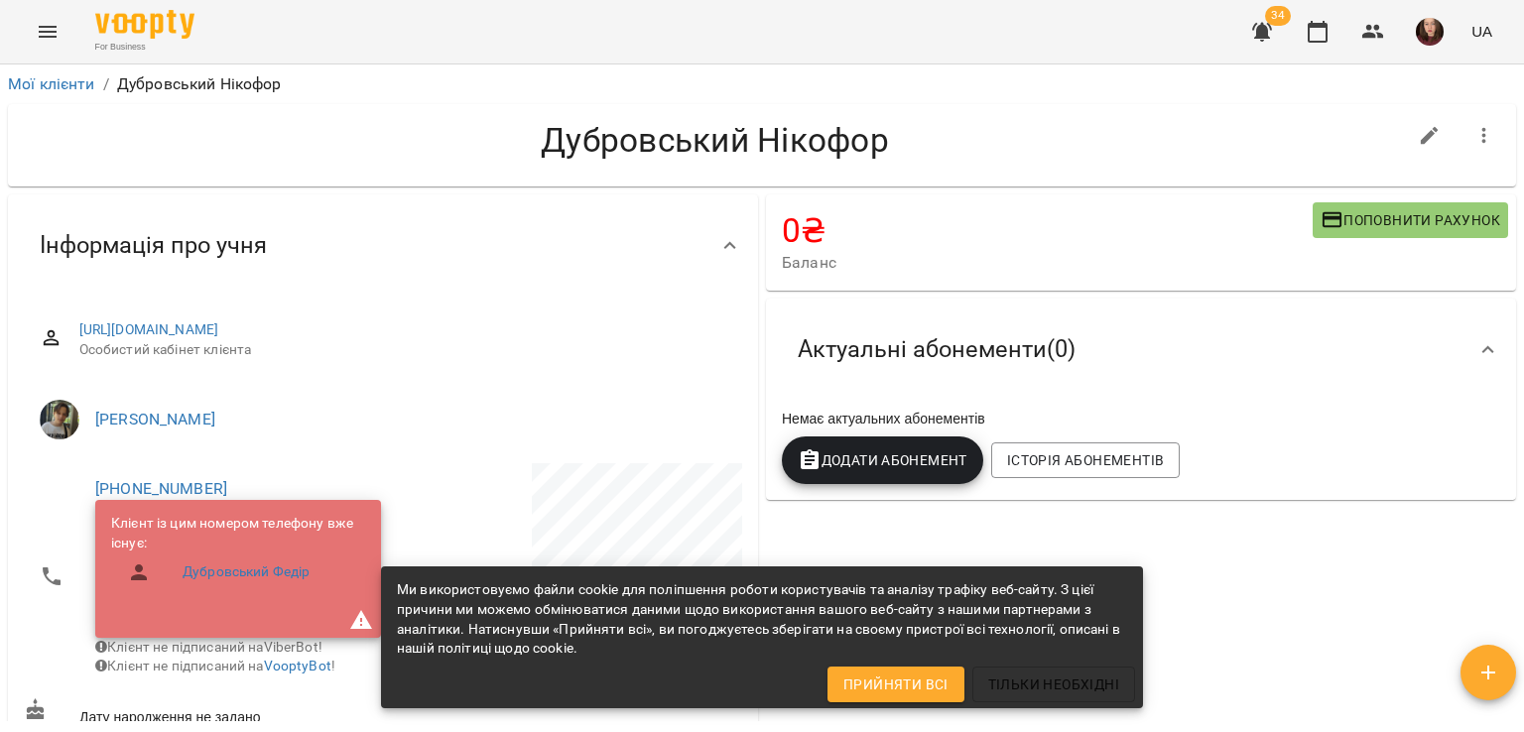
click at [607, 415] on span "[PERSON_NAME]" at bounding box center [410, 420] width 631 height 24
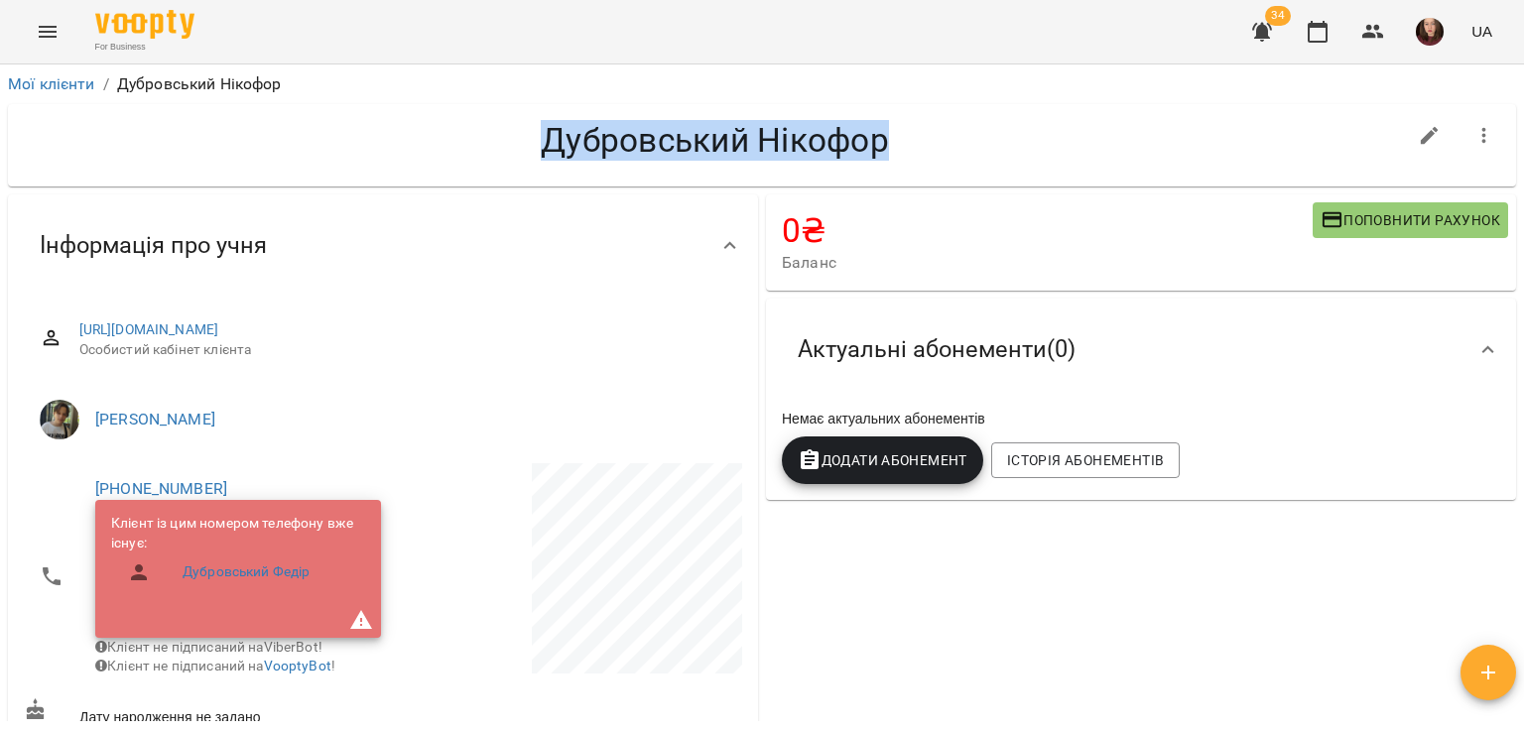
drag, startPoint x: 530, startPoint y: 148, endPoint x: 893, endPoint y: 147, distance: 363.0
click at [893, 147] on h4 "Дубровський Нікофор" at bounding box center [715, 140] width 1382 height 41
copy h4 "Дубровський Нікофор"
